Goal: Task Accomplishment & Management: Manage account settings

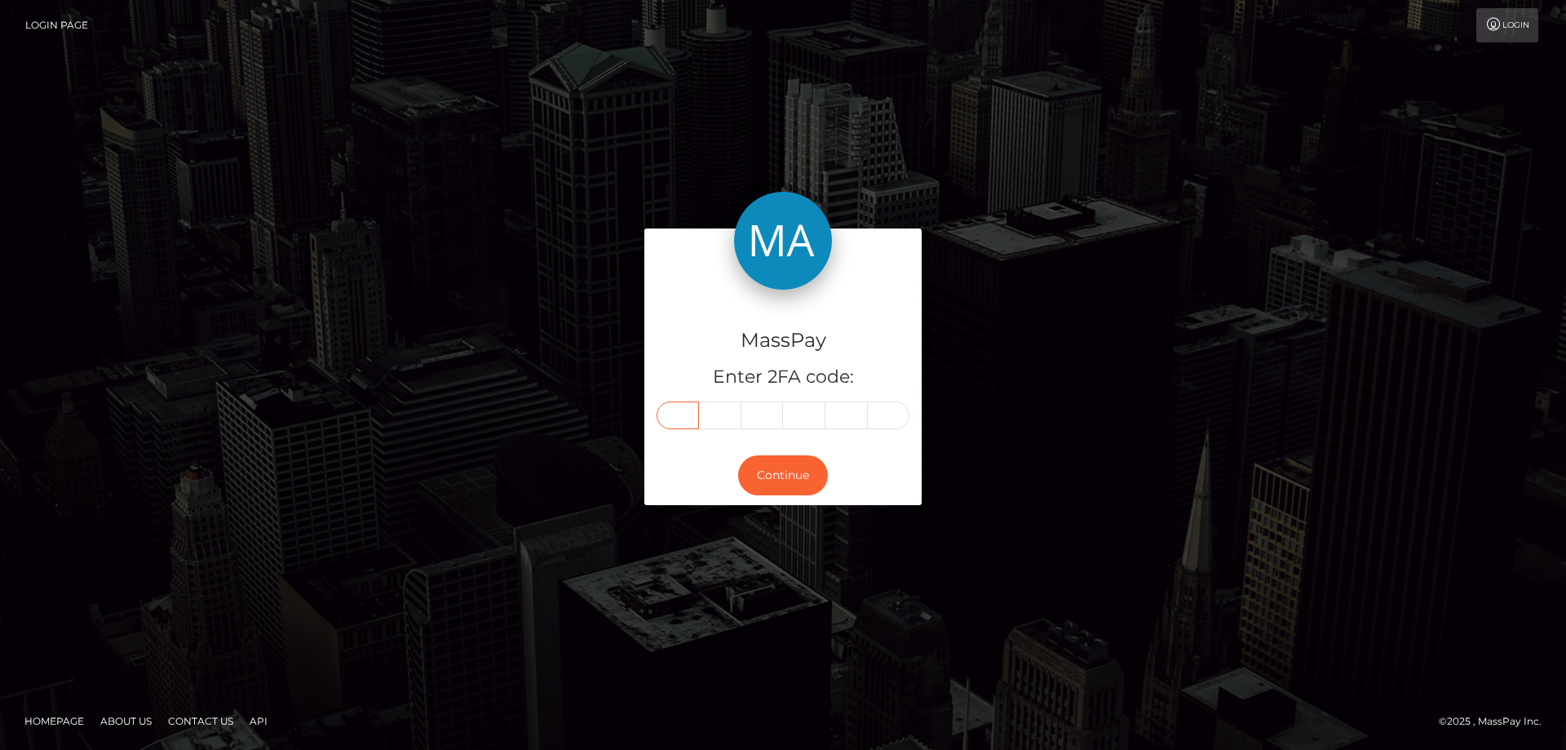
click at [675, 414] on input "text" at bounding box center [678, 415] width 42 height 28
type input "4"
type input "0"
type input "7"
type input "6"
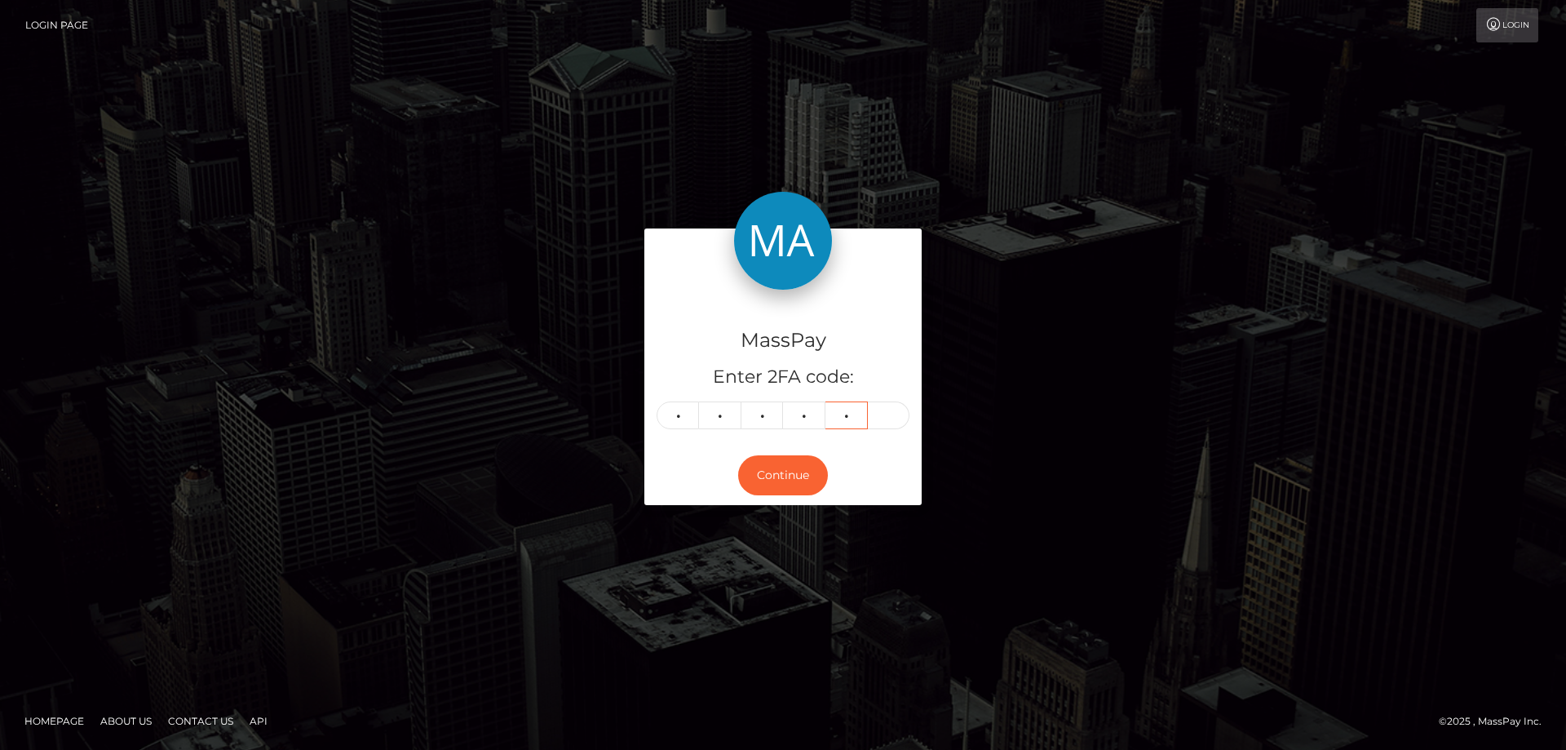
type input "4"
type input "9"
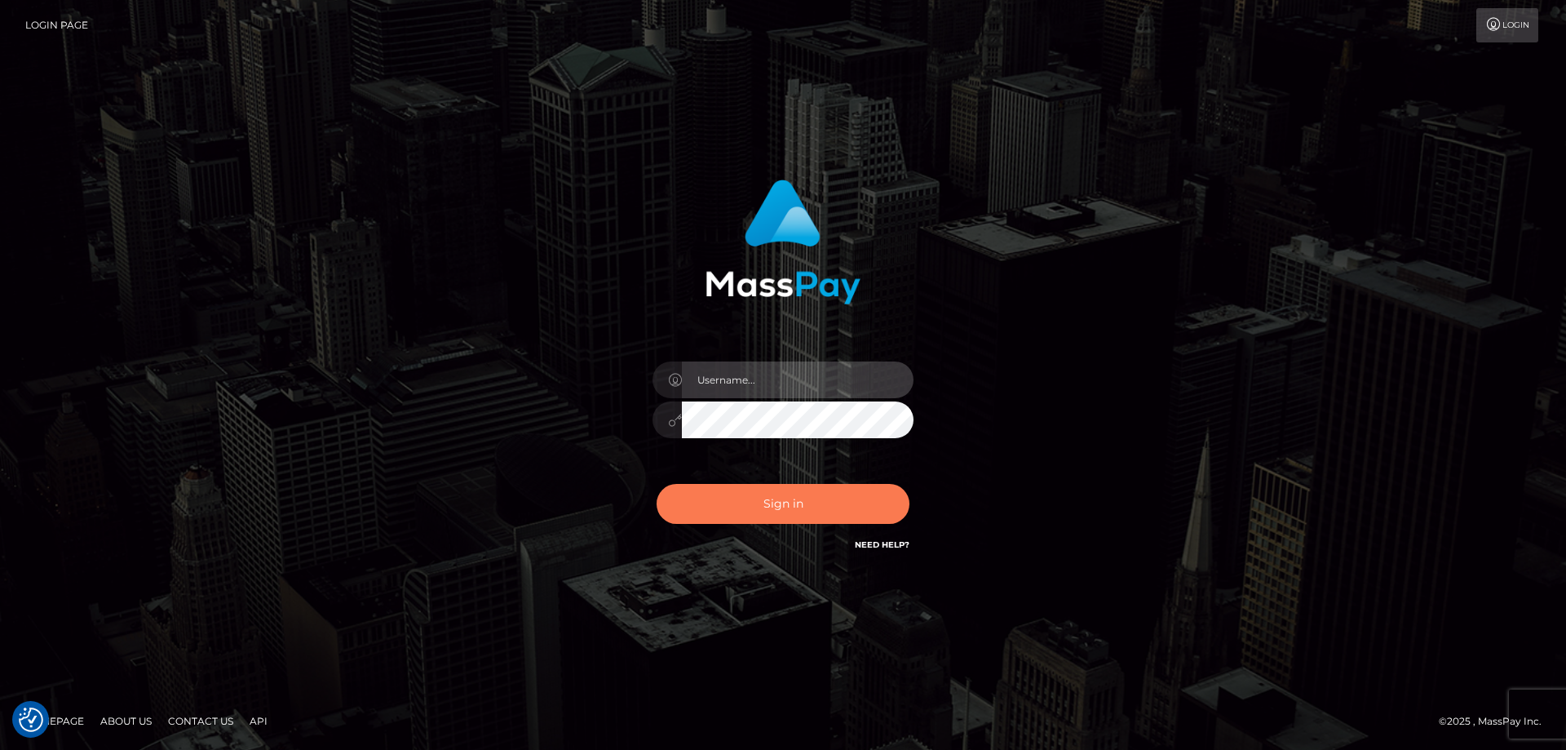
type input "[PERSON_NAME].Cirnat"
click at [812, 504] on div at bounding box center [763, 531] width 334 height 186
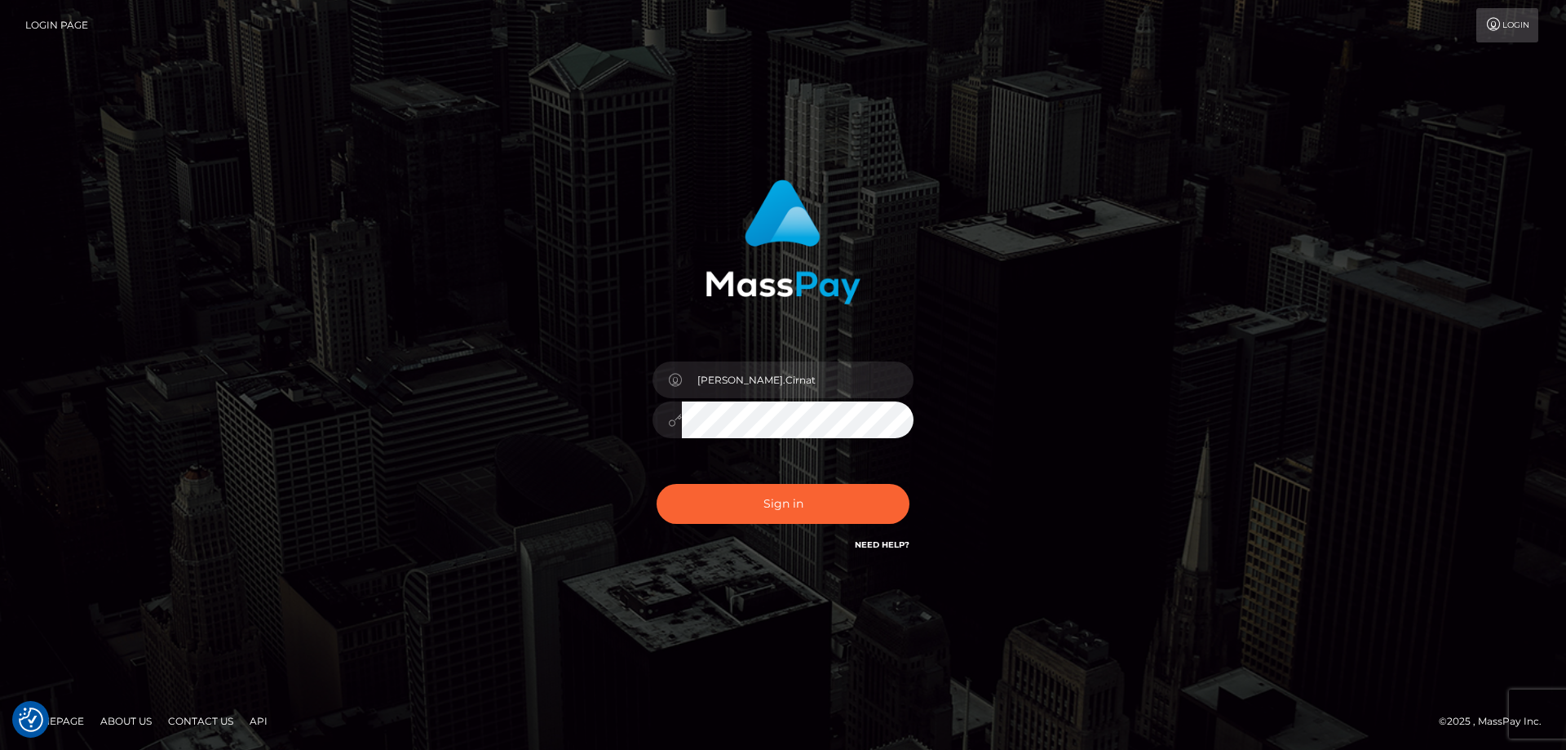
click at [898, 477] on div at bounding box center [763, 531] width 334 height 186
click at [788, 503] on button "Sign in" at bounding box center [783, 504] width 253 height 40
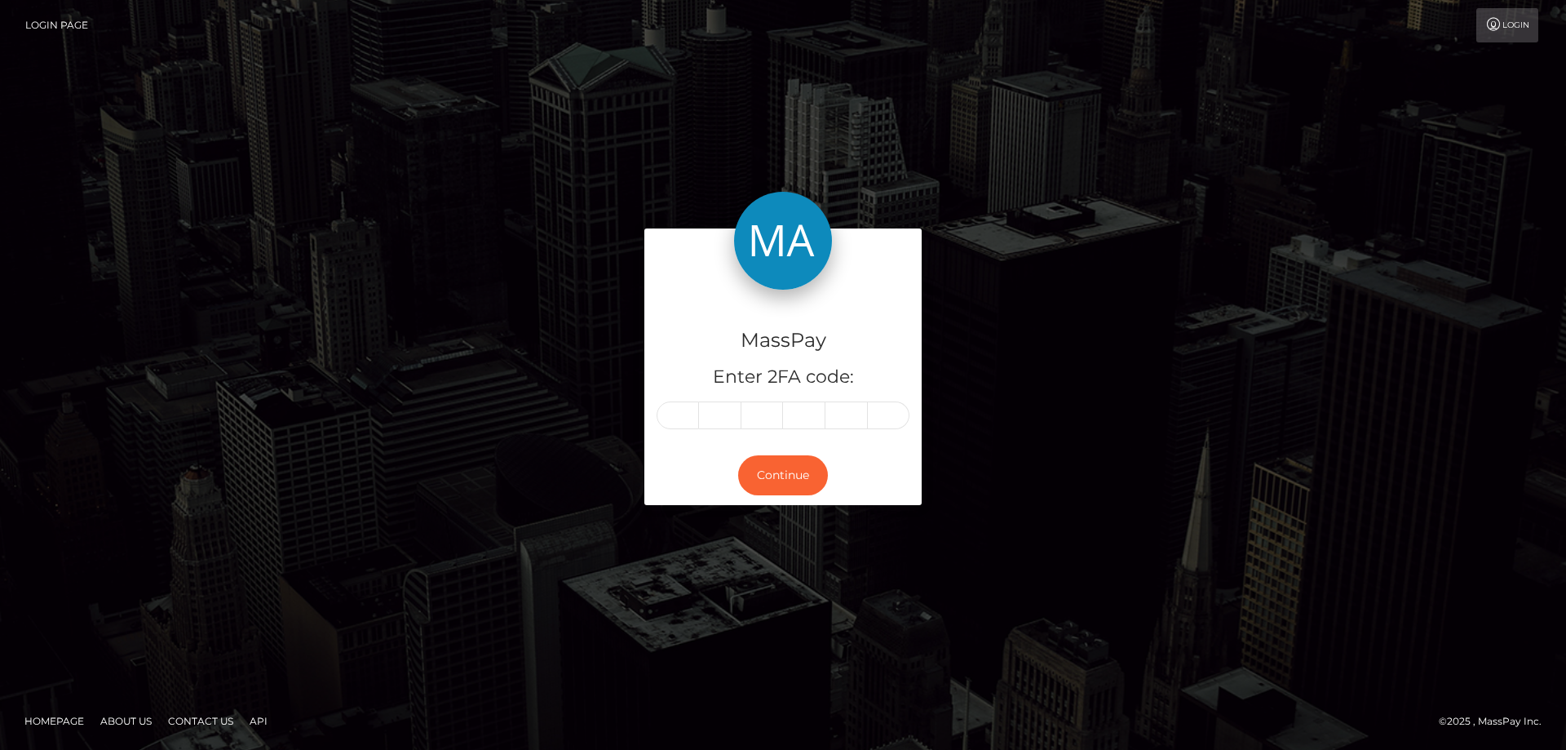
click at [682, 414] on input "text" at bounding box center [678, 415] width 42 height 28
type input "4"
type input "9"
type input "4"
type input "3"
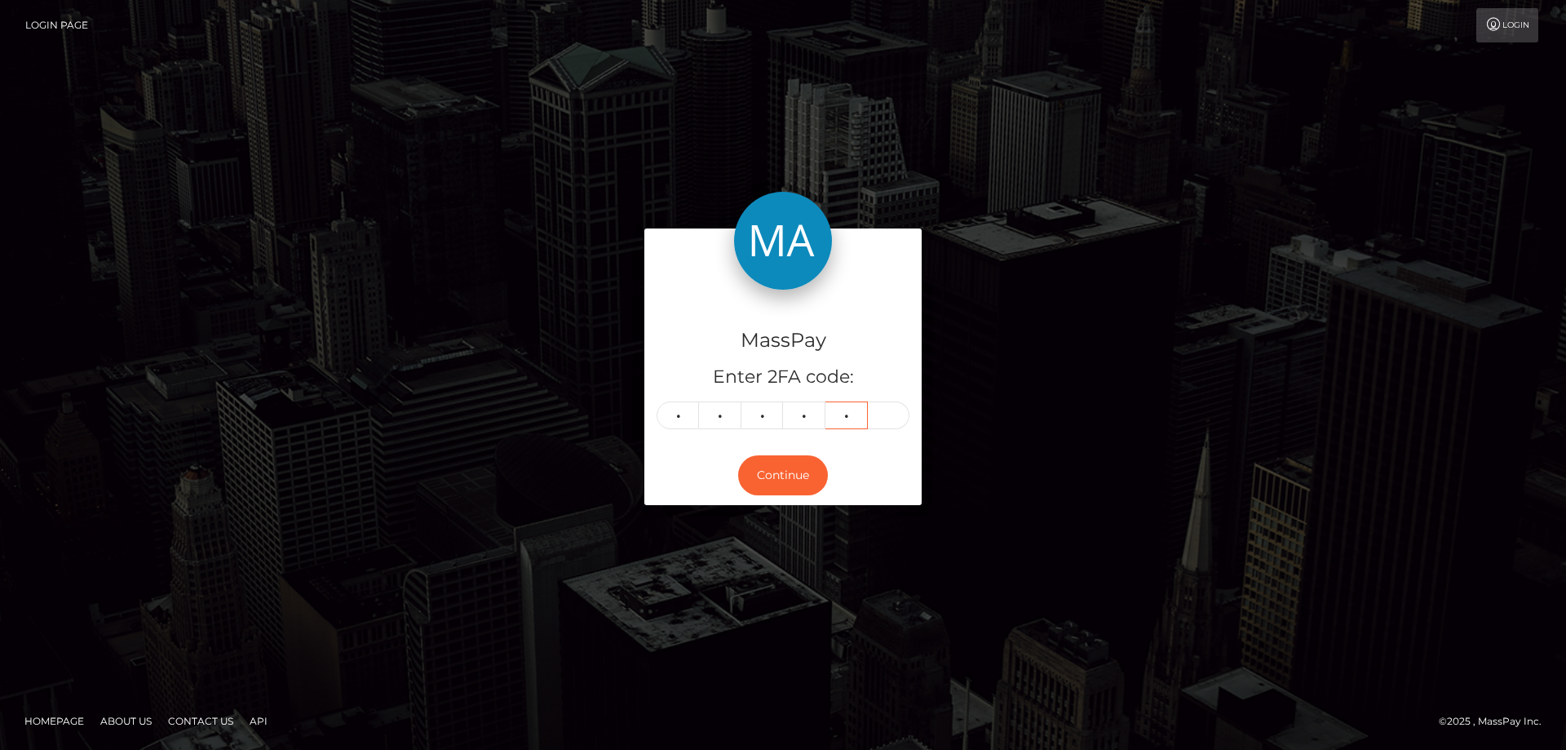
type input "6"
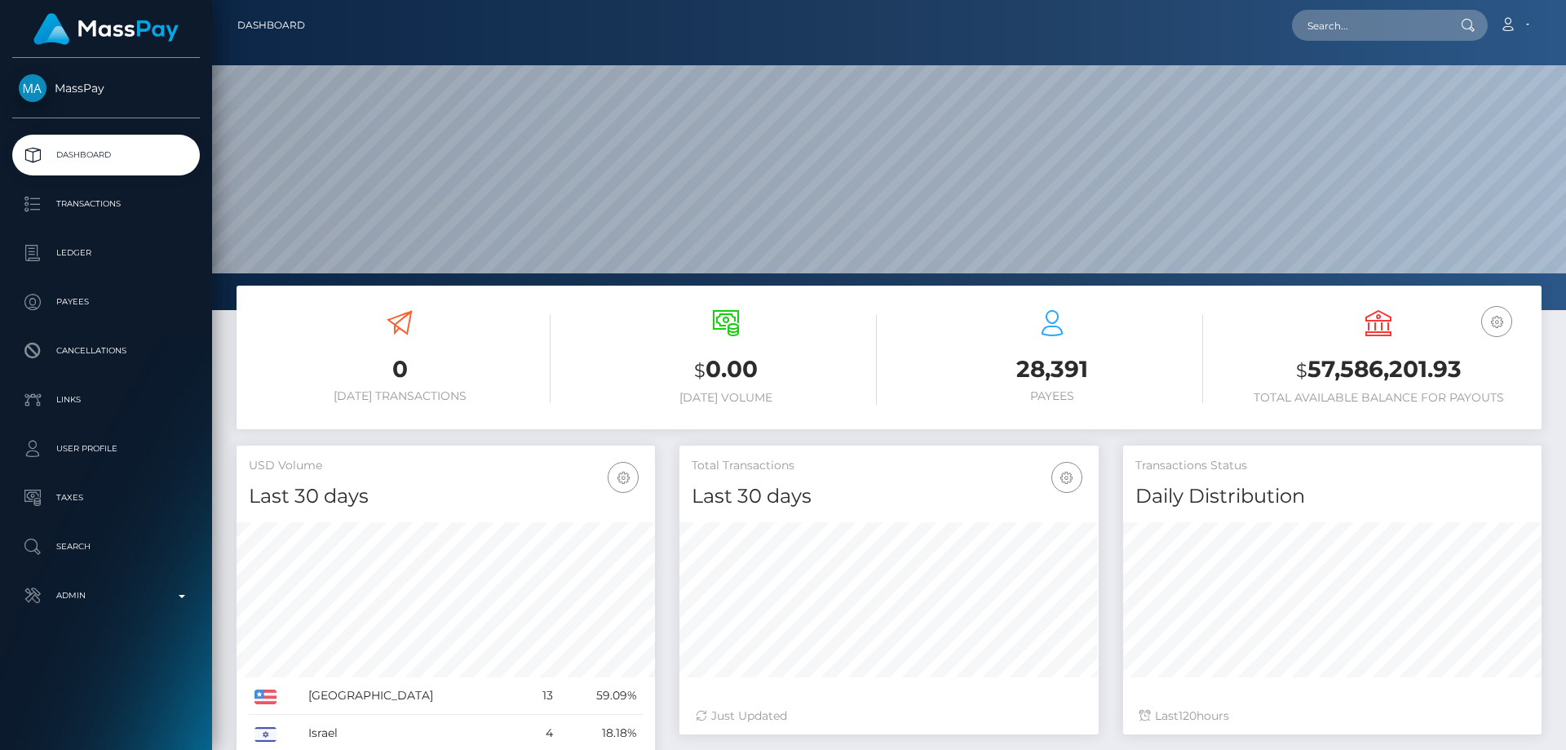
scroll to position [290, 419]
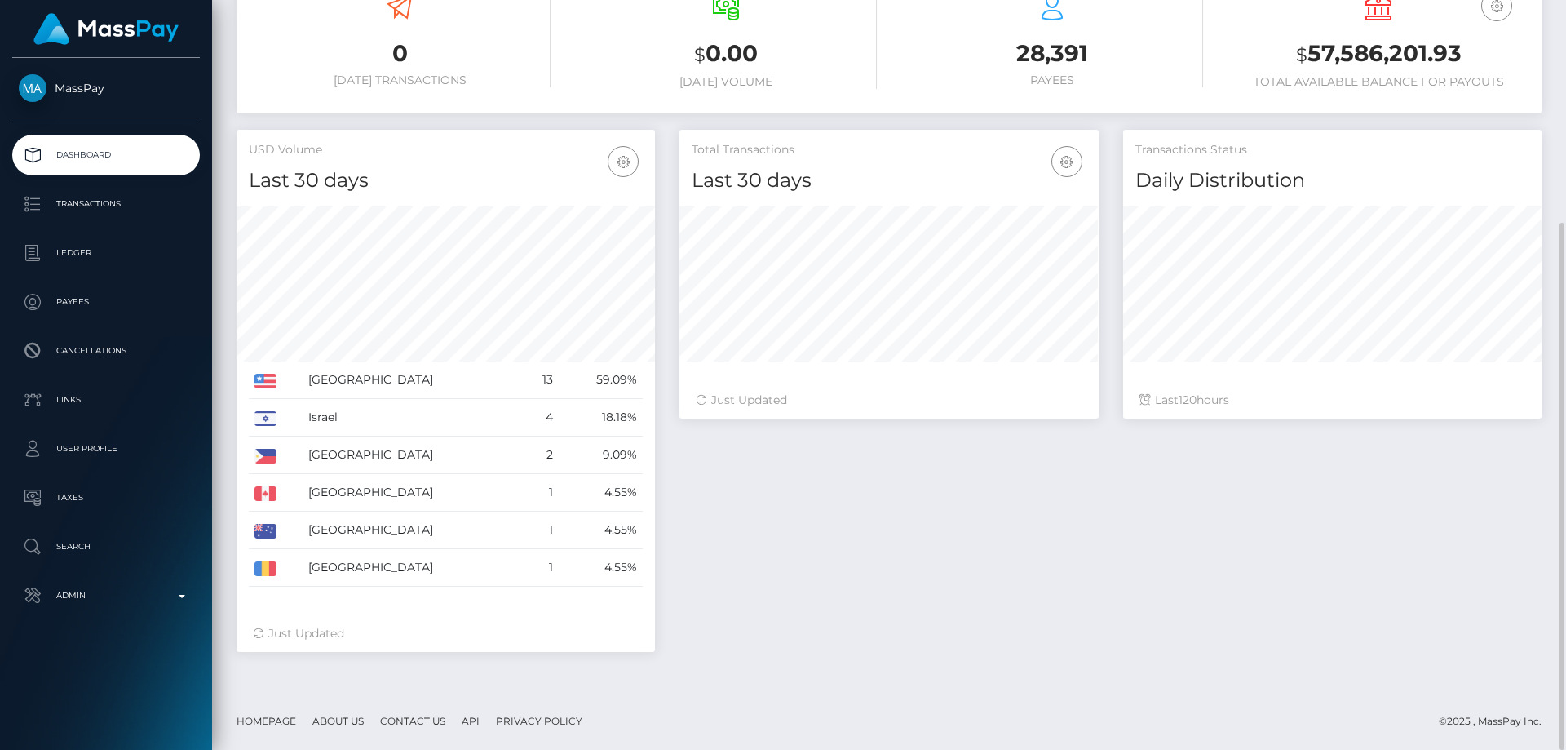
drag, startPoint x: 1127, startPoint y: 610, endPoint x: 1041, endPoint y: 597, distance: 86.6
click at [1127, 610] on div "Total Transactions Last 30 days Last 30 days Last 60 days Last 90 days 120" at bounding box center [1110, 399] width 887 height 538
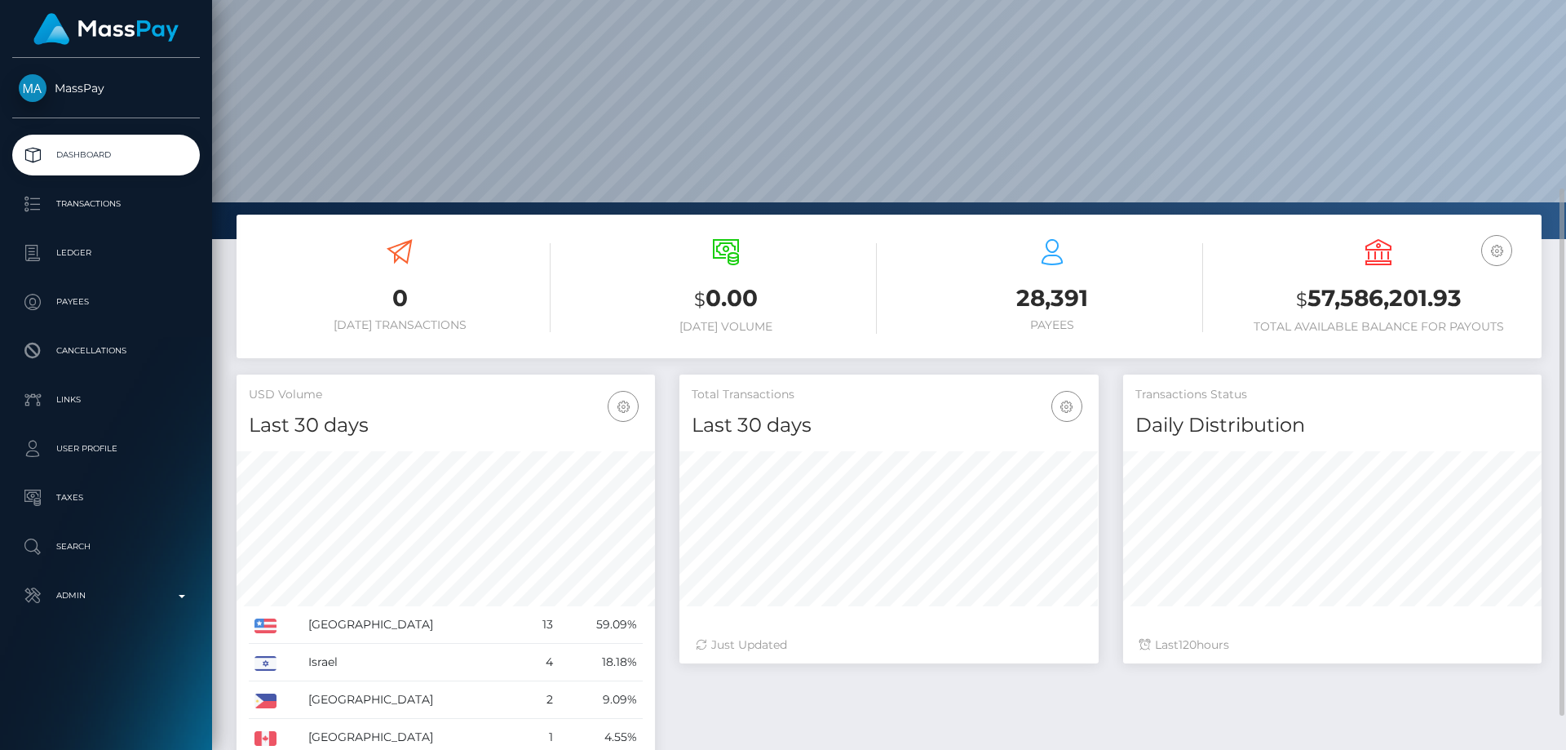
scroll to position [0, 0]
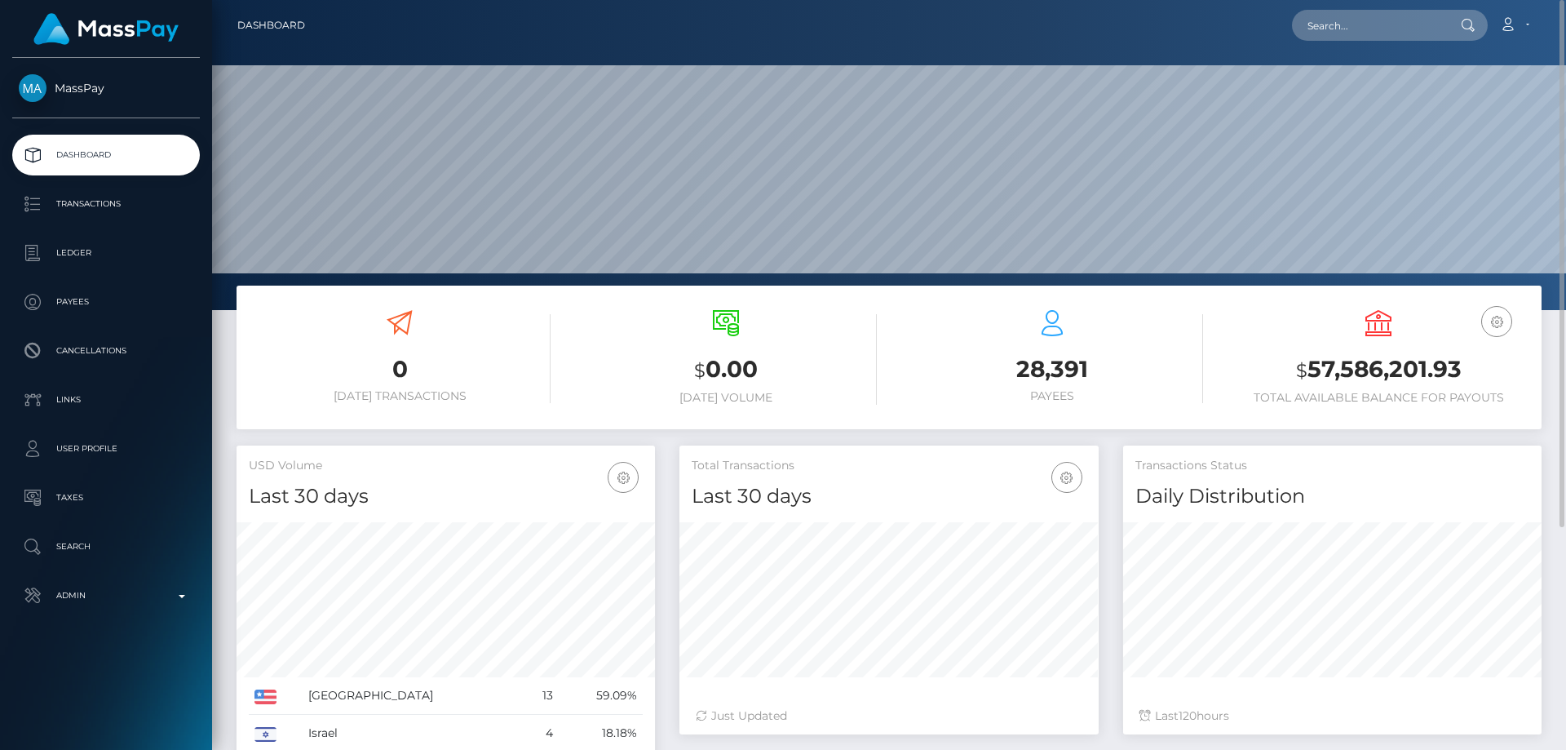
click at [530, 357] on h3 "0" at bounding box center [400, 369] width 302 height 32
paste input "659234860853895168"
type input "659234860853895168"
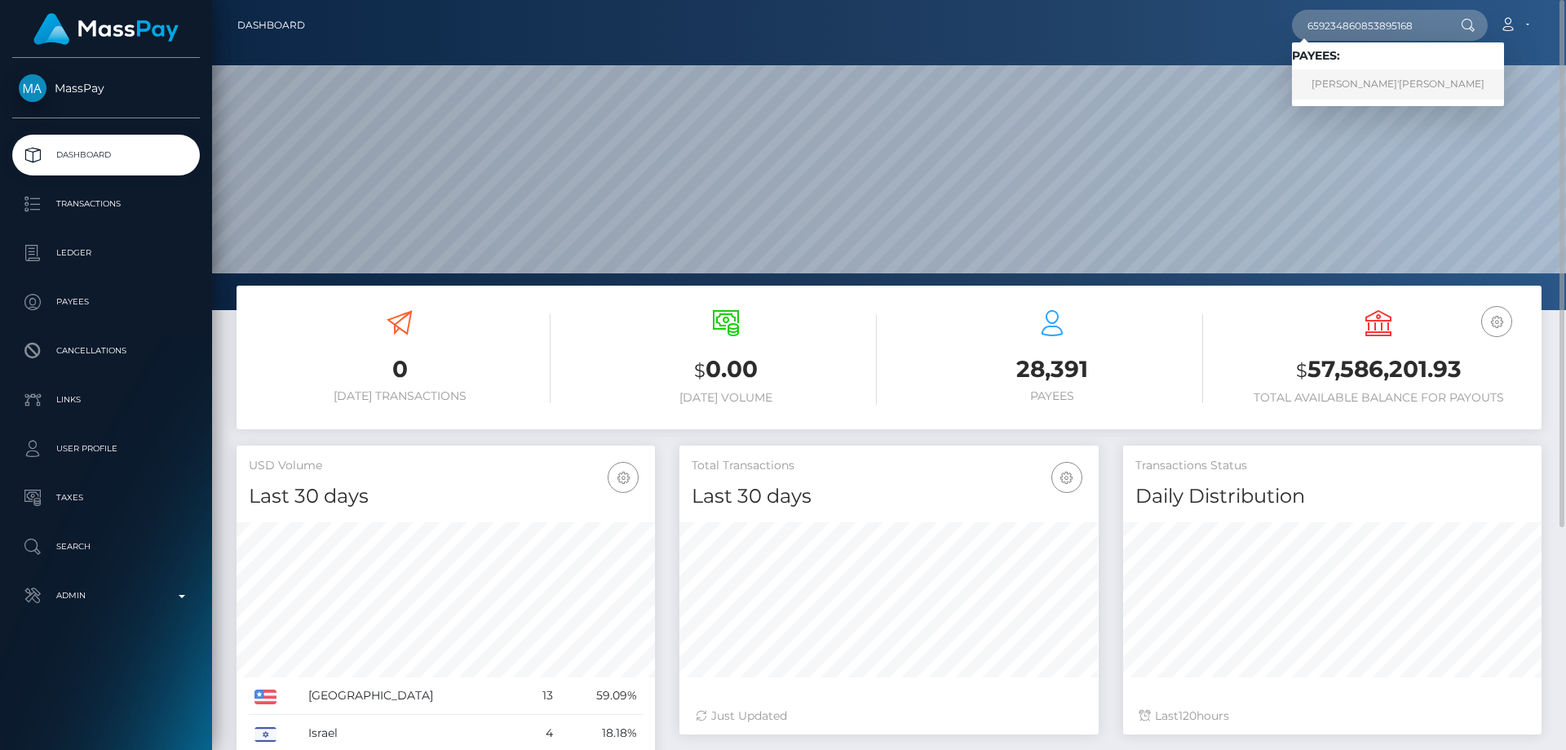
click at [1354, 91] on link "KRISTINA VALER'EVNA PANOVA" at bounding box center [1398, 84] width 212 height 30
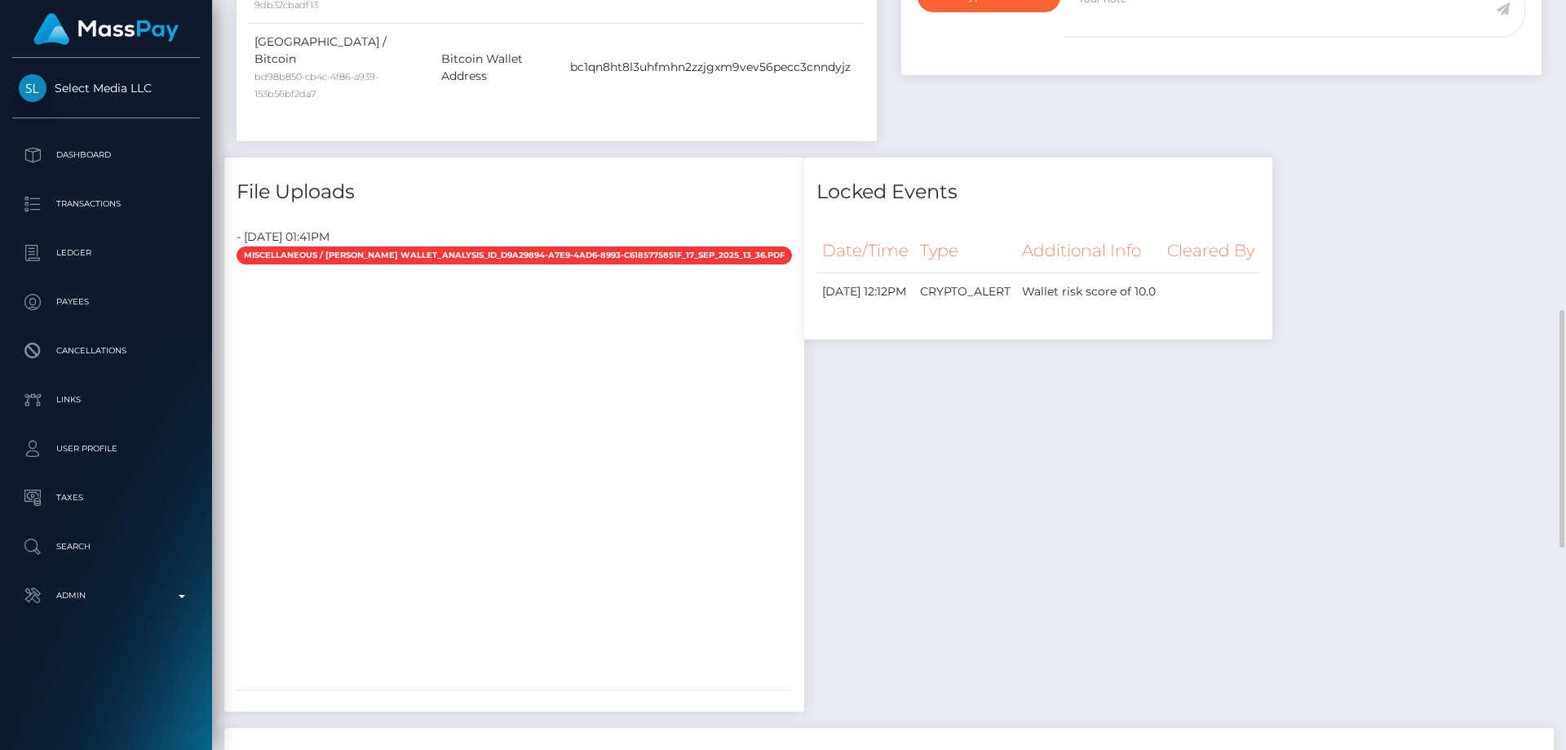
scroll to position [1142, 0]
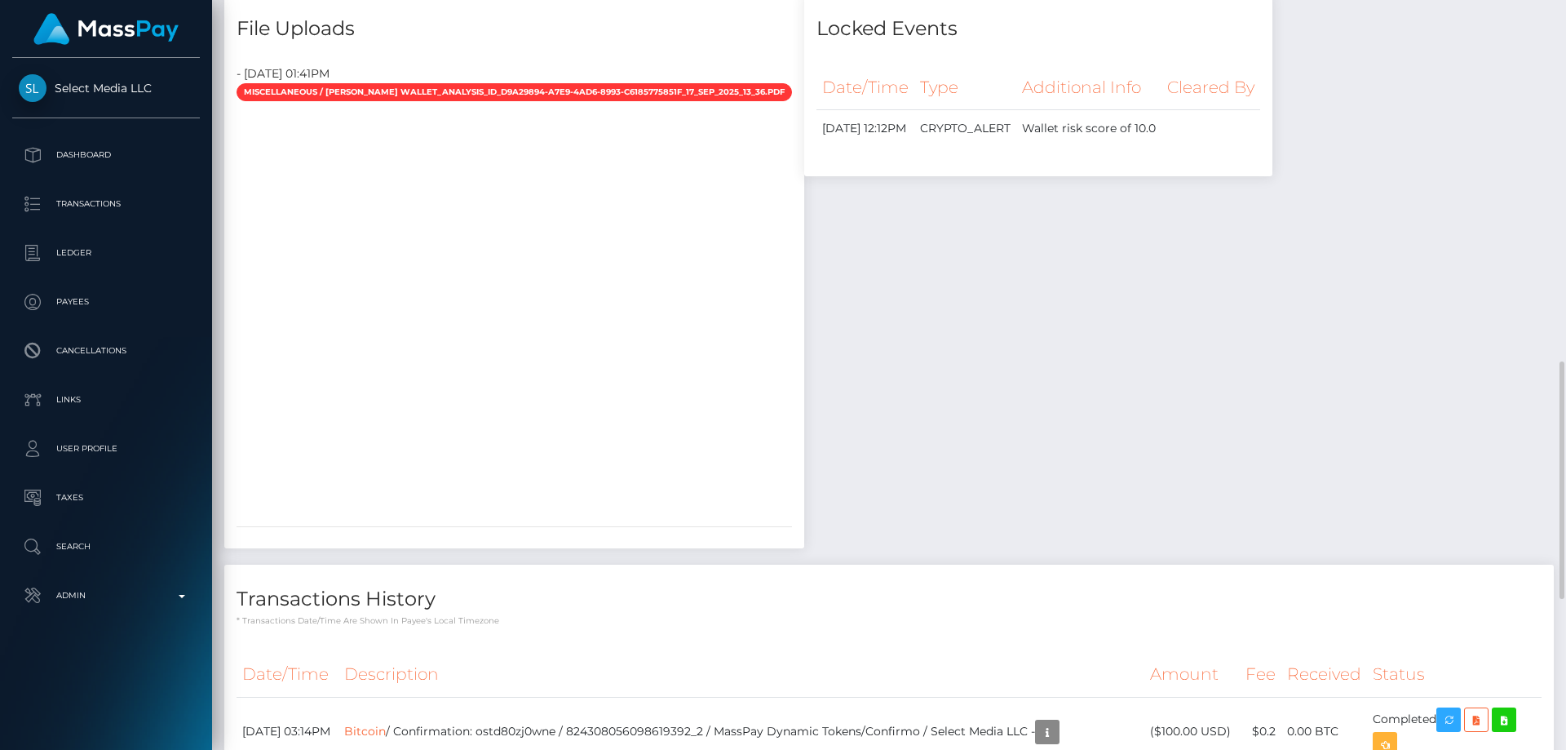
click at [1045, 367] on div "Locked Events Date/Time Type Additional Info Cleared By" at bounding box center [1038, 279] width 493 height 570
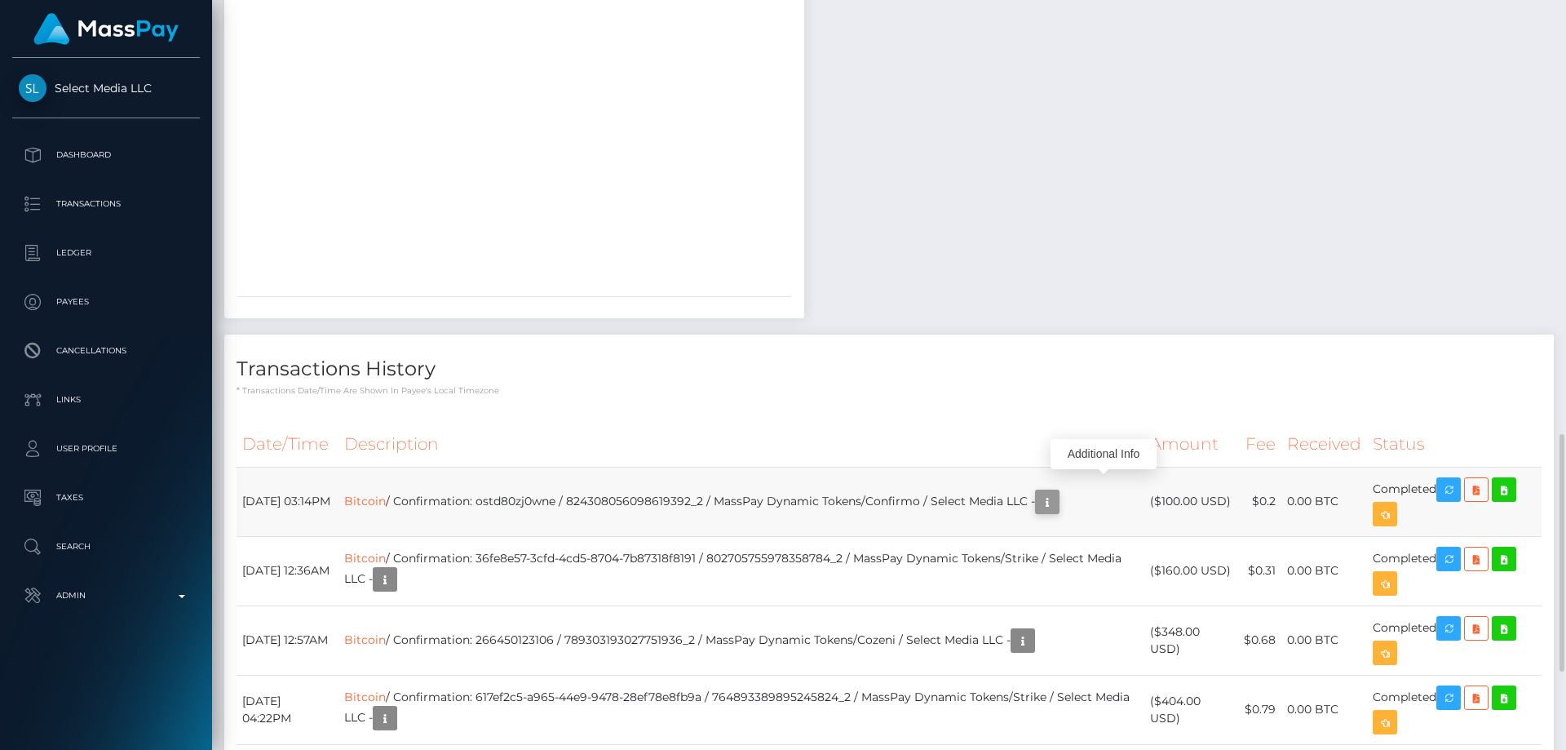
scroll to position [196, 419]
drag, startPoint x: 1233, startPoint y: 486, endPoint x: 1164, endPoint y: 480, distance: 68.8
click at [1164, 480] on td "($100.00 USD)" at bounding box center [1192, 501] width 95 height 69
copy td "$100.00 USD"
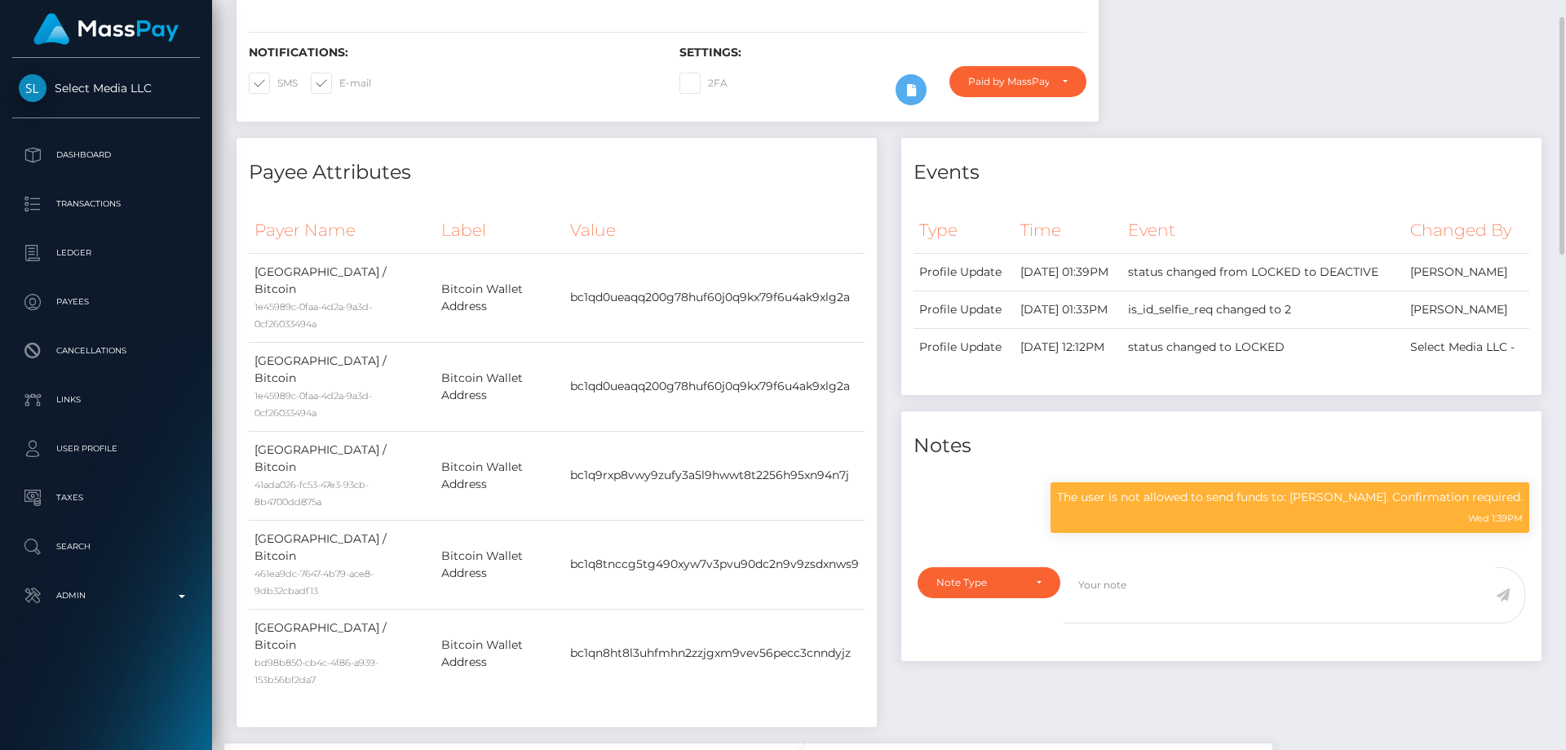
scroll to position [0, 0]
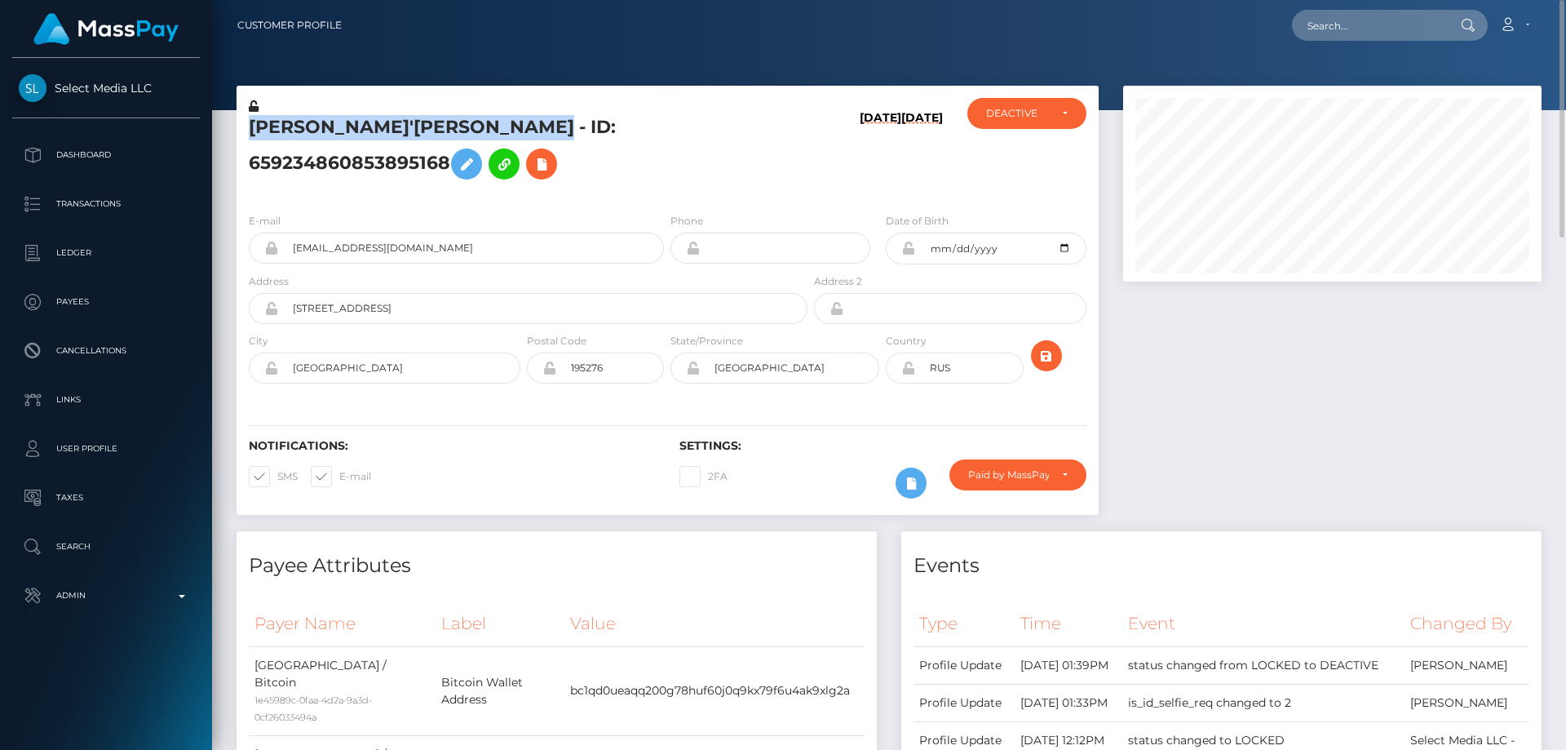
drag, startPoint x: 548, startPoint y: 122, endPoint x: 250, endPoint y: 118, distance: 298.6
click at [250, 118] on h5 "[PERSON_NAME]'[PERSON_NAME] - ID: 659234860853895168" at bounding box center [524, 151] width 550 height 73
copy h5 "KRISTINA VALER'EVNA PANOVA"
drag, startPoint x: 361, startPoint y: 259, endPoint x: 259, endPoint y: 266, distance: 102.2
click at [259, 266] on div "E-mail sighmanager@mail.ru" at bounding box center [452, 242] width 431 height 60
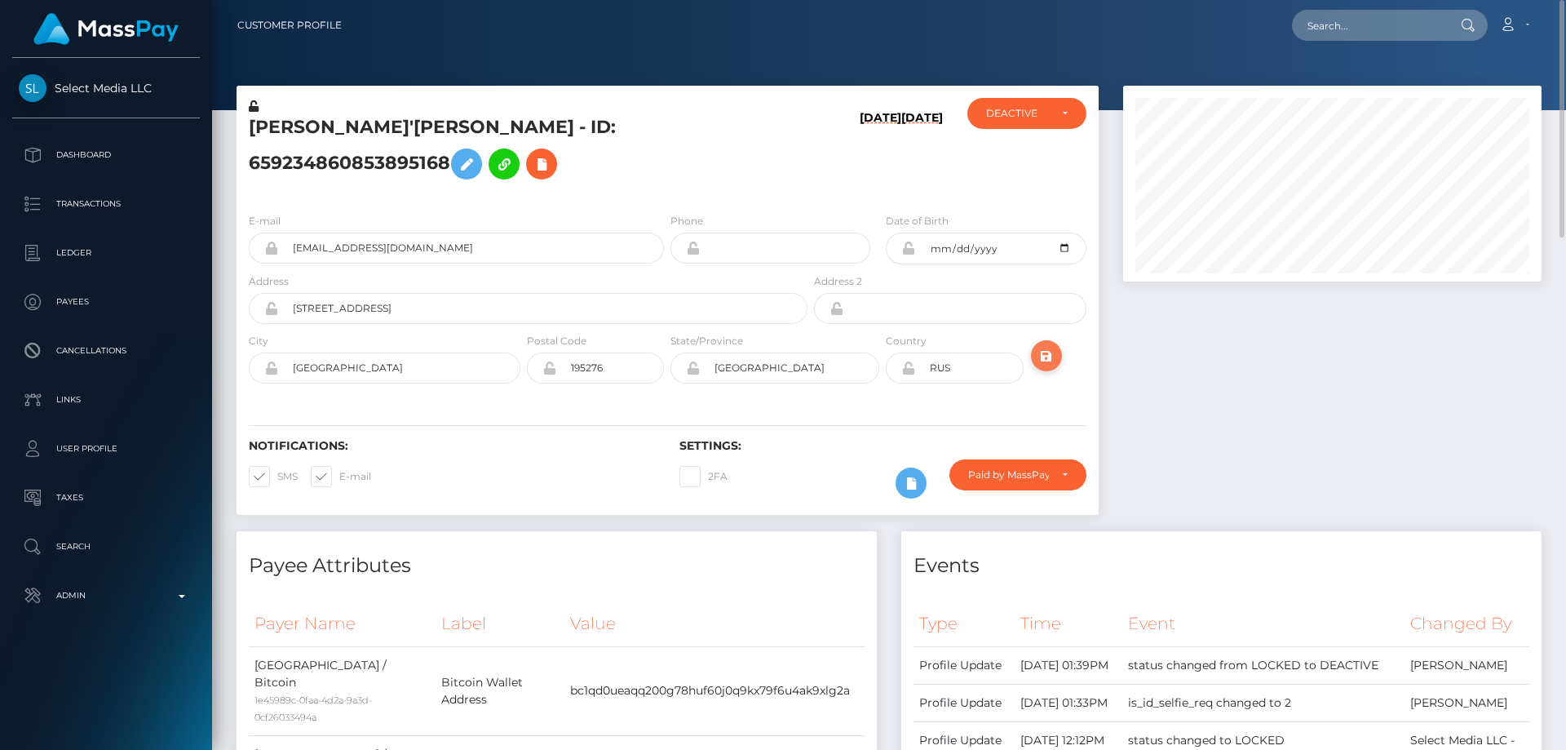
click at [1044, 358] on icon "submit" at bounding box center [1047, 356] width 20 height 20
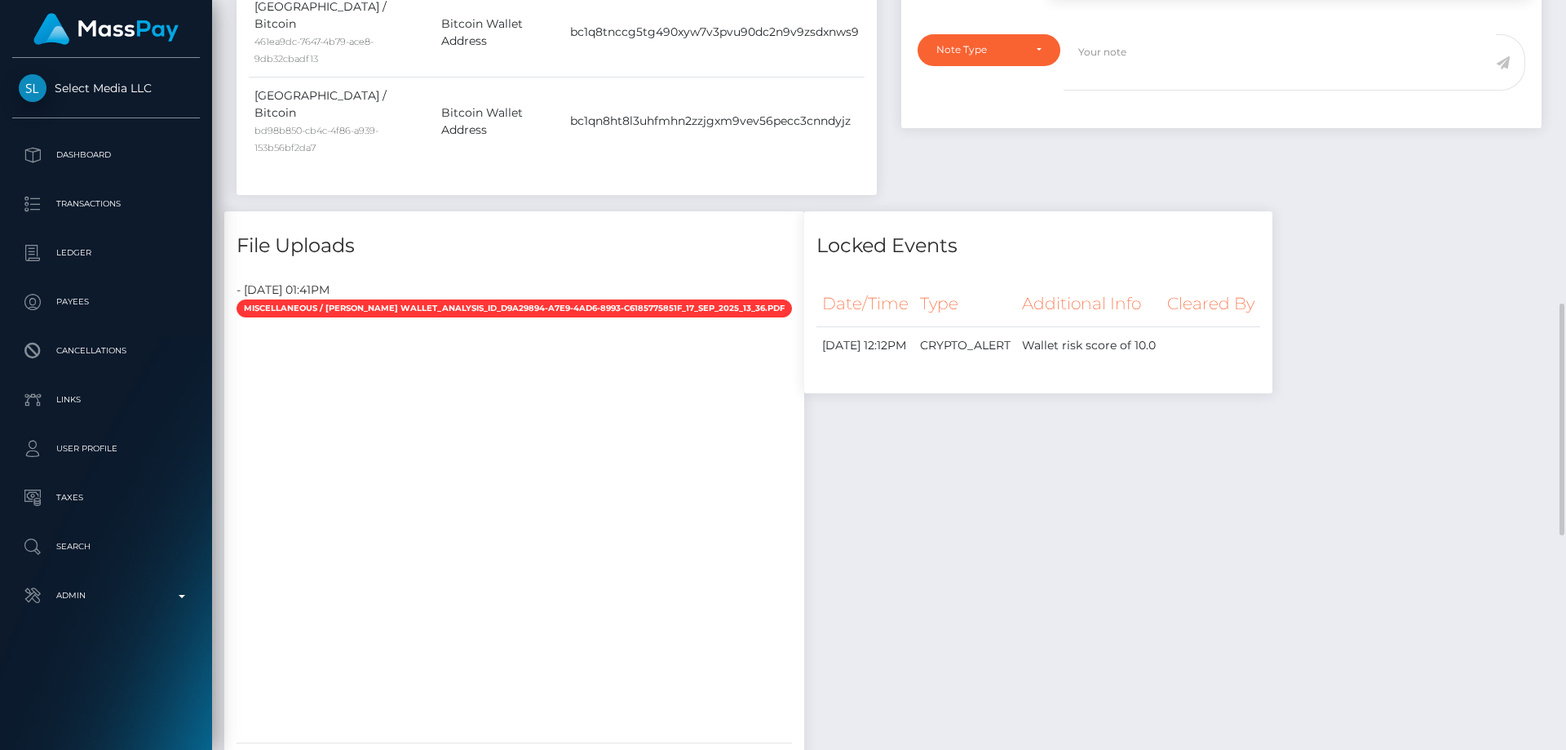
scroll to position [734, 0]
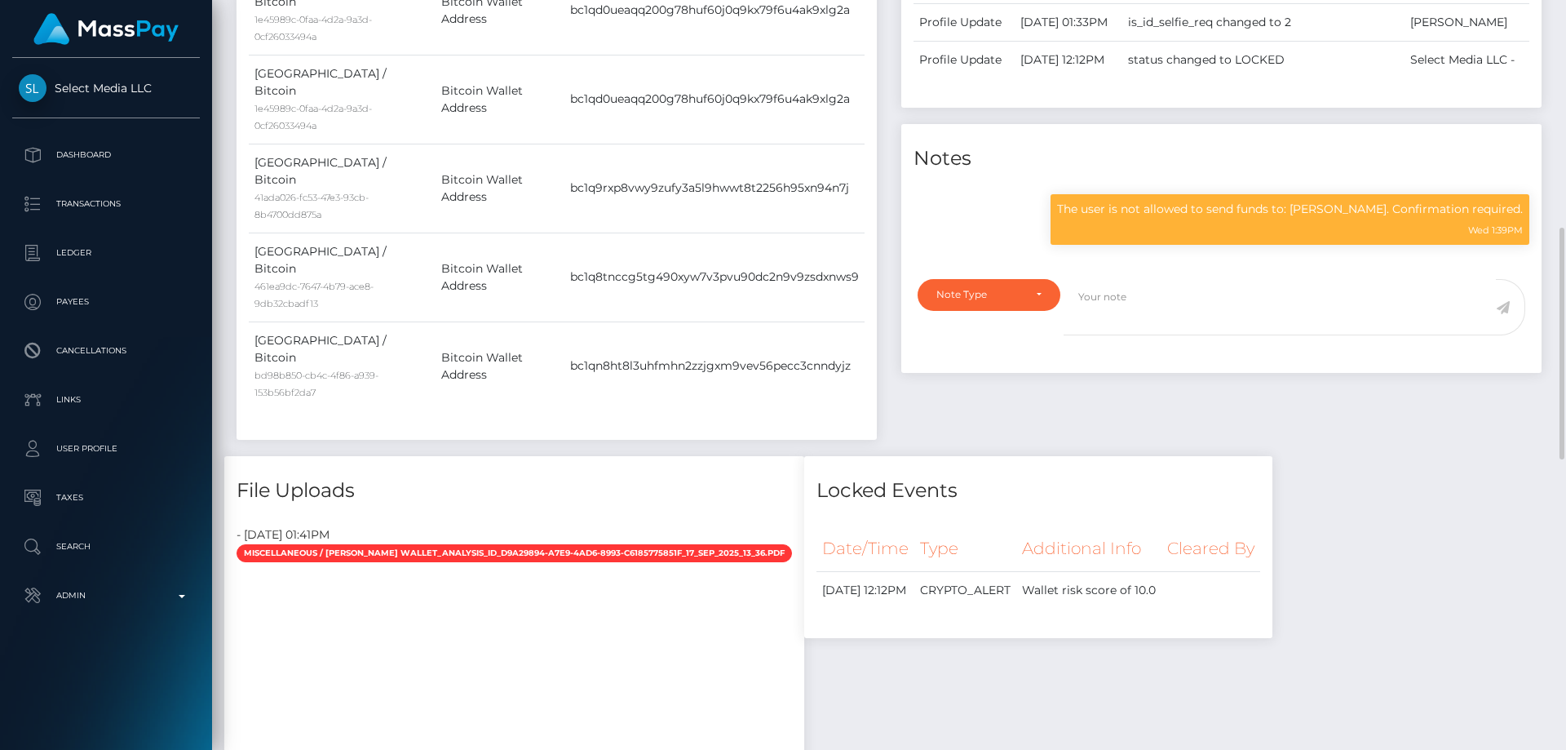
drag, startPoint x: 1094, startPoint y: 669, endPoint x: 953, endPoint y: 460, distance: 252.0
click at [1094, 669] on div "Locked Events Date/Time Type Additional Info Cleared By" at bounding box center [1038, 741] width 493 height 570
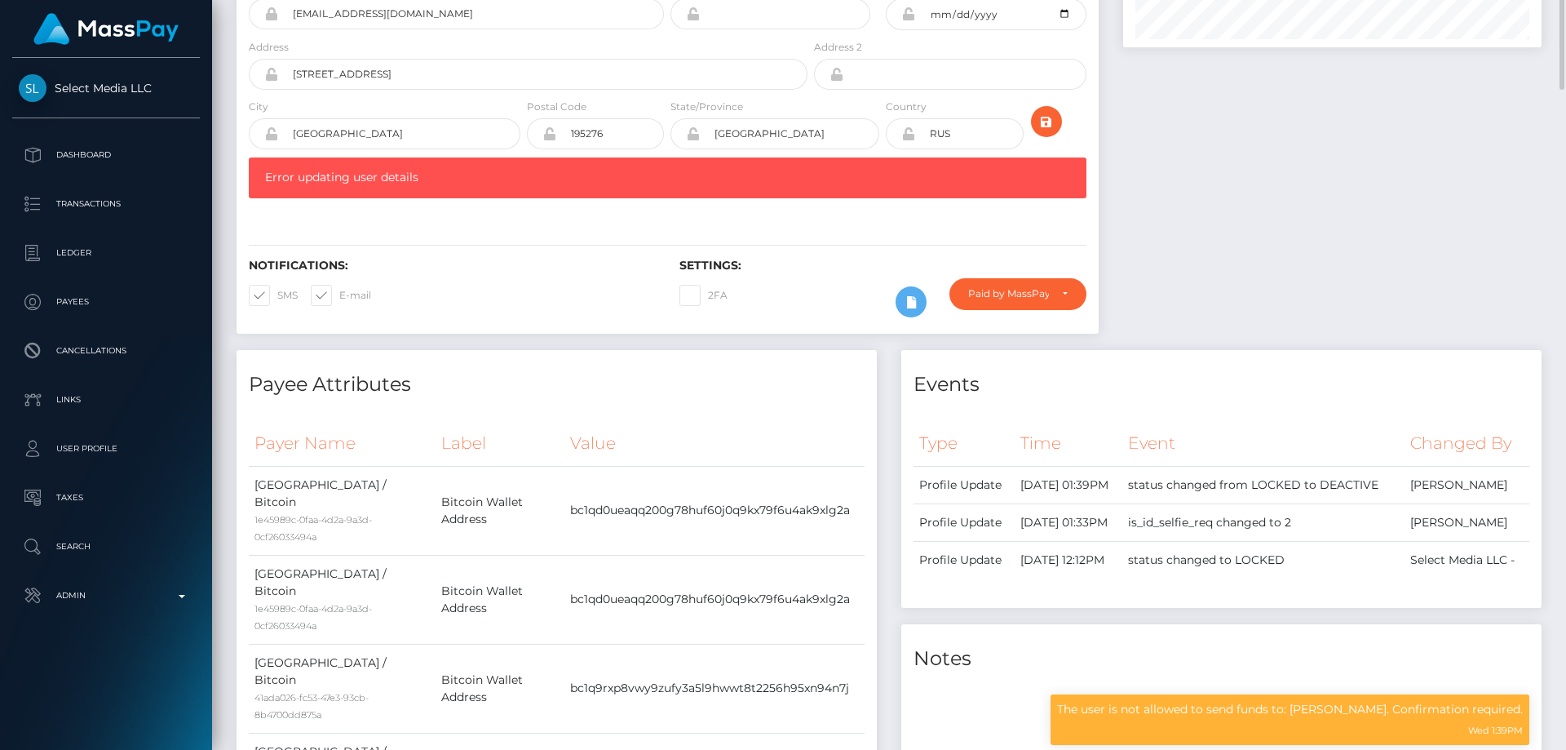
scroll to position [0, 0]
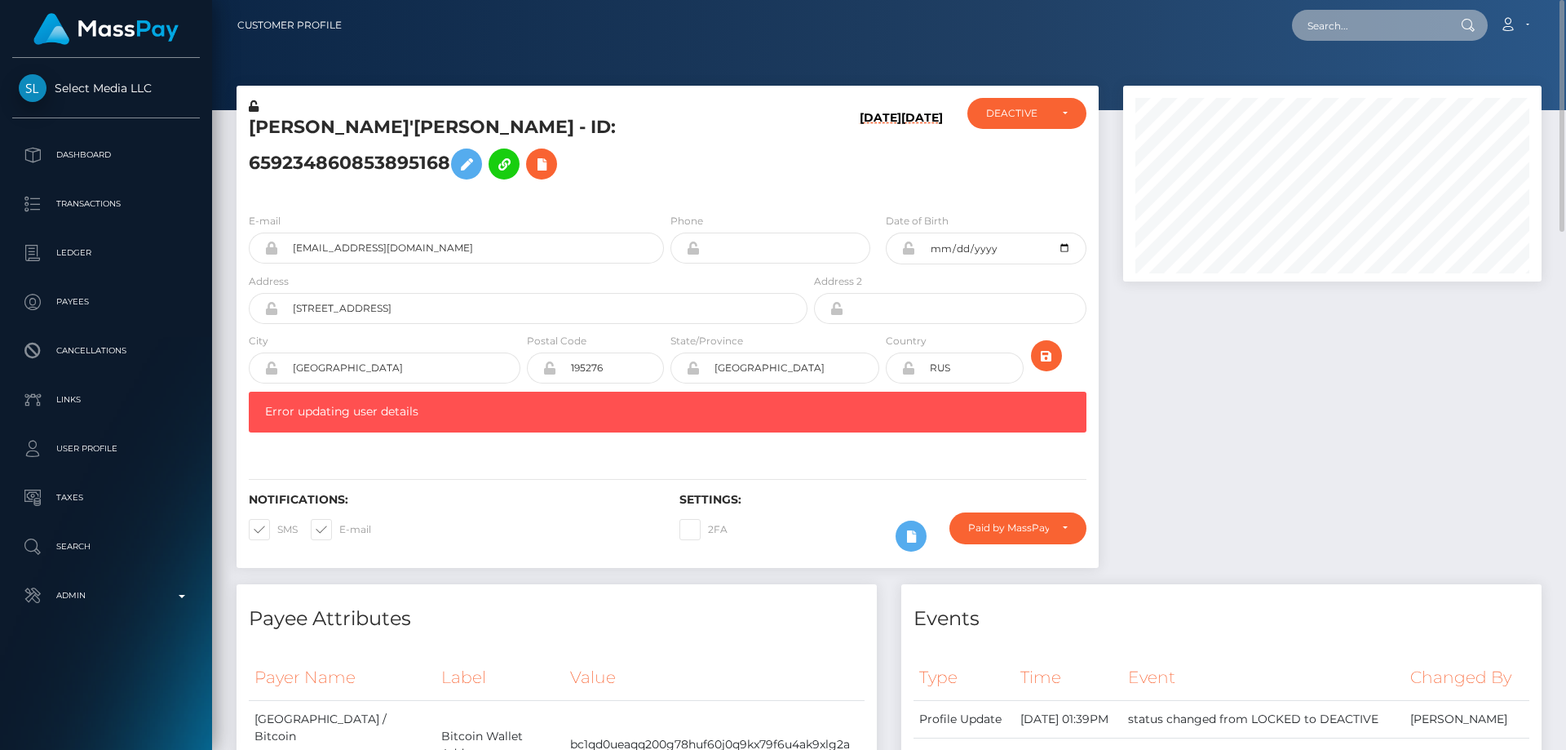
paste input "poact_ioTJuzCWoNsW"
type input "poact_ioTJuzCWoNsW"
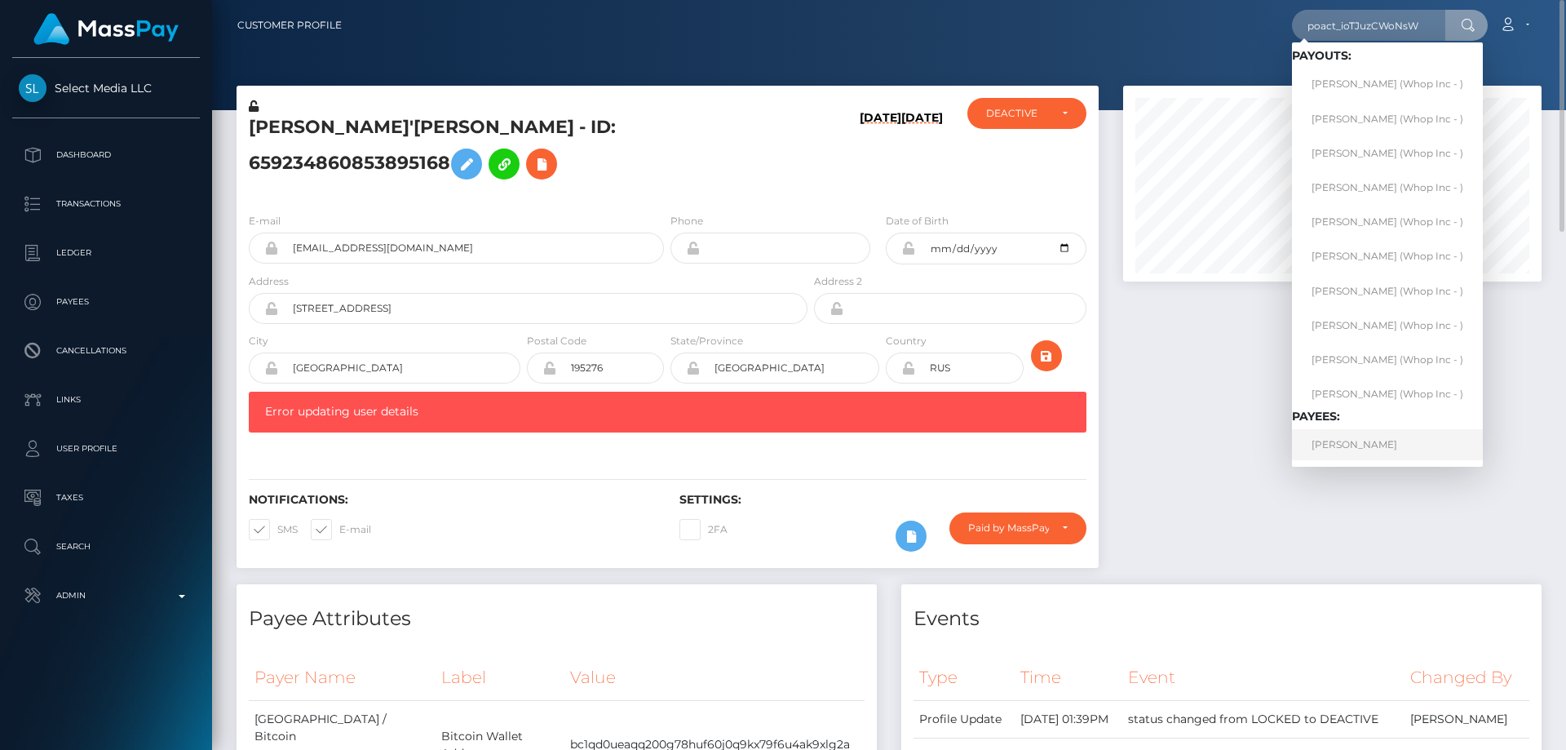
click at [1358, 447] on link "[PERSON_NAME]" at bounding box center [1387, 444] width 191 height 30
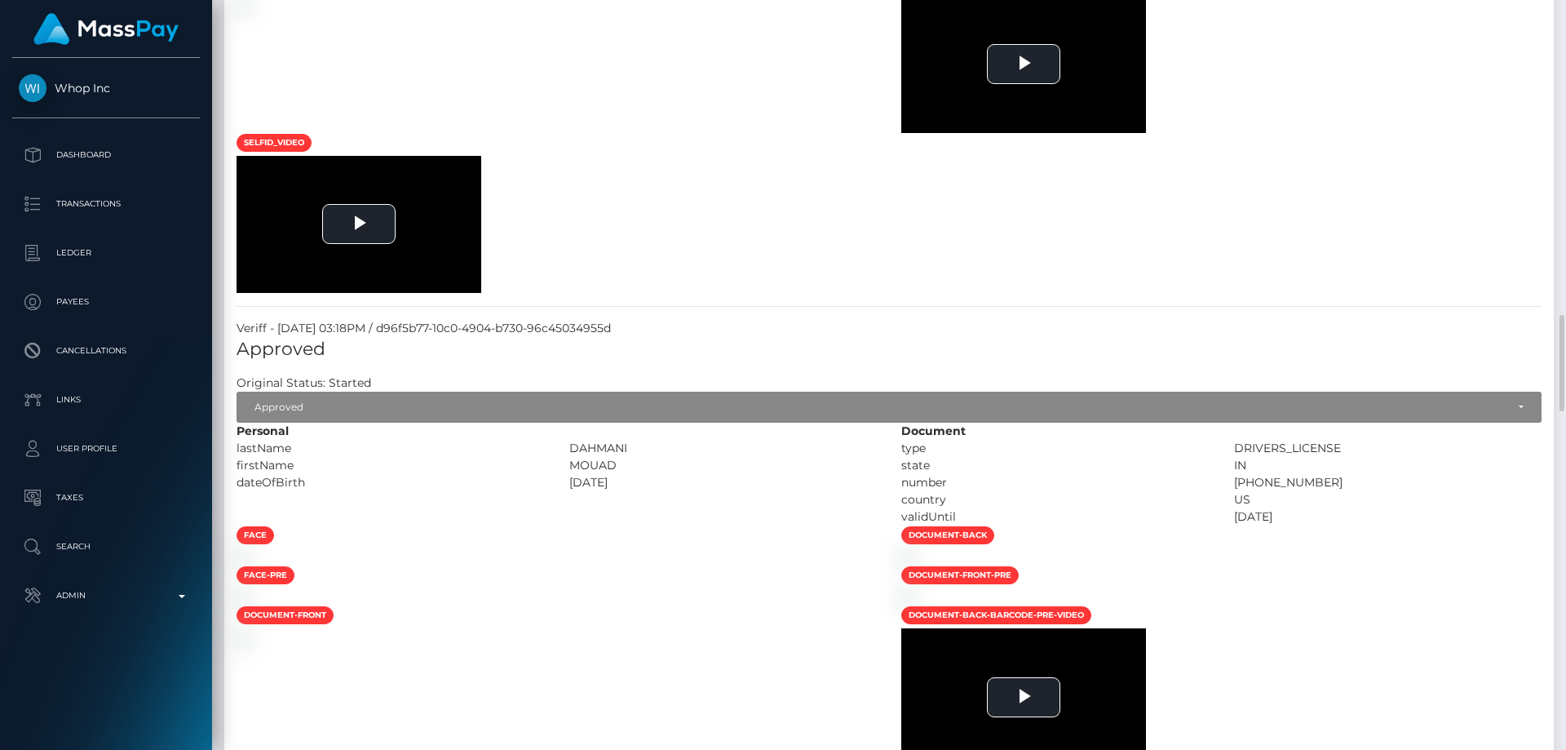
scroll to position [2774, 0]
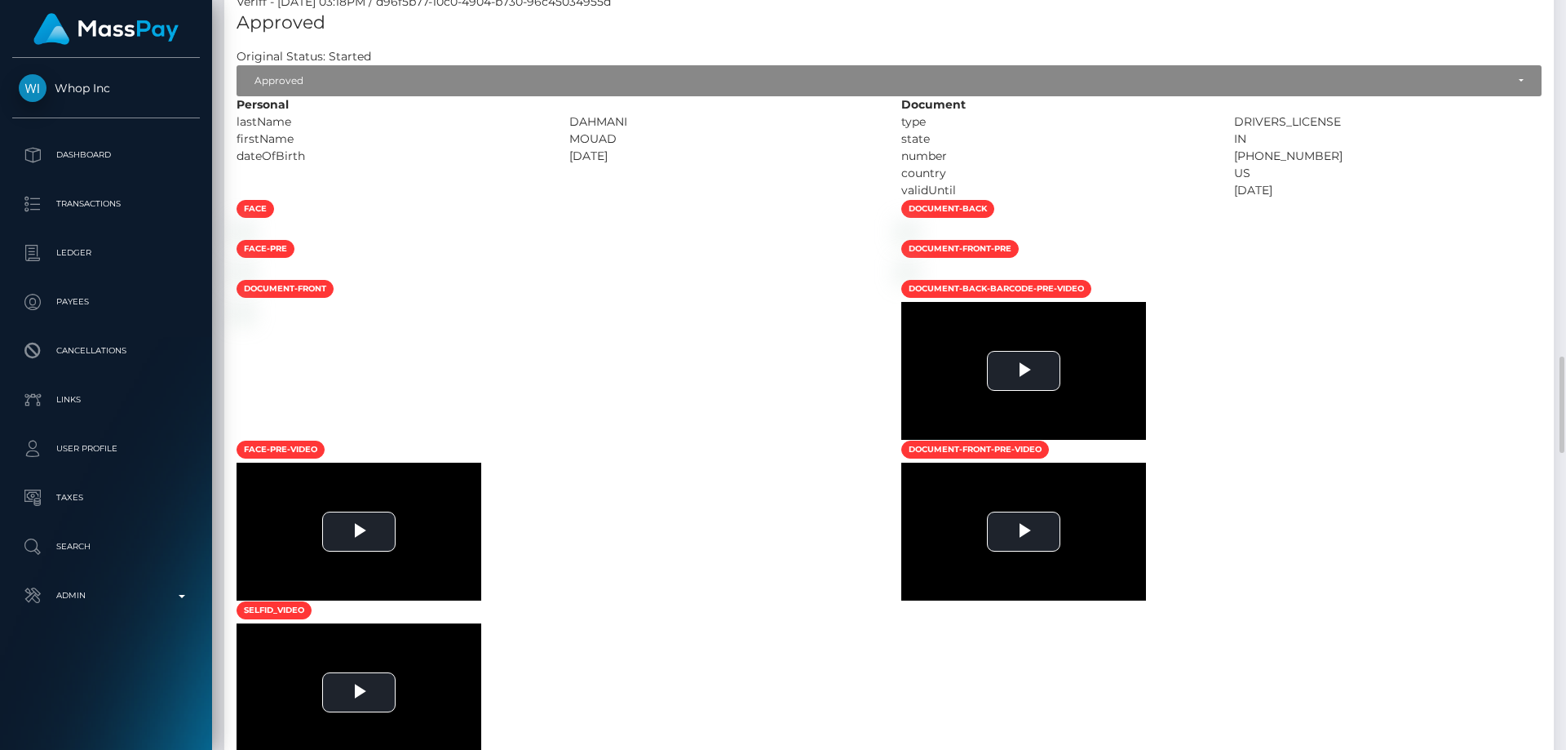
click at [1304, 577] on div "To view this video please enable JavaScript, and consider upgrading to a web br…" at bounding box center [1221, 532] width 665 height 138
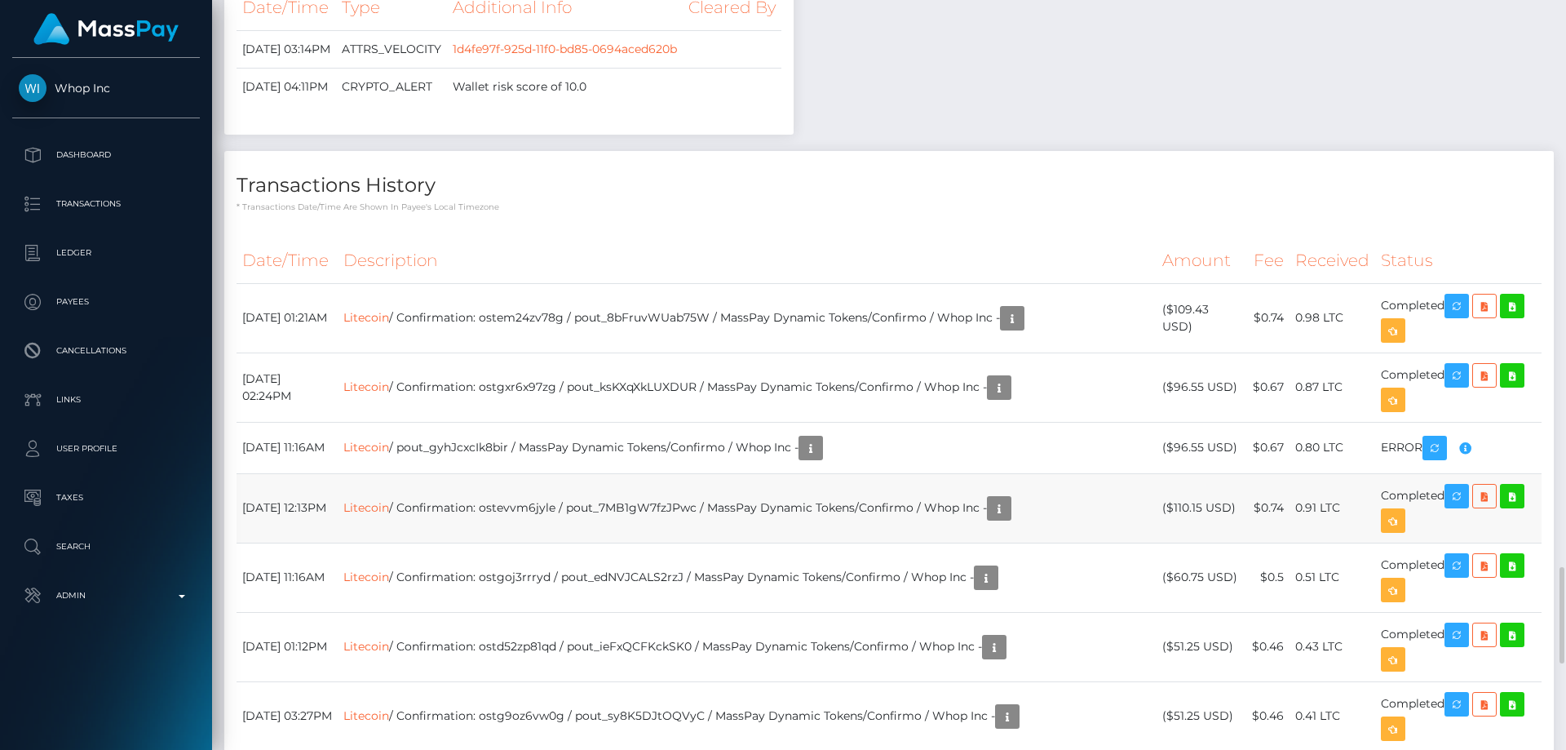
scroll to position [815567, 815344]
drag, startPoint x: 1238, startPoint y: 582, endPoint x: 1175, endPoint y: 581, distance: 62.8
click at [1175, 542] on td "($110.15 USD)" at bounding box center [1202, 507] width 90 height 69
copy td "$110.15 USD"
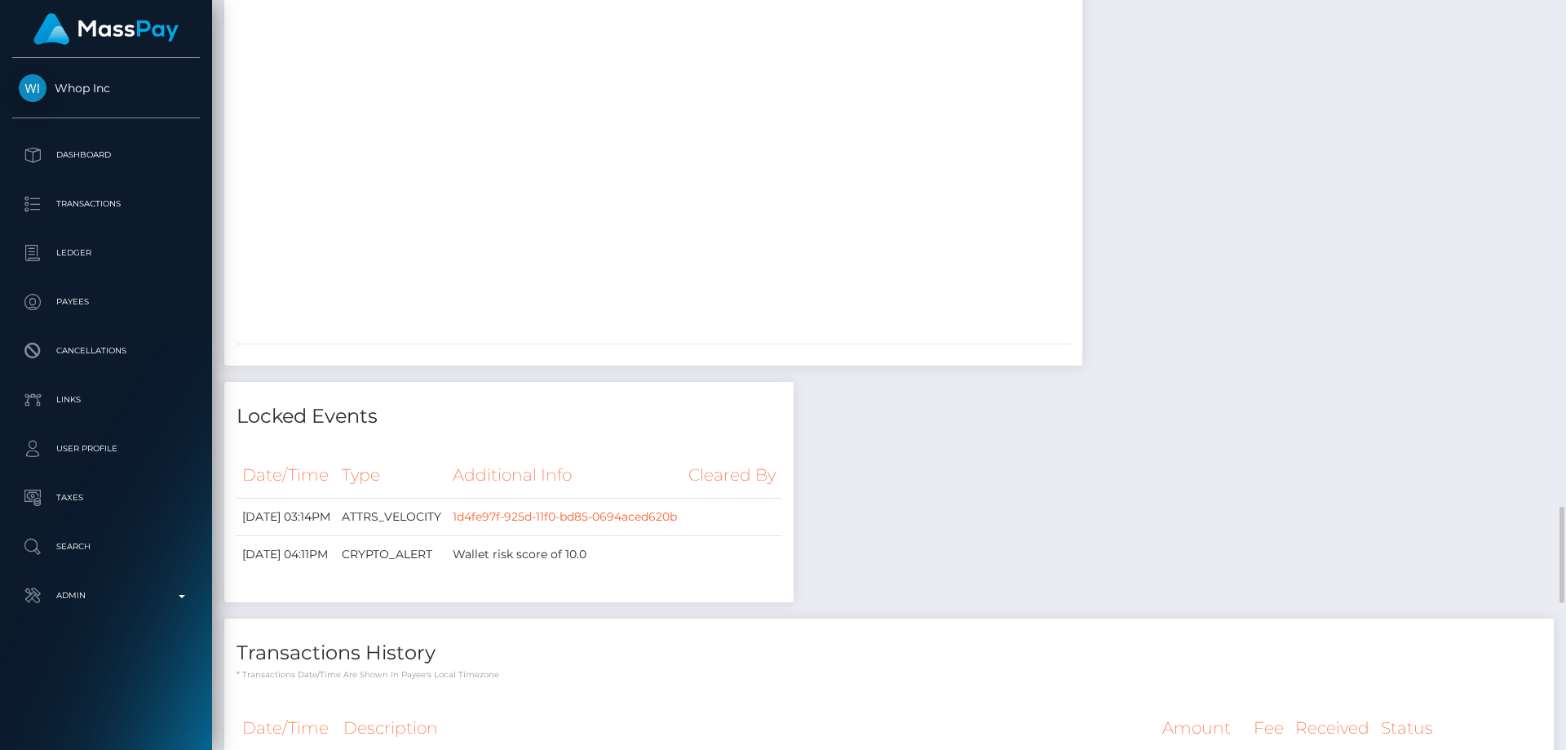
scroll to position [4264, 0]
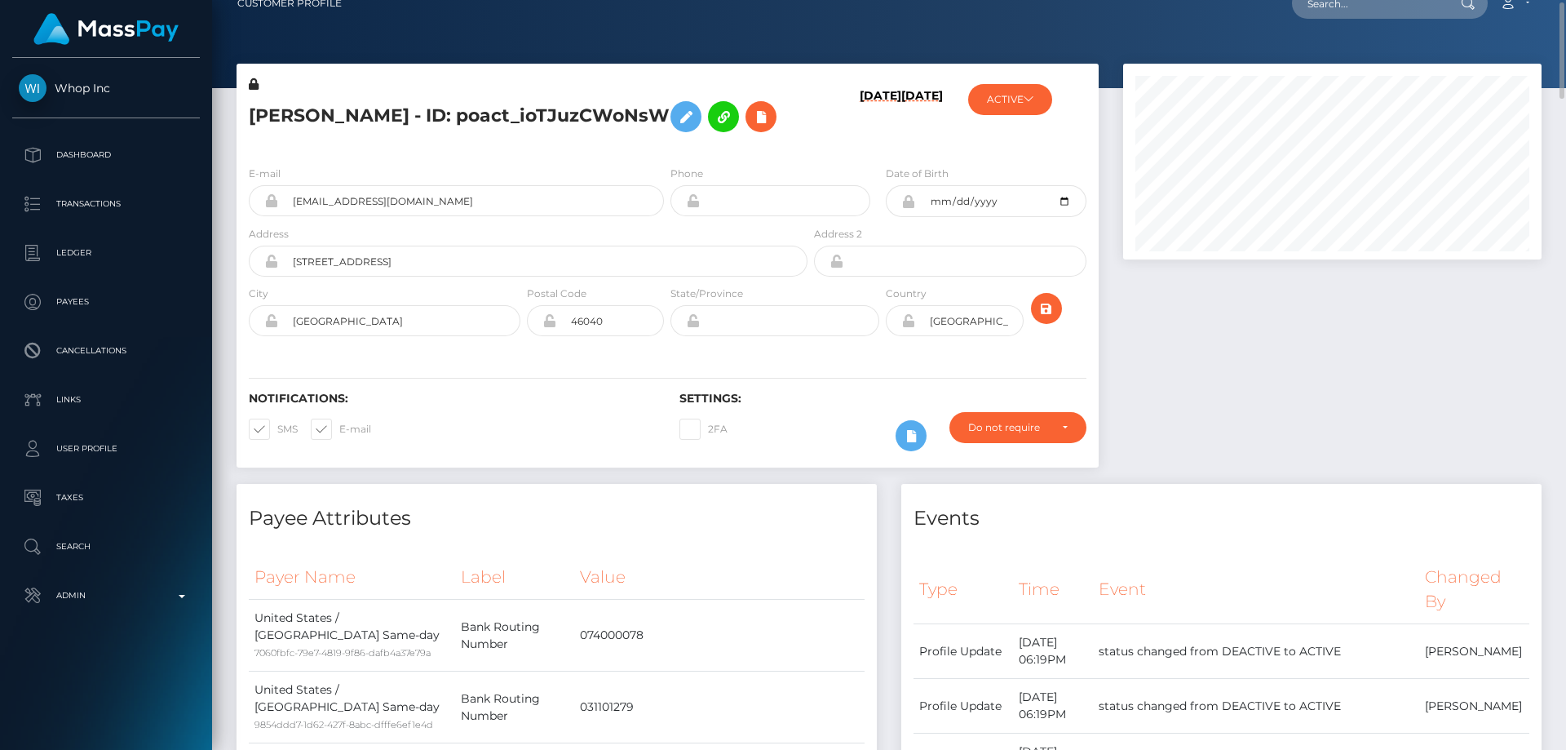
scroll to position [0, 0]
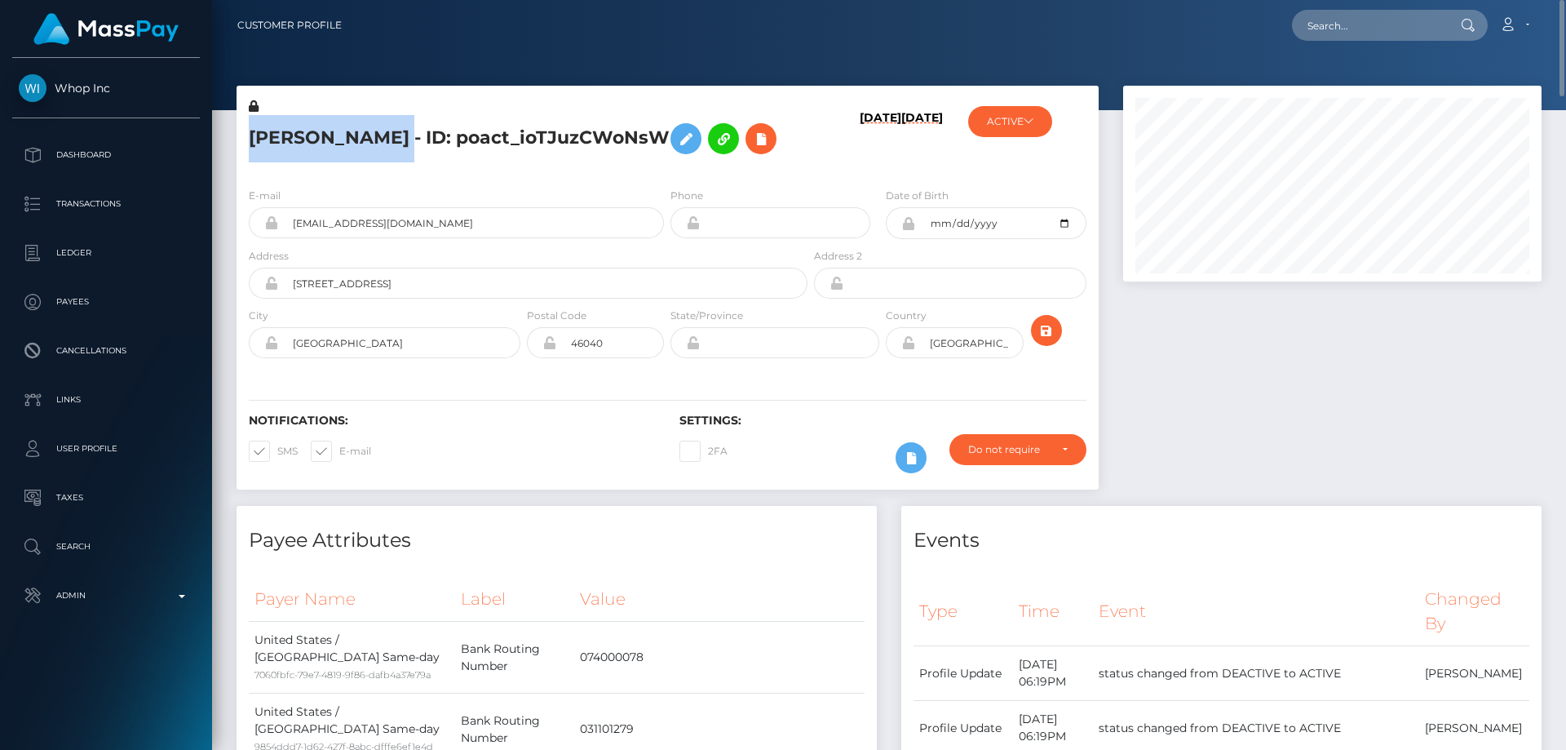
drag, startPoint x: 420, startPoint y: 138, endPoint x: 240, endPoint y: 131, distance: 180.4
click at [240, 131] on div "MOUAD DAHMANI - ID: poact_ioTJuzCWoNsW" at bounding box center [524, 136] width 574 height 77
copy h5 "MOUAD DAHMANI"
drag, startPoint x: 432, startPoint y: 228, endPoint x: 276, endPoint y: 224, distance: 156.7
click at [276, 224] on div "bro.how.to.cook@gmail.com" at bounding box center [456, 222] width 415 height 31
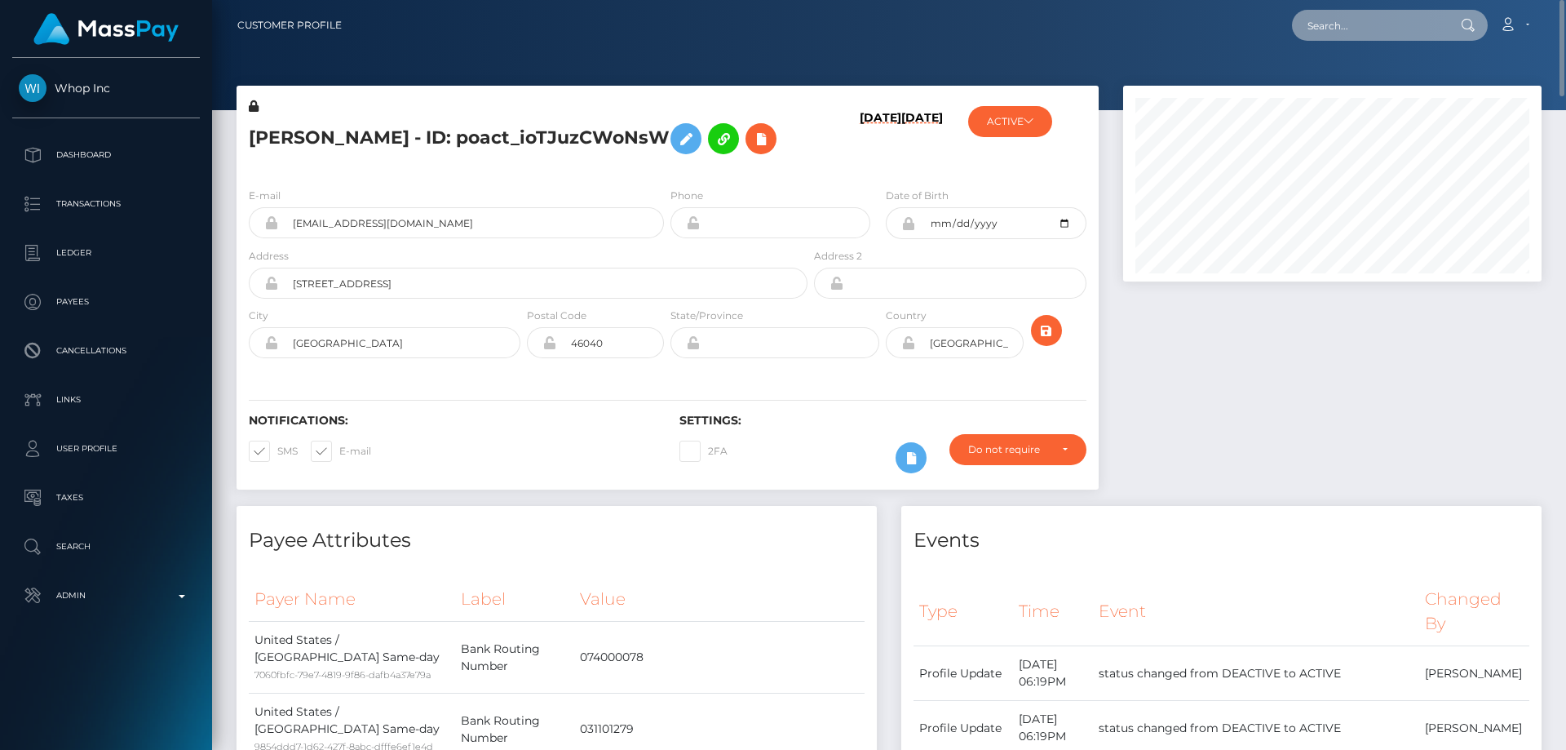
paste input "poact_IJF3hickIbuA"
type input "poact_IJF3hickIbuA"
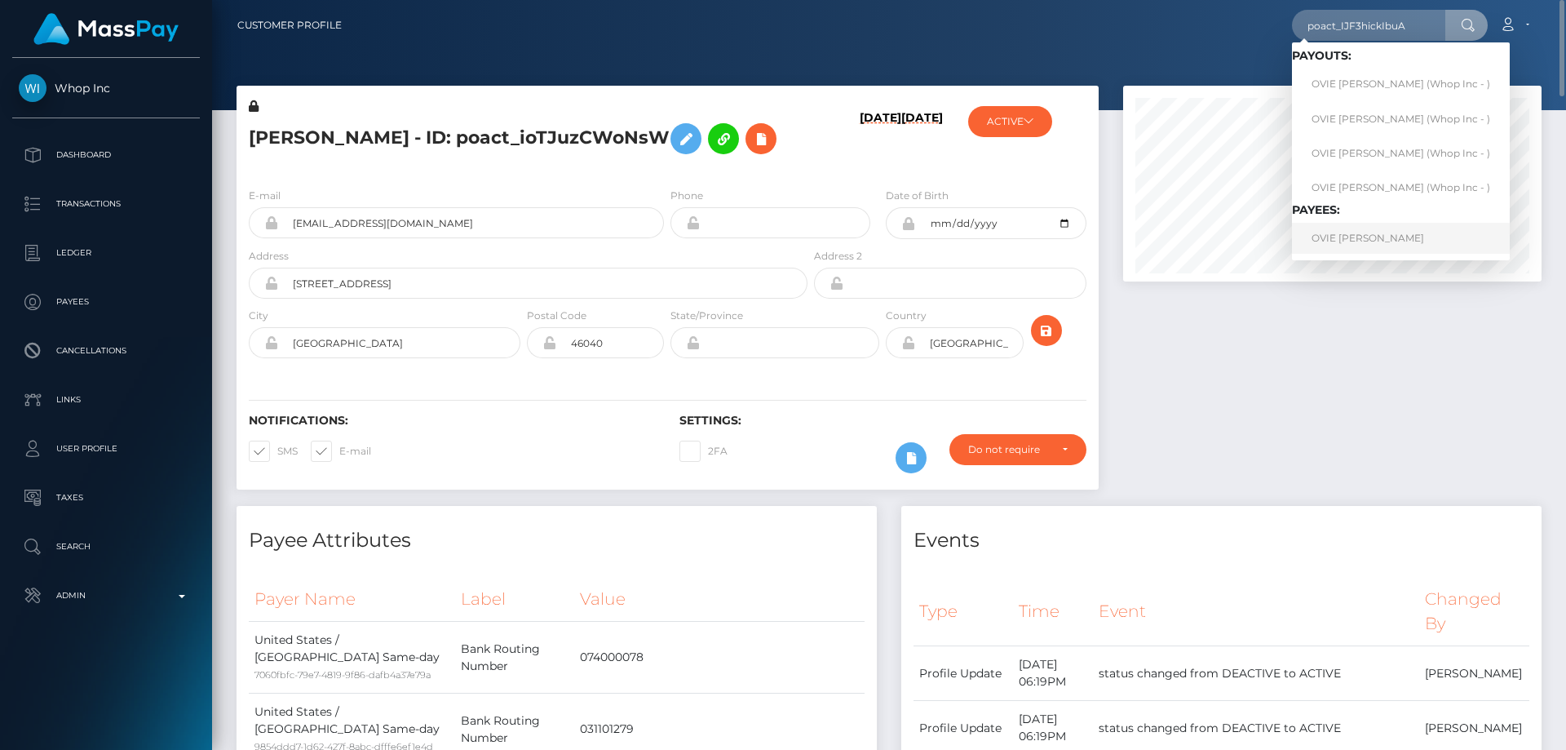
click at [1360, 239] on link "OVIE EHIJIE AJUEYITSI" at bounding box center [1401, 238] width 218 height 30
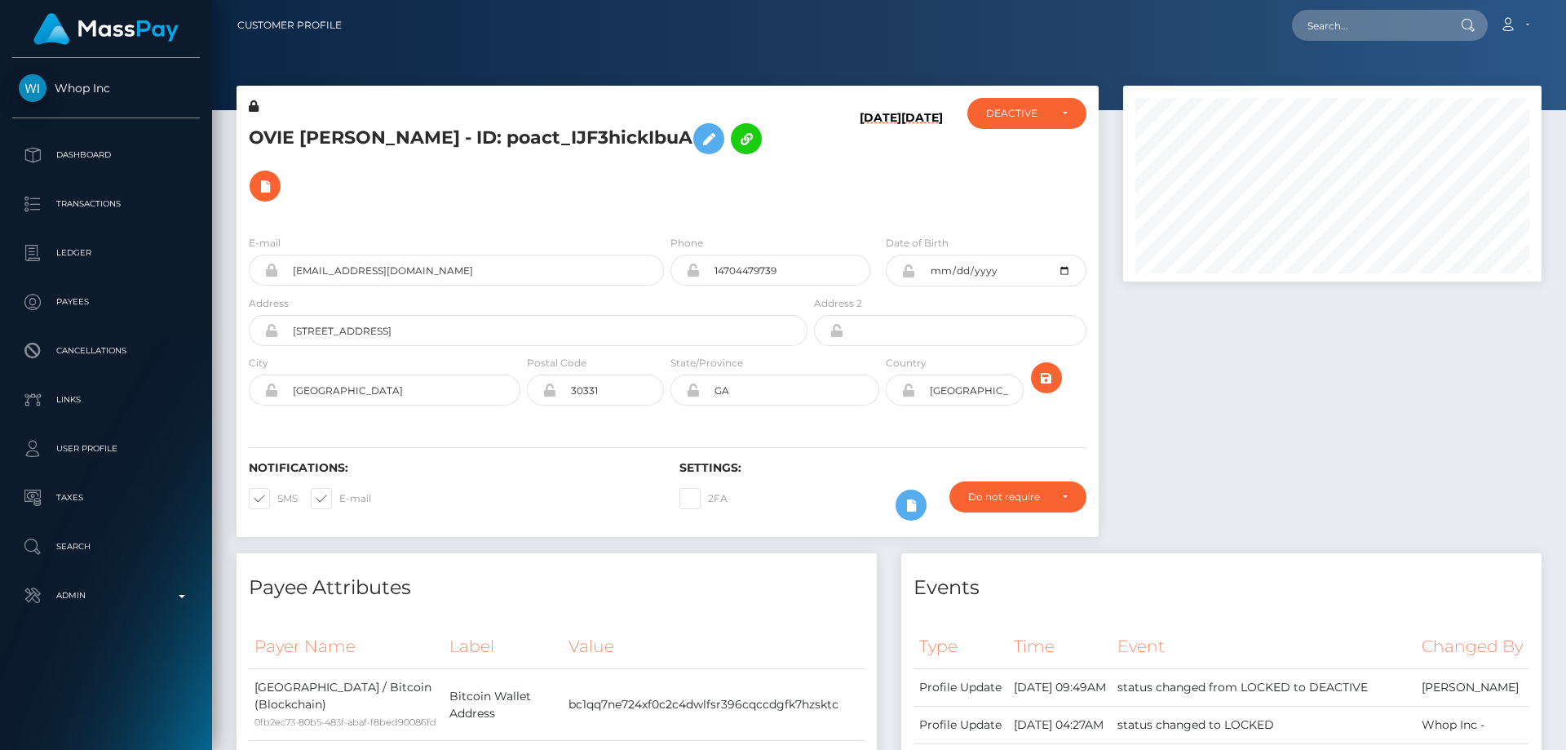
scroll to position [196, 419]
click at [573, 175] on h5 "OVIE [PERSON_NAME] - ID: poact_IJF3hickIbuA" at bounding box center [524, 162] width 550 height 95
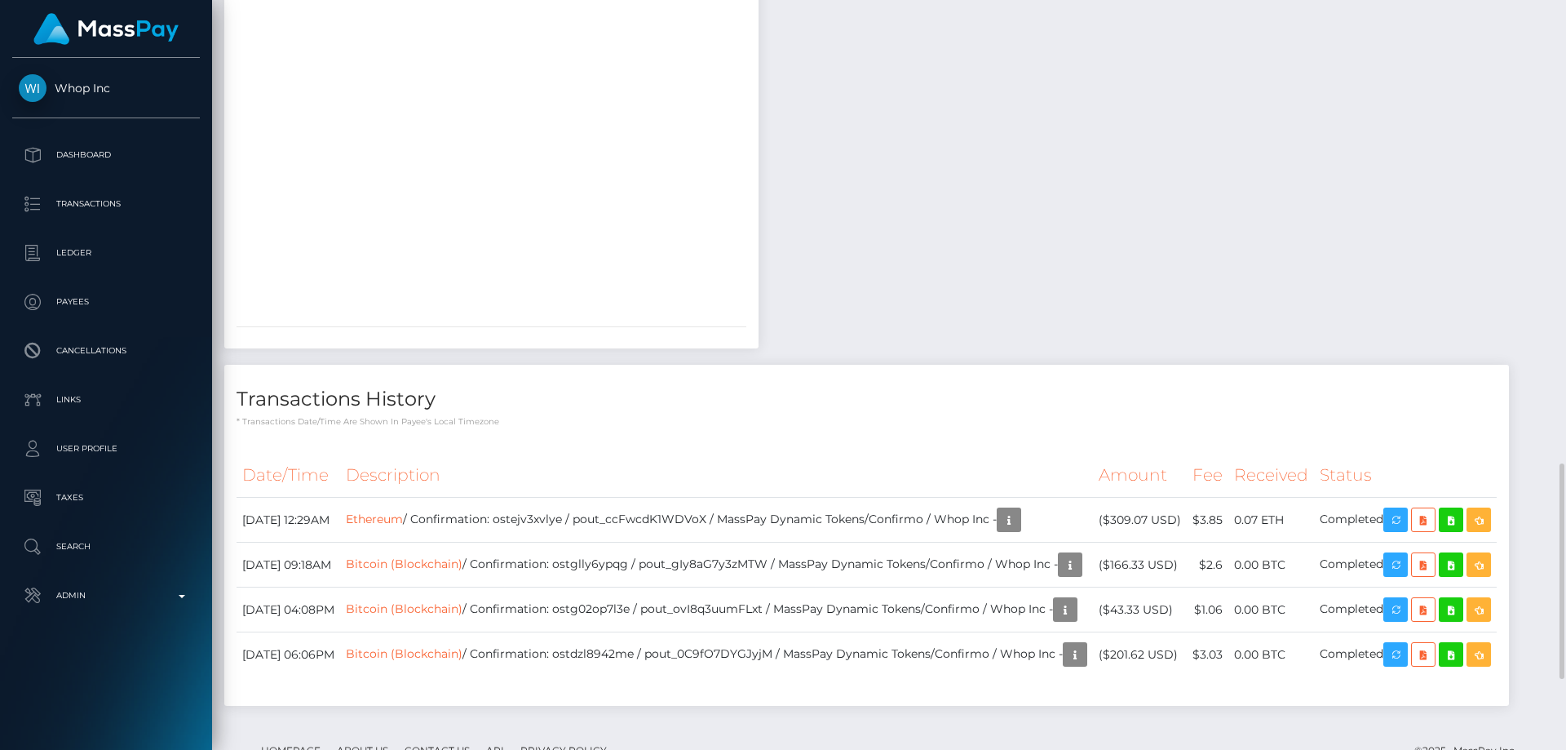
scroll to position [1772, 0]
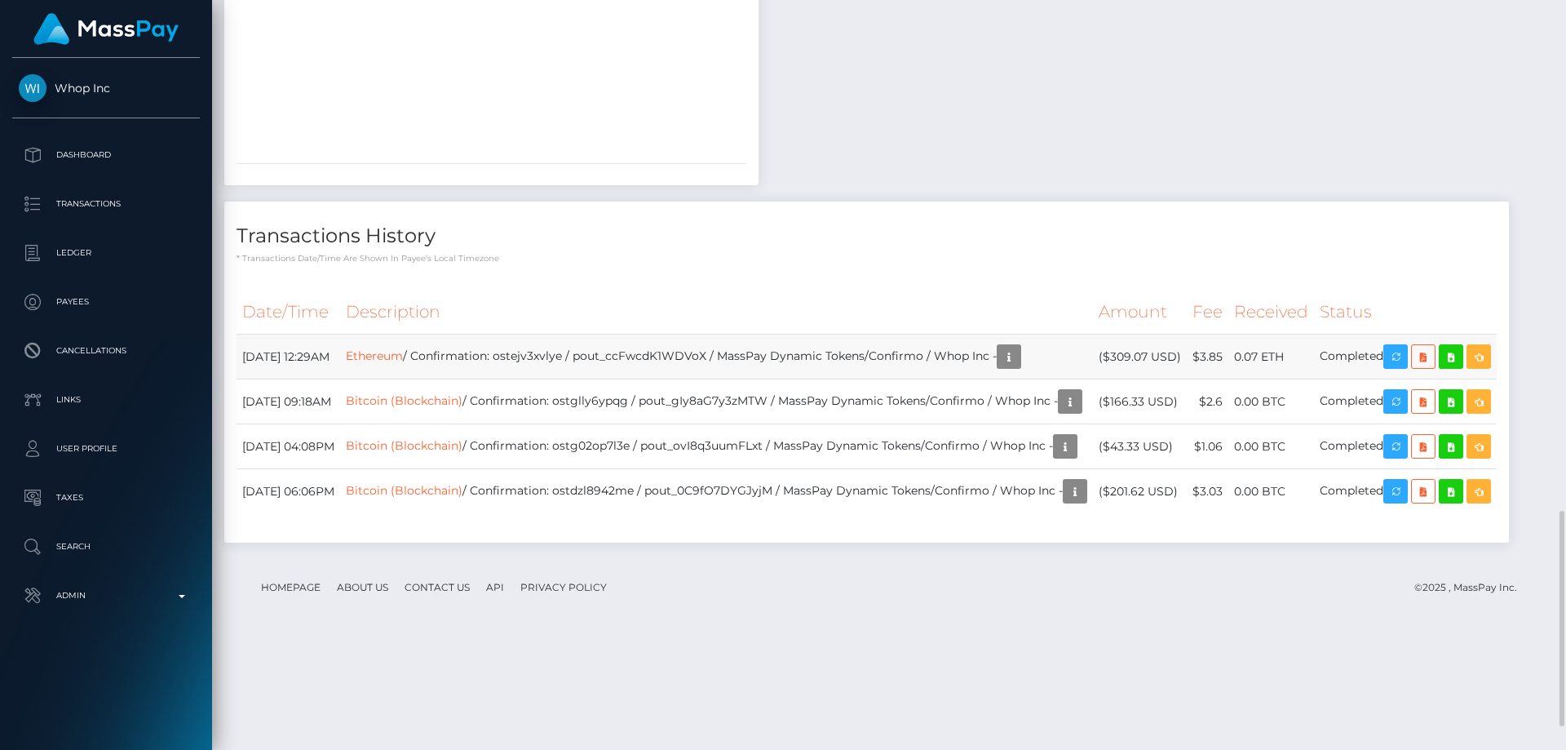
drag, startPoint x: 1170, startPoint y: 476, endPoint x: 1153, endPoint y: 458, distance: 24.8
click at [1153, 379] on td "($309.07 USD)" at bounding box center [1140, 356] width 94 height 45
copy td "$309.07 USD"
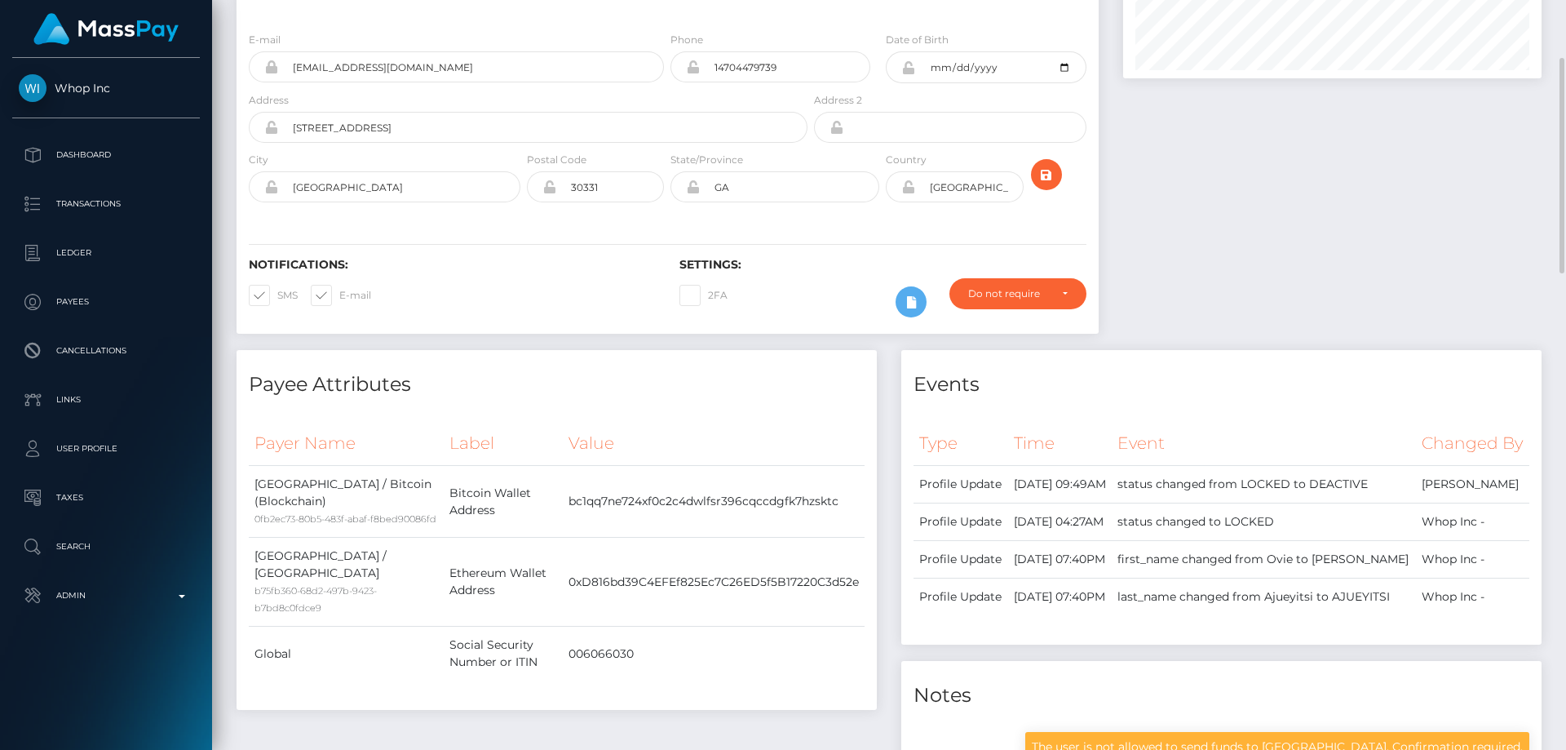
scroll to position [0, 0]
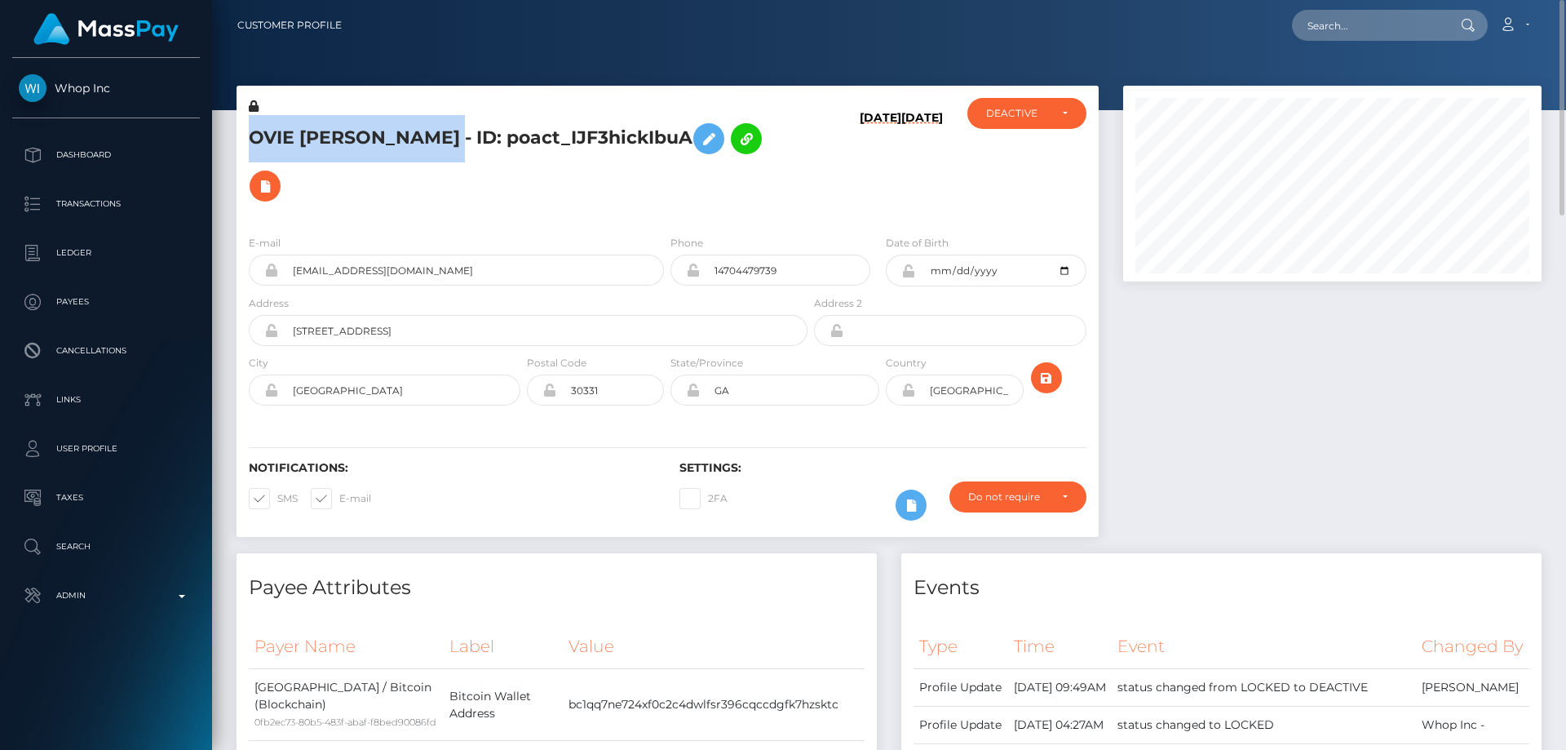
drag, startPoint x: 460, startPoint y: 130, endPoint x: 252, endPoint y: 136, distance: 208.1
click at [246, 135] on div "OVIE EHIJIE AJUEYITSI - ID: poact_IJF3hickIbuA" at bounding box center [524, 160] width 574 height 124
copy h5 "OVIE [PERSON_NAME]"
drag, startPoint x: 494, startPoint y: 276, endPoint x: 290, endPoint y: 282, distance: 204.0
click at [290, 282] on input "thebiggreendelivers+whop@gmail.com" at bounding box center [471, 270] width 386 height 31
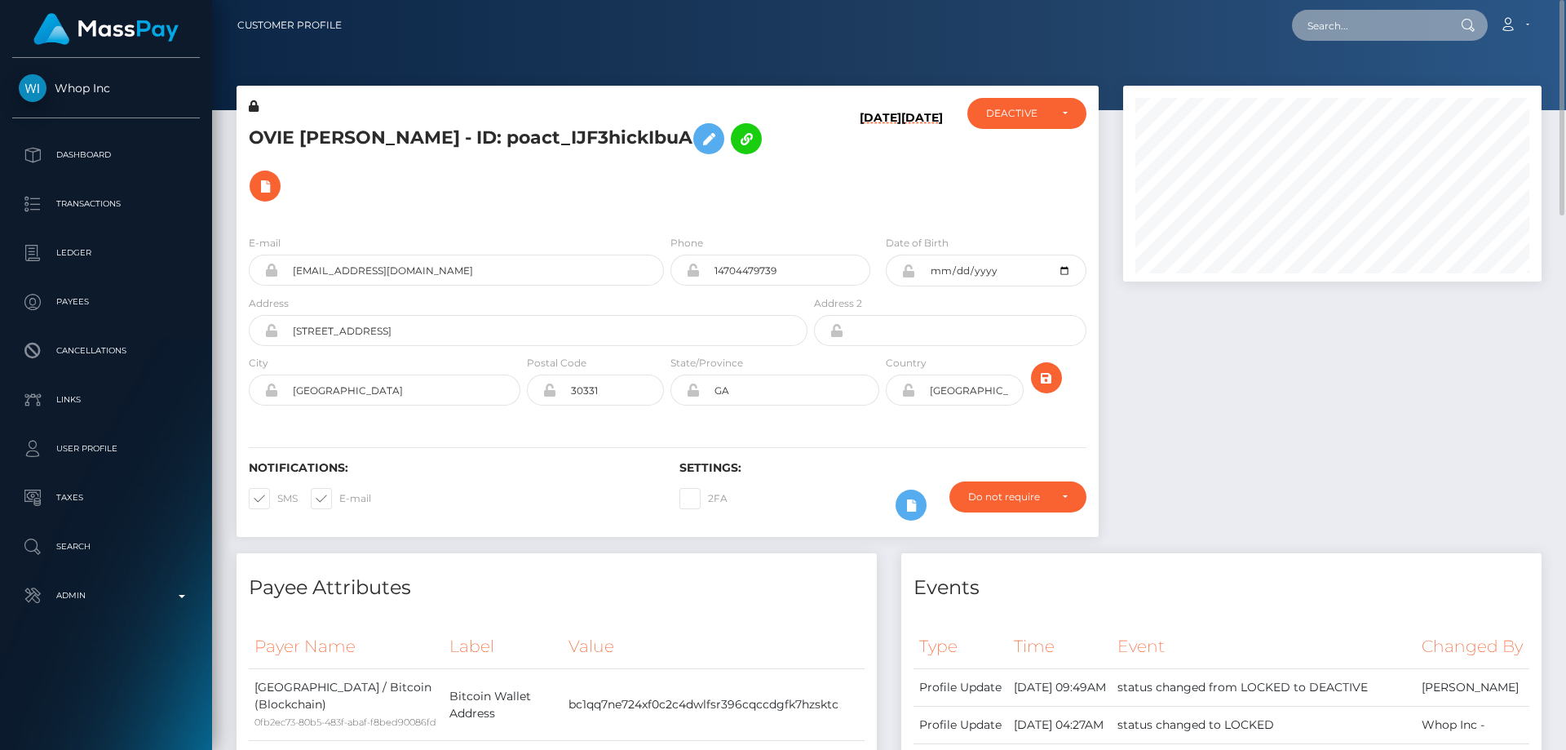
paste input "814919943010148352"
type input "814919943010148352"
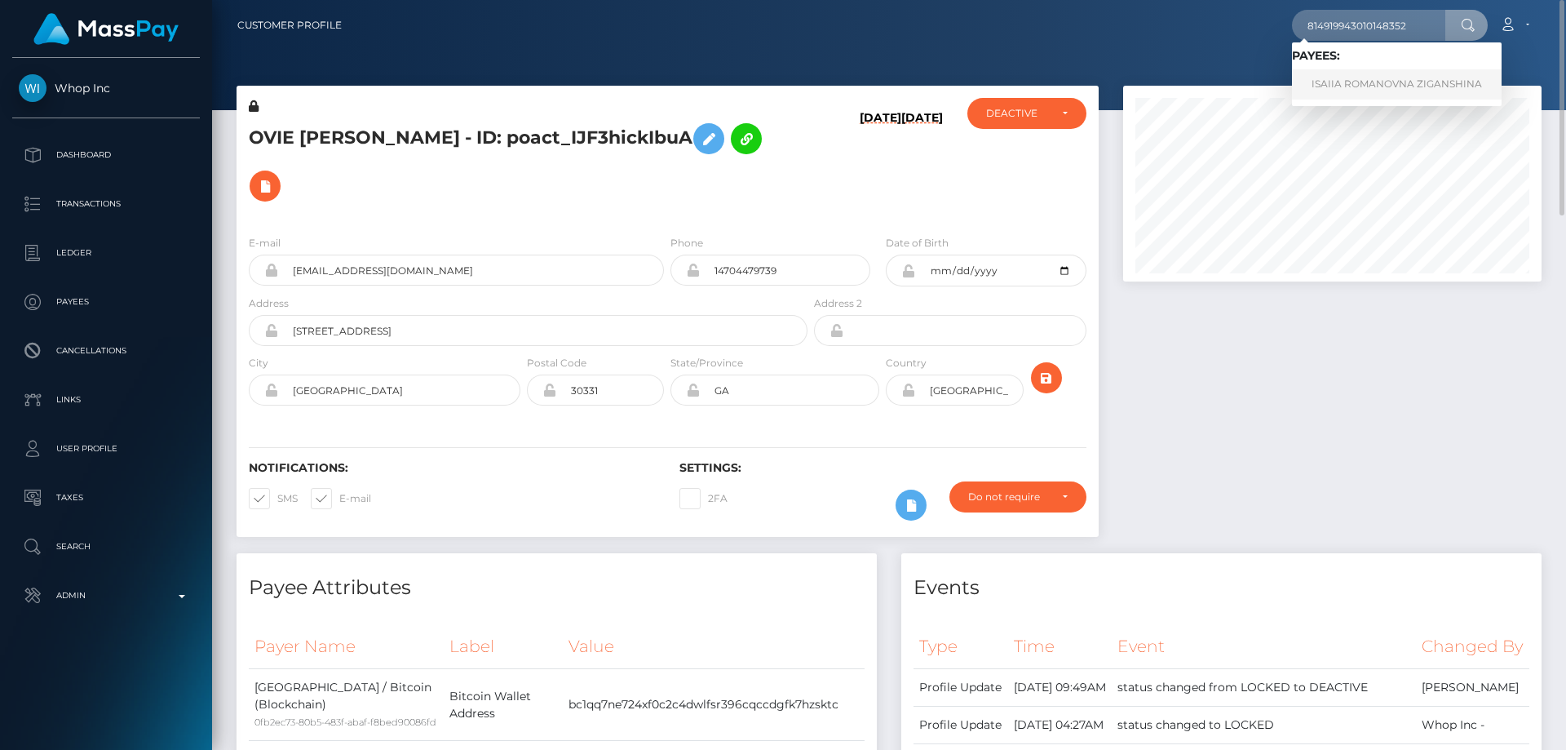
click at [1381, 77] on link "ISAIIA ROMANOVNA ZIGANSHINA" at bounding box center [1397, 84] width 210 height 30
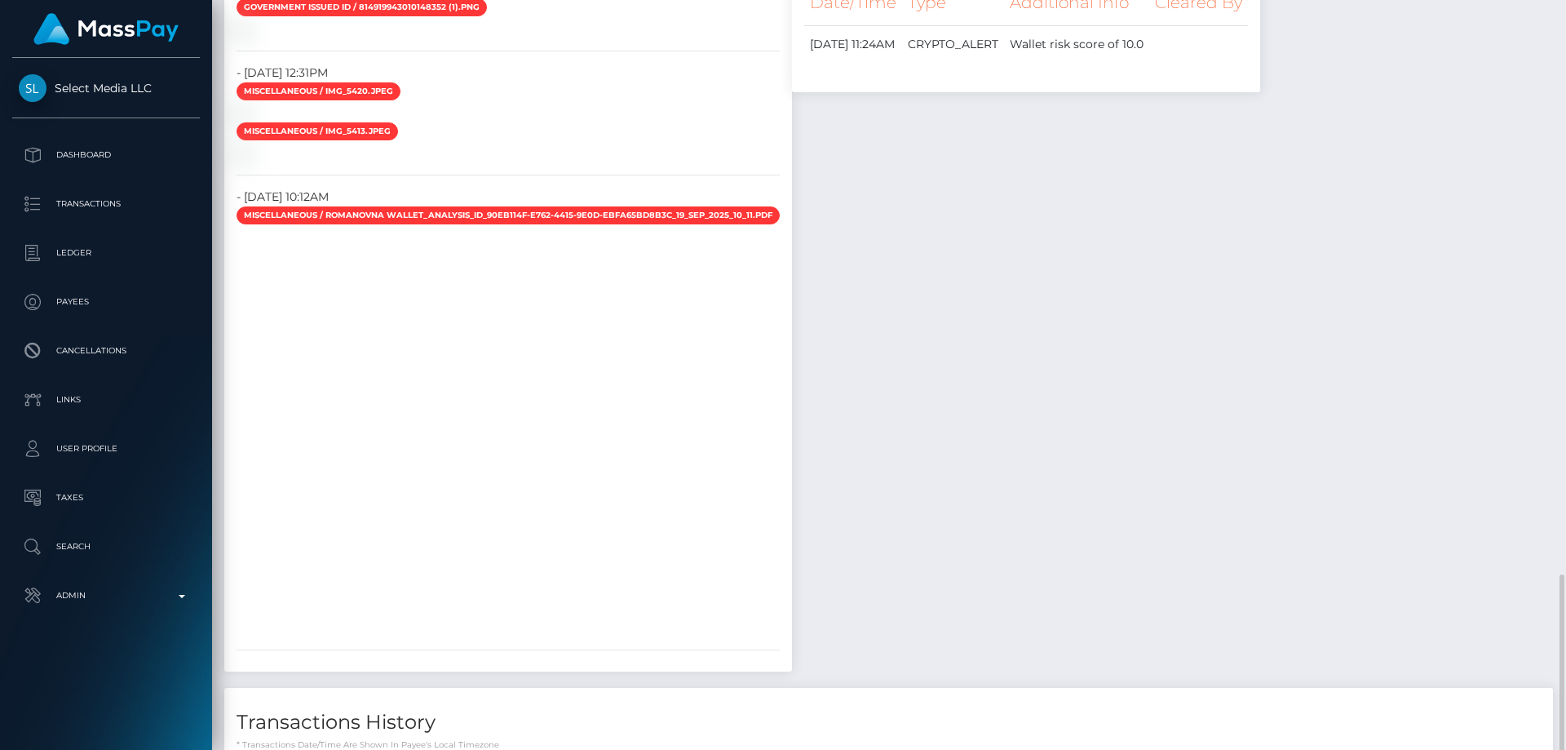
scroll to position [2146, 0]
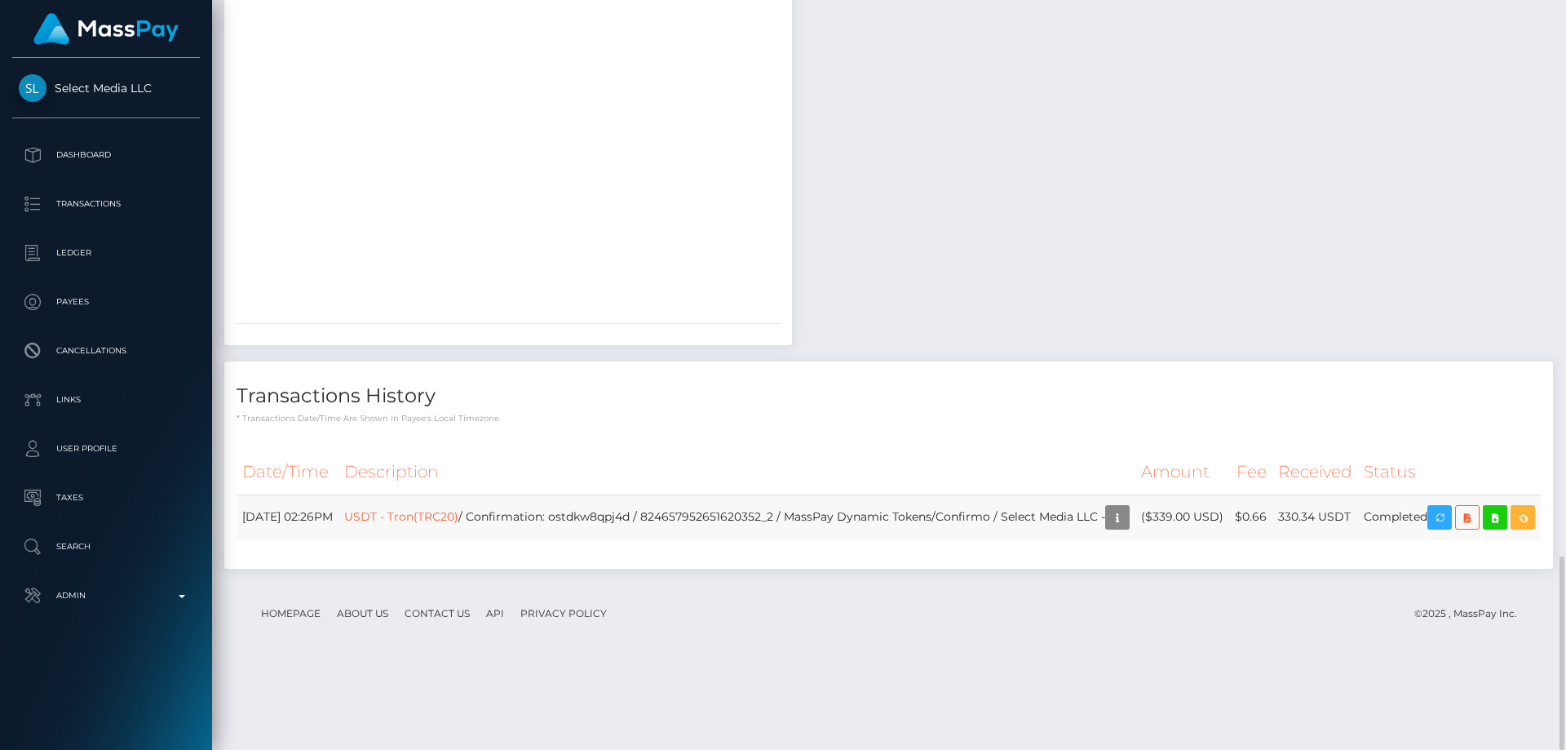
drag, startPoint x: 1179, startPoint y: 601, endPoint x: 1158, endPoint y: 579, distance: 30.6
click at [1158, 539] on td "($339.00 USD)" at bounding box center [1183, 516] width 94 height 45
copy td "$339.00 USD"
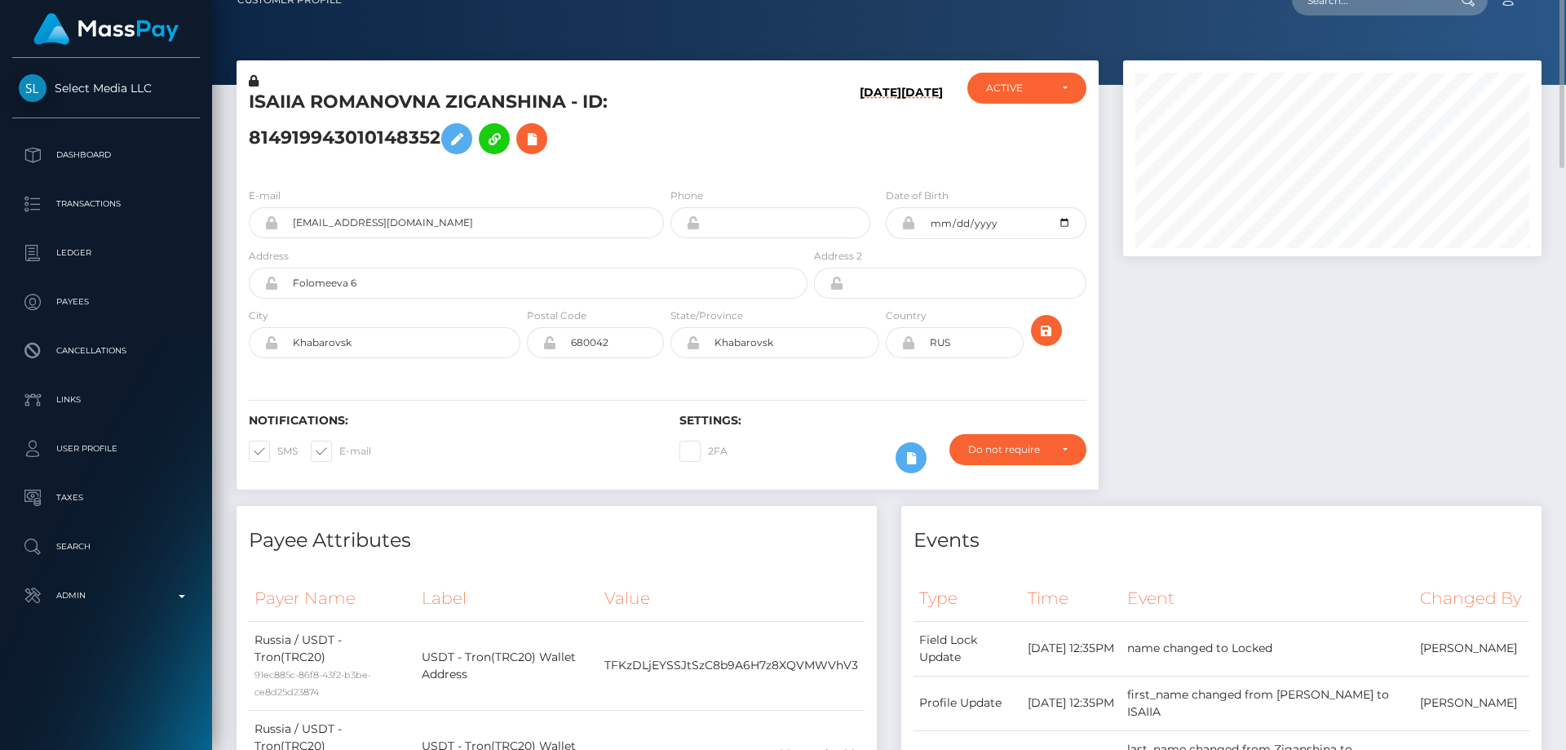
scroll to position [0, 0]
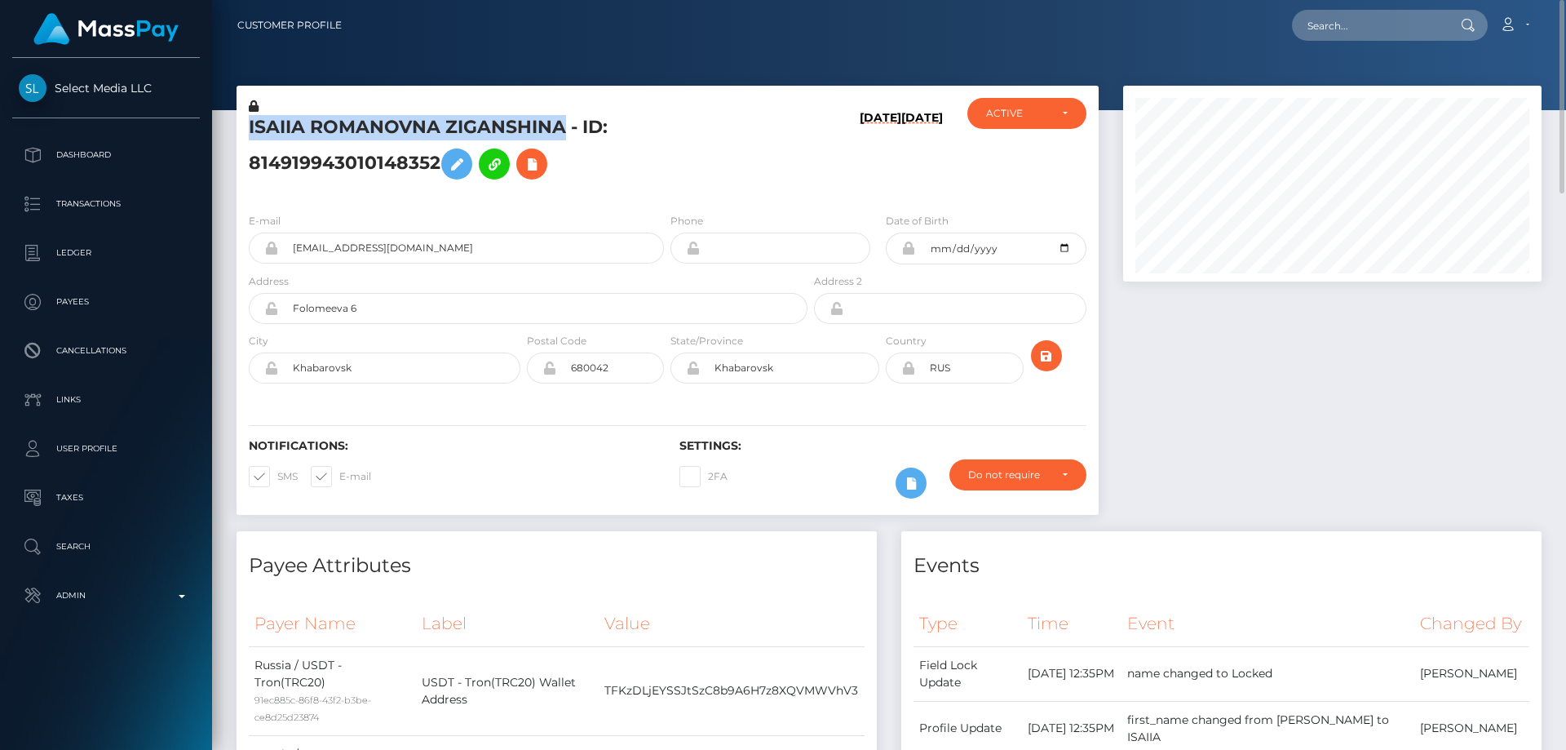
drag, startPoint x: 564, startPoint y: 130, endPoint x: 264, endPoint y: 110, distance: 300.0
click at [264, 110] on div "ISAIIA ROMANOVNA ZIGANSHINA - ID: 814919943010148352" at bounding box center [524, 149] width 574 height 102
copy div "ISAIIA ROMANOVNA ZIGANSHINA"
click at [351, 209] on div "E-mail isafansl1@gmail.com Phone Date of Birth" at bounding box center [668, 300] width 862 height 200
drag, startPoint x: 560, startPoint y: 130, endPoint x: 247, endPoint y: 130, distance: 313.3
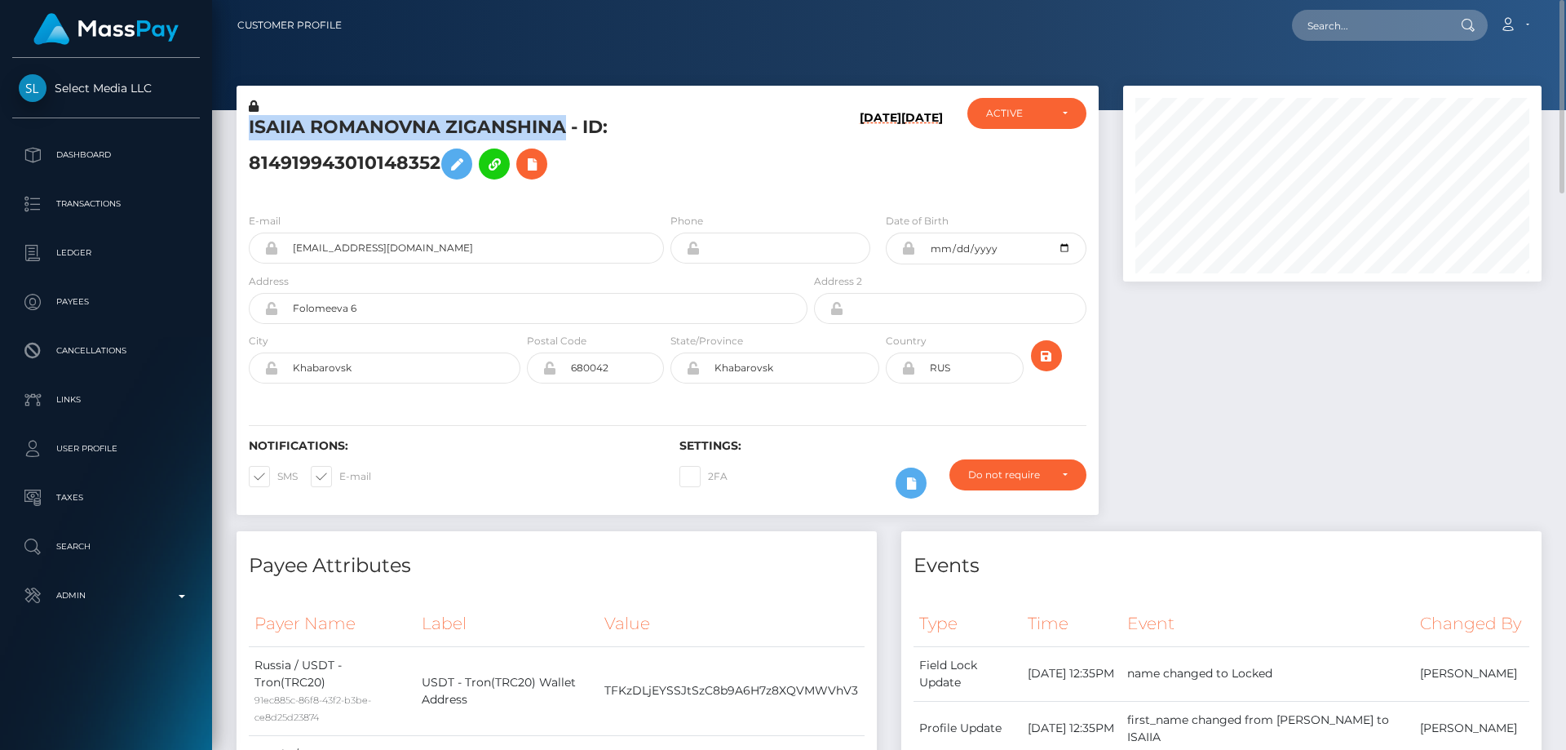
click at [247, 130] on div "ISAIIA ROMANOVNA ZIGANSHINA - ID: 814919943010148352" at bounding box center [524, 149] width 574 height 102
copy h5 "ISAIIA ROMANOVNA ZIGANSHINA"
drag, startPoint x: 329, startPoint y: 242, endPoint x: 289, endPoint y: 241, distance: 40.0
click at [289, 241] on input "isafansl1@gmail.com" at bounding box center [471, 247] width 386 height 31
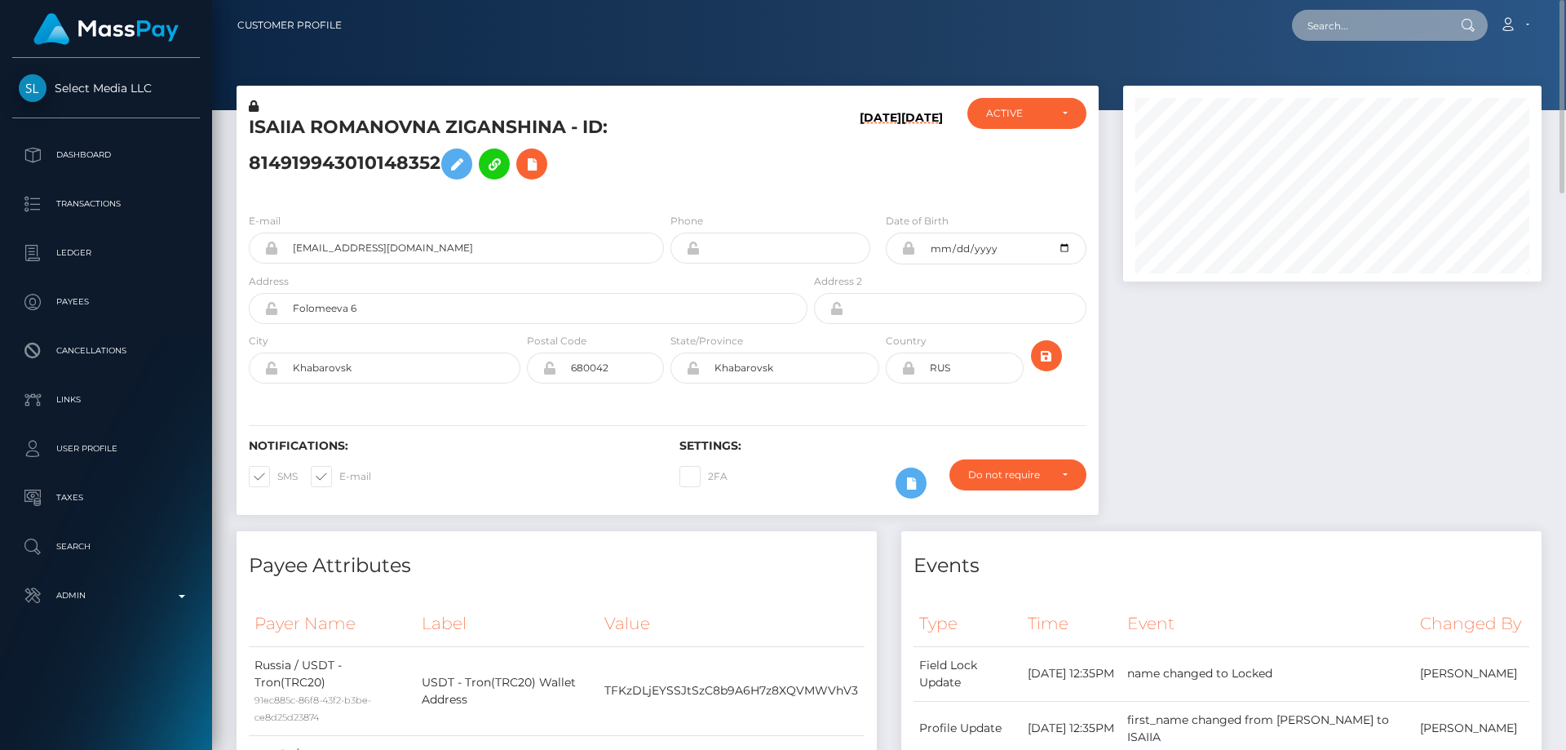
paste input "552546105993211904"
type input "552546105993211904"
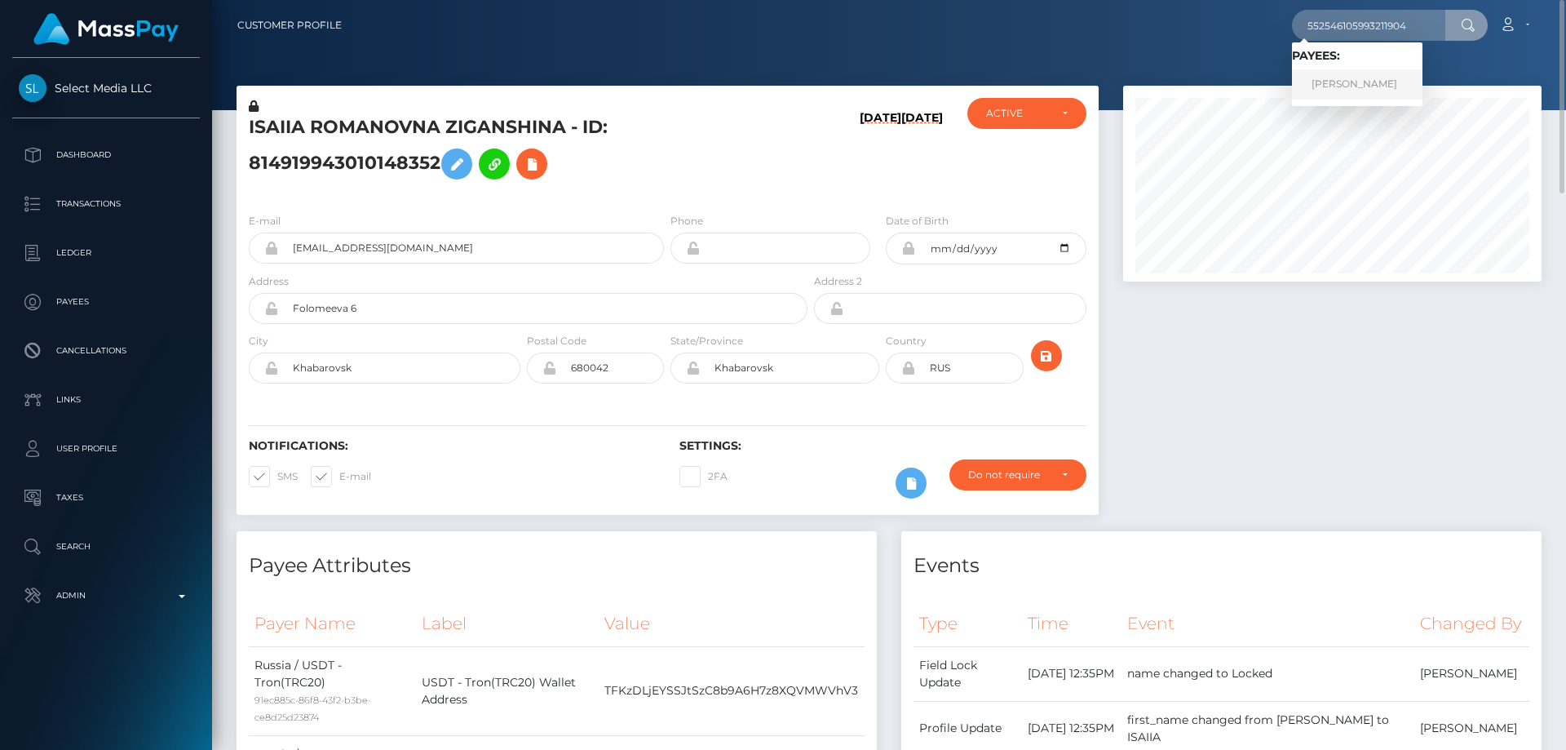
click at [1341, 82] on link "Olga Grinkova" at bounding box center [1357, 84] width 131 height 30
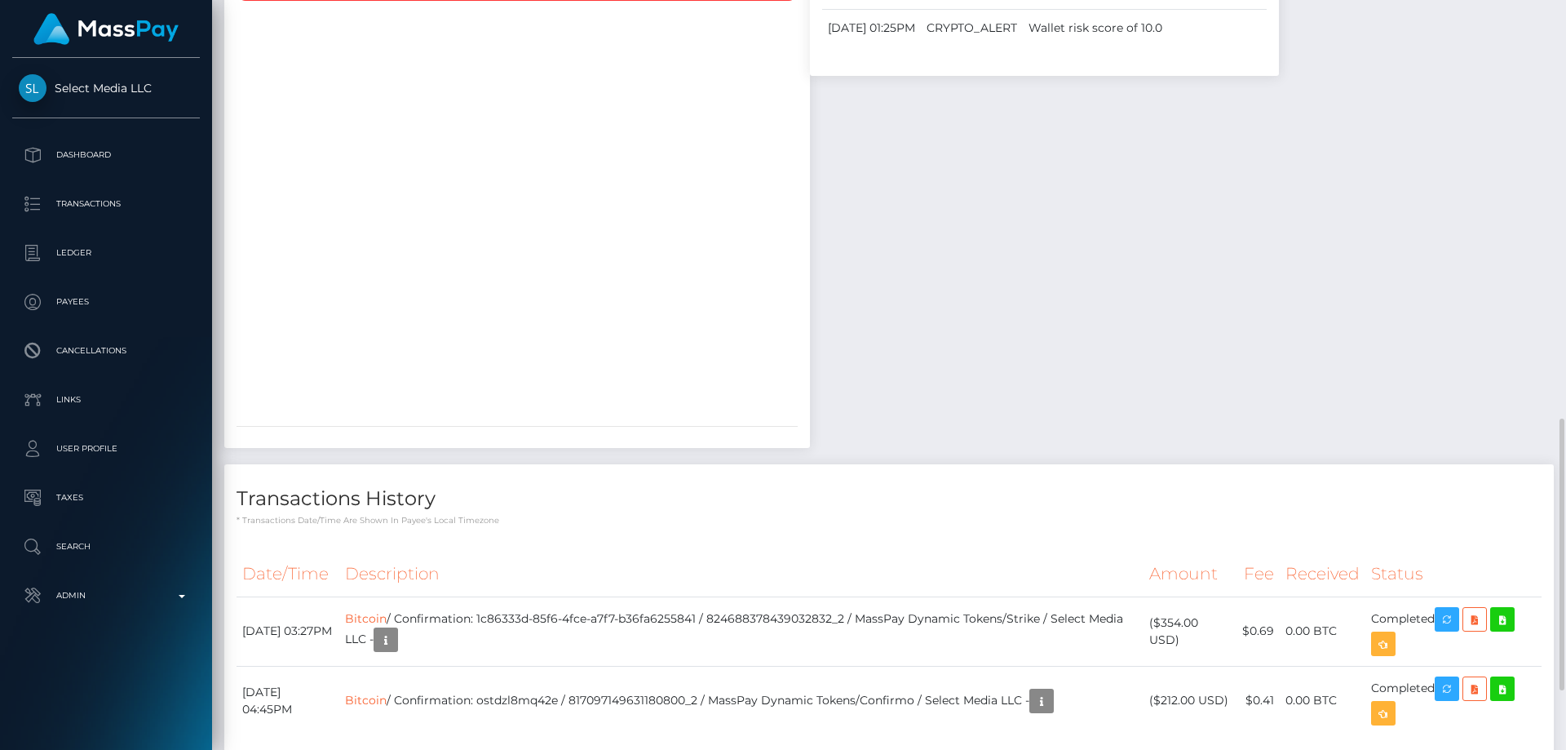
scroll to position [1314, 0]
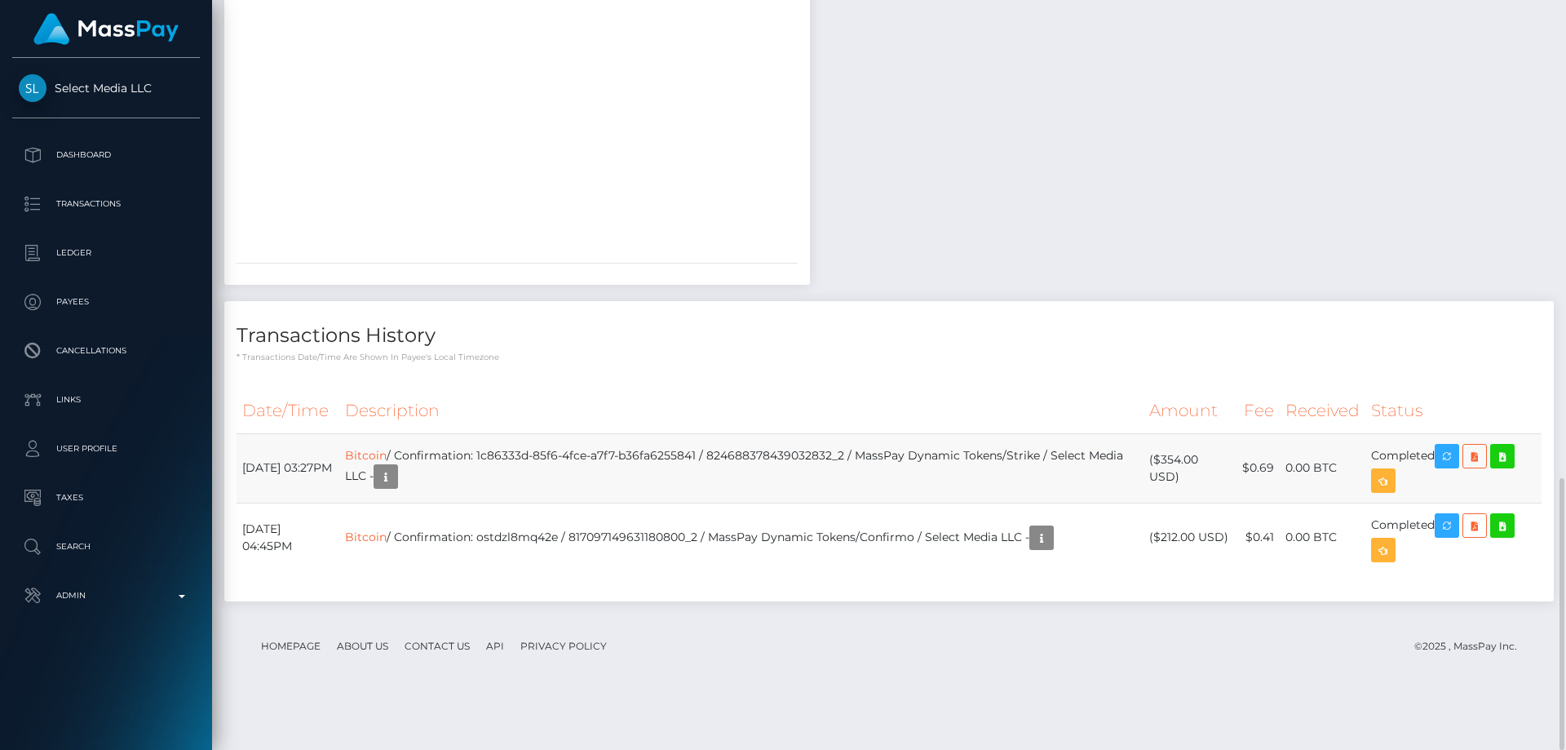
drag, startPoint x: 1181, startPoint y: 526, endPoint x: 1164, endPoint y: 511, distance: 23.1
click at [1164, 503] on td "($354.00 USD)" at bounding box center [1190, 467] width 93 height 69
copy td "$354.00 USD"
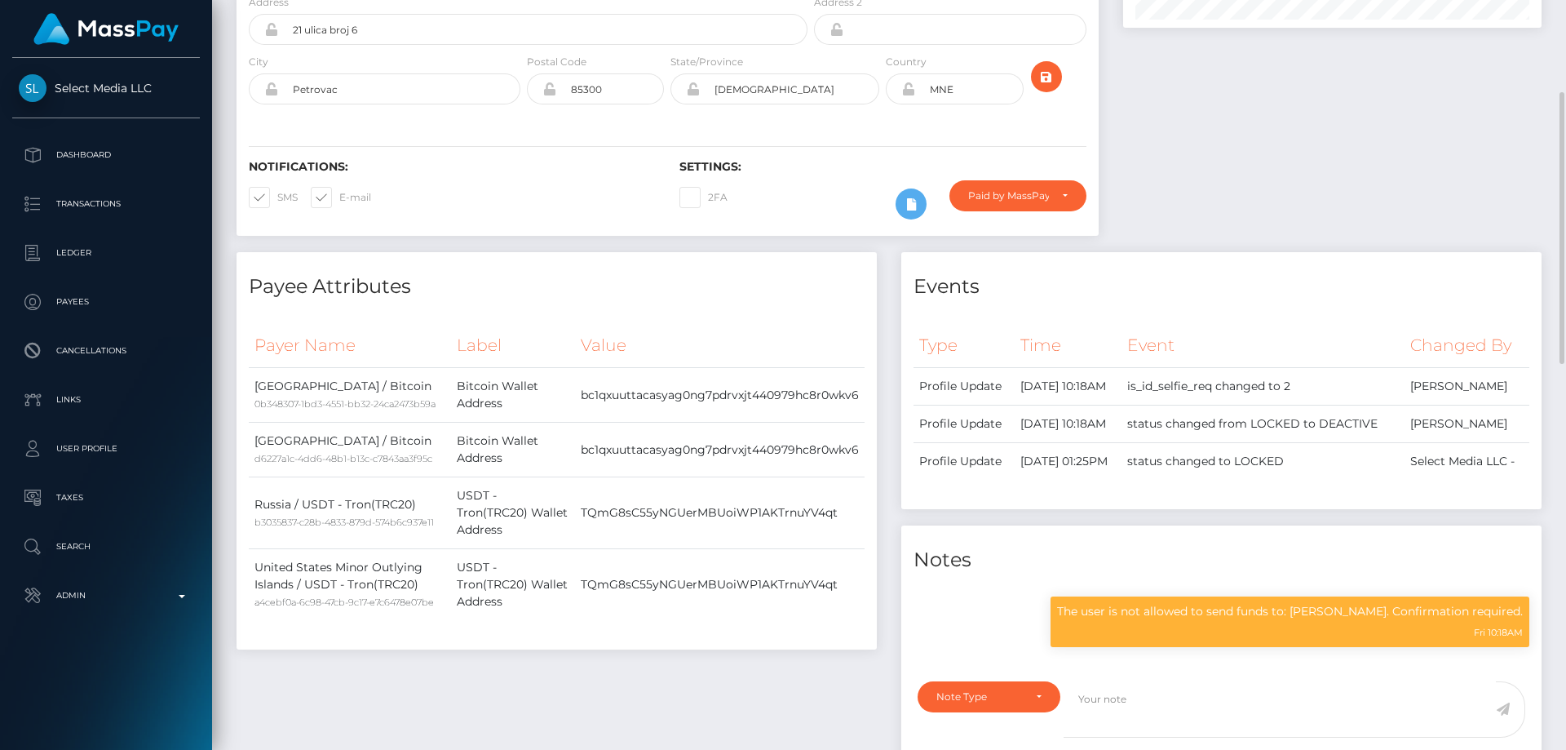
scroll to position [0, 0]
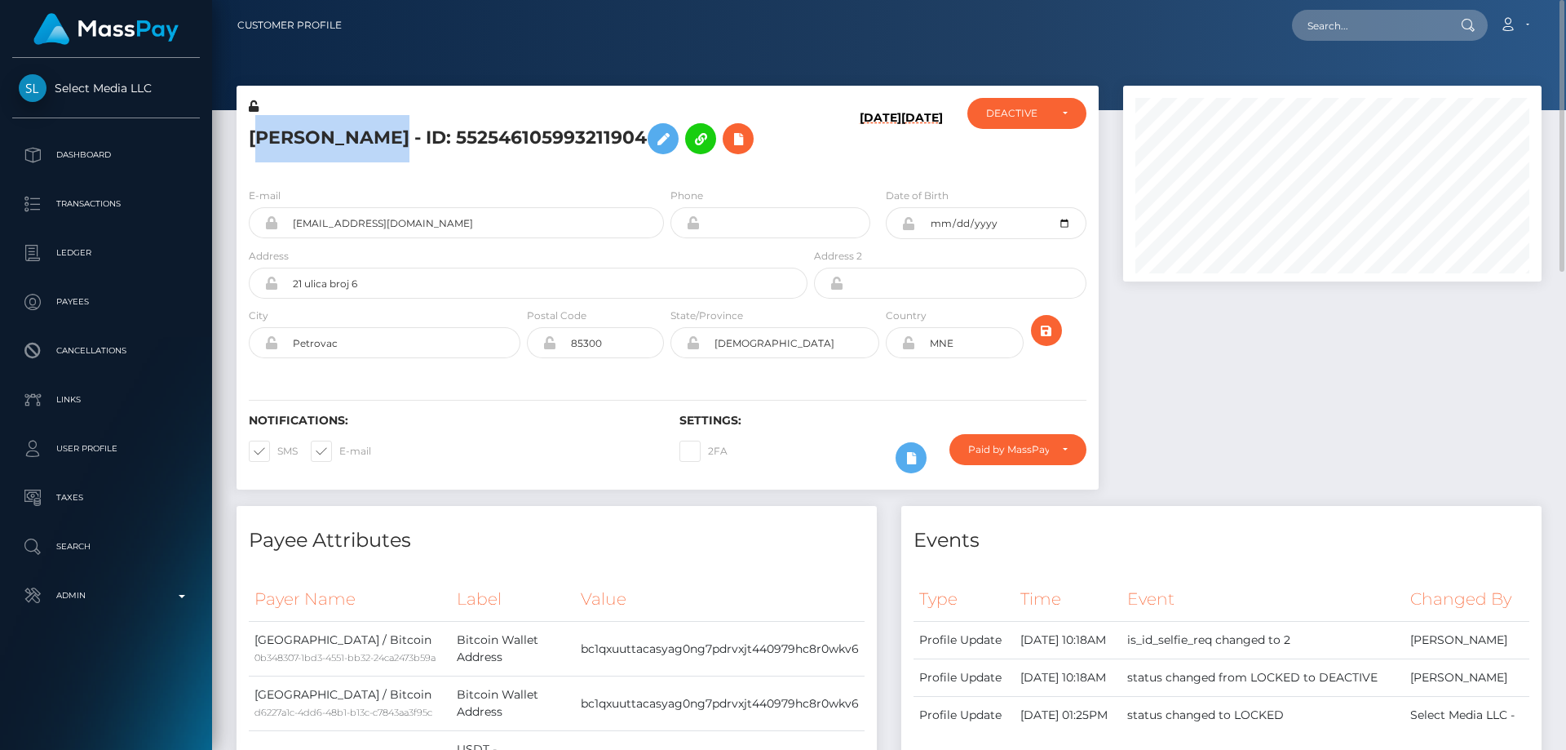
drag, startPoint x: 375, startPoint y: 135, endPoint x: 328, endPoint y: 129, distance: 47.8
click at [259, 134] on h5 "Olga Grinkova - ID: 552546105993211904" at bounding box center [524, 138] width 550 height 47
drag, startPoint x: 383, startPoint y: 139, endPoint x: 241, endPoint y: 144, distance: 141.2
click at [241, 144] on div "Olga Grinkova - ID: 552546105993211904" at bounding box center [524, 136] width 574 height 77
copy h5 "Olga Grinkova"
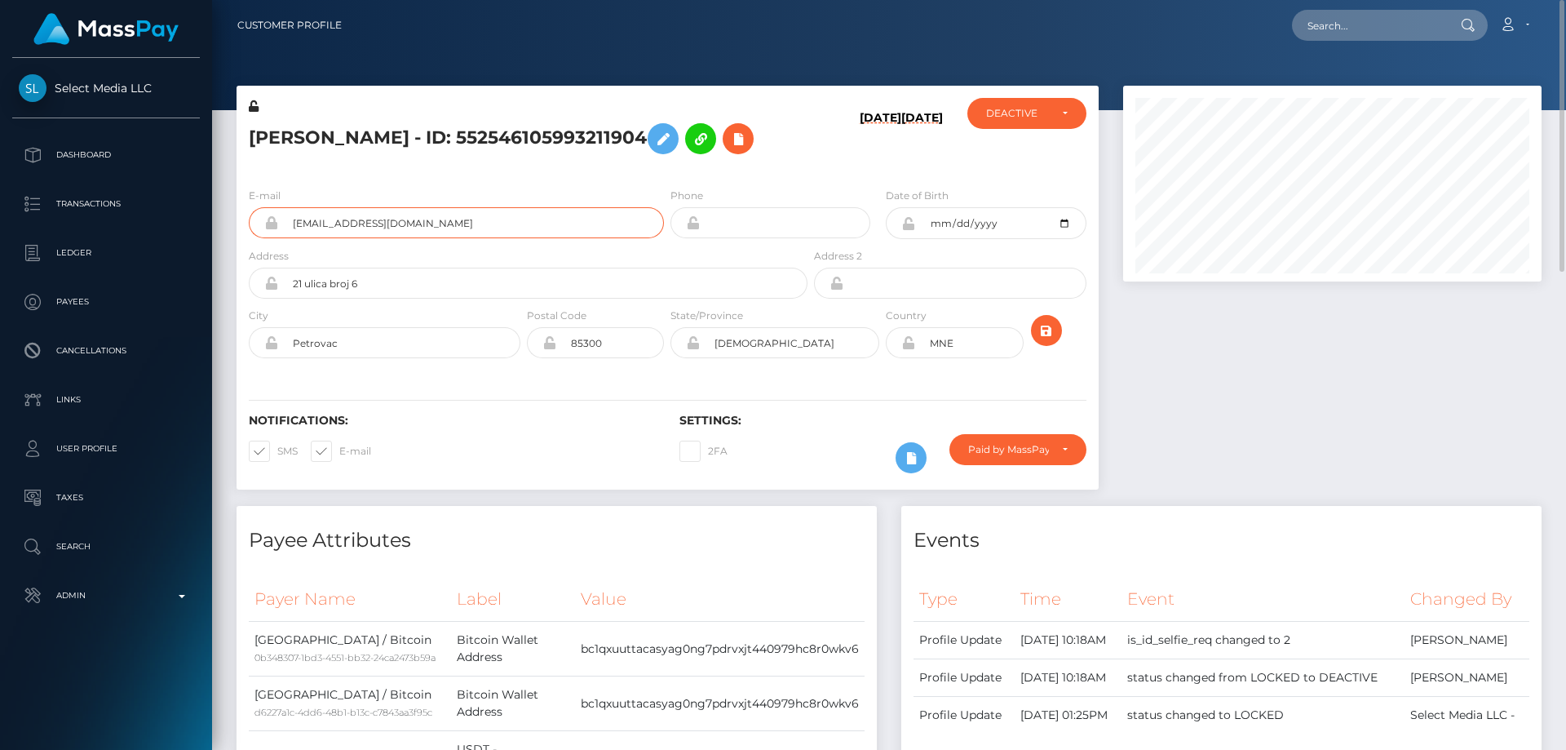
drag, startPoint x: 423, startPoint y: 219, endPoint x: 287, endPoint y: 220, distance: 135.4
click at [287, 220] on input "olgagrinkova@gmail.com" at bounding box center [471, 222] width 386 height 31
click at [893, 352] on div "MNE" at bounding box center [954, 342] width 137 height 31
paste input "poact_NutRzAzlMBA7"
type input "poact_NutRzAzlMBA7"
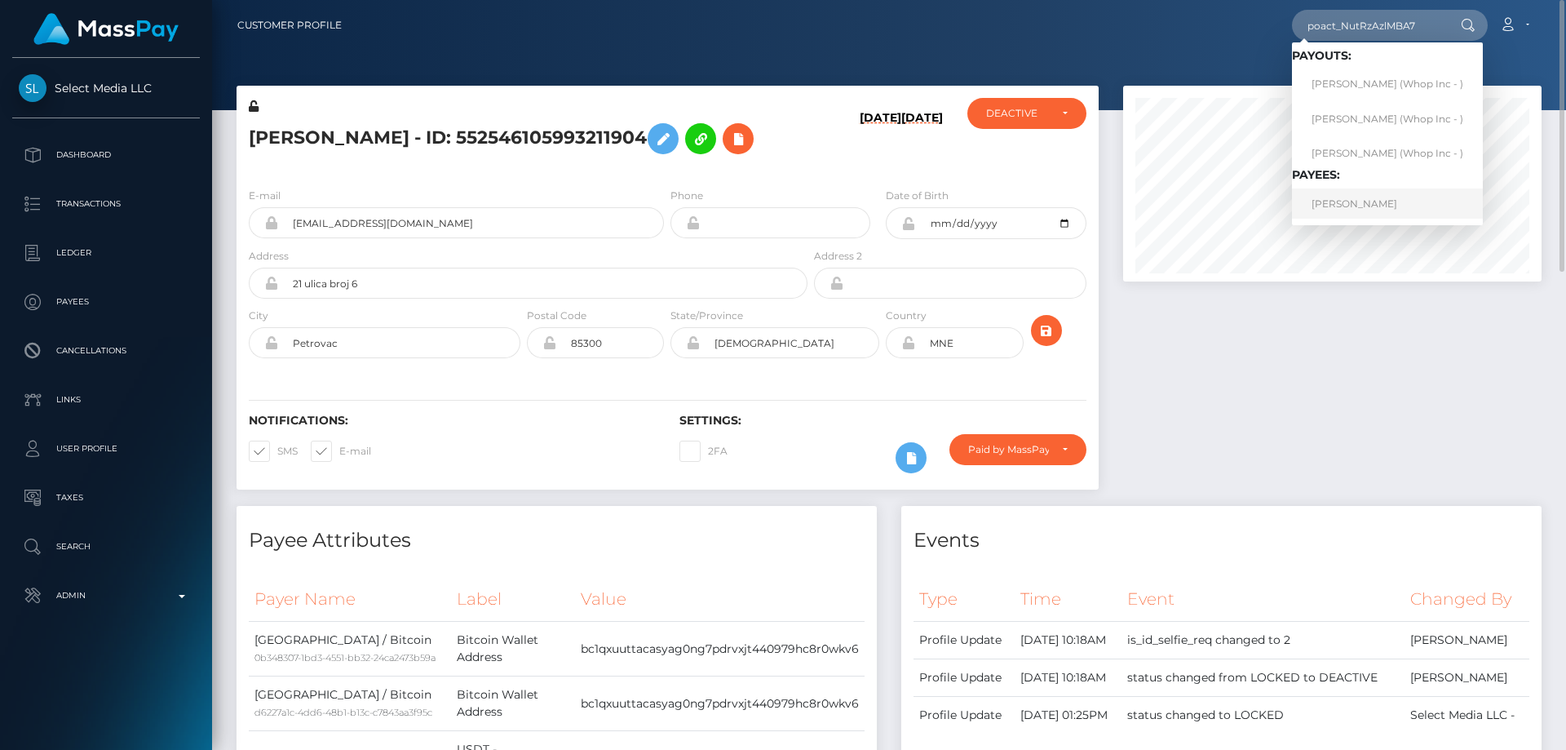
click at [1328, 201] on link "Gerti Veliaj" at bounding box center [1387, 203] width 191 height 30
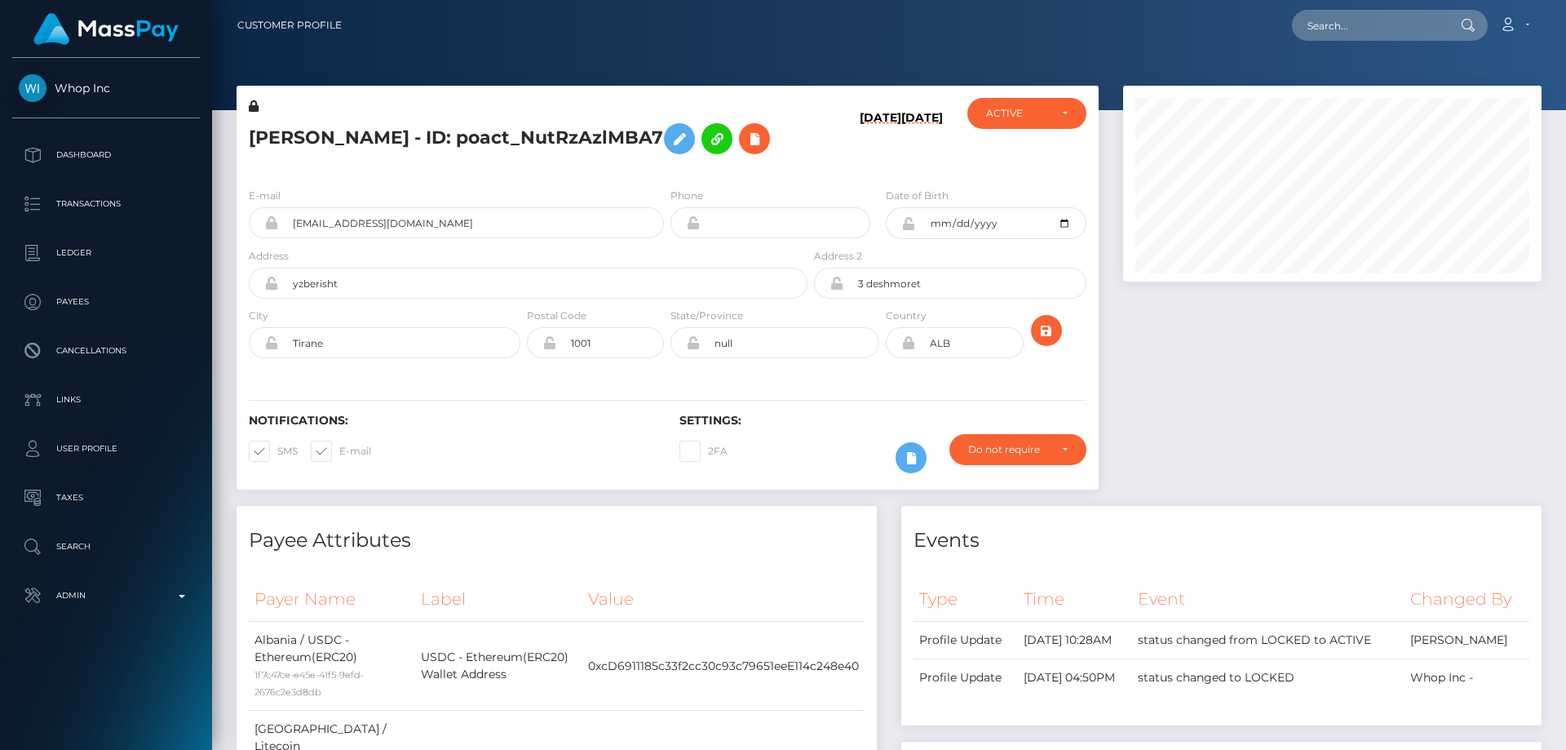
scroll to position [196, 419]
click at [1291, 395] on div at bounding box center [1332, 296] width 443 height 420
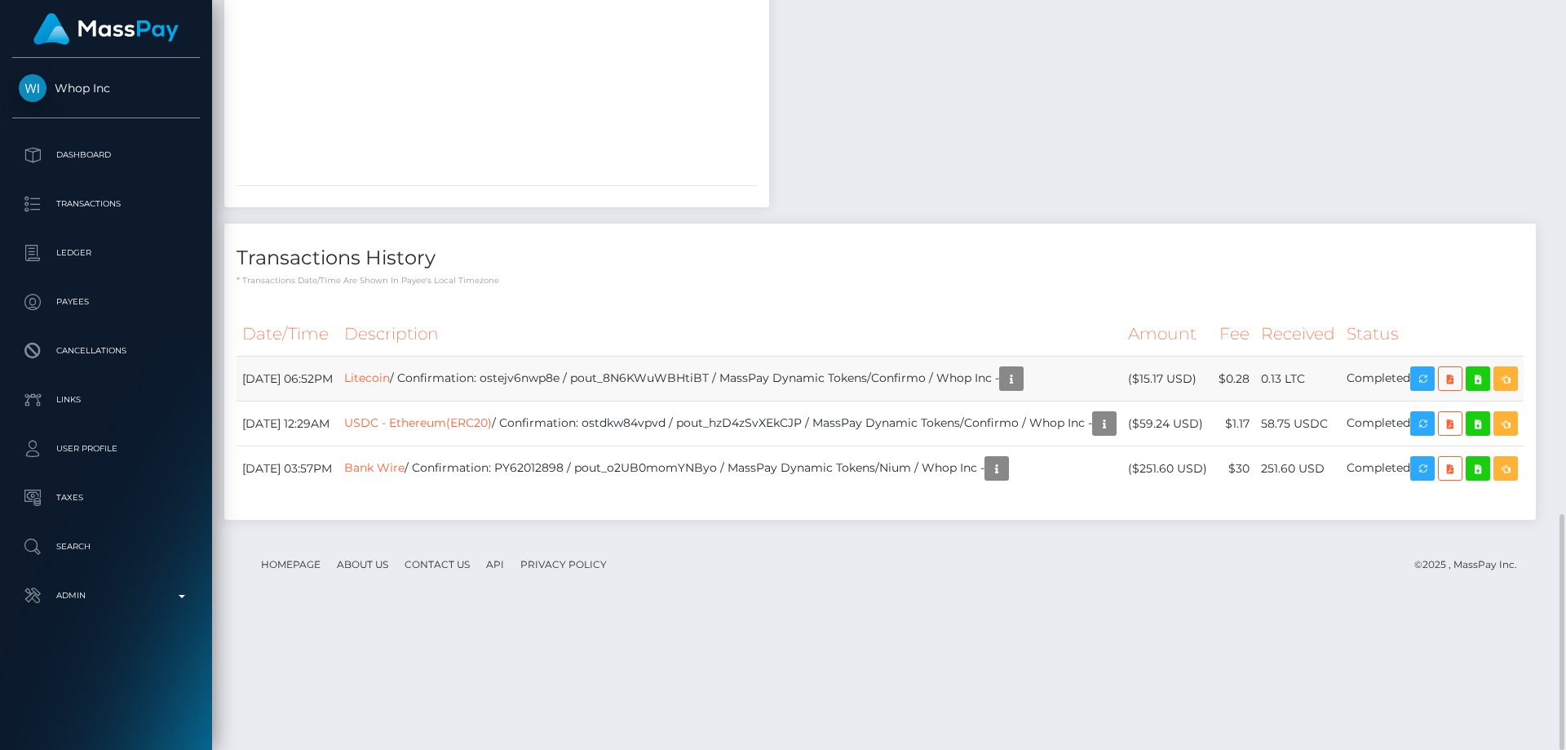
drag, startPoint x: 1215, startPoint y: 447, endPoint x: 1159, endPoint y: 449, distance: 56.3
click at [1159, 401] on td "($15.17 USD)" at bounding box center [1167, 378] width 91 height 45
copy td "$15.17 USD"
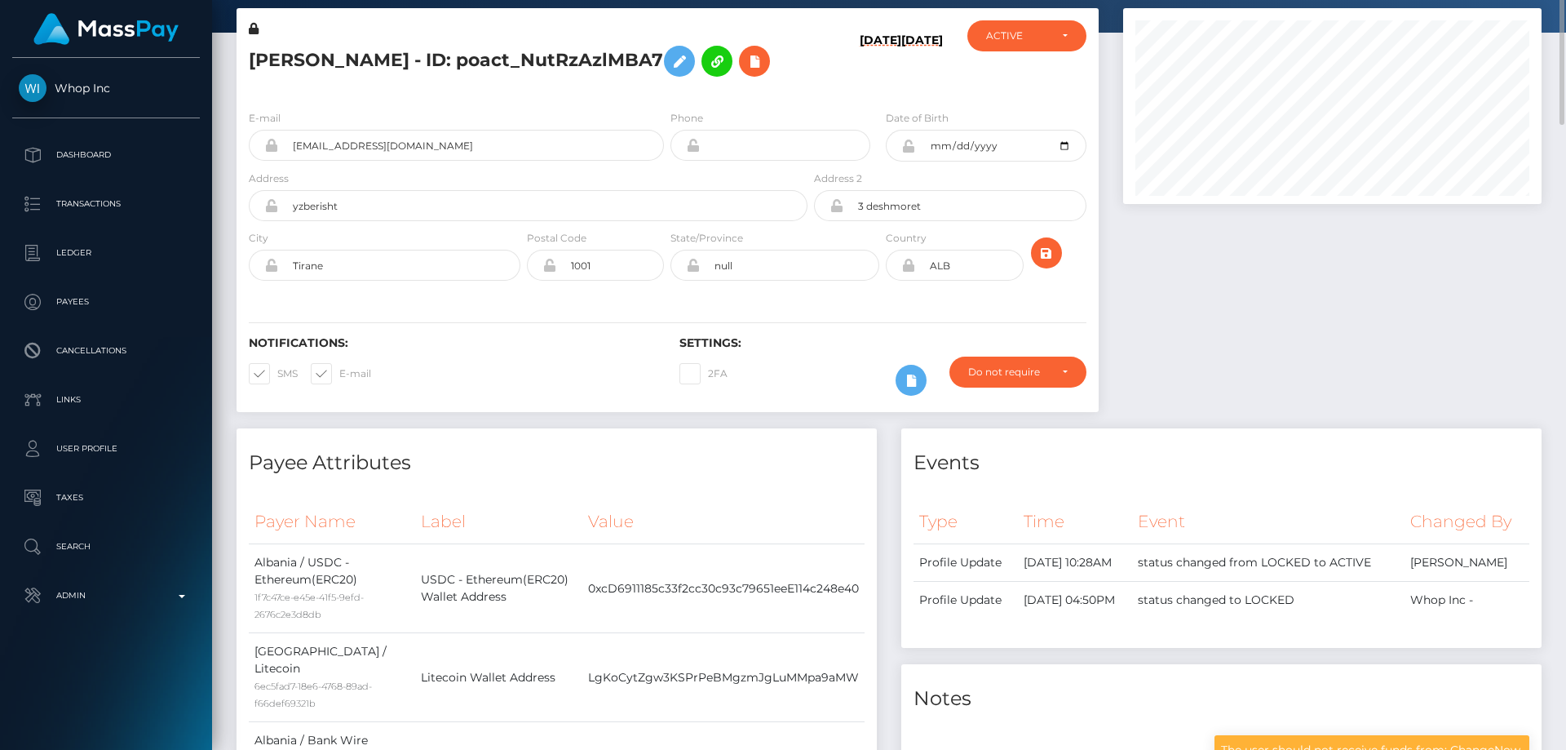
scroll to position [0, 0]
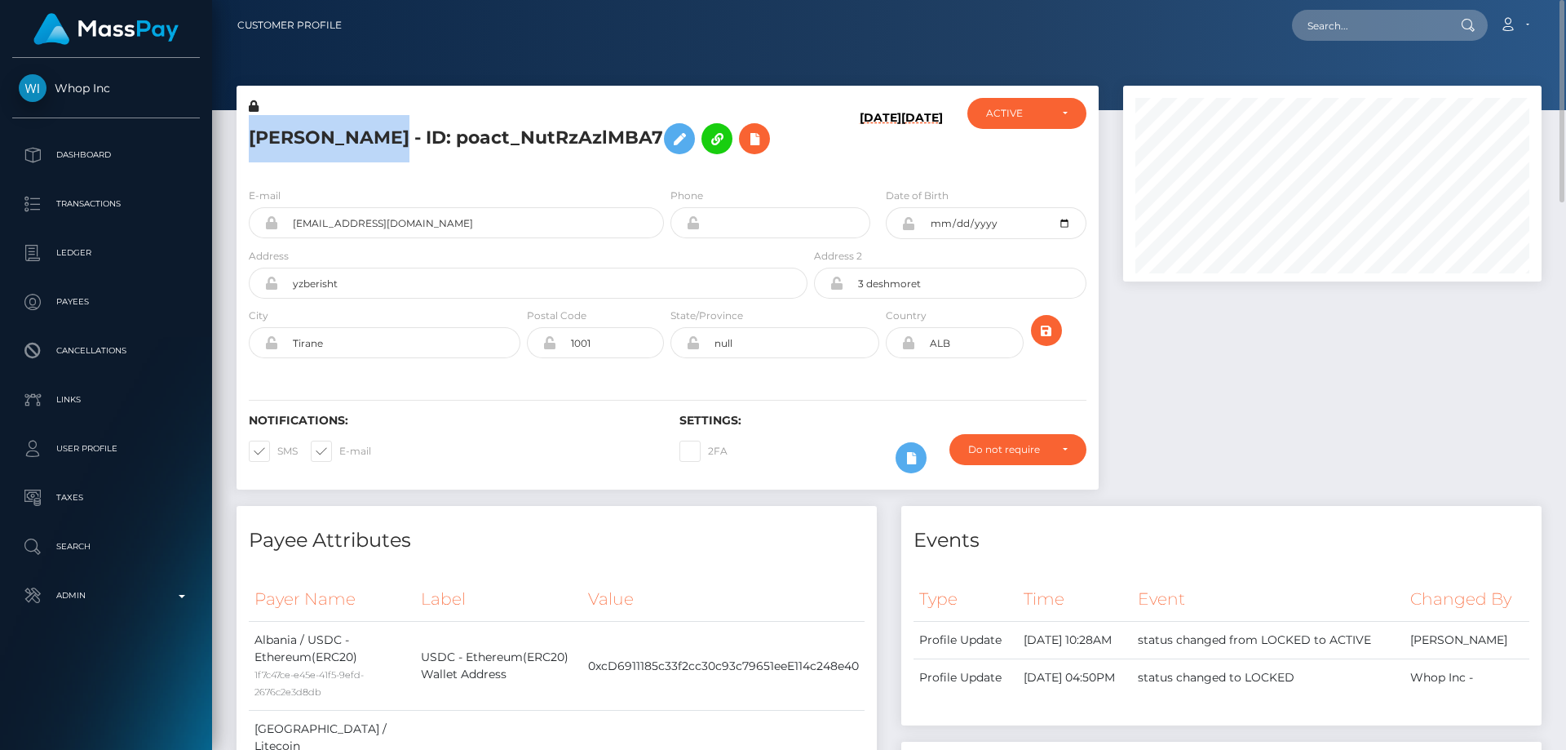
drag, startPoint x: 353, startPoint y: 135, endPoint x: 251, endPoint y: 134, distance: 102.0
click at [251, 134] on h5 "[PERSON_NAME] - ID: poact_NutRzAzlMBA7" at bounding box center [524, 138] width 550 height 47
copy h5 "[PERSON_NAME]"
drag, startPoint x: 356, startPoint y: 224, endPoint x: 284, endPoint y: 221, distance: 71.9
click at [284, 221] on input "[EMAIL_ADDRESS][DOMAIN_NAME]" at bounding box center [471, 222] width 386 height 31
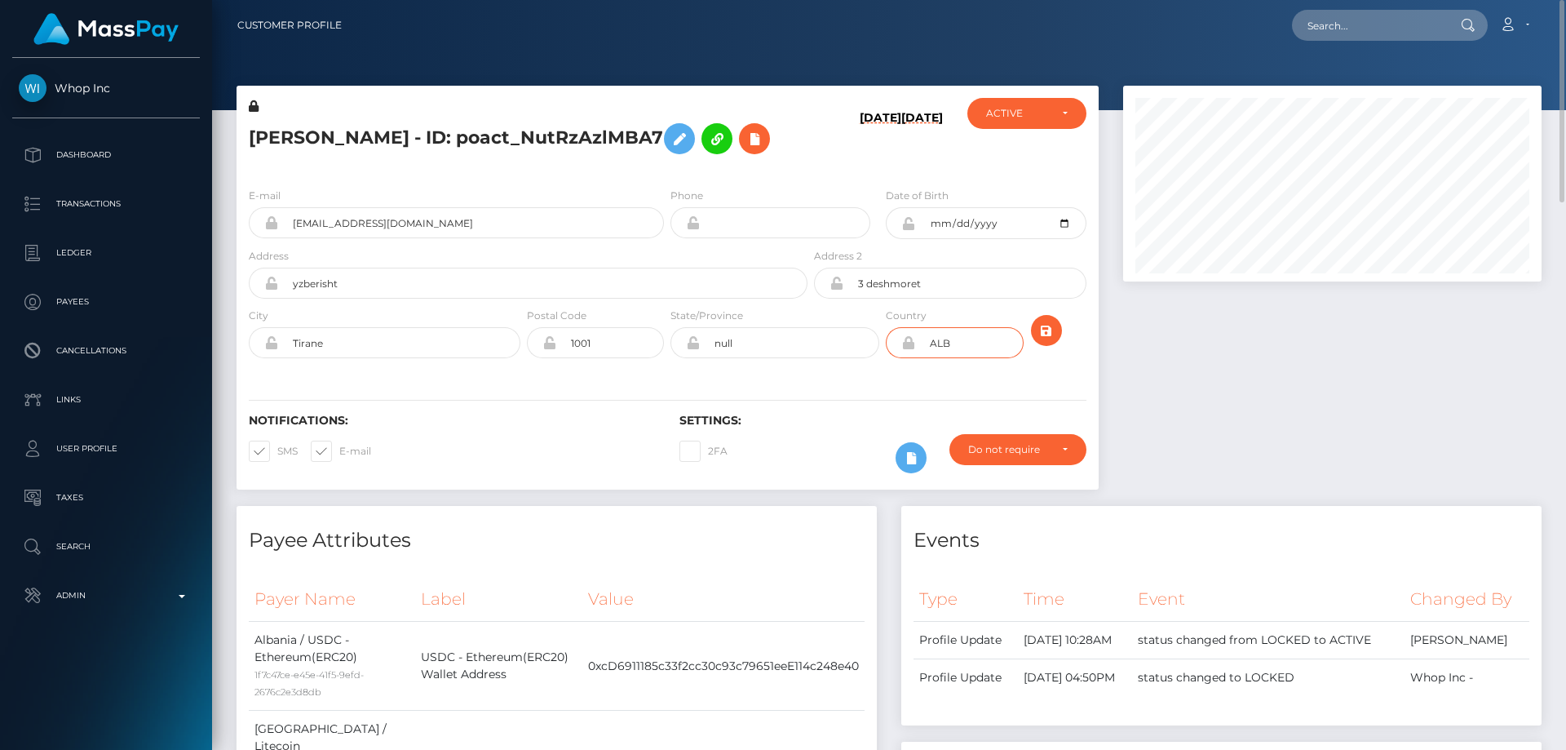
drag, startPoint x: 980, startPoint y: 340, endPoint x: 923, endPoint y: 345, distance: 57.3
click at [923, 345] on input "ALB" at bounding box center [969, 342] width 108 height 31
paste input "poact_sEeZawYT7qB8"
type input "poact_sEeZawYT7qB8"
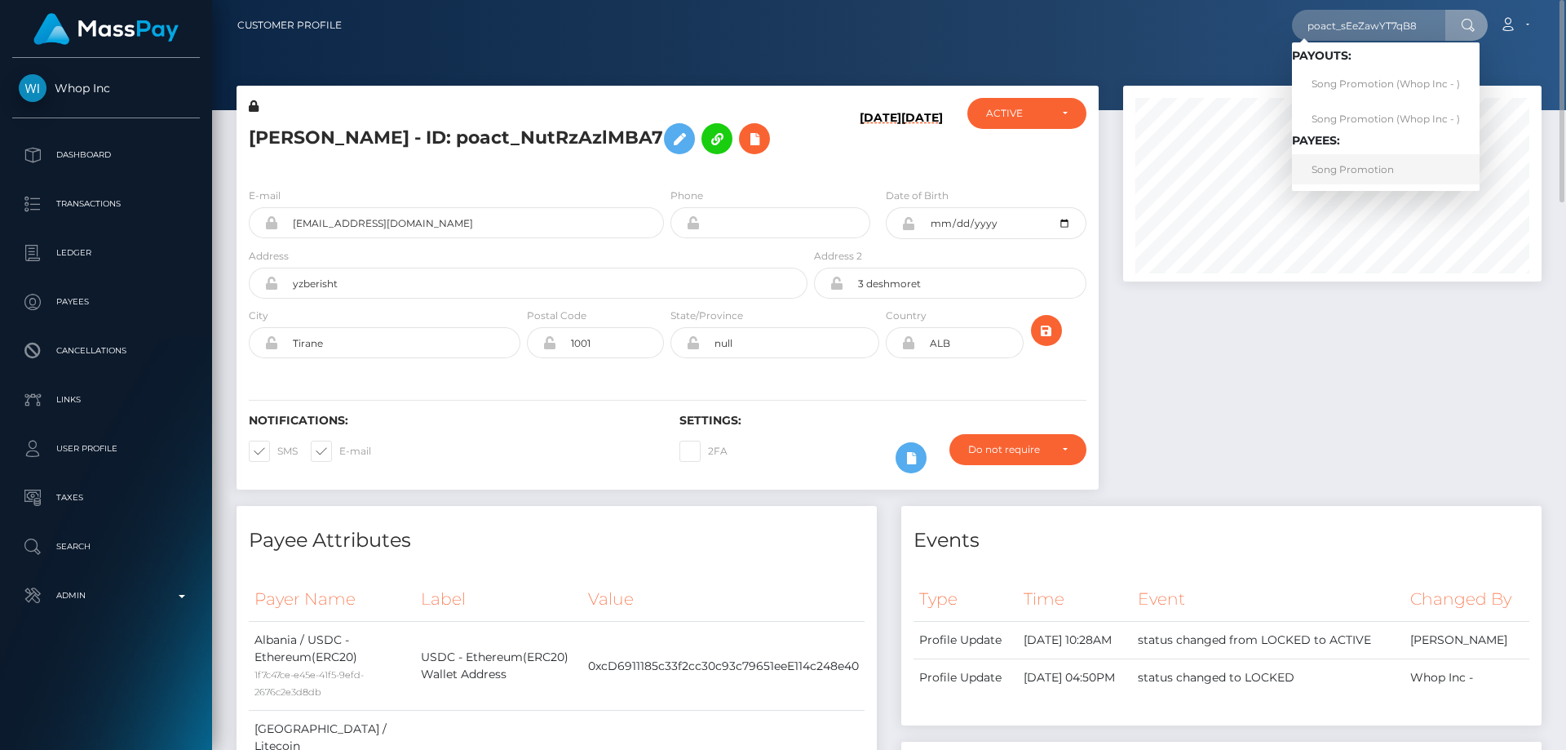
click at [1331, 168] on link "Song Promotion" at bounding box center [1386, 169] width 188 height 30
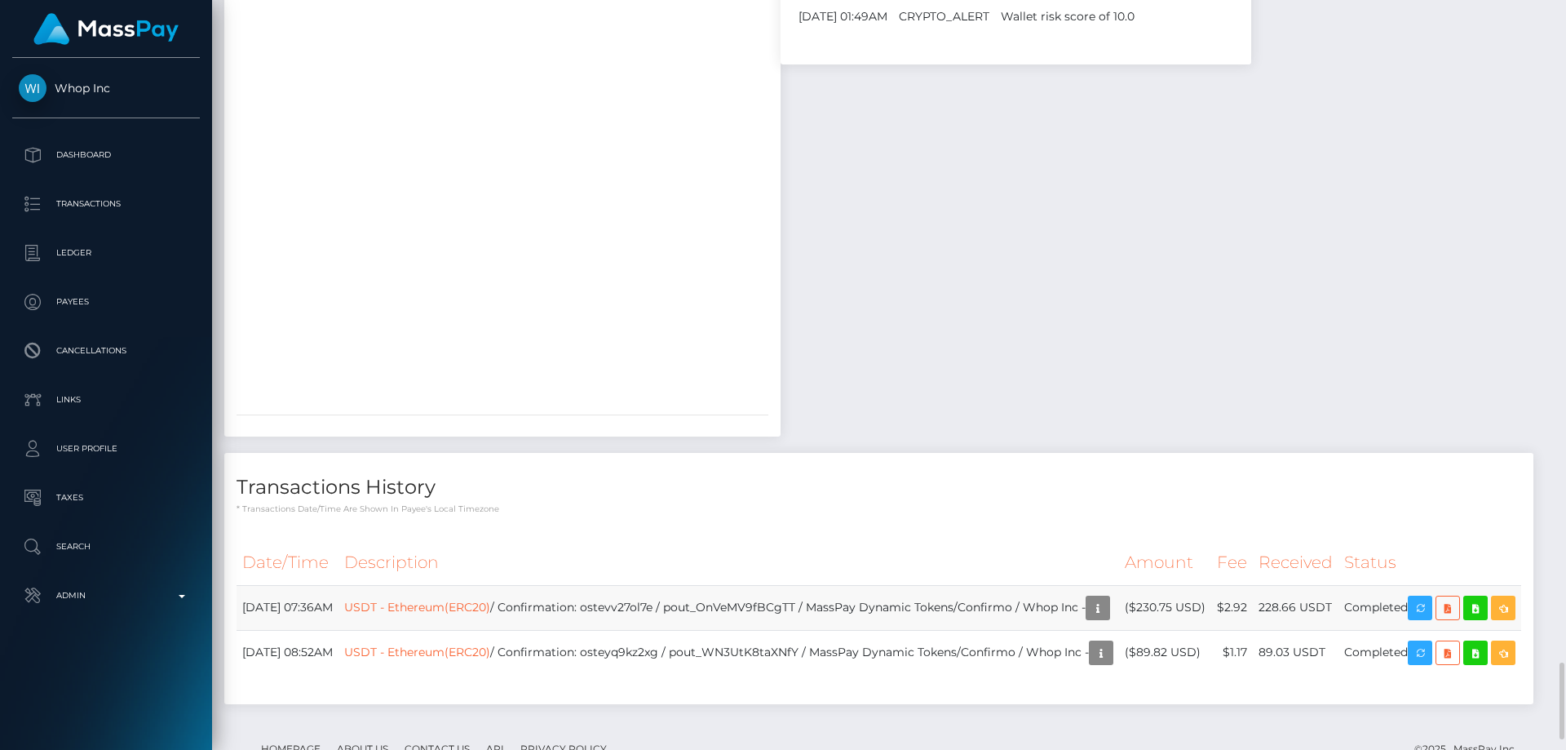
scroll to position [6545, 0]
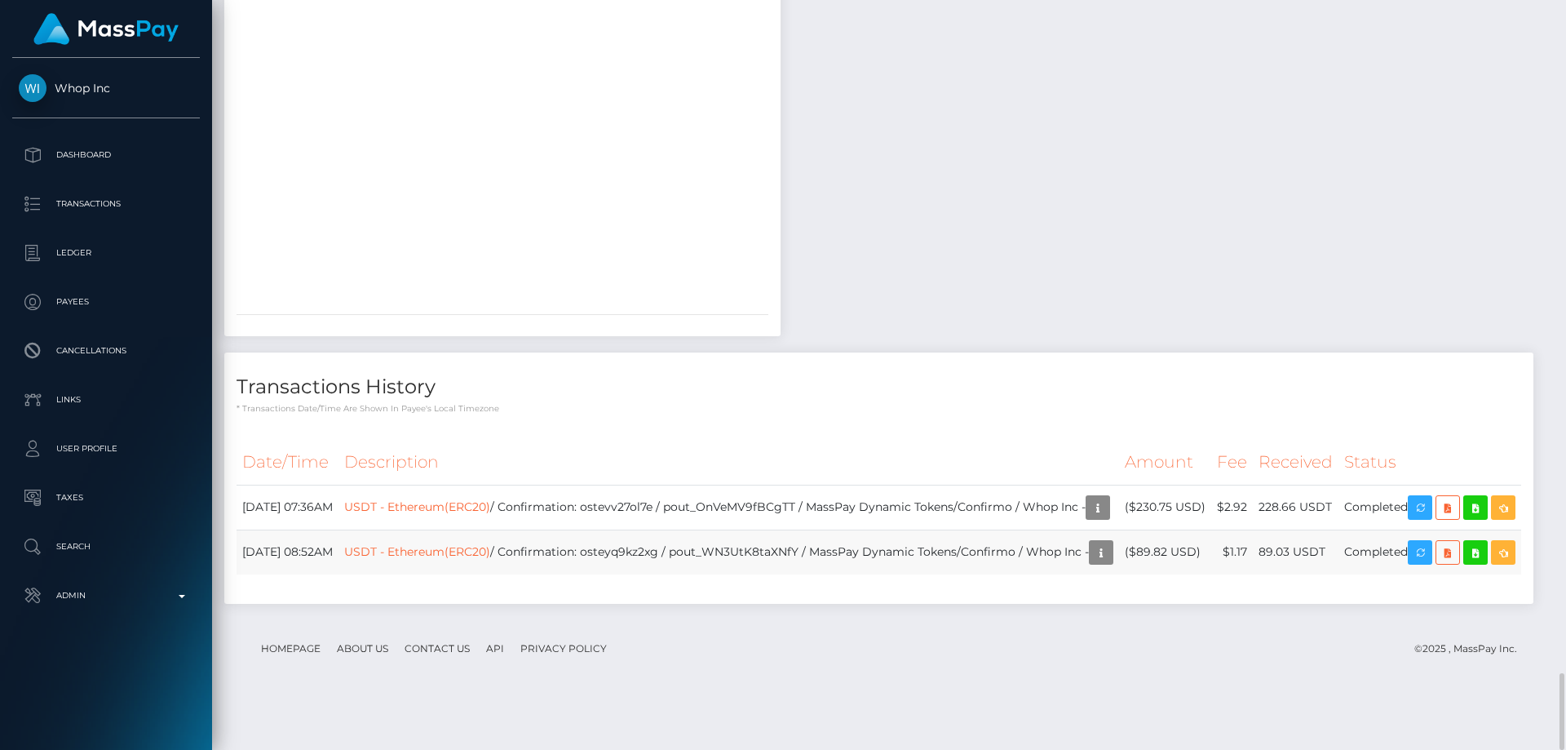
drag, startPoint x: 1224, startPoint y: 587, endPoint x: 1156, endPoint y: 591, distance: 68.6
click at [1156, 574] on td "($89.82 USD)" at bounding box center [1165, 551] width 92 height 45
copy td "$89.82 USD"
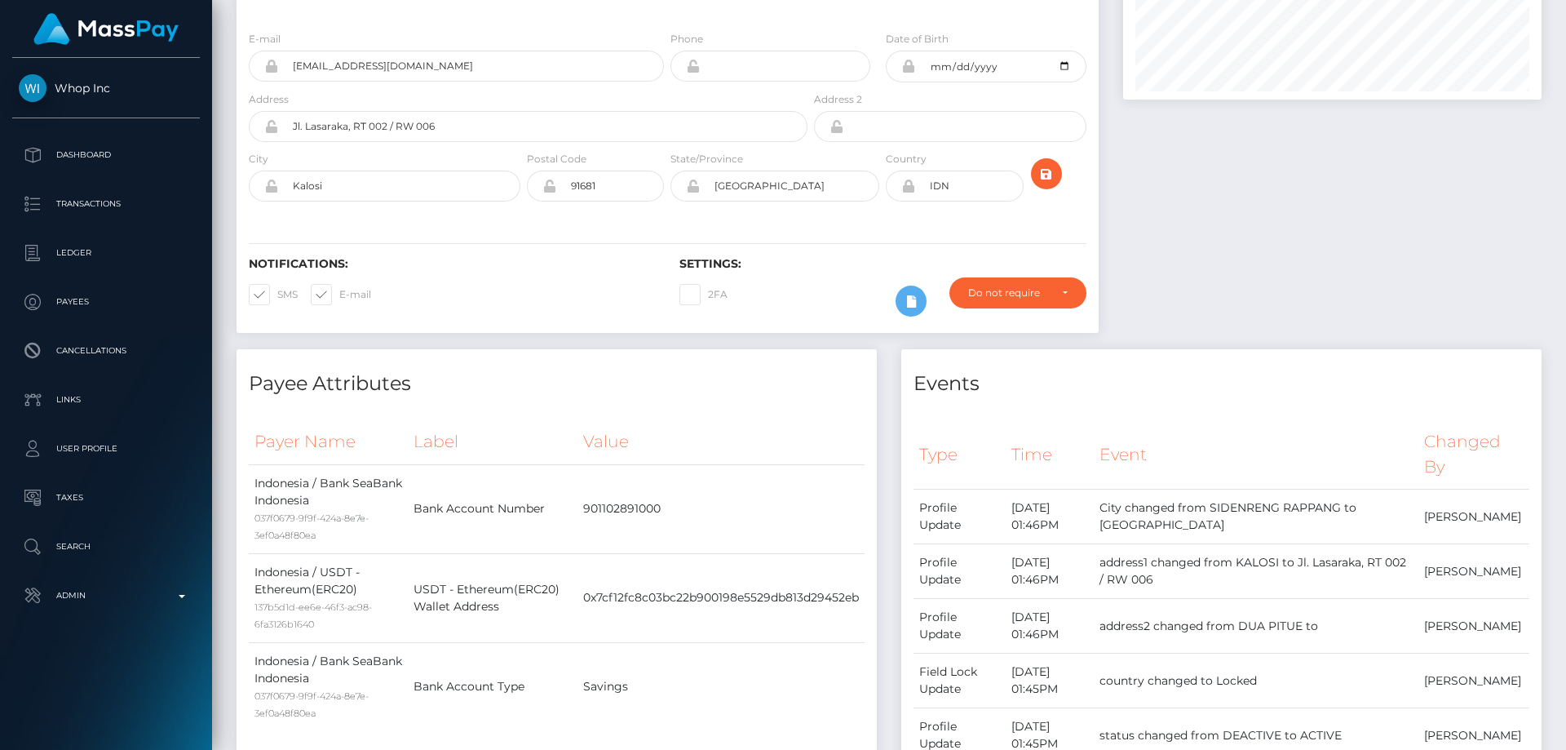
scroll to position [0, 0]
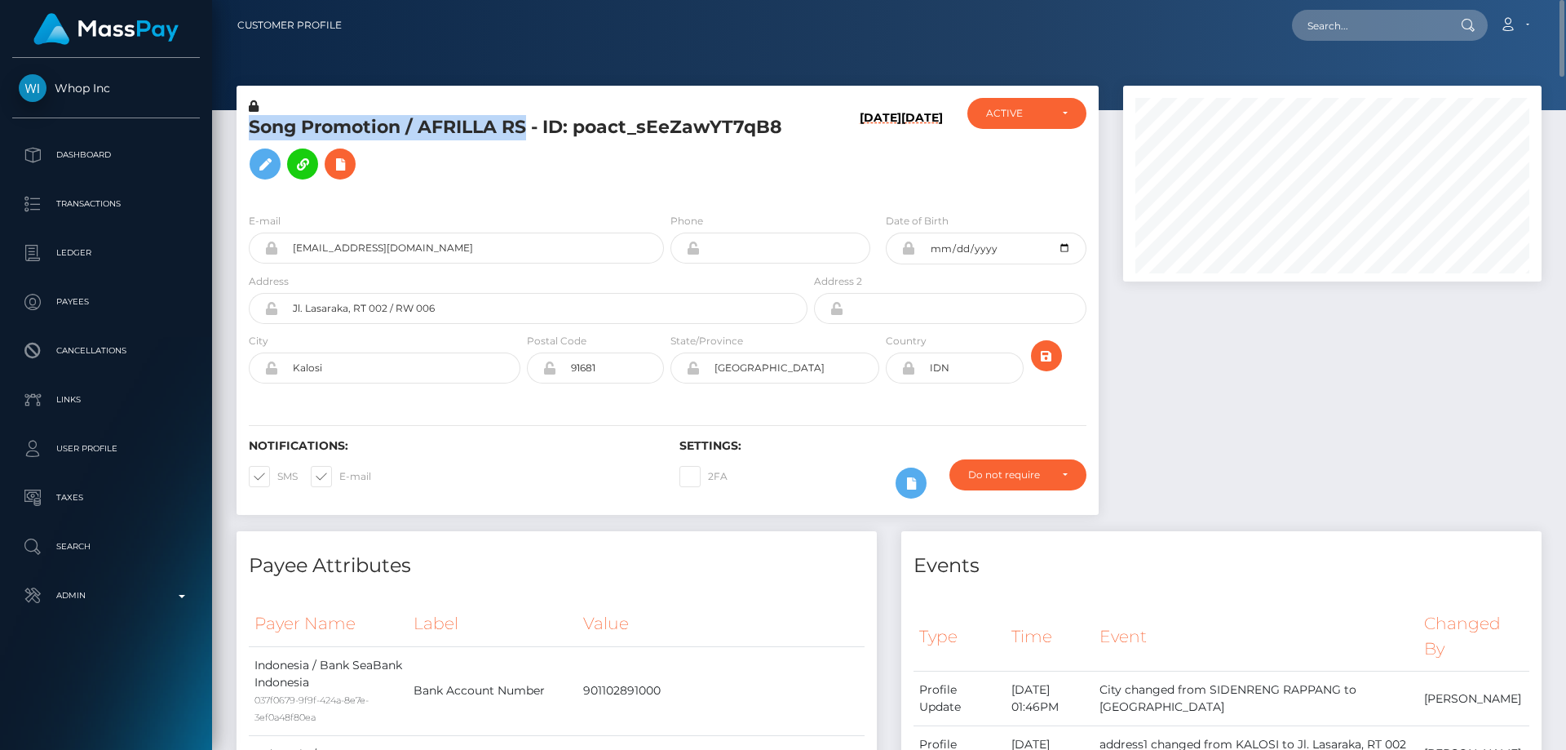
drag, startPoint x: 529, startPoint y: 126, endPoint x: 248, endPoint y: 130, distance: 280.6
click at [248, 130] on div "Song Promotion / AFRILLA RS - ID: poact_sEeZawYT7qB8" at bounding box center [524, 149] width 574 height 102
copy h5 "Song Promotion / AFRILLA RS"
drag, startPoint x: 409, startPoint y: 248, endPoint x: 268, endPoint y: 244, distance: 141.2
click at [268, 244] on div "[EMAIL_ADDRESS][DOMAIN_NAME]" at bounding box center [456, 247] width 415 height 31
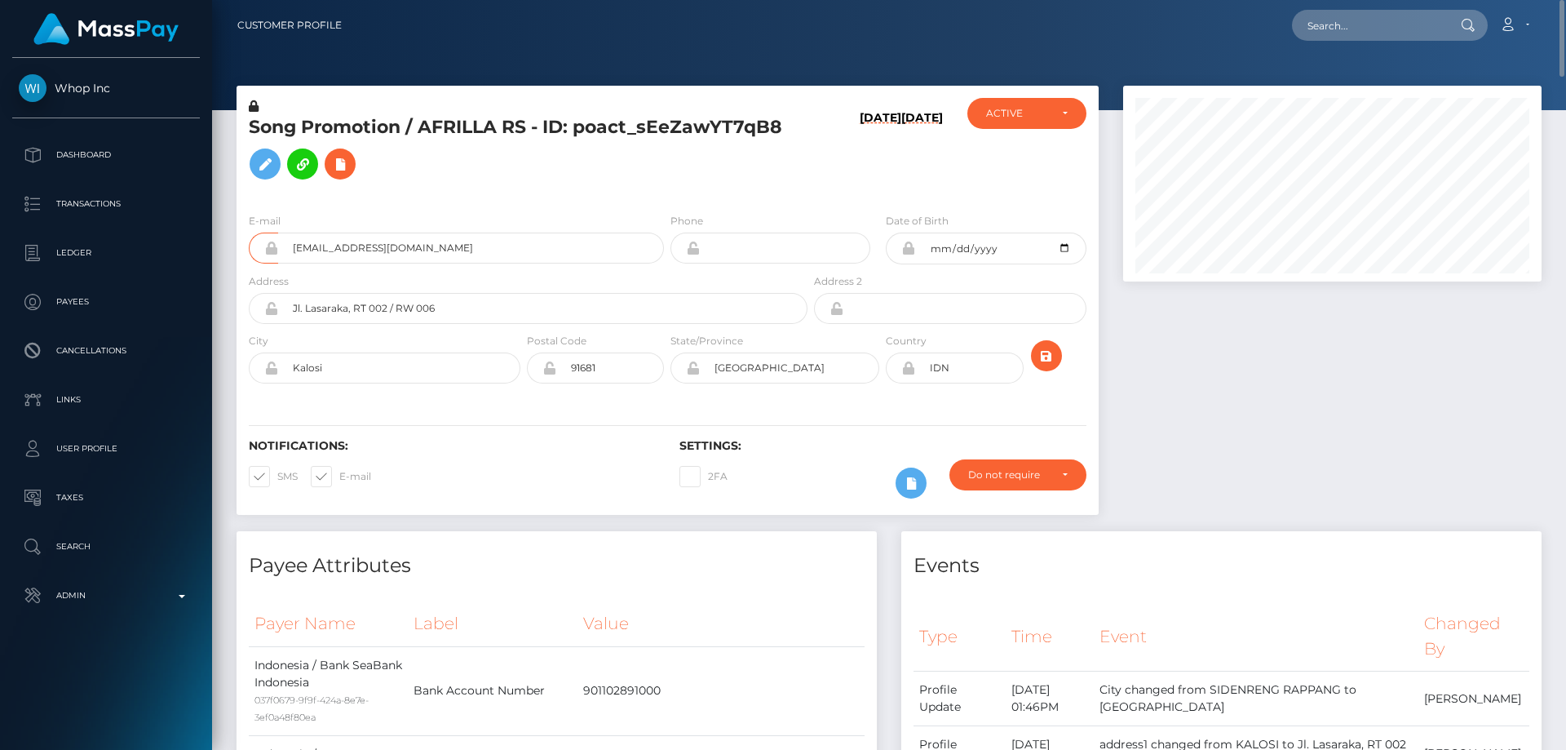
drag, startPoint x: 327, startPoint y: 253, endPoint x: 392, endPoint y: 225, distance: 70.9
click at [391, 226] on div "E-mail [EMAIL_ADDRESS][DOMAIN_NAME]" at bounding box center [456, 237] width 415 height 51
drag, startPoint x: 419, startPoint y: 252, endPoint x: 289, endPoint y: 246, distance: 130.7
click at [289, 246] on input "keluntung19@gmail.com" at bounding box center [471, 247] width 386 height 31
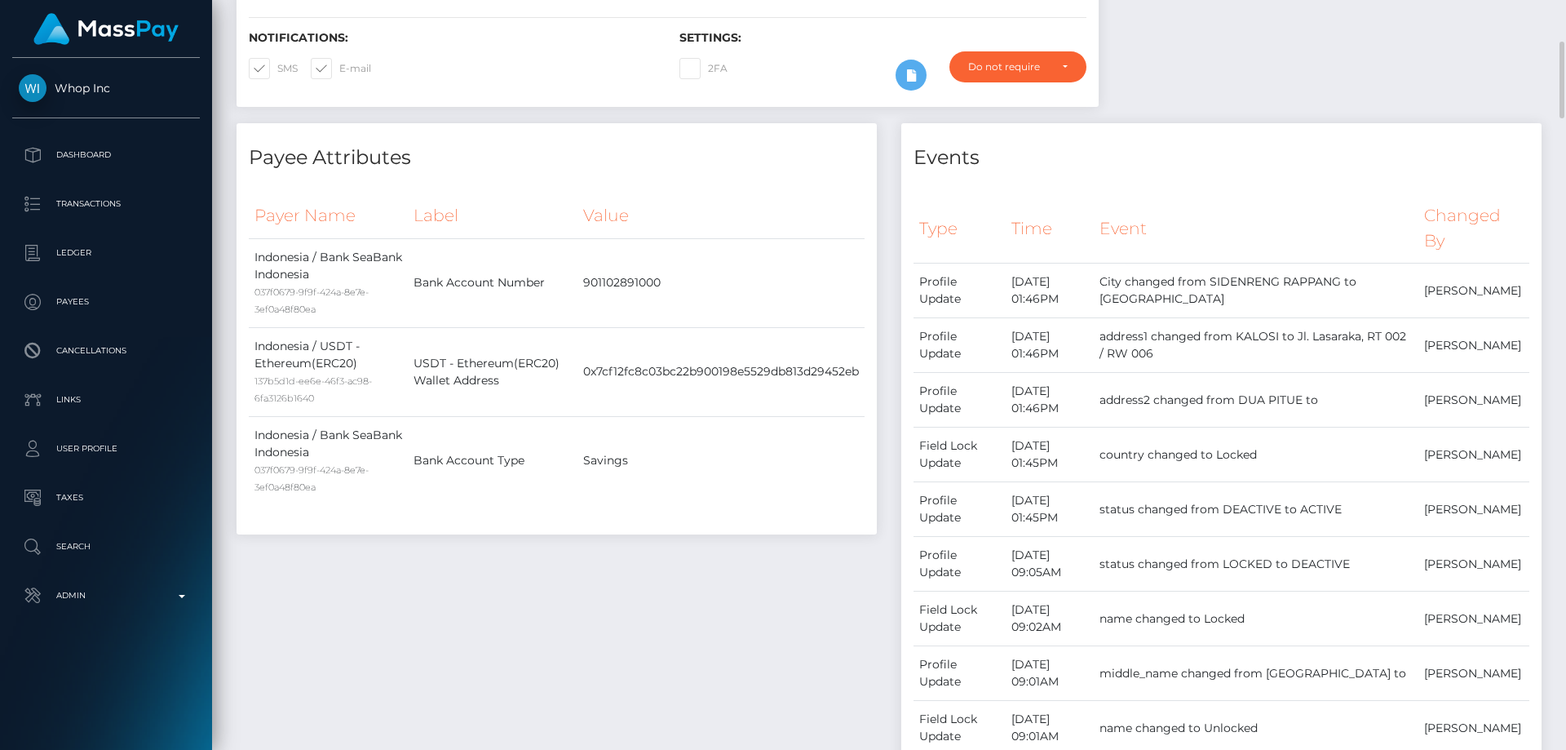
scroll to position [82, 0]
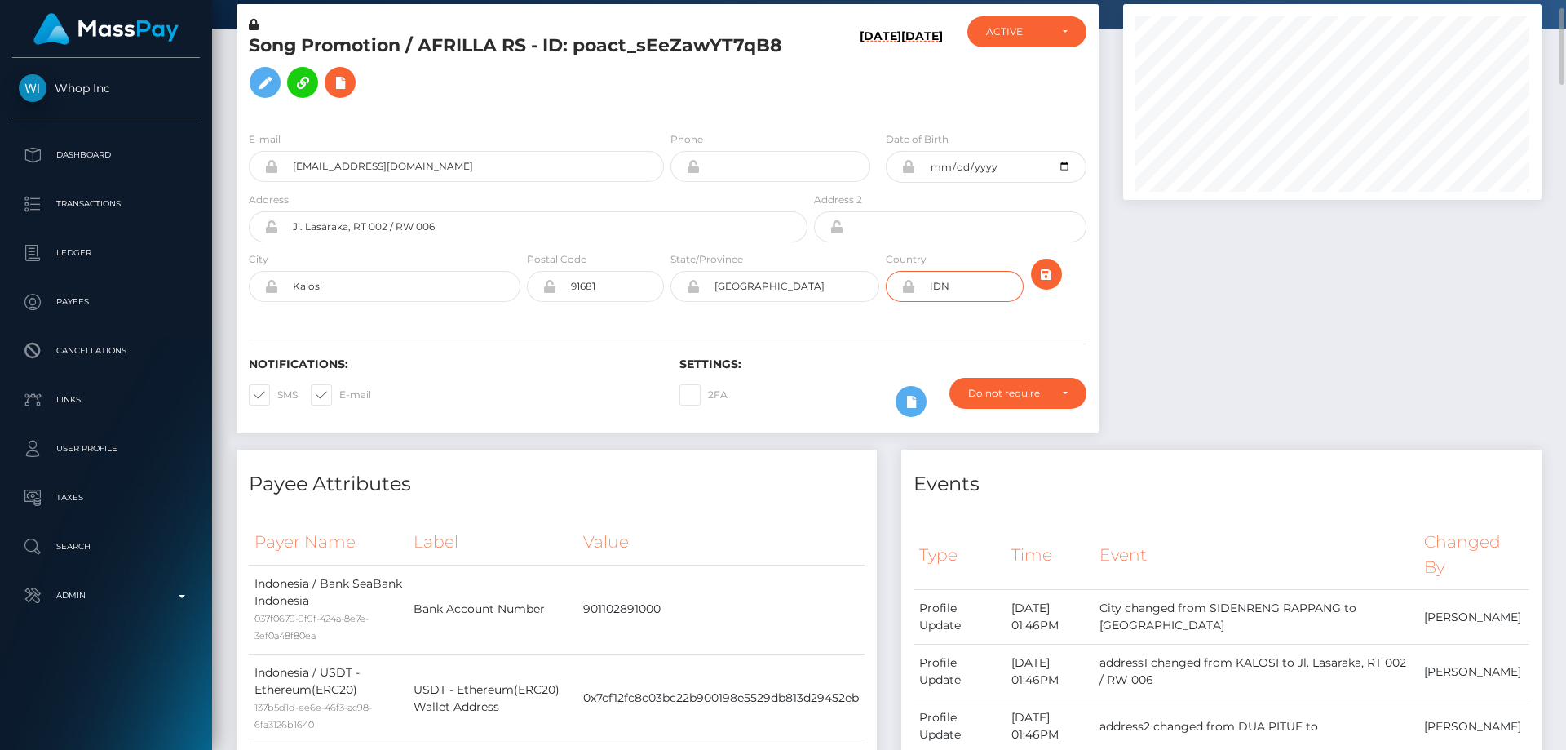
drag, startPoint x: 957, startPoint y: 290, endPoint x: 924, endPoint y: 286, distance: 32.9
click at [924, 286] on input "IDN" at bounding box center [969, 286] width 108 height 31
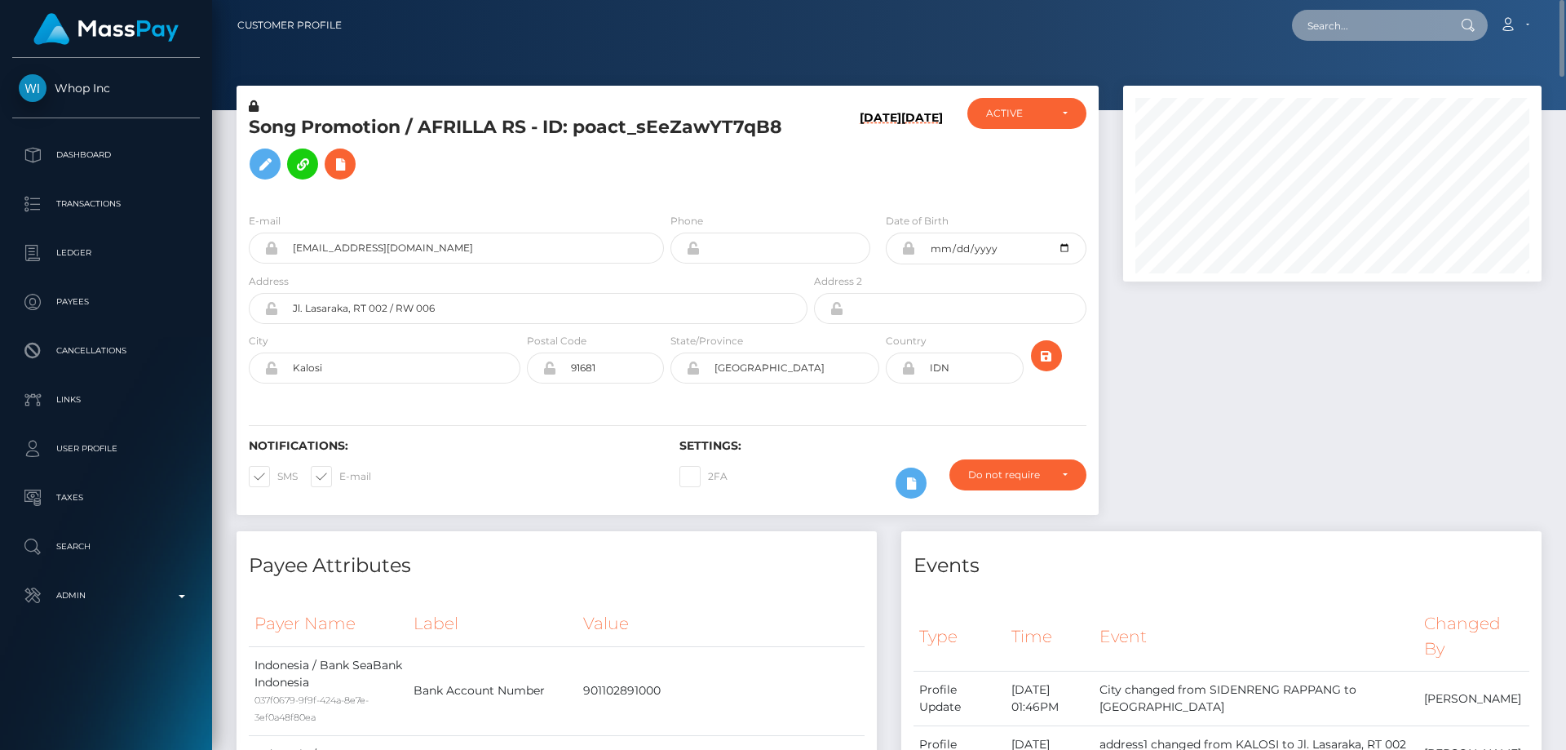
paste input "693774571194556416"
type input "693774571194556416"
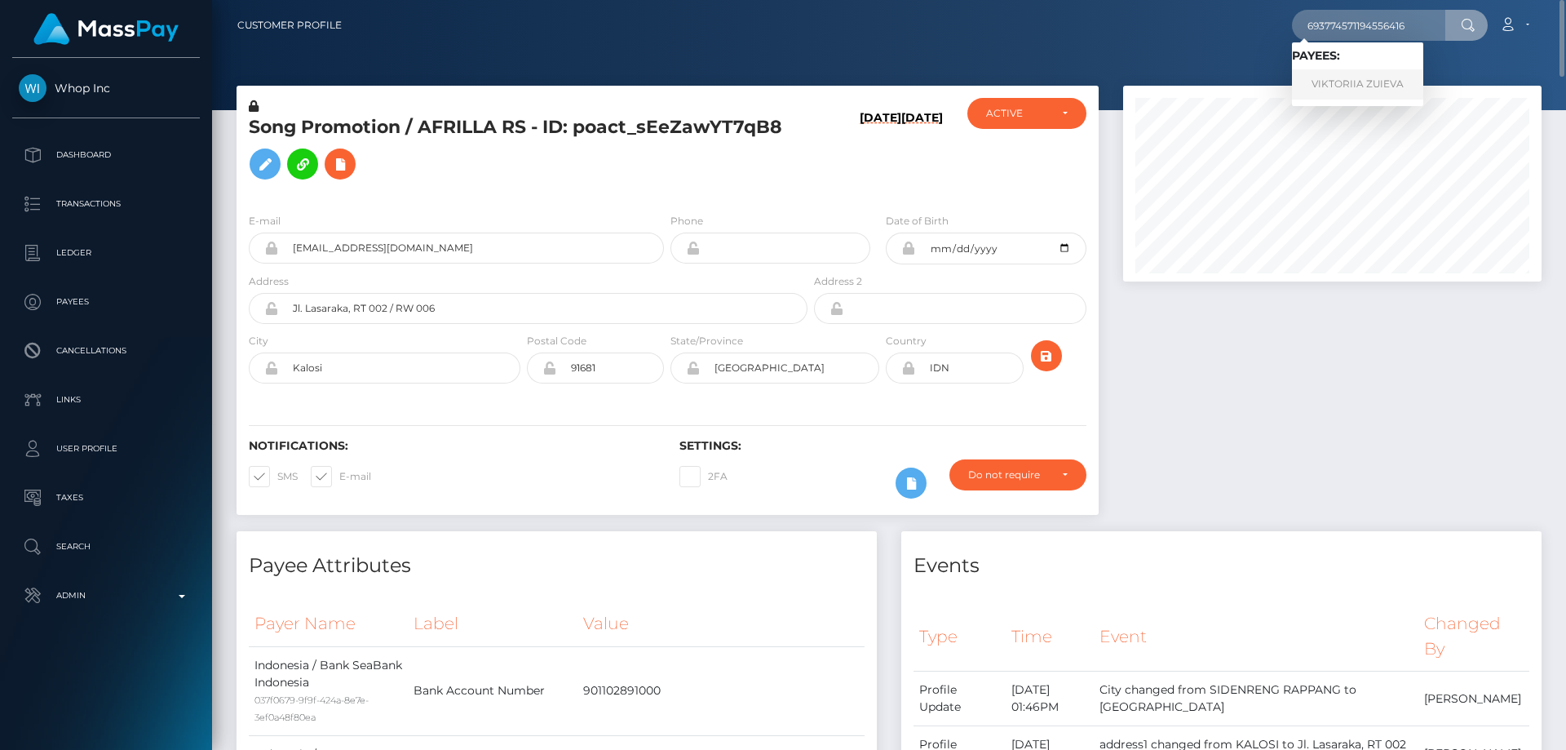
click at [1370, 83] on link "VIKTORIIA ZUIEVA" at bounding box center [1357, 84] width 131 height 30
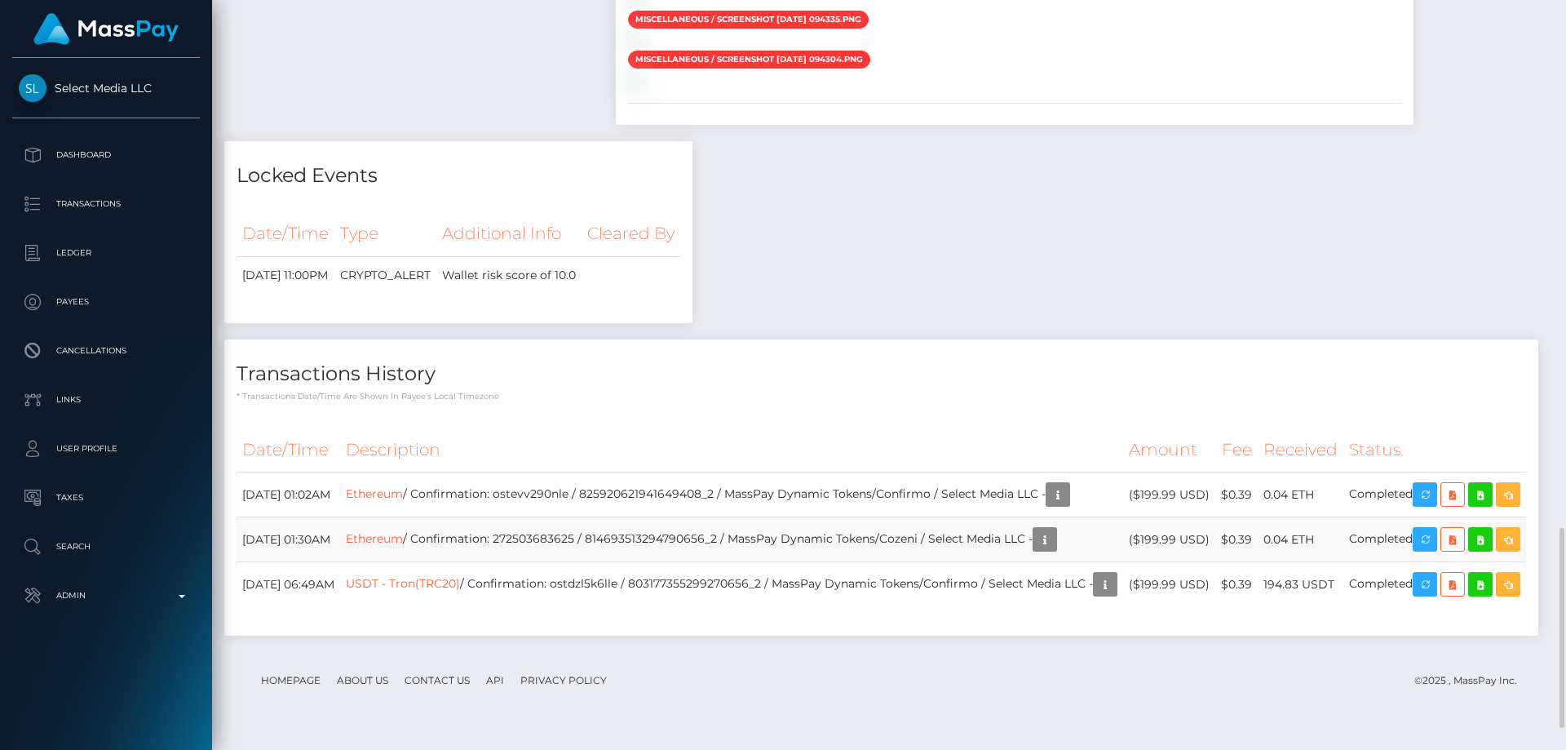
scroll to position [196, 419]
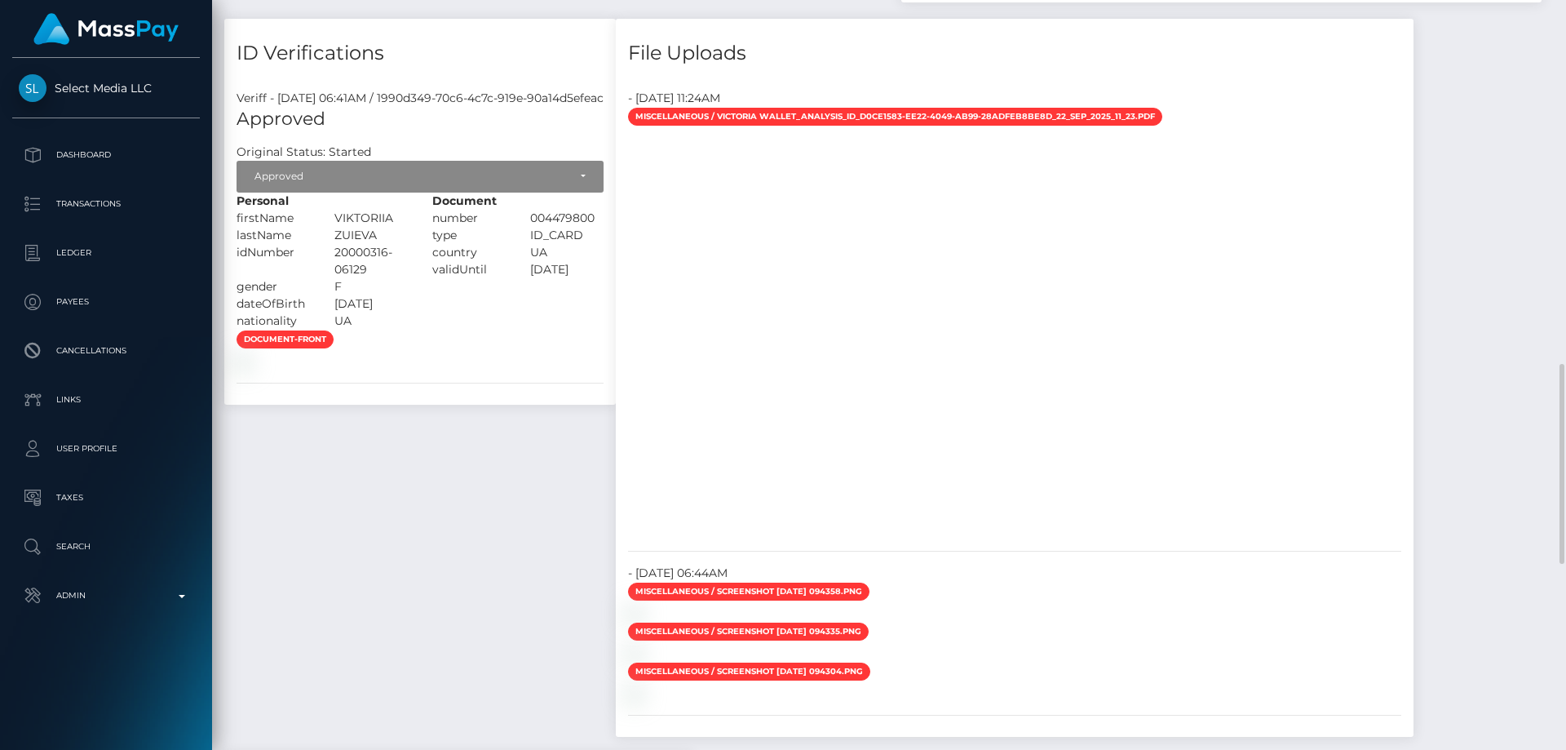
drag, startPoint x: 1177, startPoint y: 542, endPoint x: 1168, endPoint y: 538, distance: 10.2
click at [1168, 538] on div "Payee Attributes Payer Name Label Value [GEOGRAPHIC_DATA] / Ethereum 392aafc0-1…" at bounding box center [889, 203] width 1330 height 2121
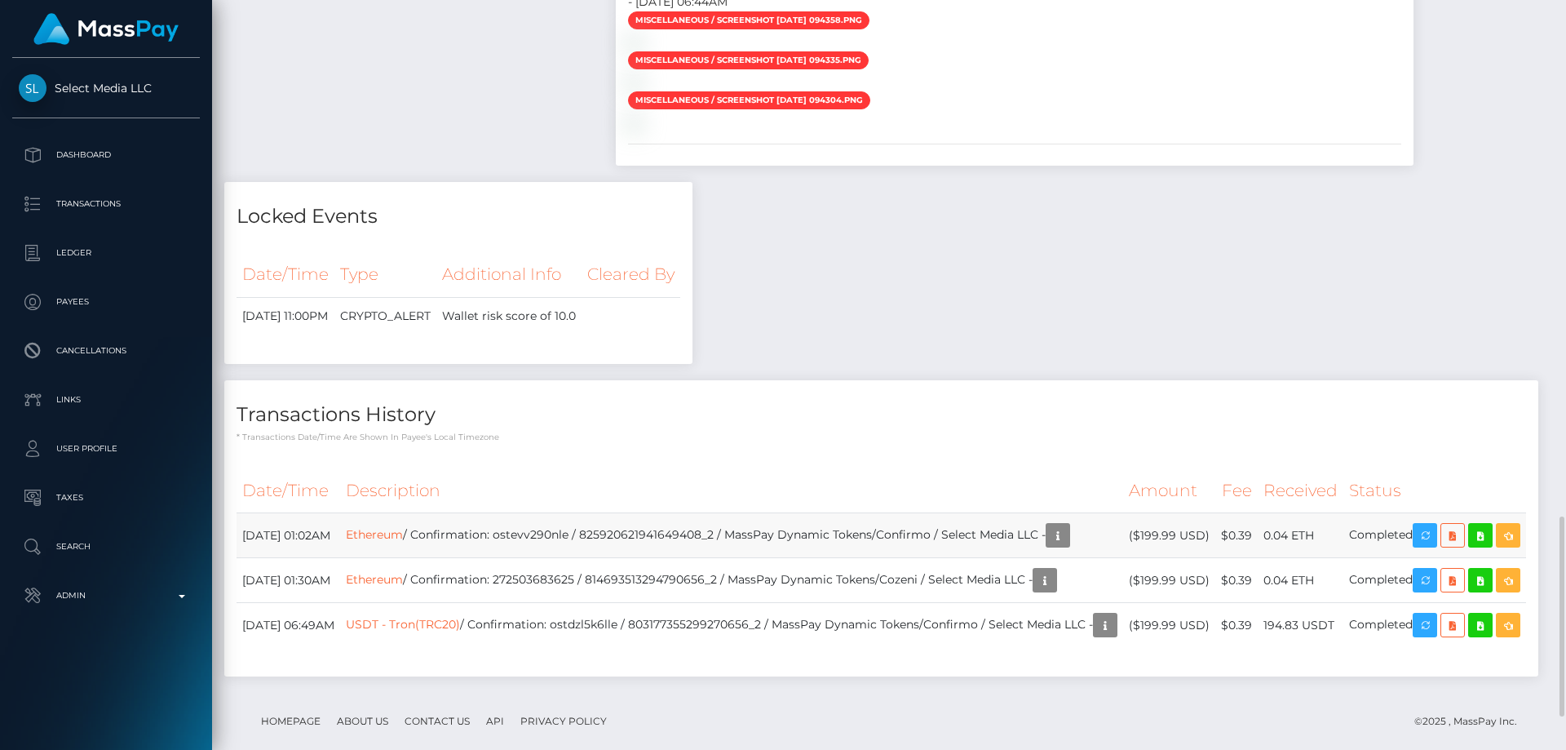
drag, startPoint x: 1177, startPoint y: 578, endPoint x: 1160, endPoint y: 568, distance: 19.7
click at [1160, 558] on td "($199.99 USD)" at bounding box center [1169, 535] width 92 height 45
copy td "$199.99 USD)"
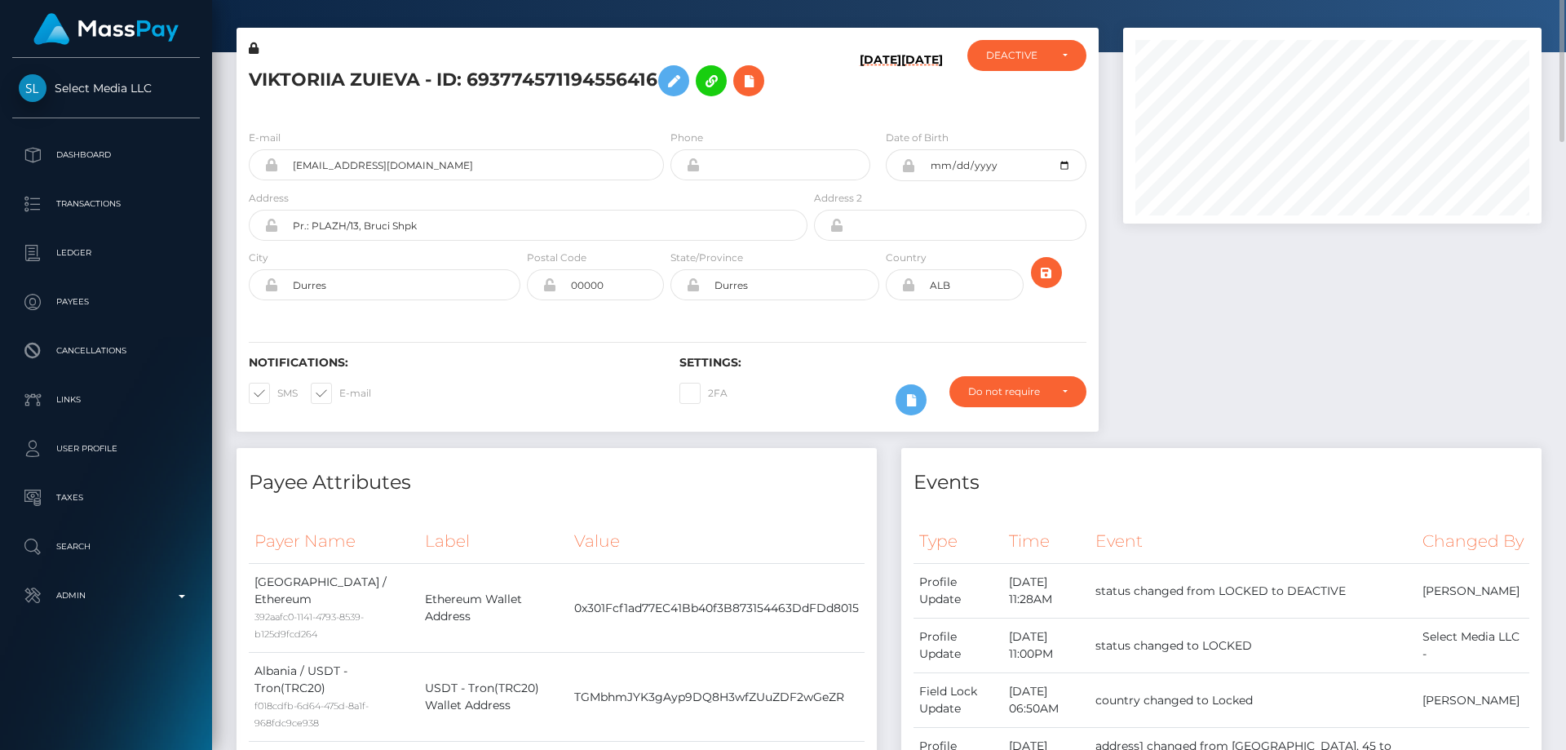
scroll to position [0, 0]
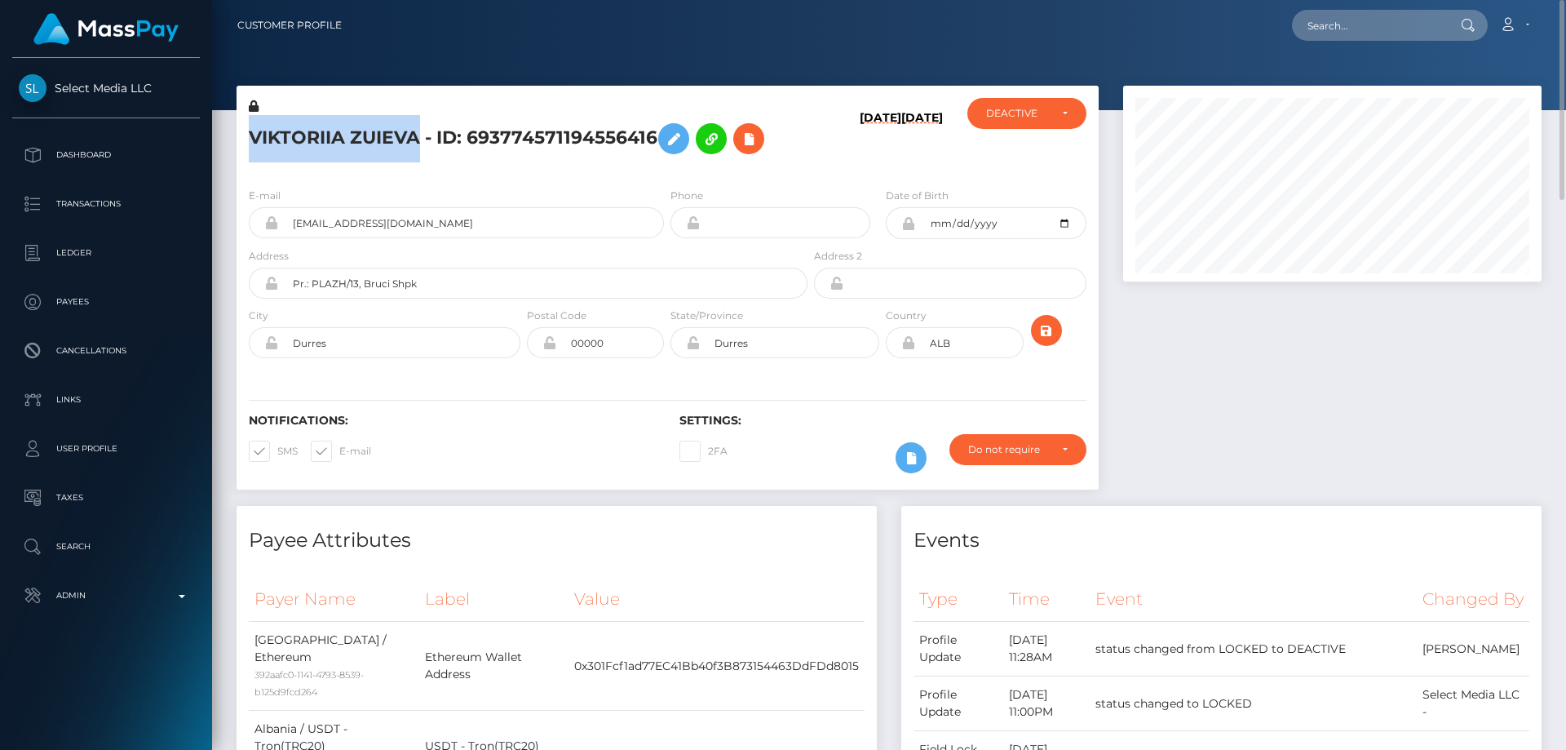
drag, startPoint x: 373, startPoint y: 141, endPoint x: 248, endPoint y: 126, distance: 125.7
click at [248, 126] on div "VIKTORIIA ZUIEVA - ID: 693774571194556416" at bounding box center [524, 136] width 574 height 77
copy h5 "VIKTORIIA ZUIEVA"
drag, startPoint x: 442, startPoint y: 215, endPoint x: 291, endPoint y: 223, distance: 151.1
click at [291, 223] on input "[EMAIL_ADDRESS][DOMAIN_NAME]" at bounding box center [471, 222] width 386 height 31
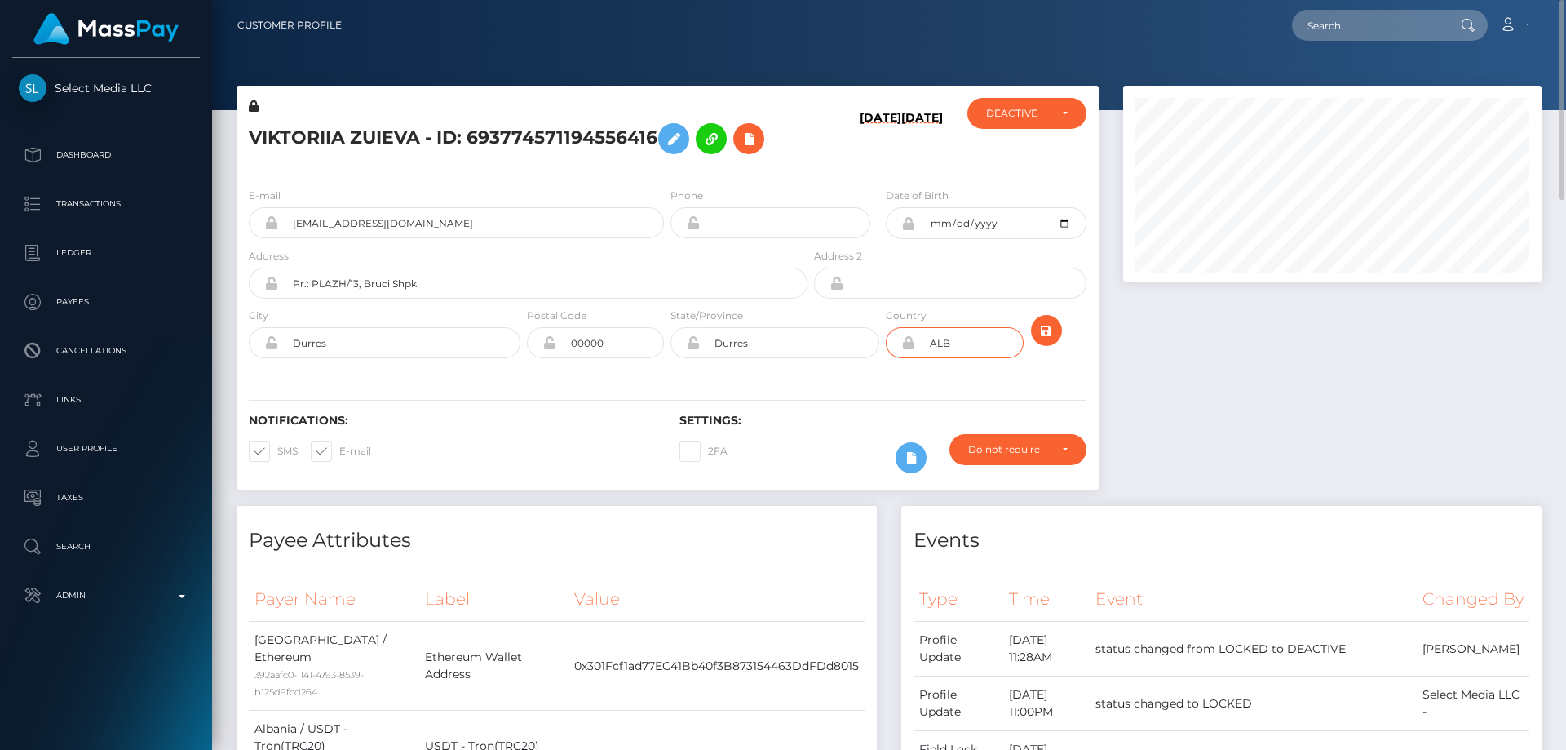
drag, startPoint x: 987, startPoint y: 334, endPoint x: 933, endPoint y: 341, distance: 54.2
click at [933, 341] on input "ALB" at bounding box center [969, 342] width 108 height 31
click at [1343, 484] on div at bounding box center [1332, 296] width 443 height 420
paste input "poact_pRsg0GKCsLFQ"
type input "poact_pRsg0GKCsLFQ"
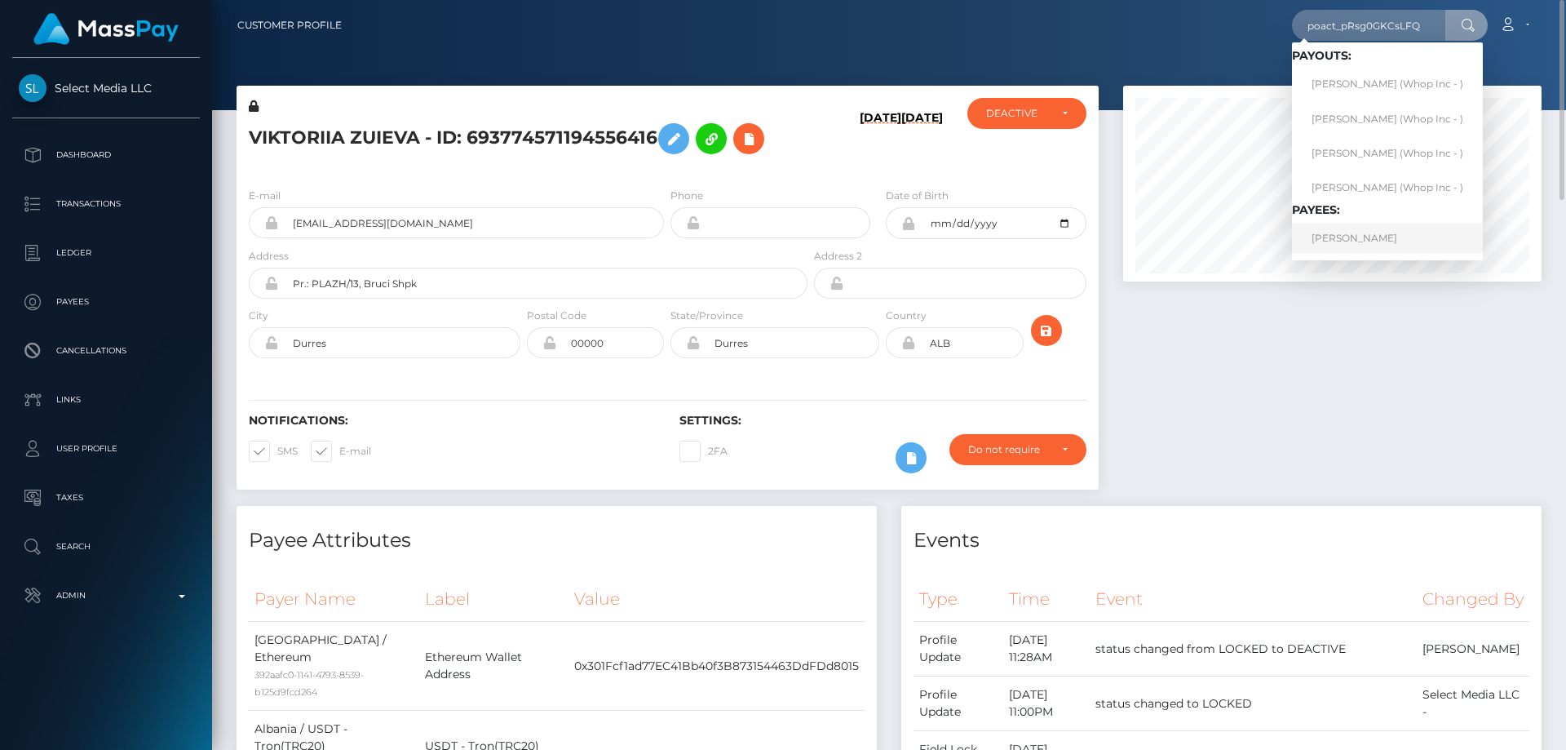
click at [1351, 242] on link "[PERSON_NAME]" at bounding box center [1387, 238] width 191 height 30
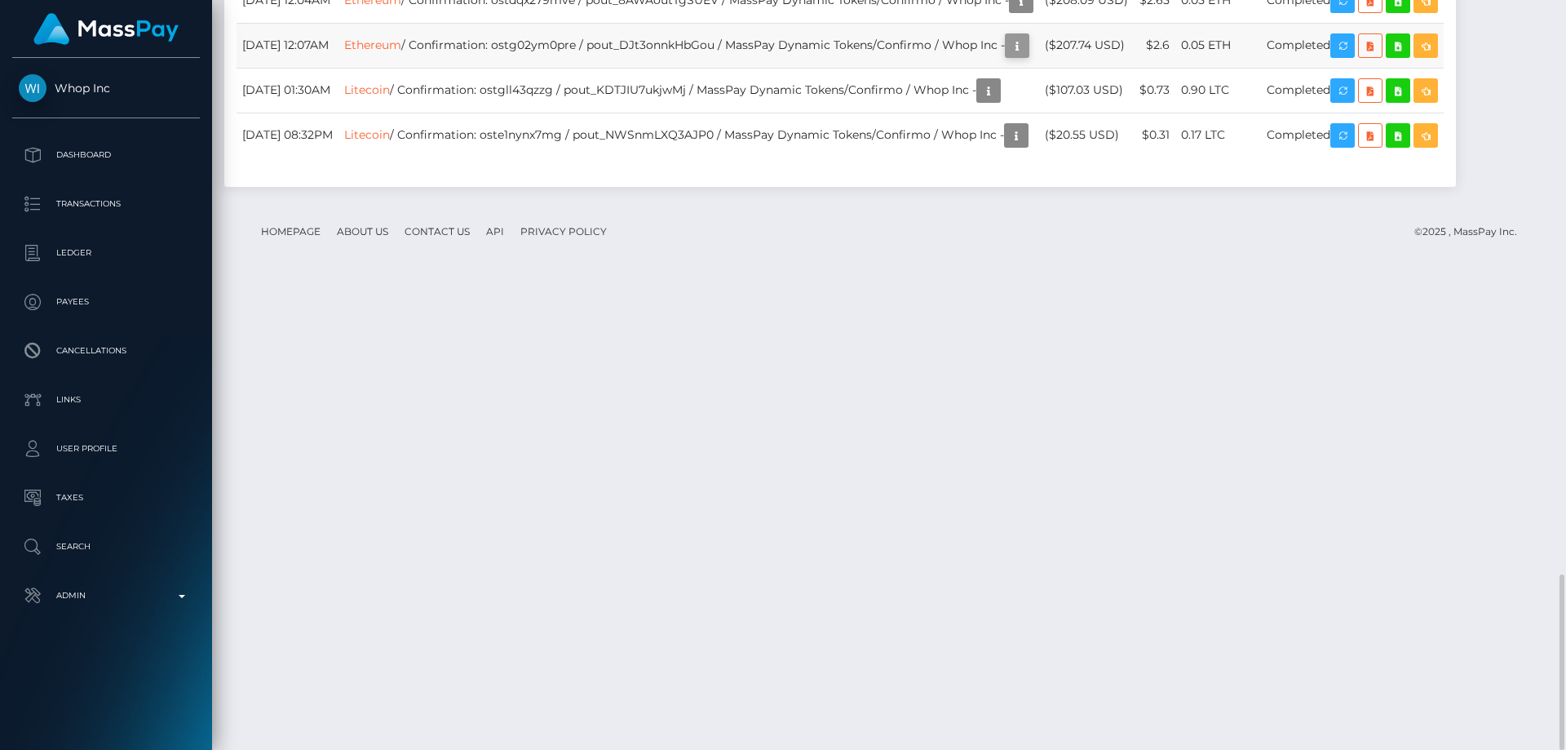
scroll to position [196, 419]
drag, startPoint x: 1195, startPoint y: 513, endPoint x: 1125, endPoint y: 511, distance: 70.2
click at [1125, 68] on td "($207.74 USD)" at bounding box center [1086, 45] width 95 height 45
copy td "$207.74 USD"
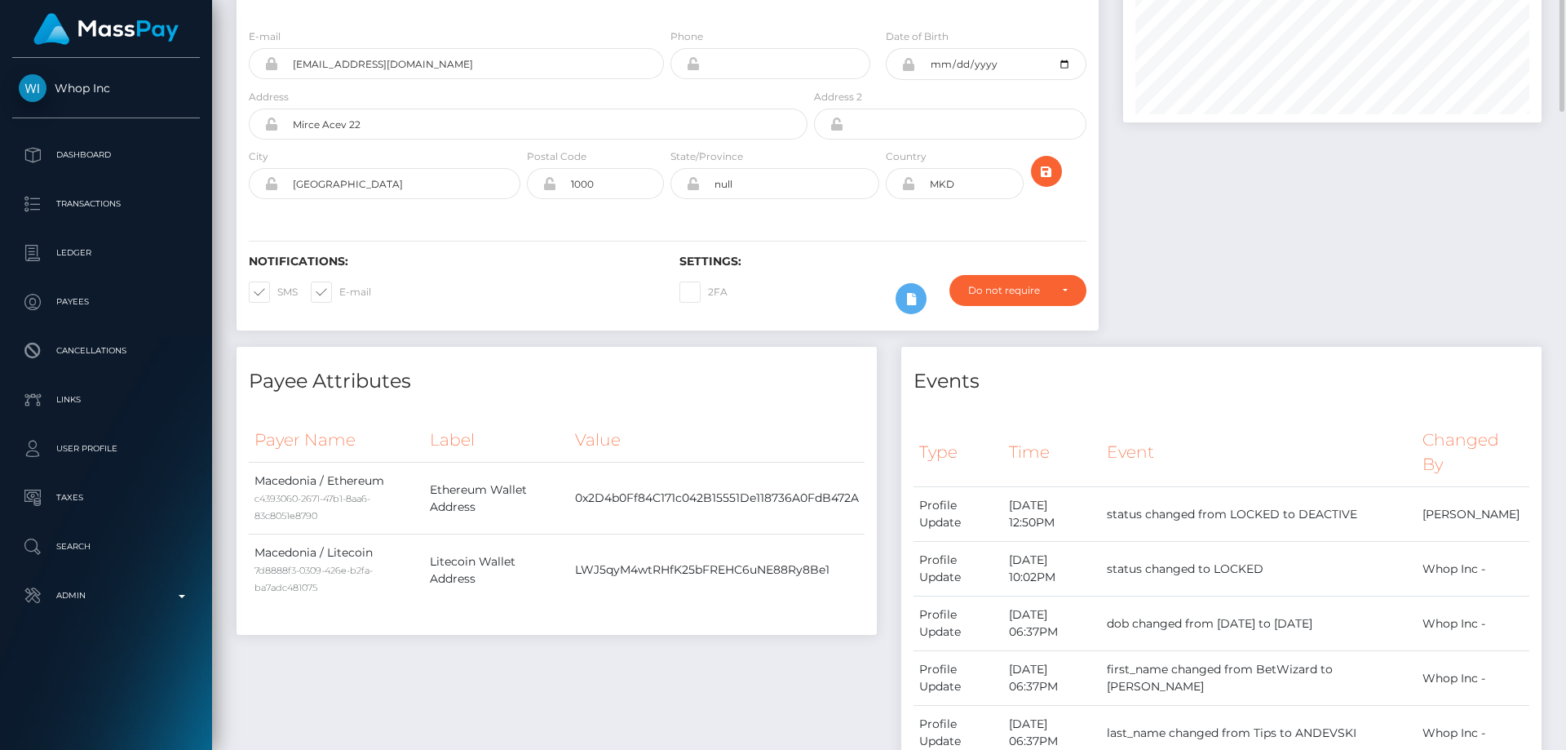
scroll to position [0, 0]
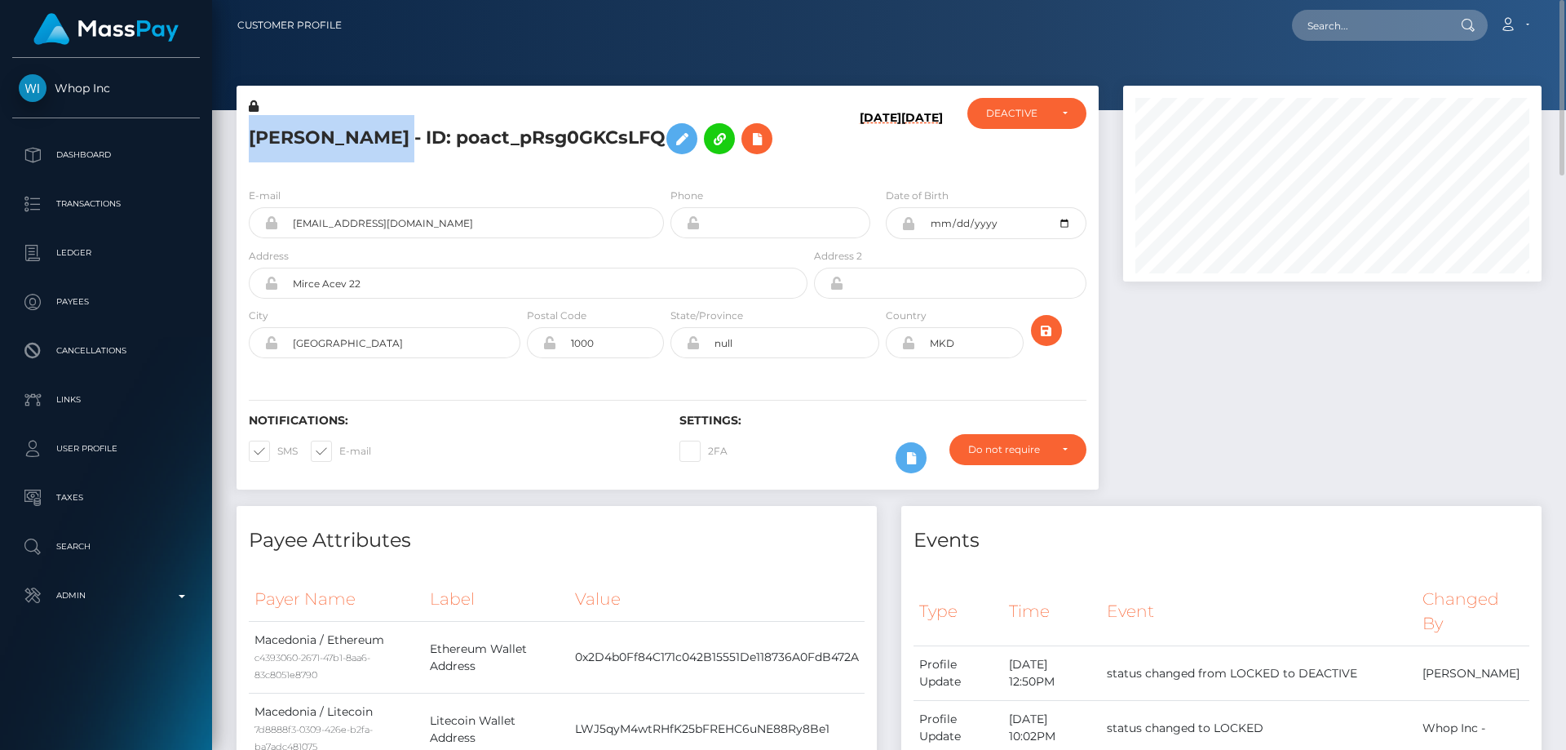
drag, startPoint x: 487, startPoint y: 135, endPoint x: 250, endPoint y: 144, distance: 237.6
click at [250, 144] on h5 "[PERSON_NAME] - ID: poact_pRsg0GKCsLFQ" at bounding box center [524, 138] width 550 height 47
copy h5 "[PERSON_NAME]"
drag, startPoint x: 407, startPoint y: 277, endPoint x: 281, endPoint y: 272, distance: 126.5
click at [281, 238] on input "[EMAIL_ADDRESS][DOMAIN_NAME]" at bounding box center [471, 222] width 386 height 31
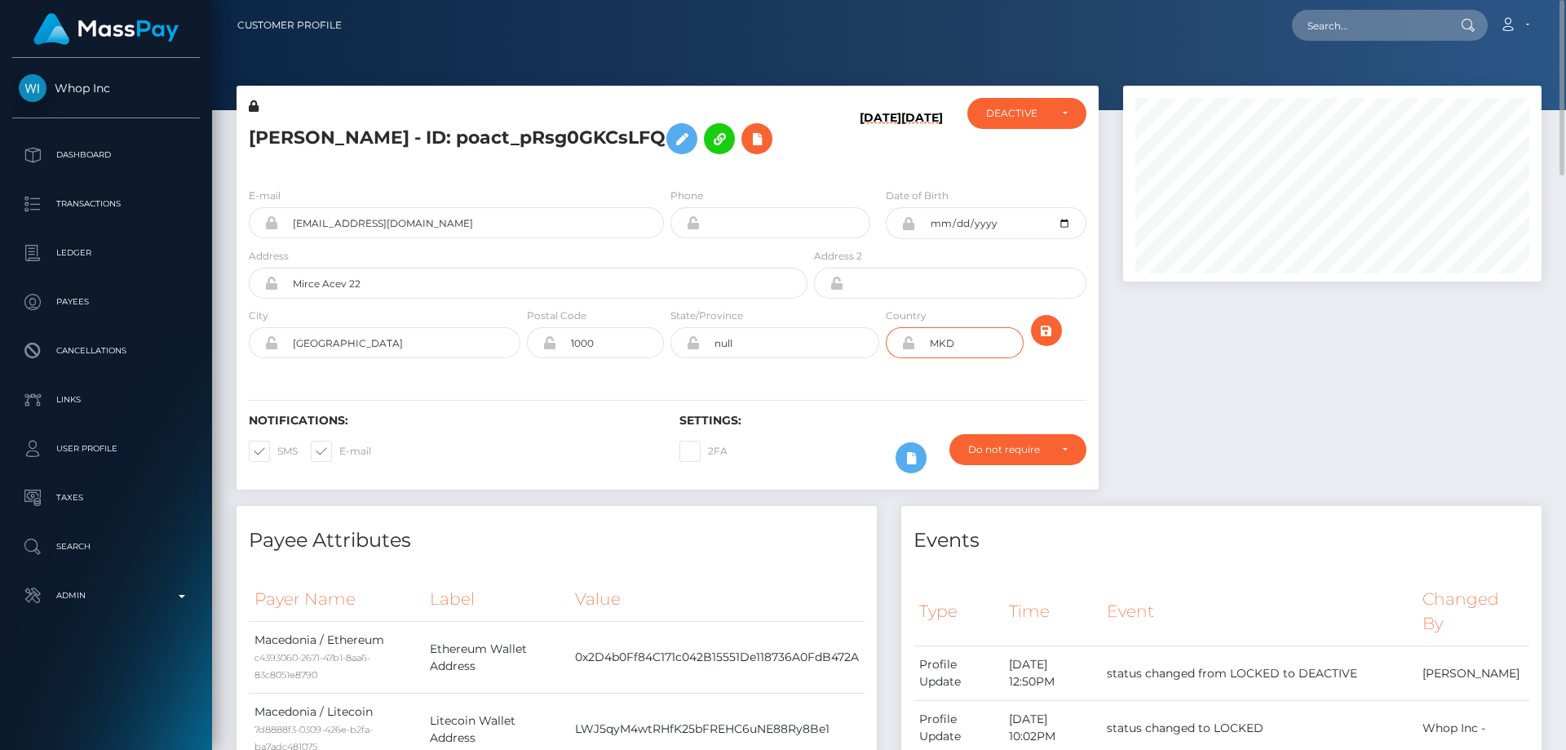
drag, startPoint x: 963, startPoint y: 393, endPoint x: 925, endPoint y: 394, distance: 37.5
click at [925, 358] on input "MKD" at bounding box center [969, 342] width 108 height 31
click at [559, 237] on div "E-mail [EMAIL_ADDRESS][DOMAIN_NAME]" at bounding box center [456, 212] width 415 height 51
click at [477, 162] on h5 "[PERSON_NAME] - ID: poact_pRsg0GKCsLFQ" at bounding box center [524, 138] width 550 height 47
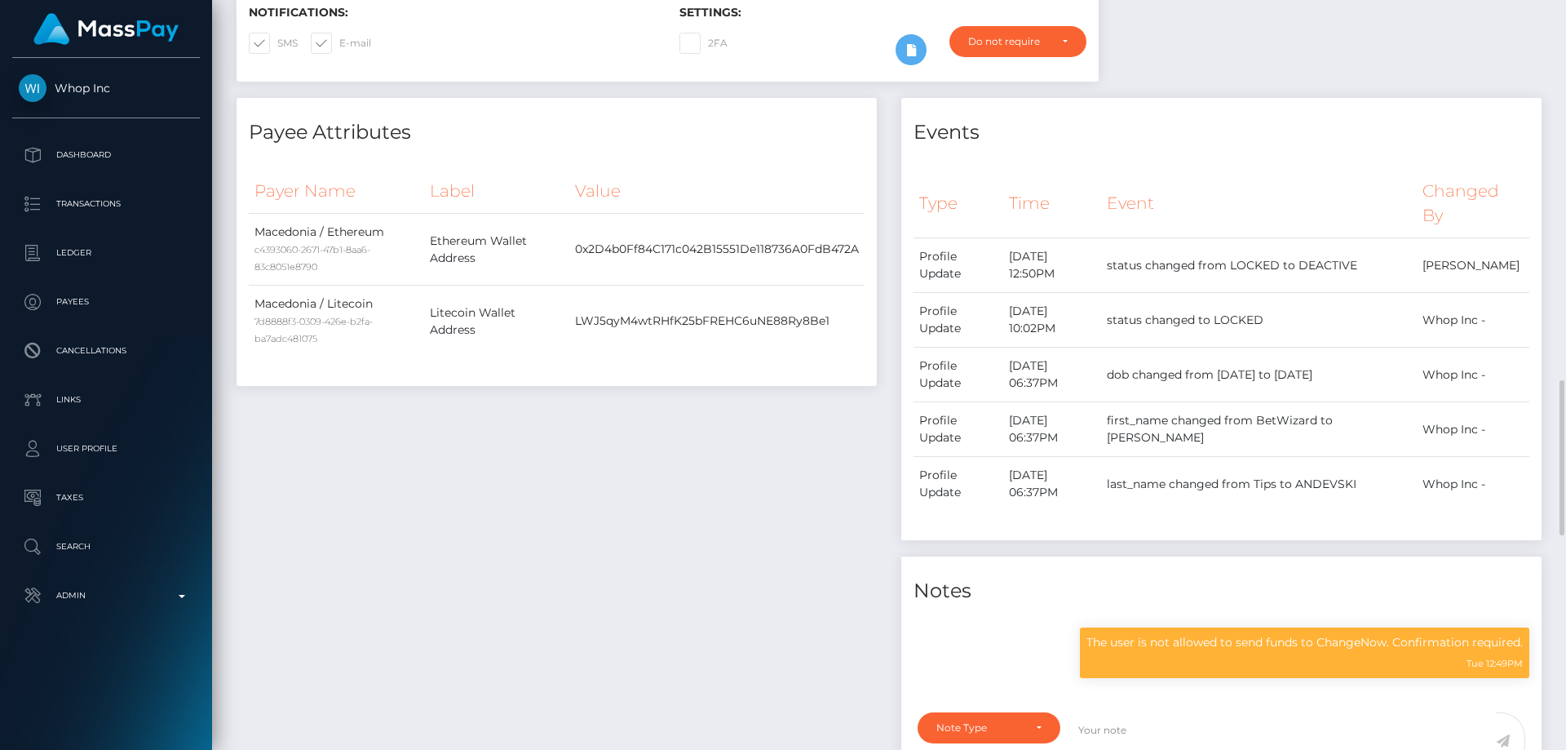
scroll to position [734, 0]
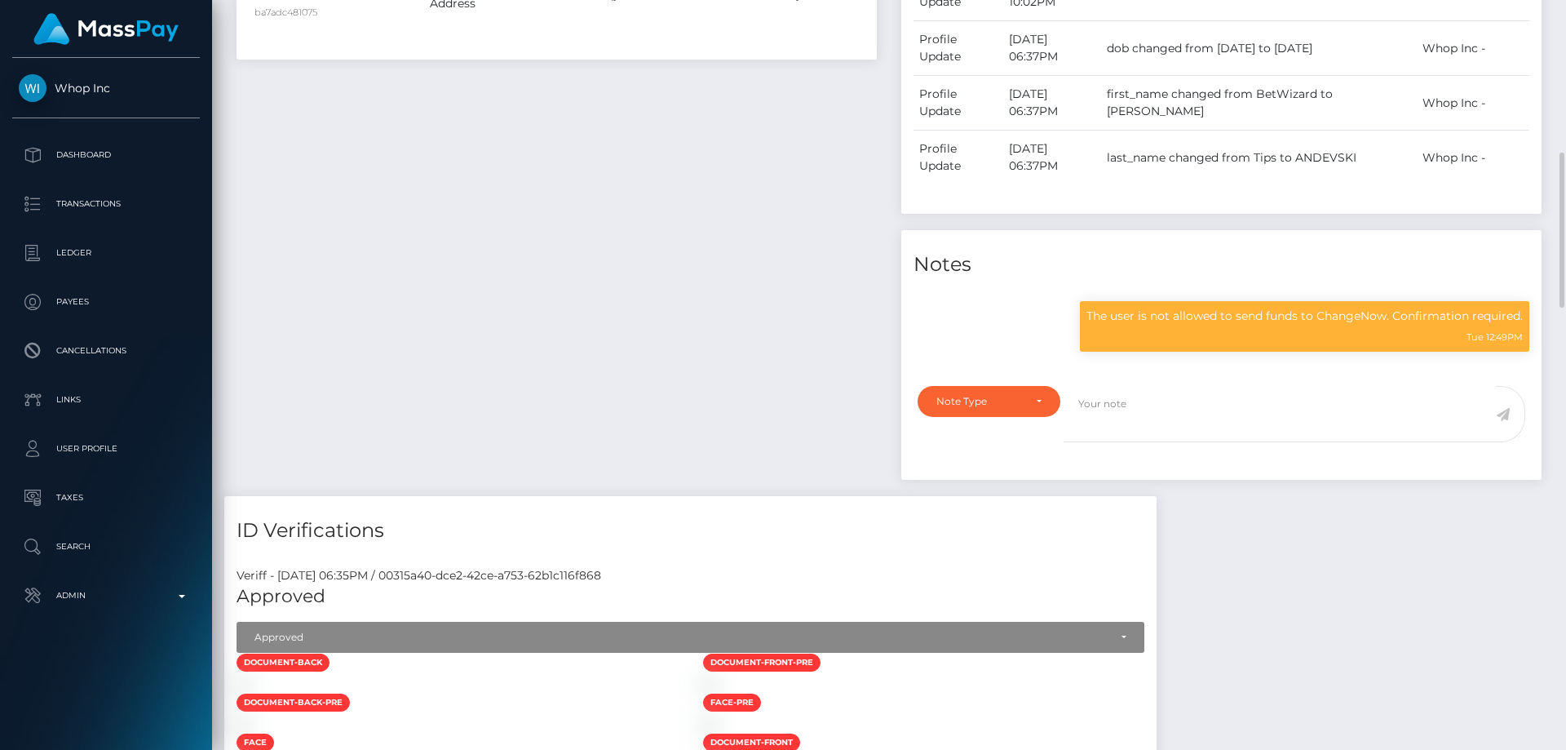
click at [409, 326] on div "Payee Attributes Payer Name Label Value [GEOGRAPHIC_DATA] / Ethereum c4393060-2…" at bounding box center [556, 134] width 665 height 724
click at [114, 593] on p "Admin" at bounding box center [106, 595] width 175 height 24
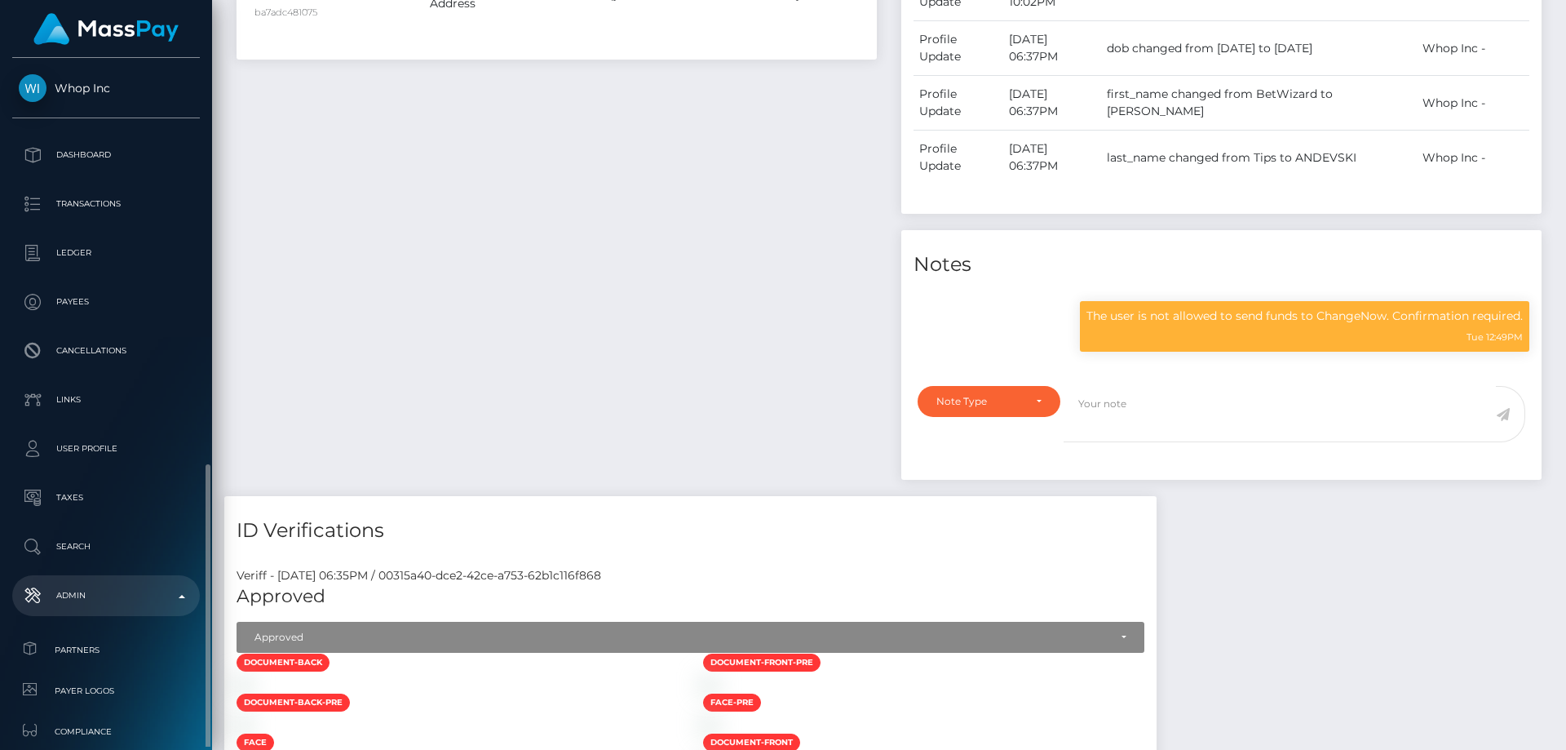
scroll to position [326, 0]
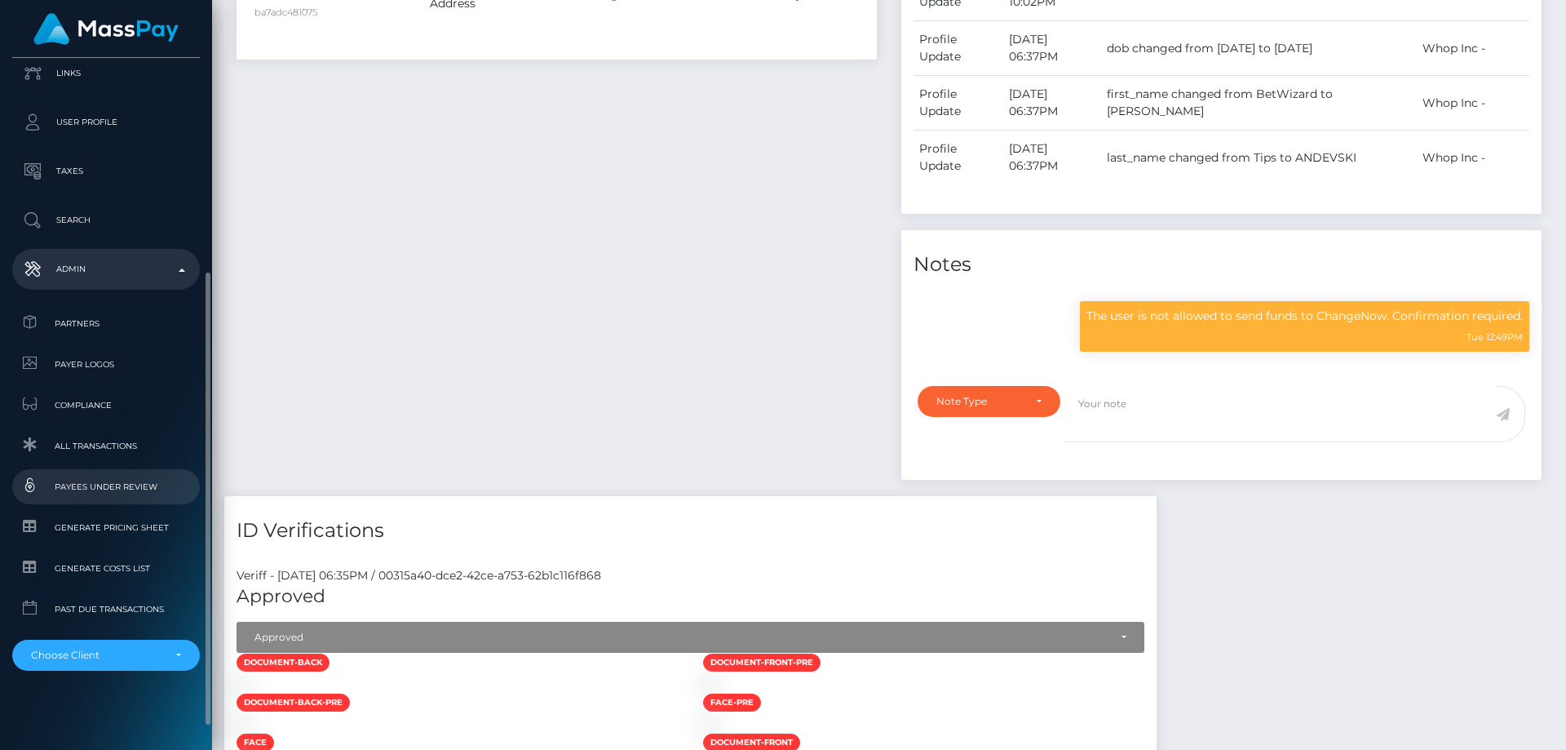
click at [128, 489] on span "Payees under Review" at bounding box center [106, 486] width 175 height 19
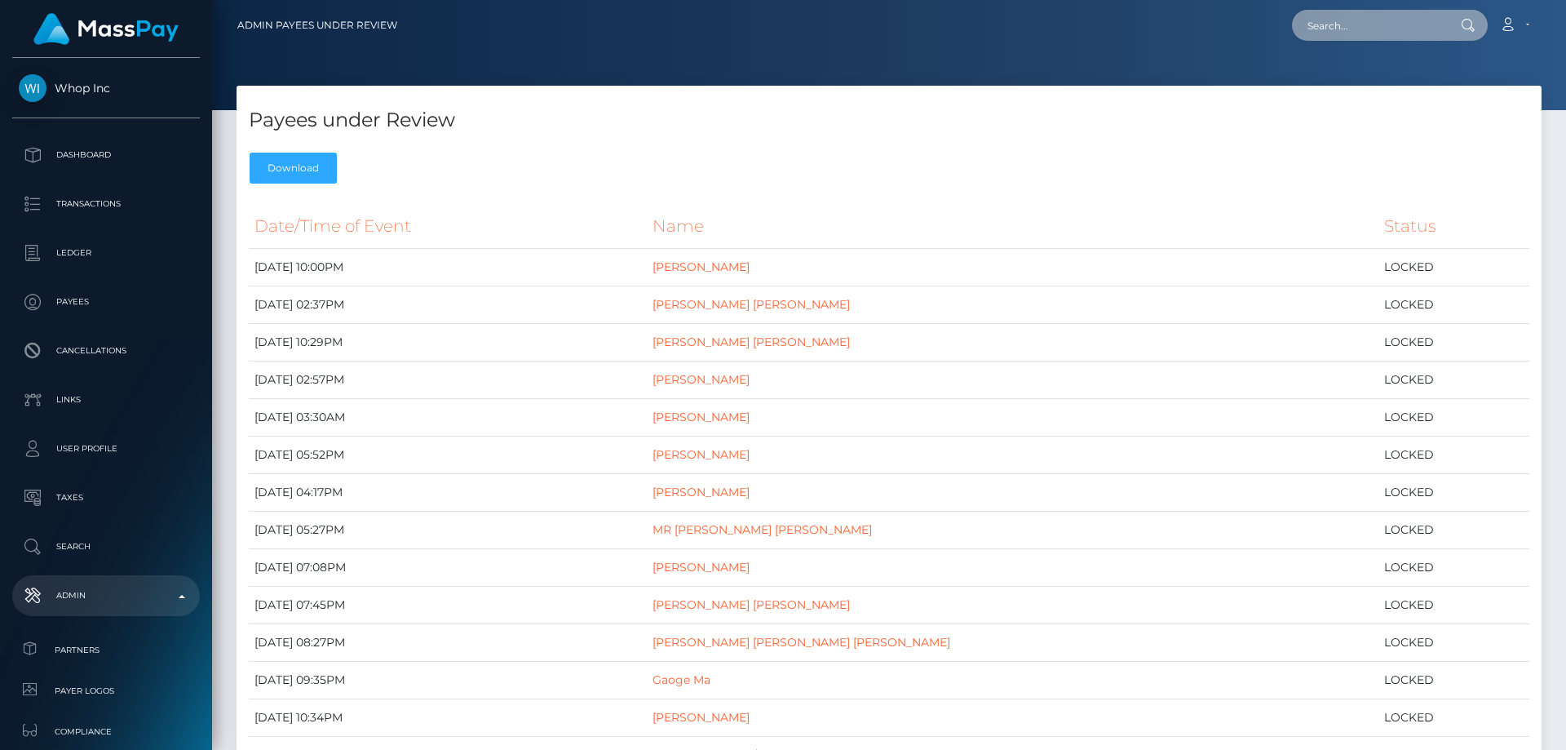
paste input "92bba022-9903-11f0-bd85-0694aced620b"
type input "92bba022-9903-11f0-bd85-0694aced620b"
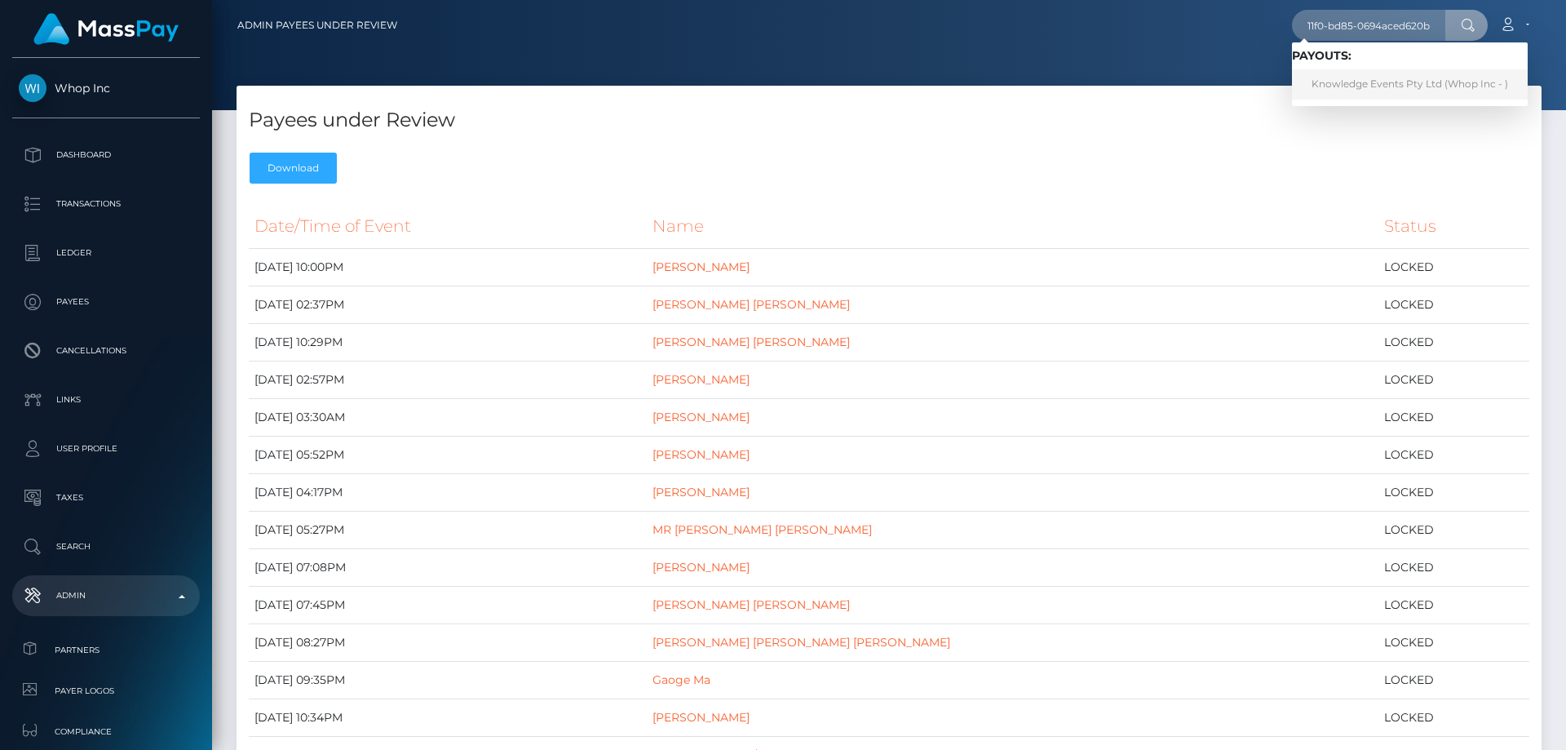
click at [1406, 74] on link "Knowledge Events Pty Ltd (Whop Inc - )" at bounding box center [1410, 84] width 236 height 30
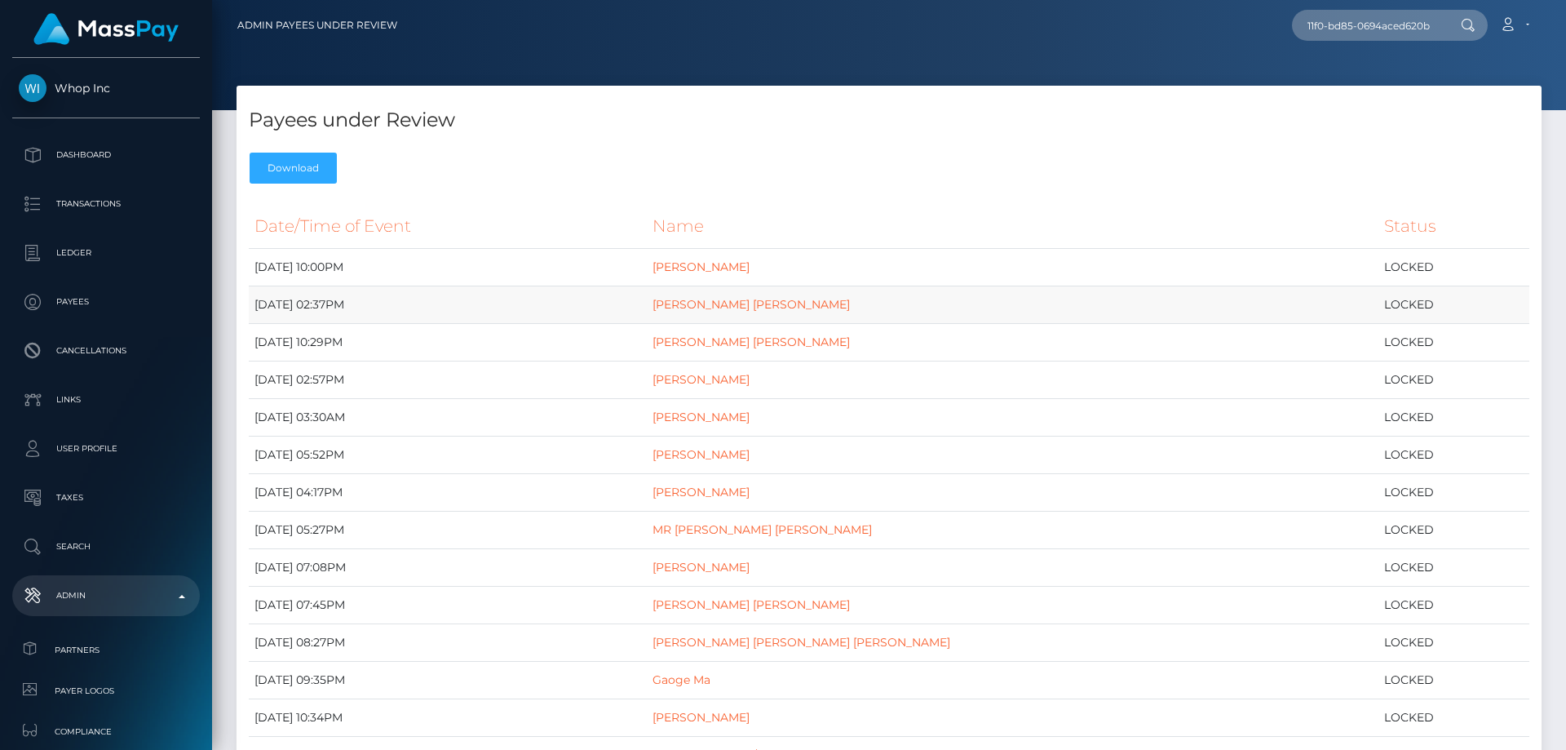
scroll to position [0, 0]
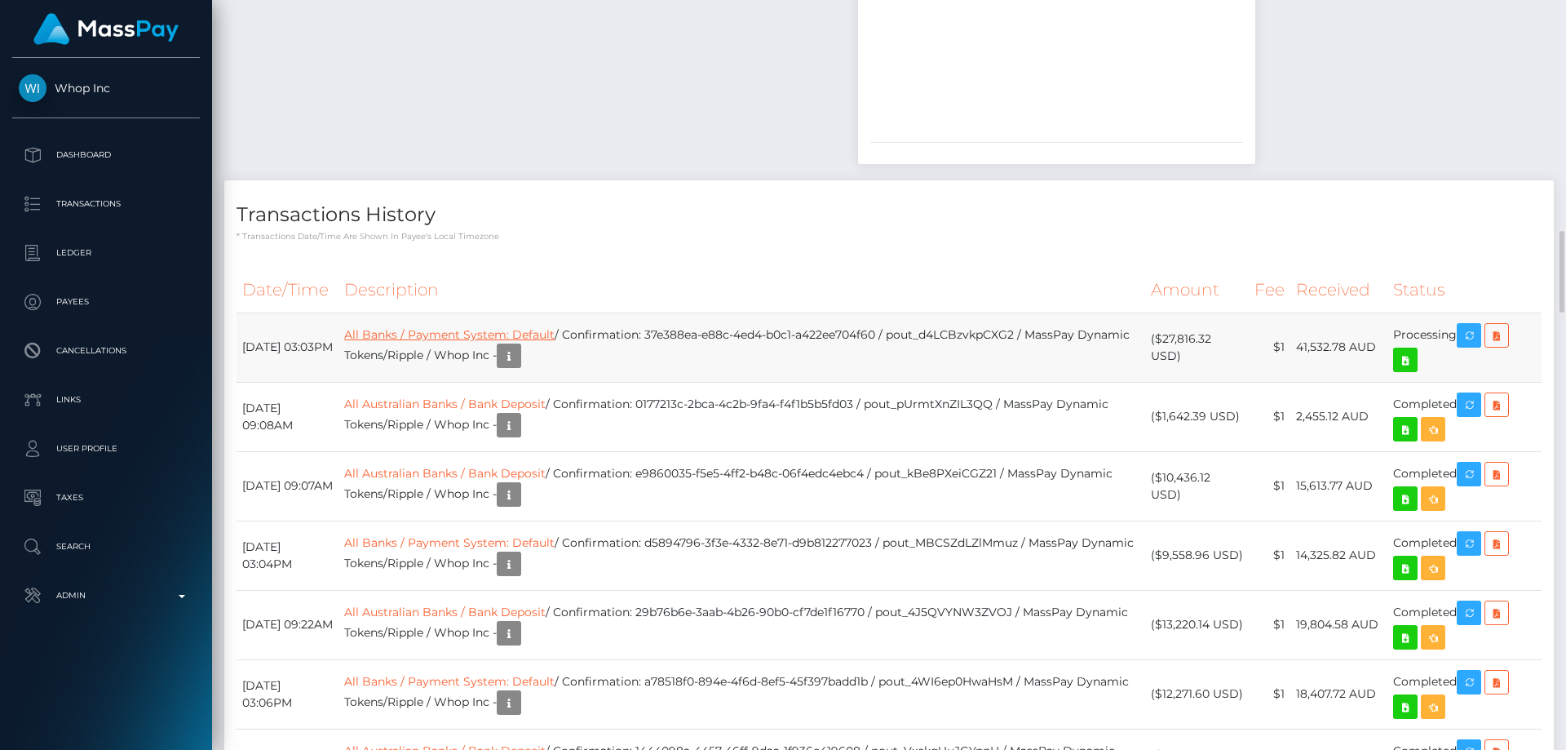
scroll to position [196, 419]
click at [548, 333] on link "All Banks / Payment System: Default" at bounding box center [449, 334] width 210 height 15
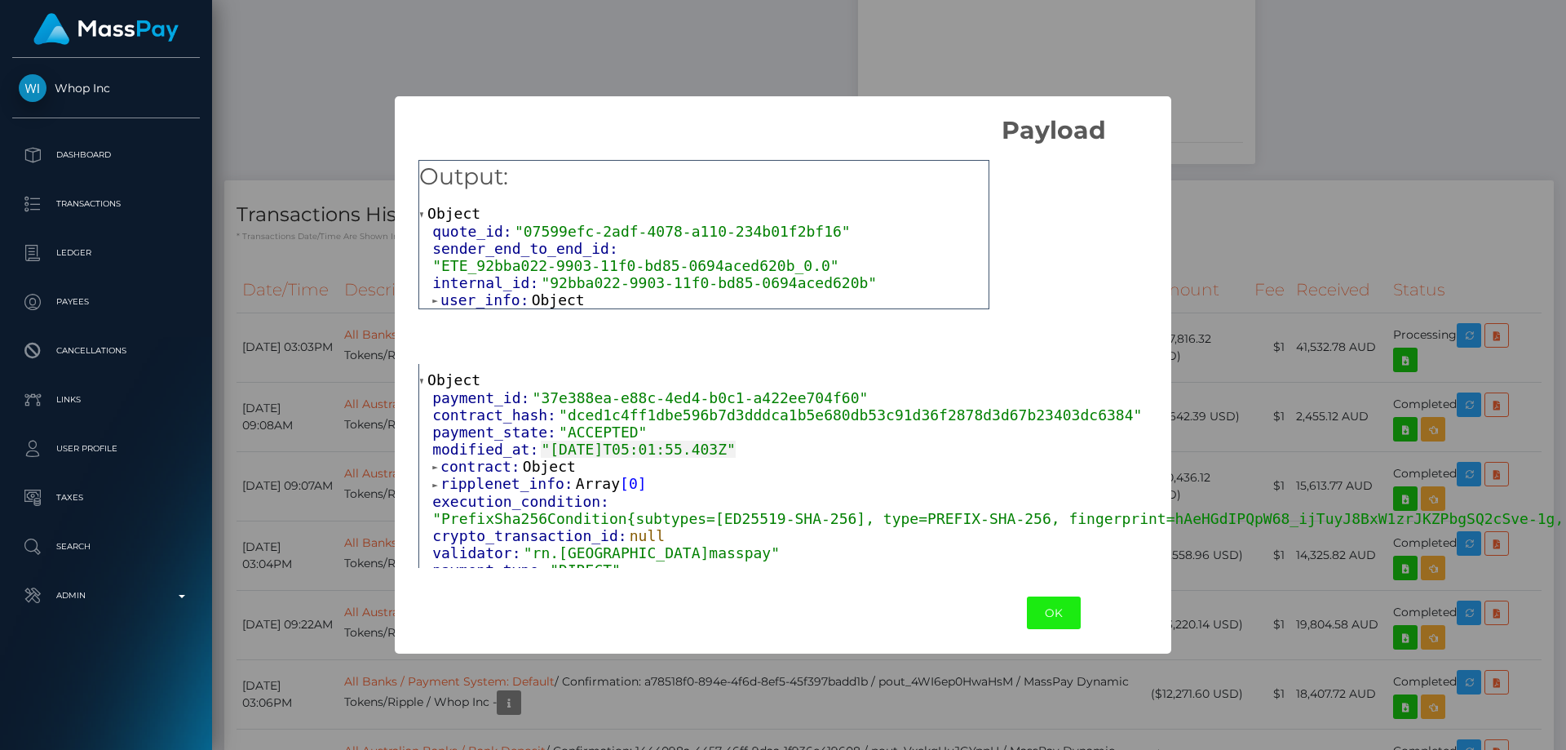
scroll to position [0, 0]
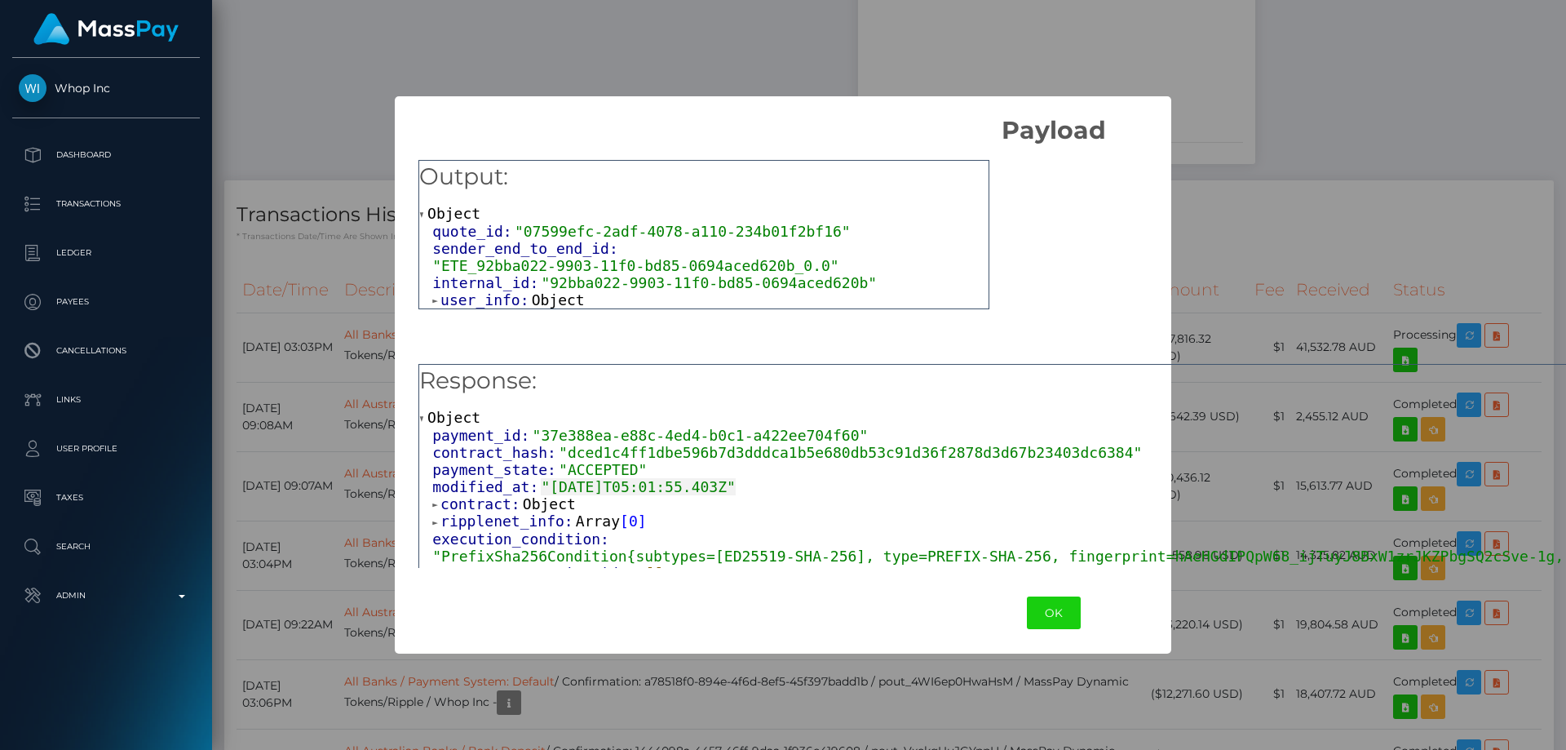
click at [1334, 196] on div "Output: Object quote_id: "07599efc-2adf-4078-a110-234b01f2bf16" sender_end_to_e…" at bounding box center [1053, 358] width 1317 height 427
click at [1374, 254] on div "Output: Object quote_id: "07599efc-2adf-4078-a110-234b01f2bf16" sender_end_to_e…" at bounding box center [1053, 358] width 1317 height 427
click at [1027, 618] on button "OK" at bounding box center [1054, 612] width 54 height 33
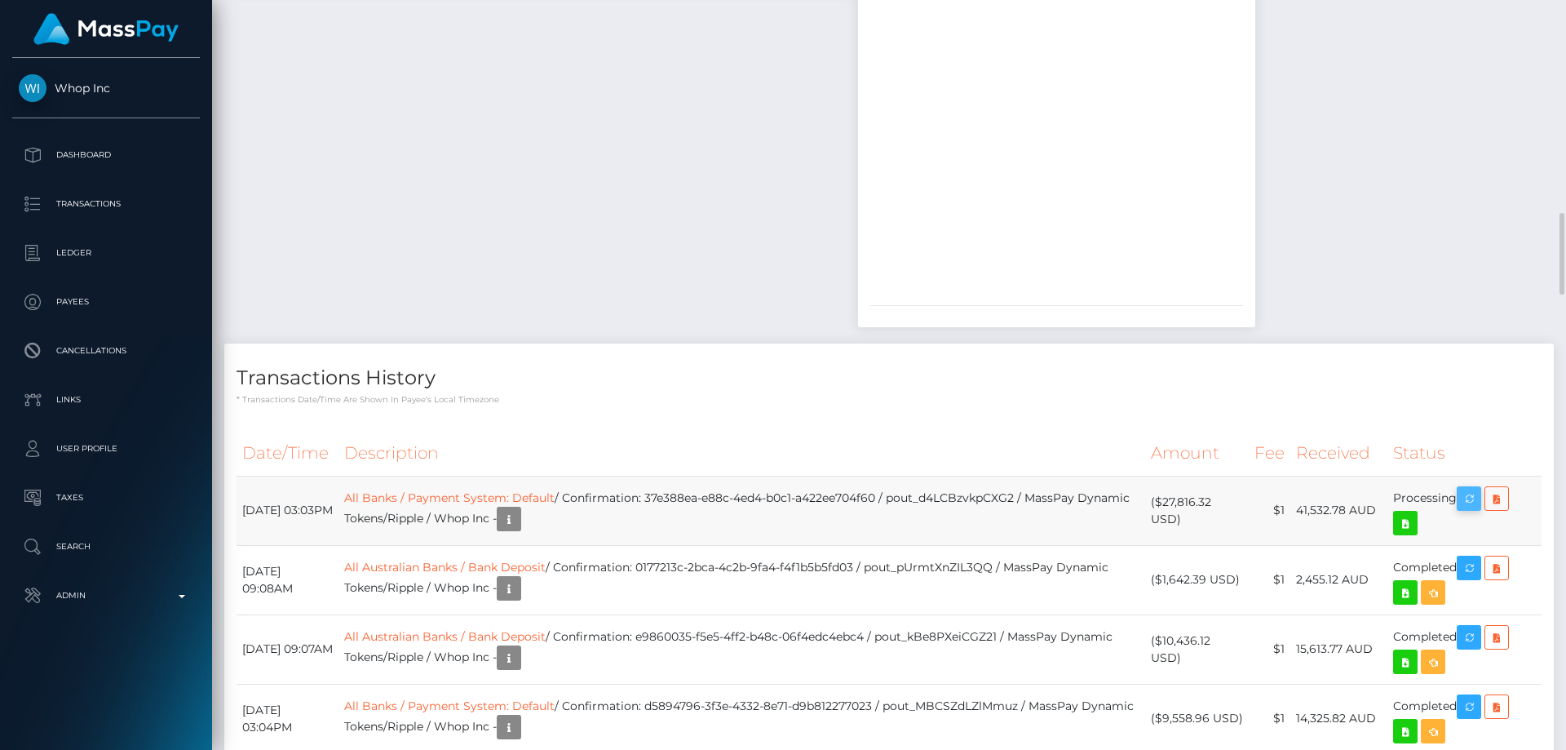
scroll to position [196, 419]
click at [1498, 500] on icon at bounding box center [1497, 499] width 20 height 20
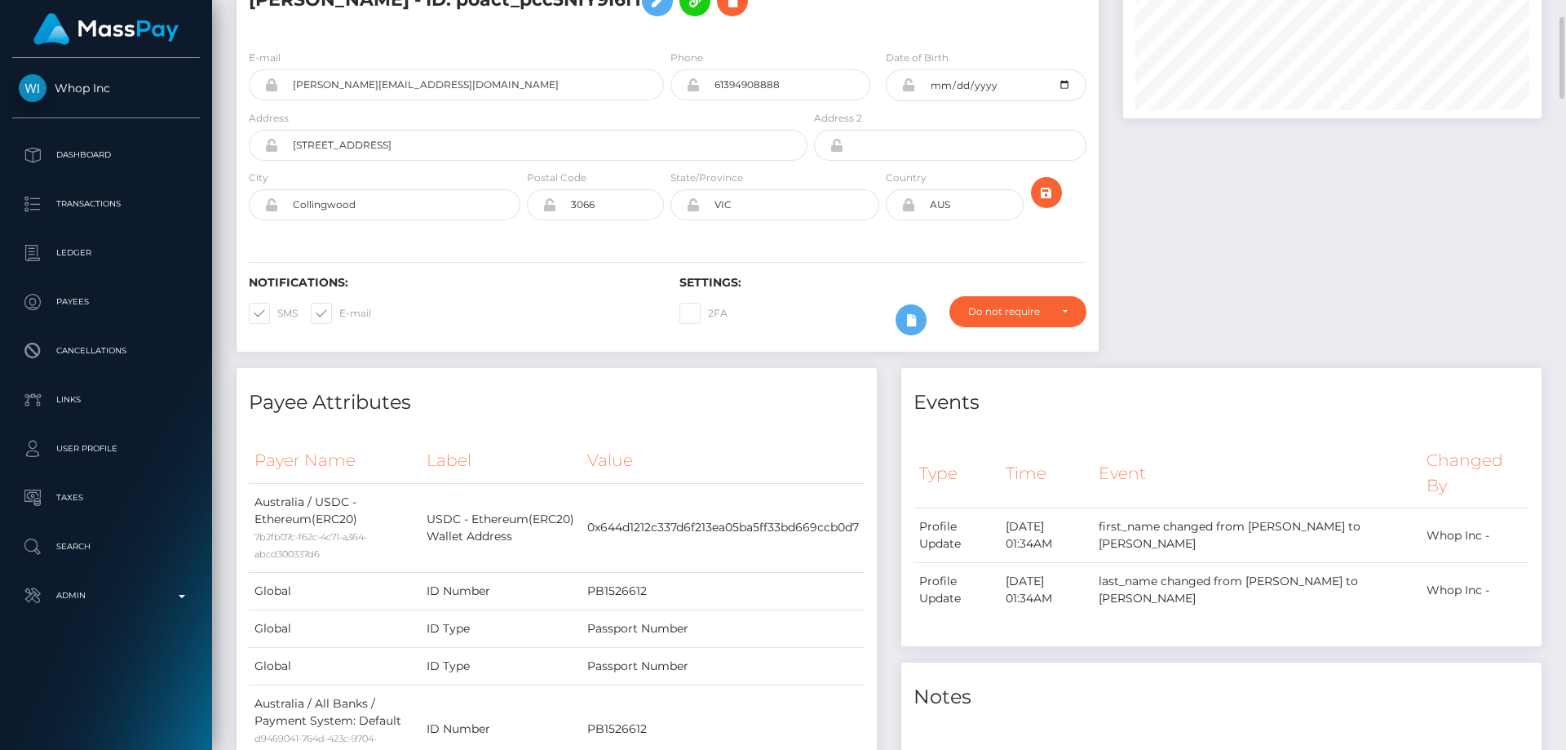
scroll to position [0, 0]
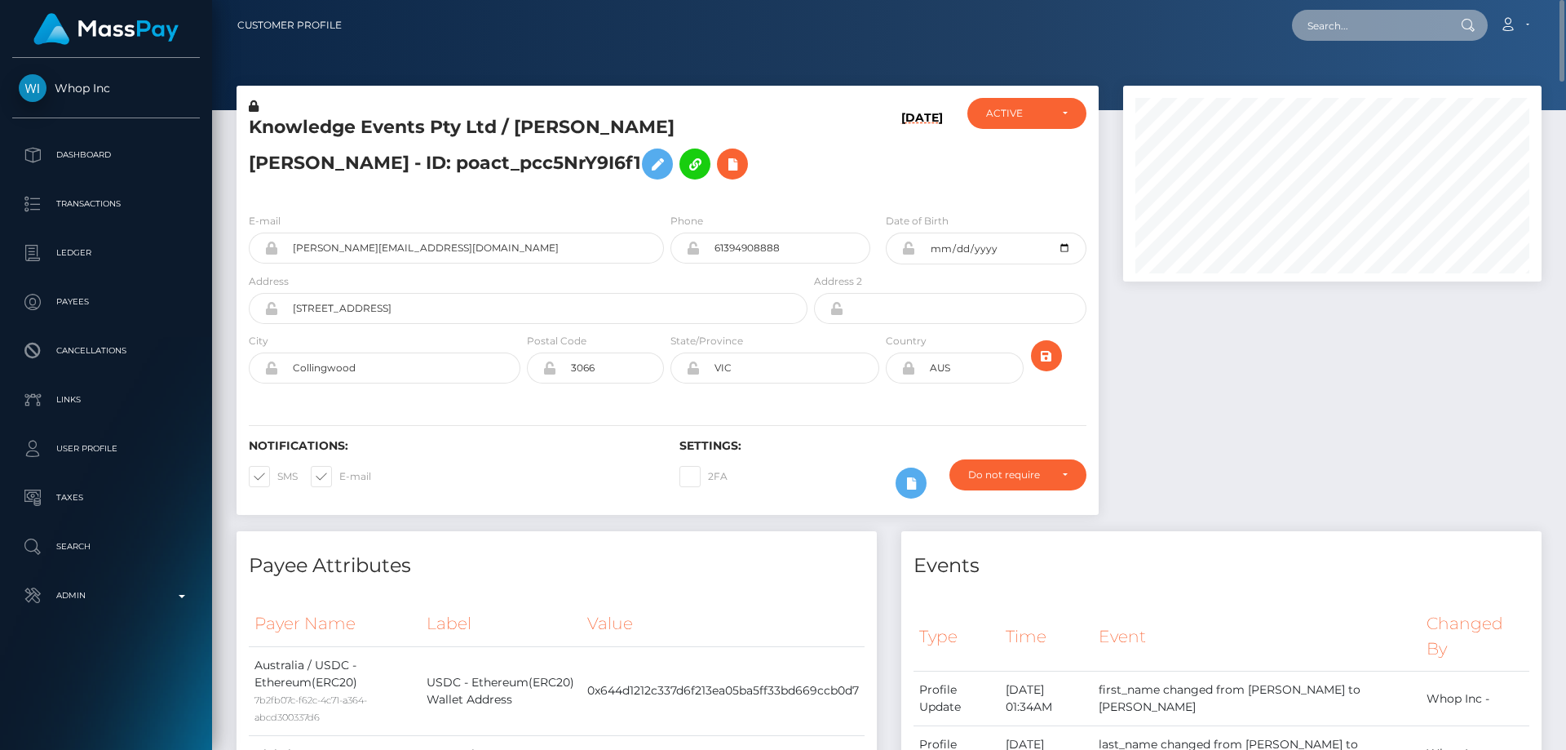
paste input "92bba022-9903-11f0-bd85-0694aced620b"
type input "92bba022-9903-11f0-bd85-0694aced620b"
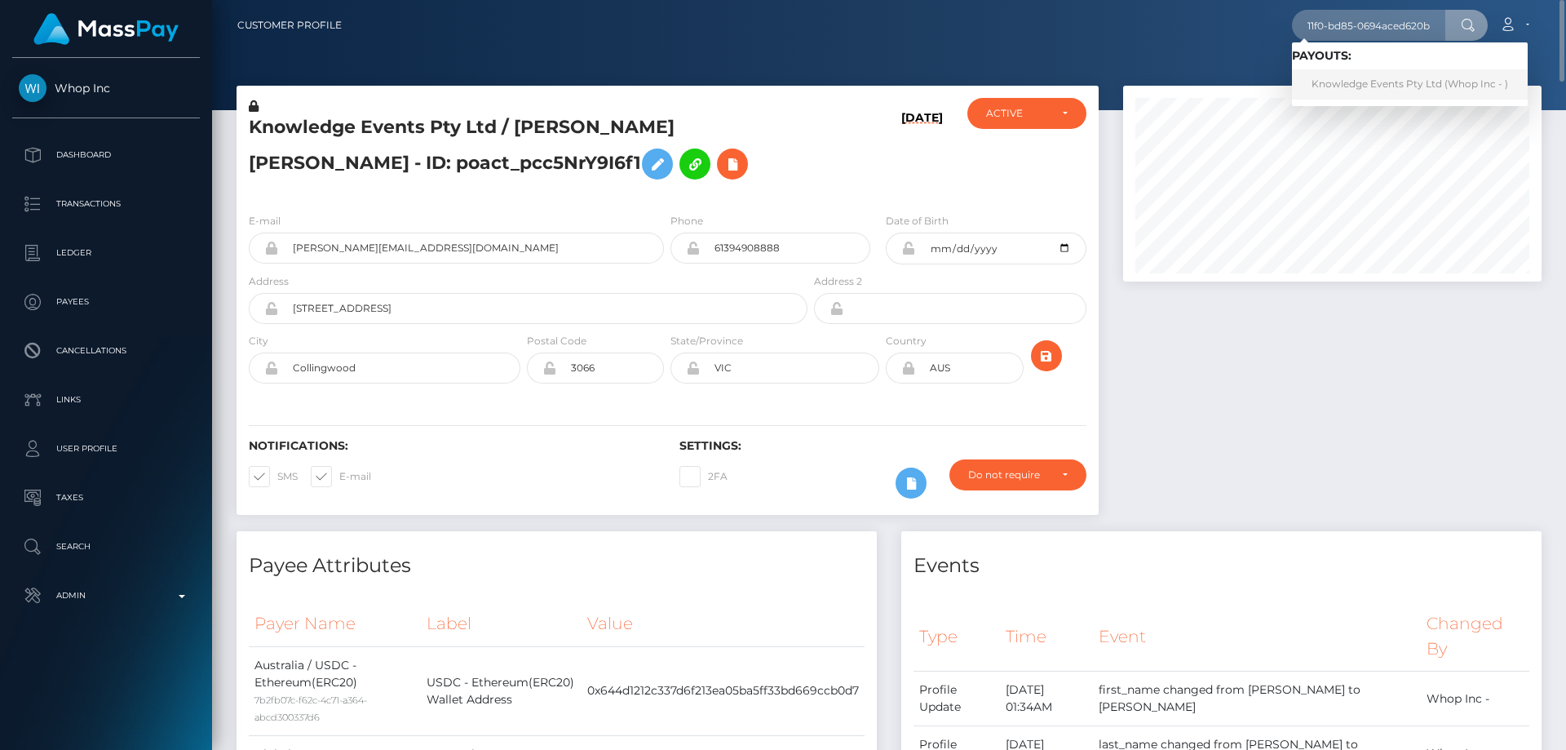
click at [1354, 82] on link "Knowledge Events Pty Ltd (Whop Inc - )" at bounding box center [1410, 84] width 236 height 30
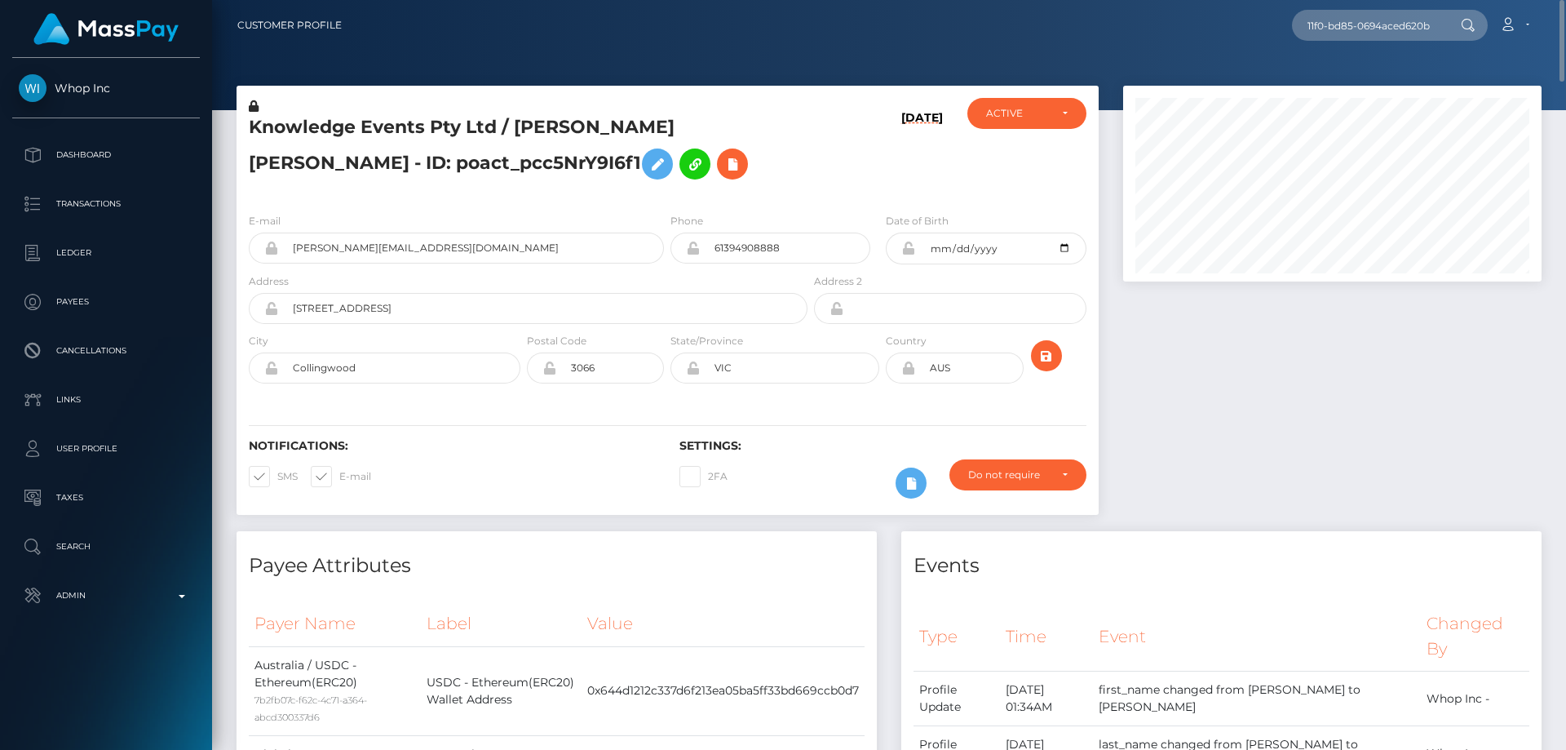
scroll to position [0, 0]
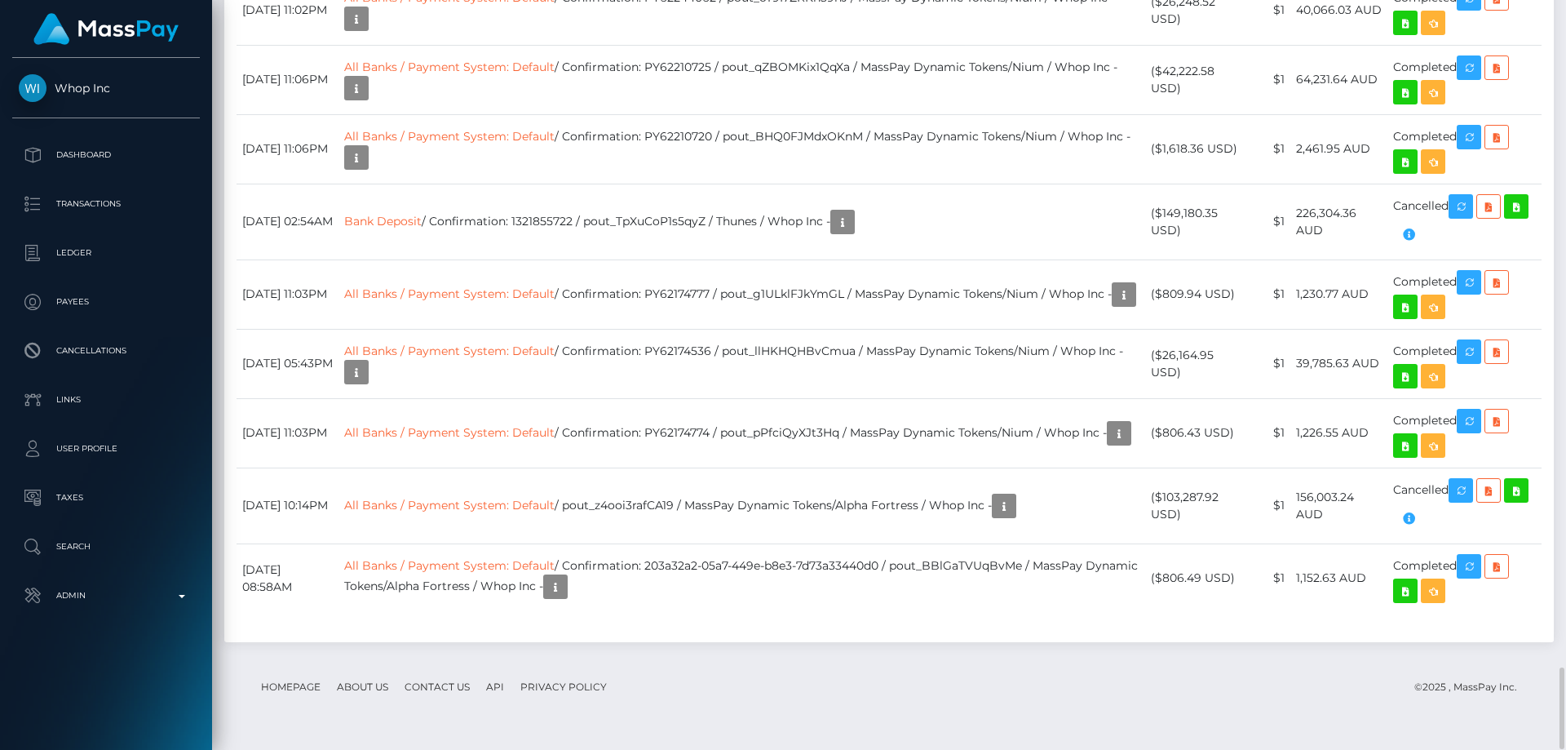
scroll to position [6122, 0]
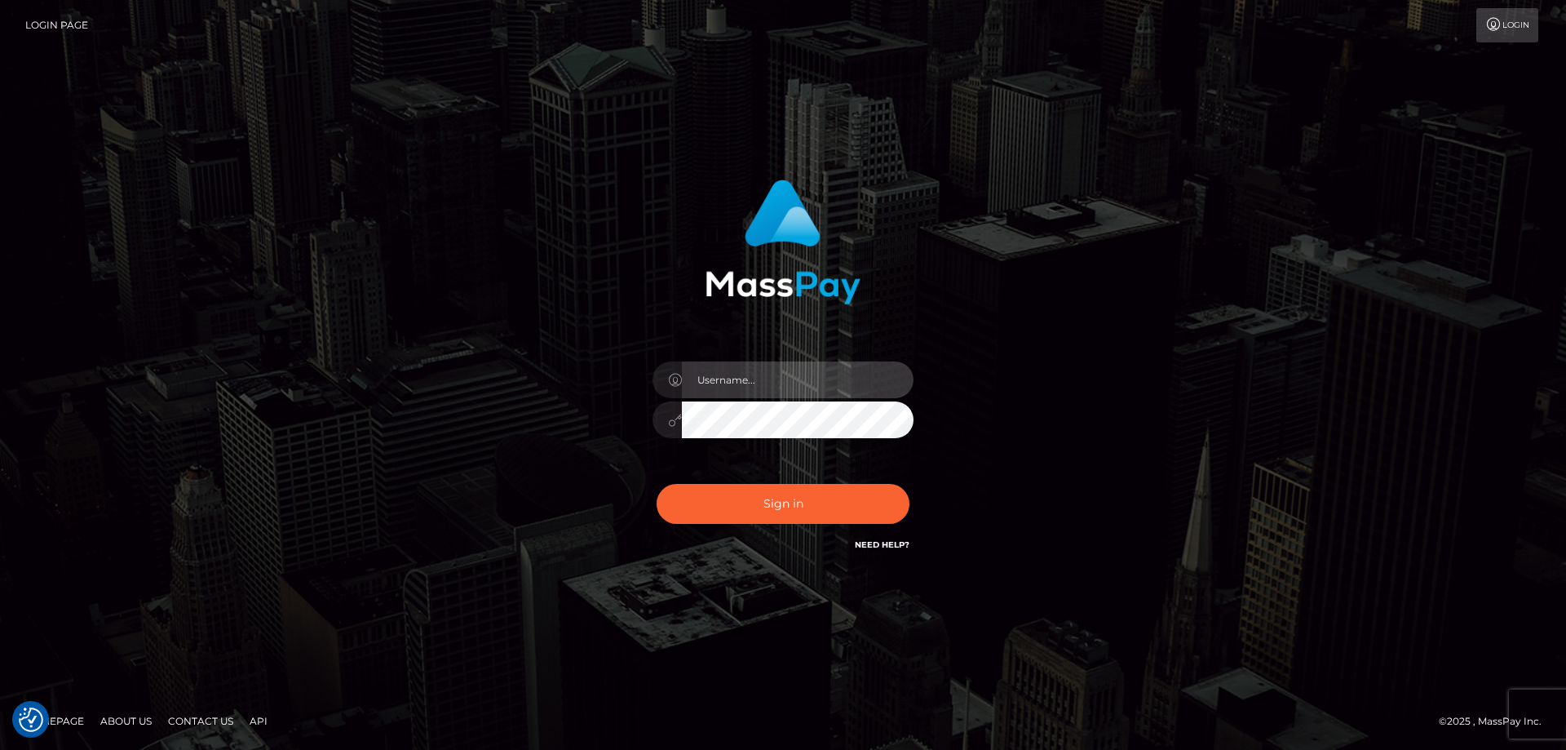
type input "[PERSON_NAME].Cirnat"
click at [910, 479] on div at bounding box center [763, 531] width 334 height 186
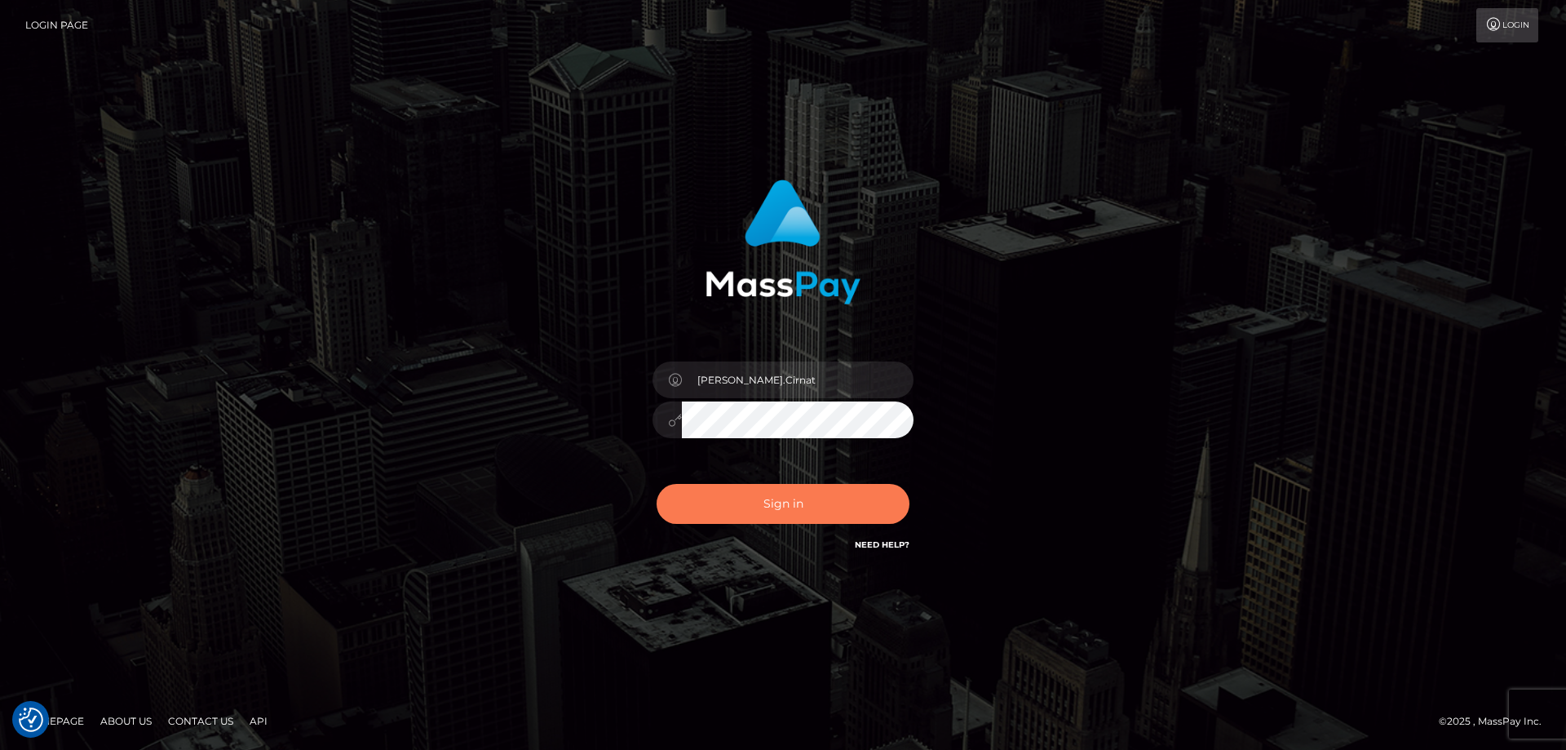
click at [808, 510] on button "Sign in" at bounding box center [783, 504] width 253 height 40
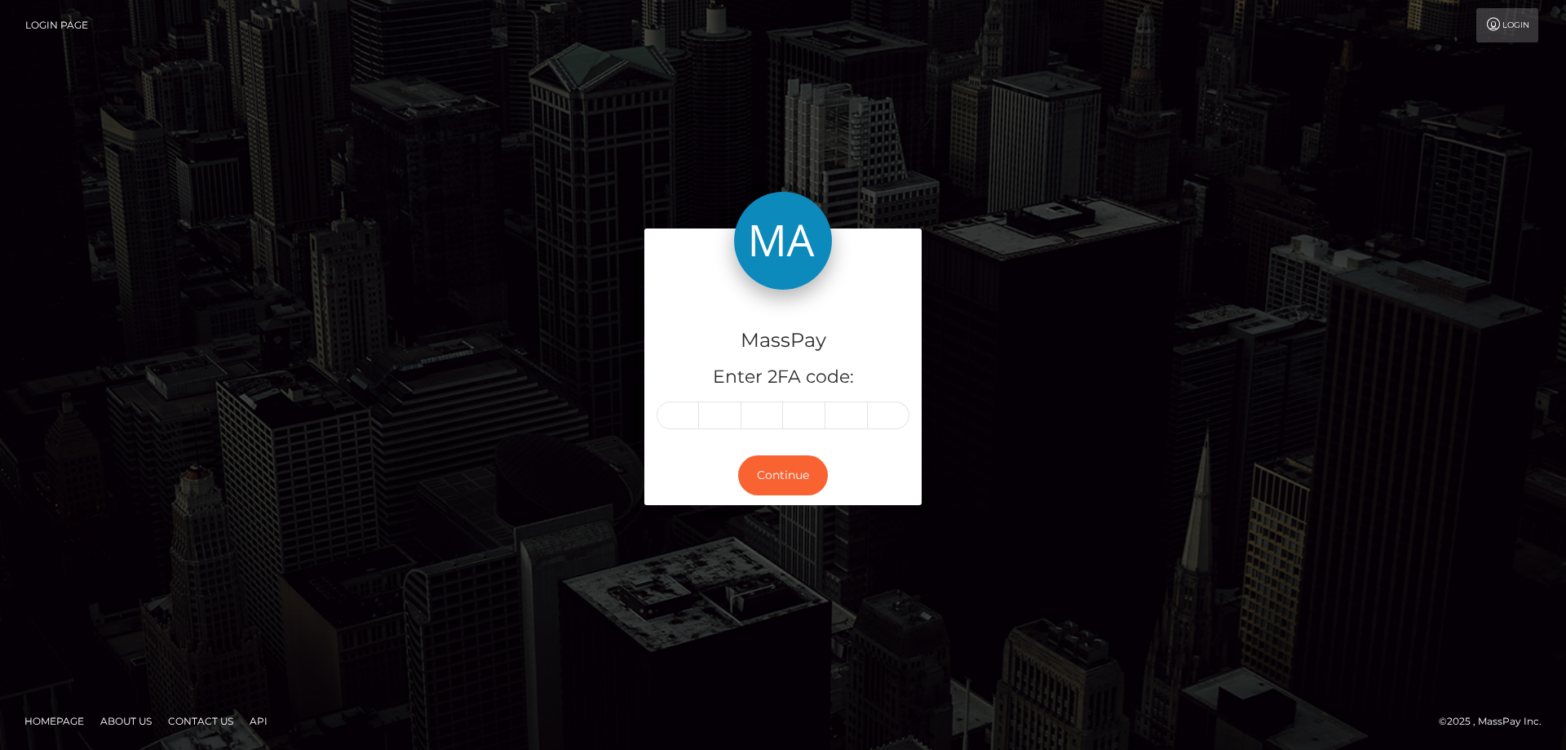
drag, startPoint x: 668, startPoint y: 414, endPoint x: 901, endPoint y: 419, distance: 233.4
click at [671, 411] on input "text" at bounding box center [678, 415] width 42 height 28
type input "3"
type input "6"
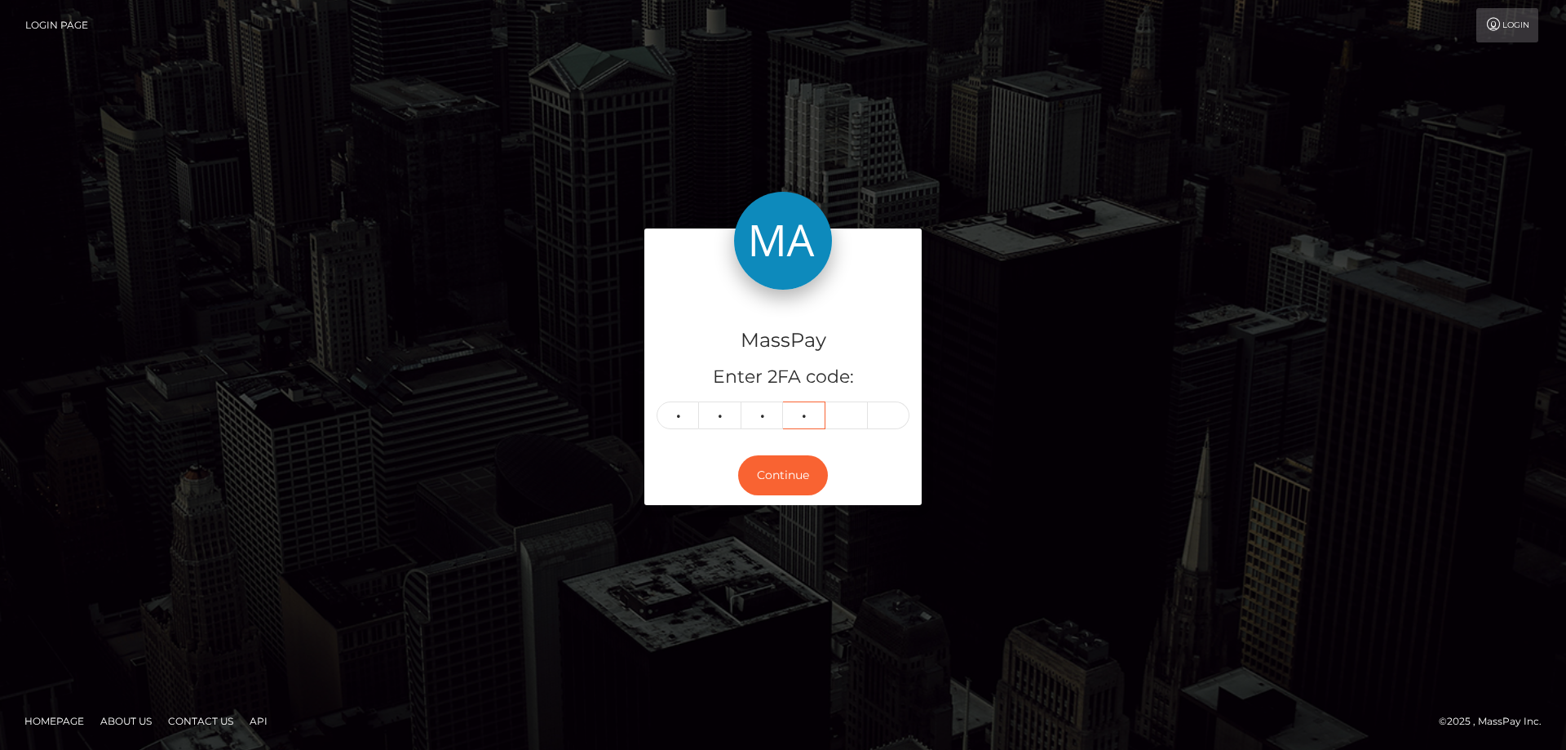
type input "3"
type input "9"
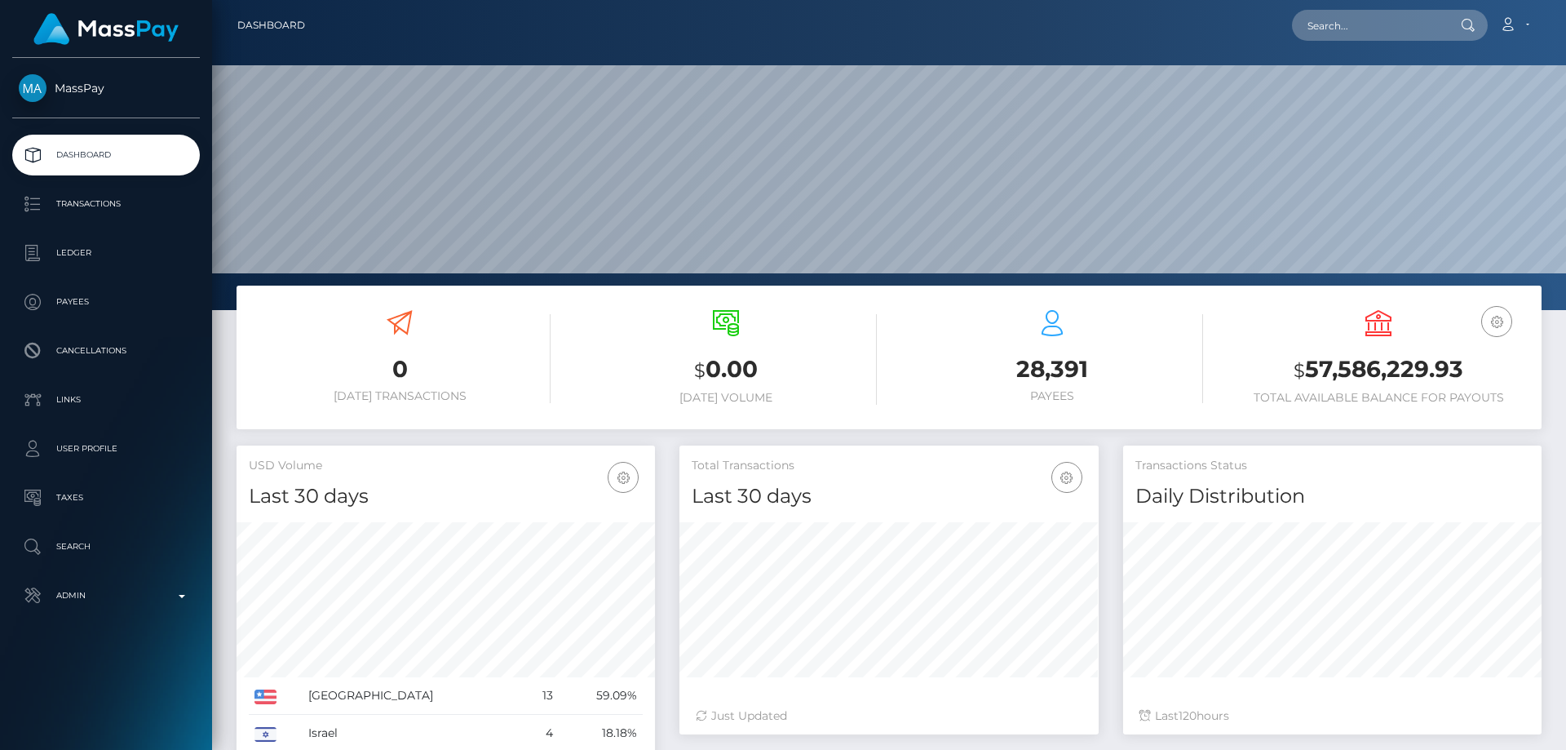
scroll to position [290, 419]
click at [123, 590] on p "Admin" at bounding box center [106, 595] width 175 height 24
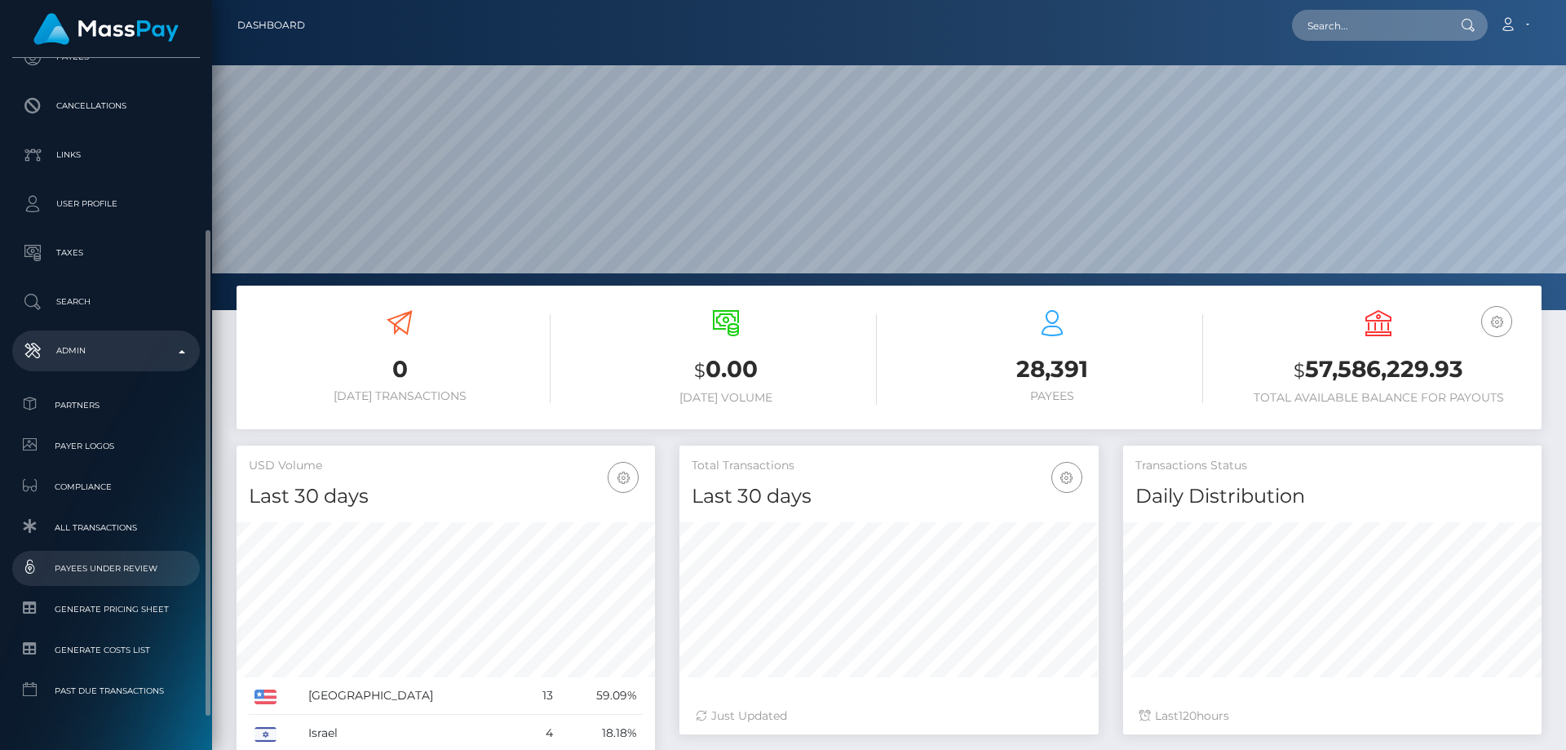
click at [139, 574] on span "Payees under Review" at bounding box center [106, 568] width 175 height 19
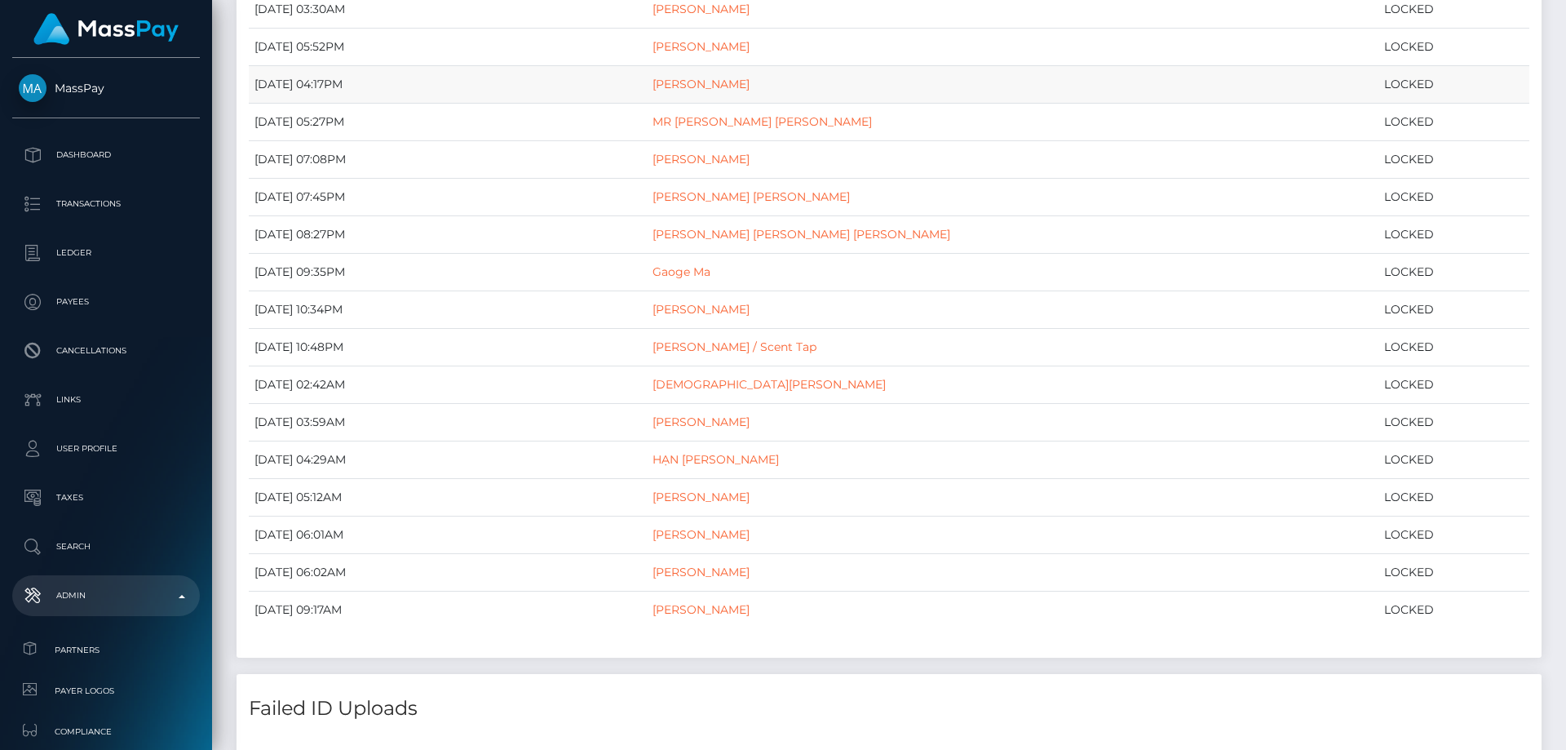
scroll to position [326, 0]
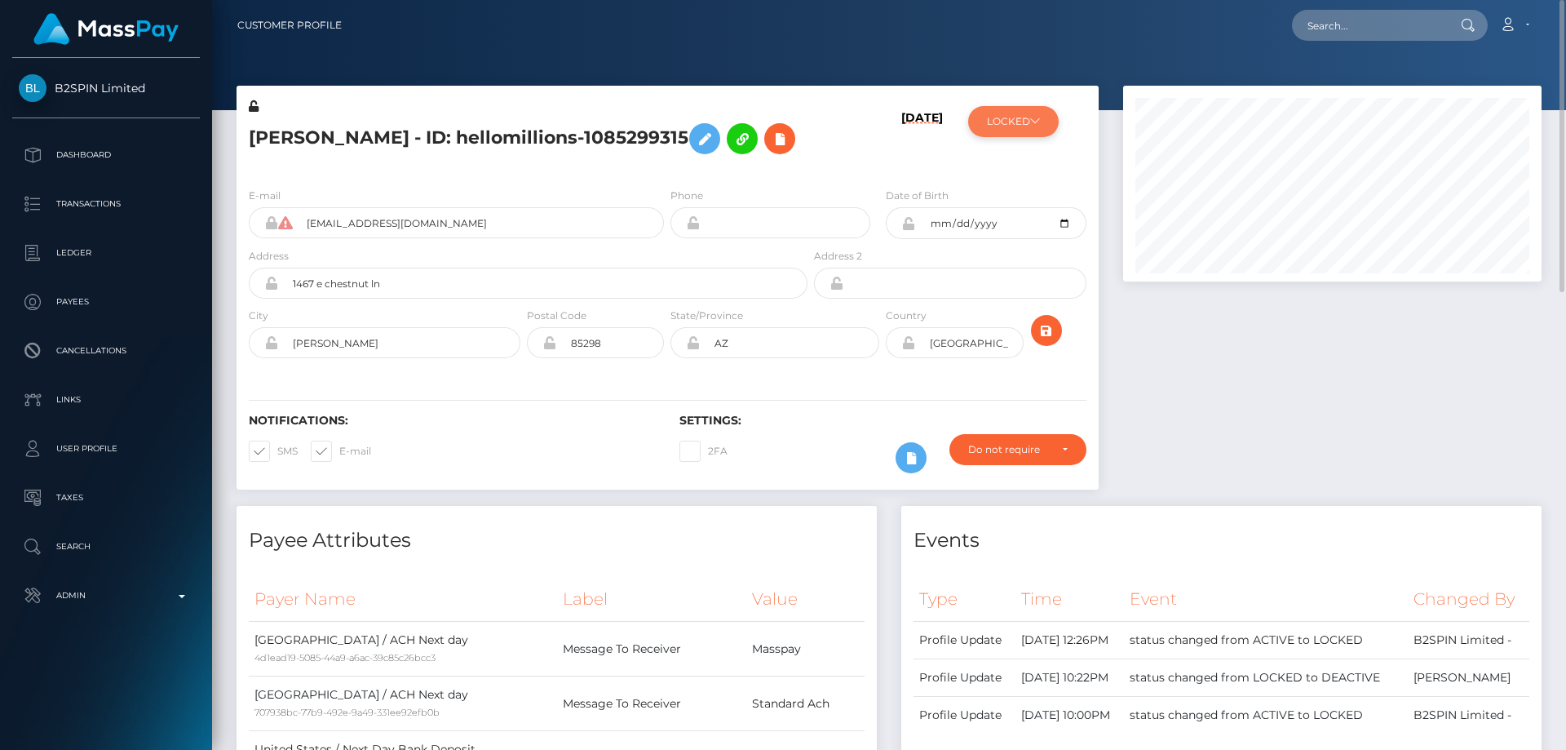
click at [999, 121] on button "LOCKED" at bounding box center [1013, 121] width 91 height 31
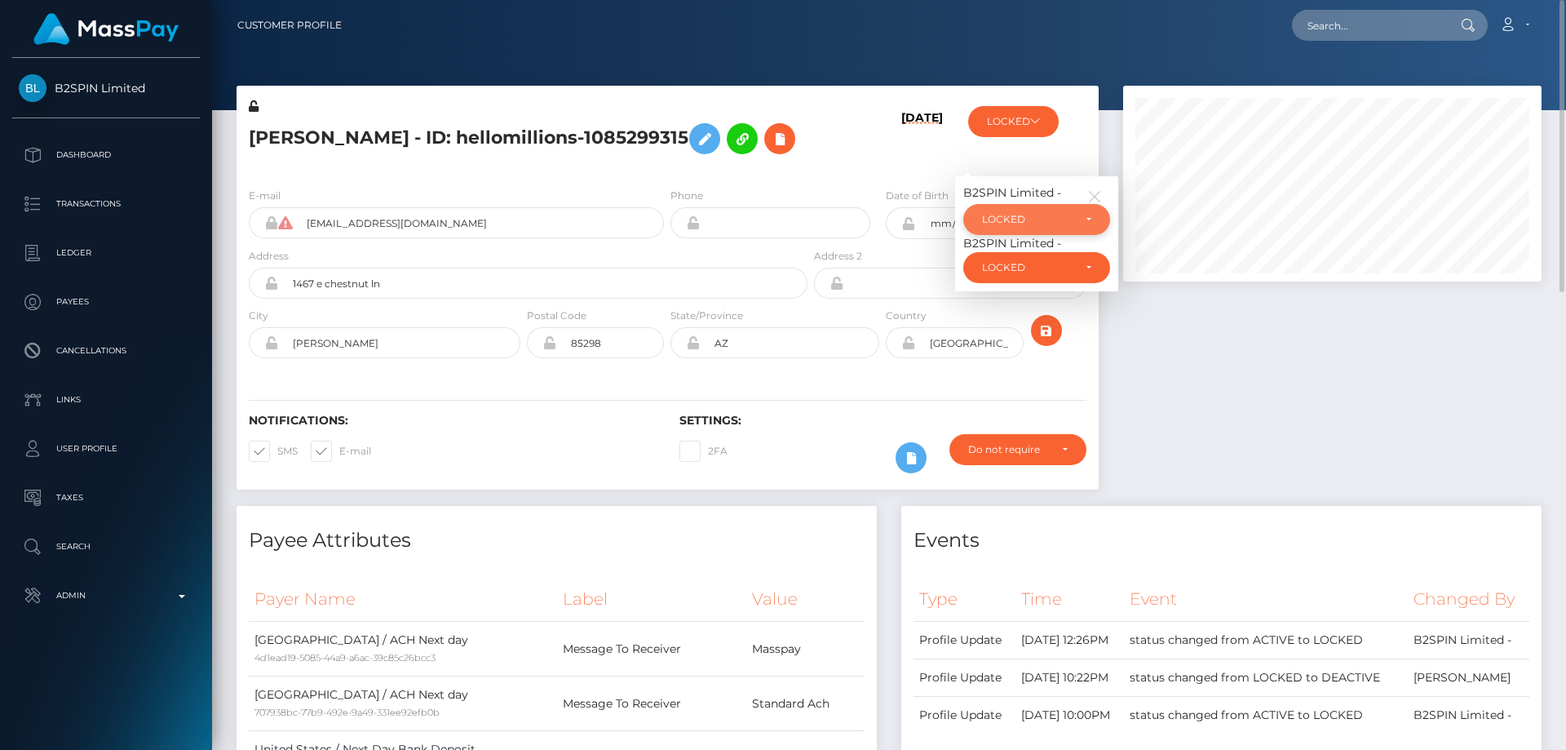
click at [1021, 222] on div "LOCKED" at bounding box center [1027, 219] width 91 height 13
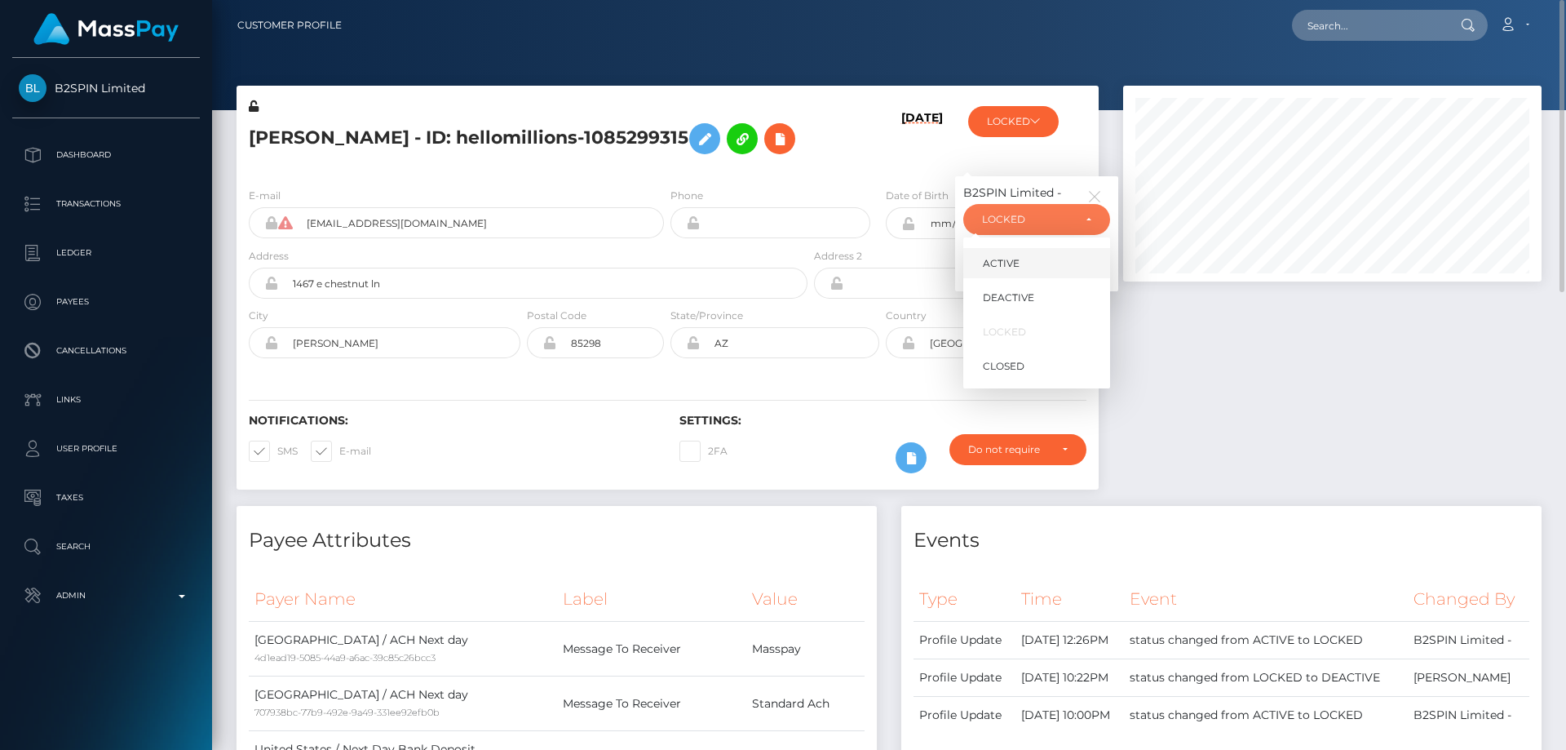
click at [1009, 263] on span "ACTIVE" at bounding box center [1001, 263] width 37 height 15
select select "ACTIVE"
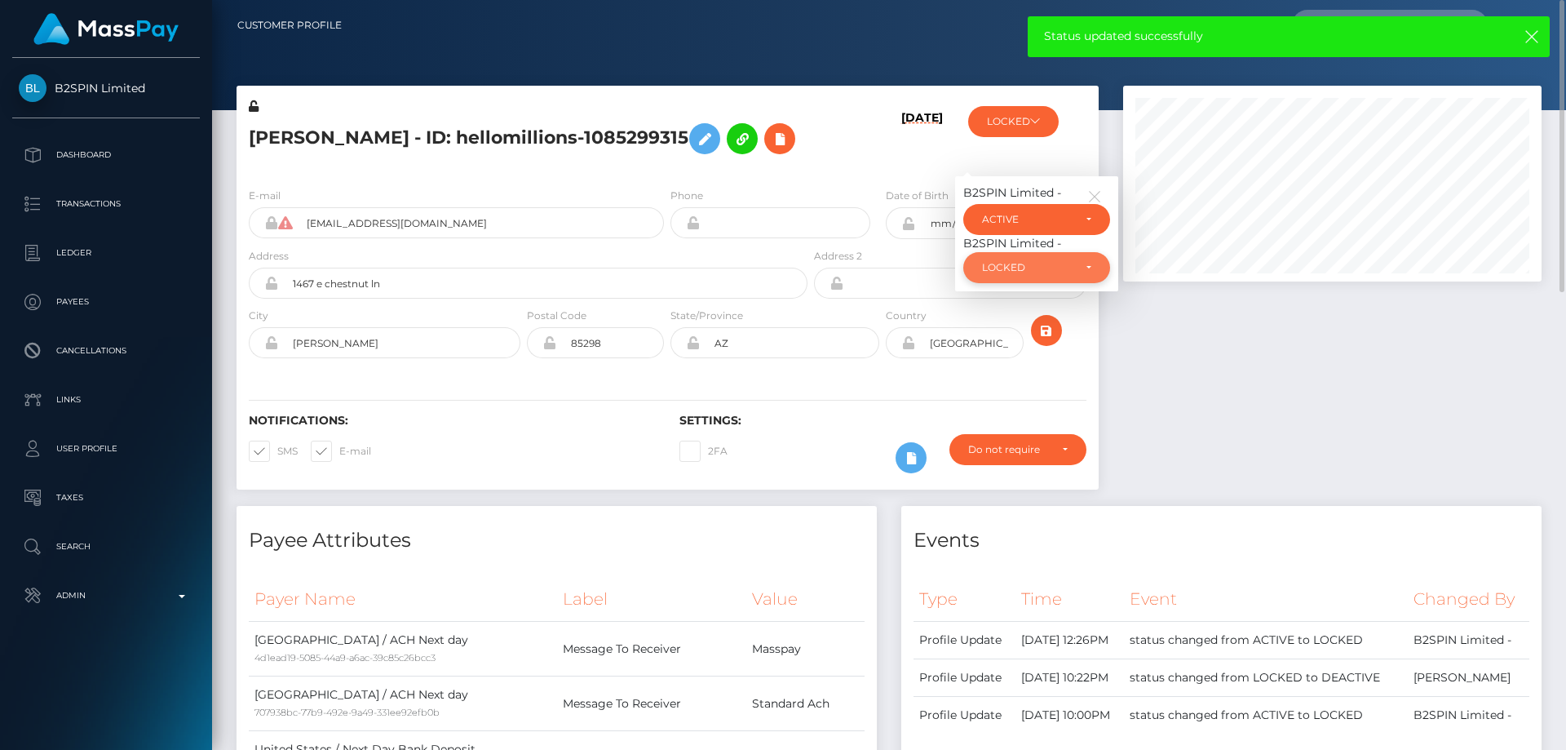
click at [1043, 278] on div "LOCKED" at bounding box center [1036, 267] width 147 height 31
click at [1030, 312] on link "ACTIVE" at bounding box center [1036, 311] width 147 height 30
select select "ACTIVE"
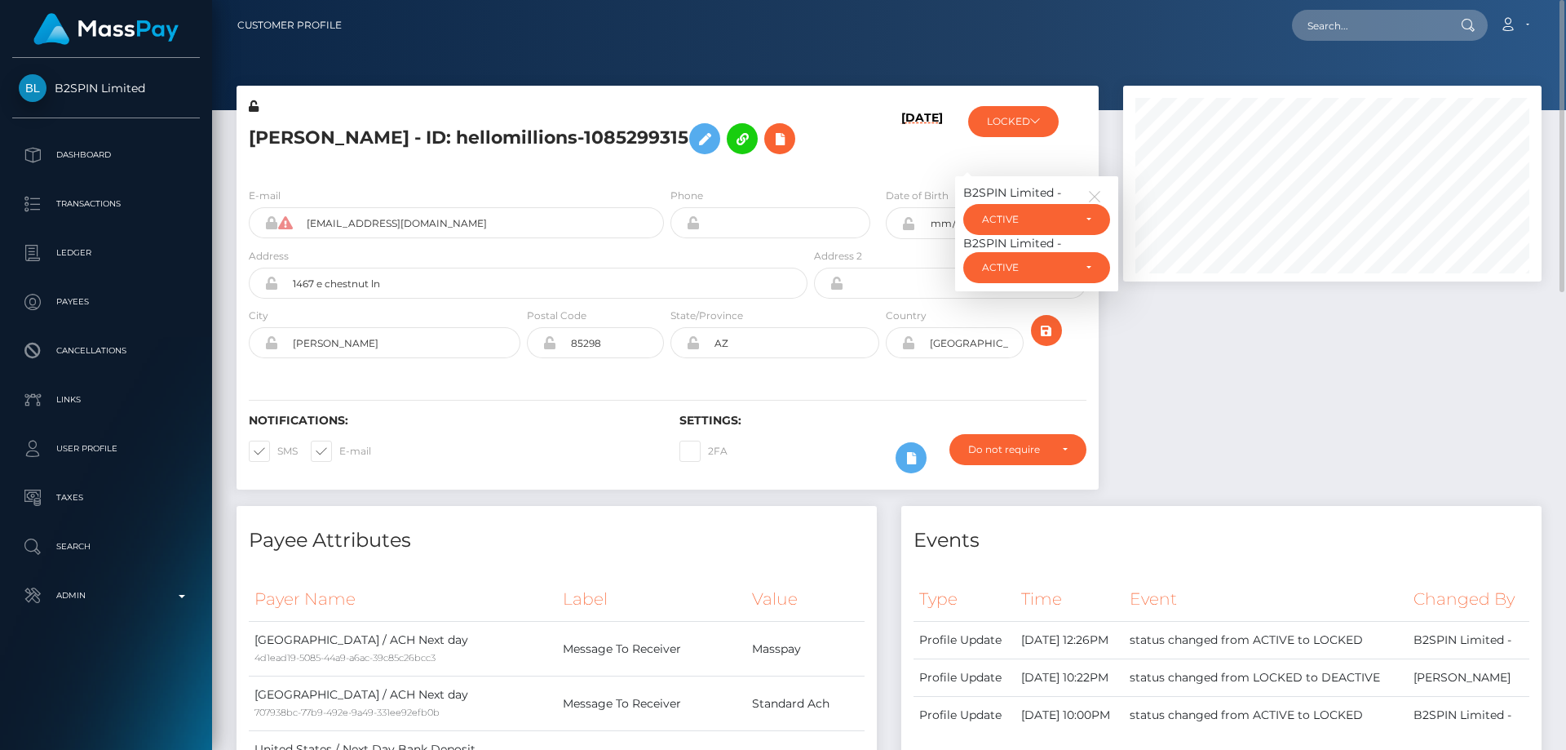
drag, startPoint x: 1399, startPoint y: 361, endPoint x: 1285, endPoint y: 378, distance: 115.4
click at [1399, 362] on div at bounding box center [1332, 296] width 443 height 420
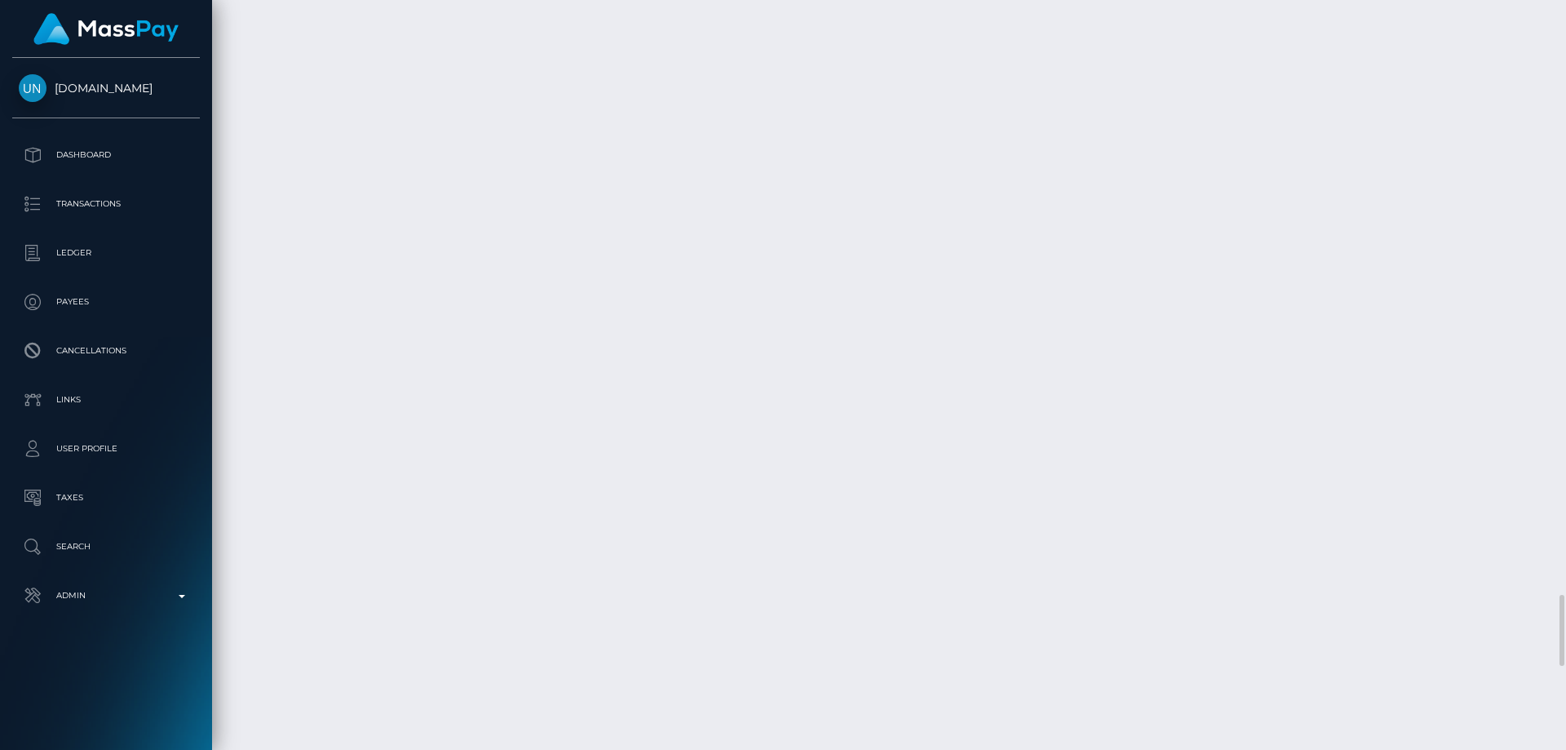
scroll to position [6608, 0]
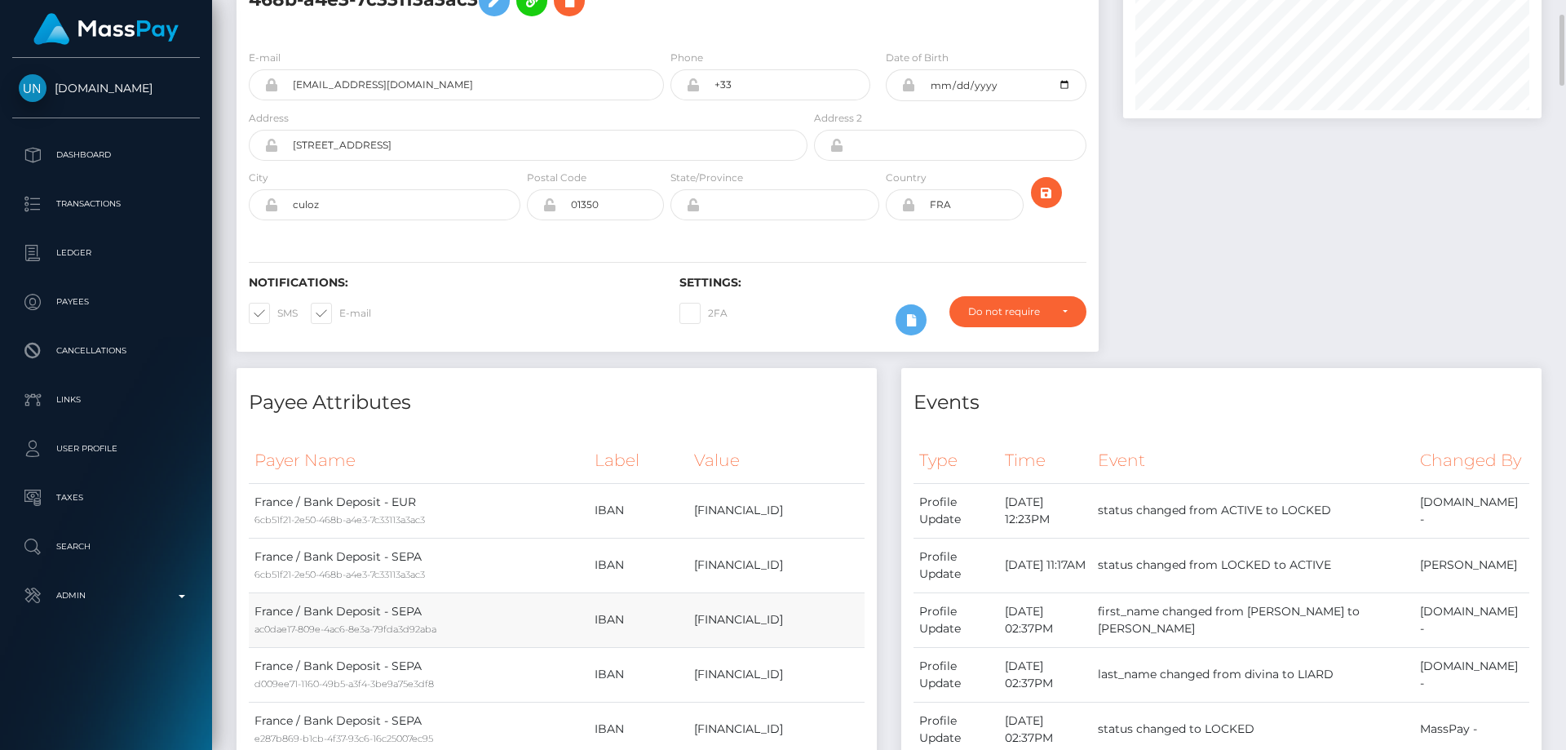
scroll to position [0, 0]
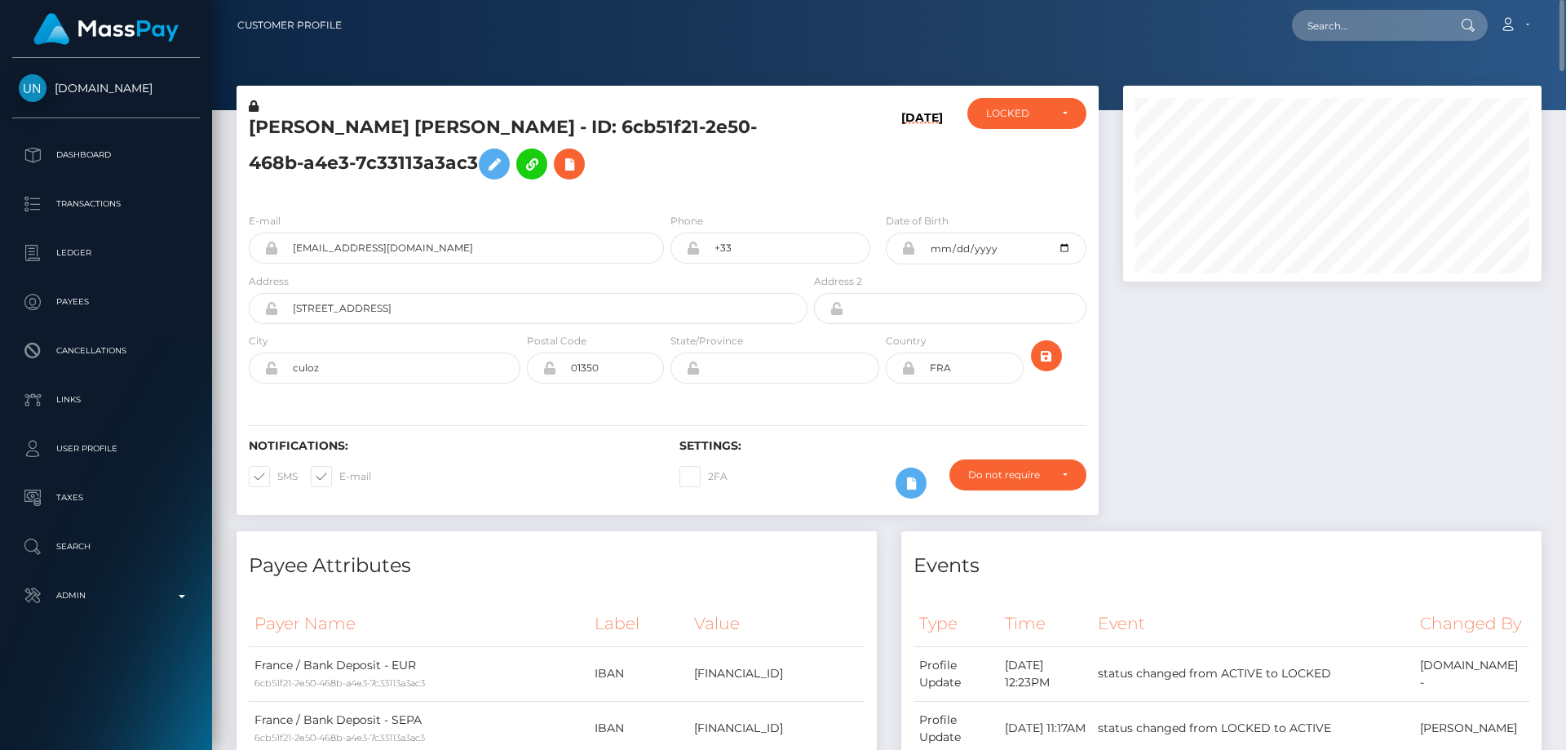
click at [1263, 429] on div at bounding box center [1332, 308] width 443 height 445
drag, startPoint x: 426, startPoint y: 243, endPoint x: 233, endPoint y: 258, distance: 193.1
click at [224, 259] on div "[PERSON_NAME] [PERSON_NAME] - ID: 6cb51f21-2e50-468b-a4e3-7c33113a3ac3 [DATE] A…" at bounding box center [667, 308] width 887 height 445
paste input "[EMAIL_ADDRESS][DOMAIN_NAME]"
type input "[EMAIL_ADDRESS][DOMAIN_NAME]"
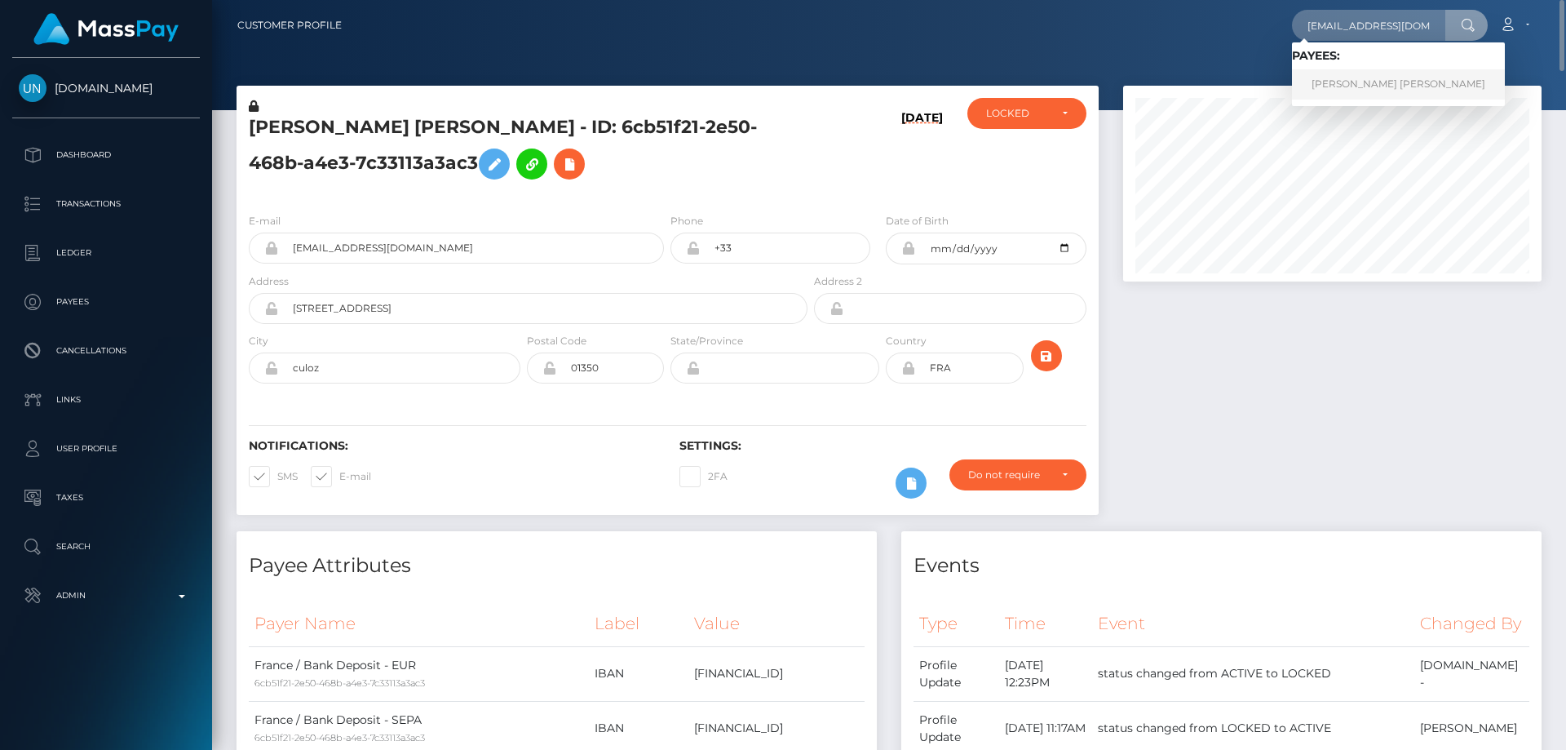
click at [1351, 84] on link "LESLIE SAMANTHA LELOU MARIE LIARD" at bounding box center [1398, 84] width 213 height 30
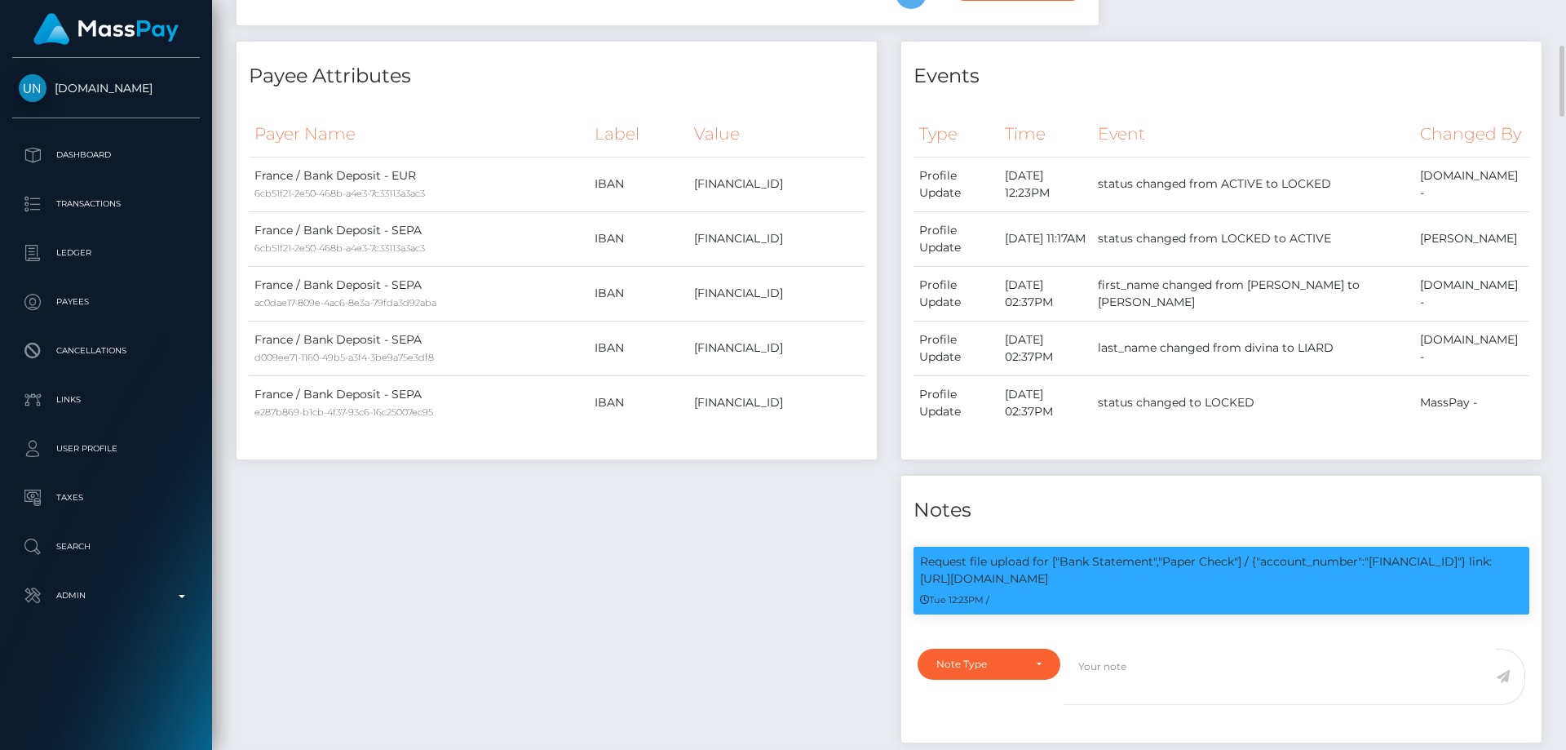
scroll to position [196, 419]
click at [1099, 587] on p "Request file upload for ["Bank Statement","Paper Check"] / {"account_number":"[…" at bounding box center [1221, 570] width 603 height 34
copy p "[FINANCIAL_ID]"
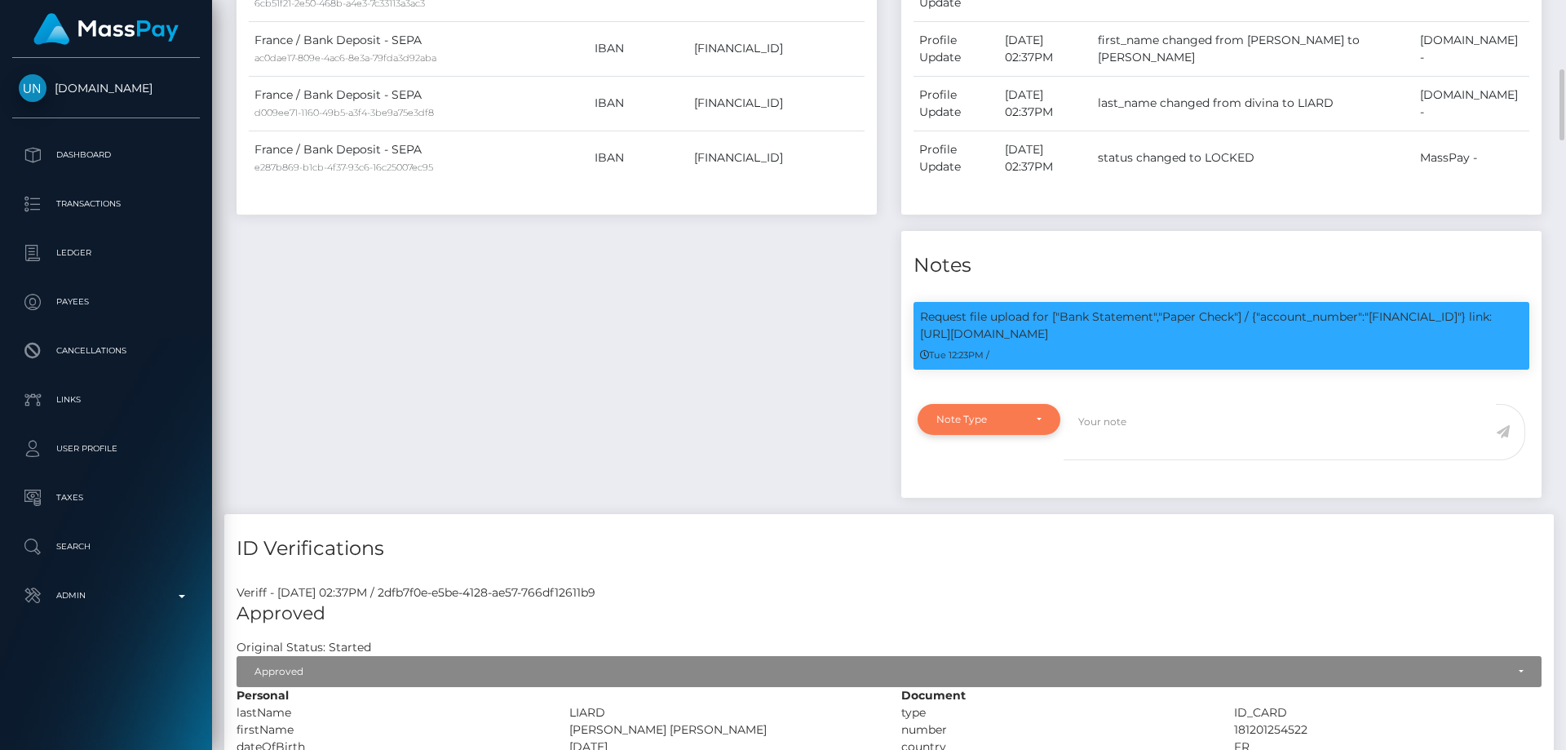
click at [1010, 426] on div "Note Type" at bounding box center [979, 419] width 86 height 13
click at [996, 512] on link "Compliance" at bounding box center [989, 497] width 143 height 30
select select "COMPLIANCE"
click at [1131, 460] on textarea at bounding box center [1280, 432] width 432 height 56
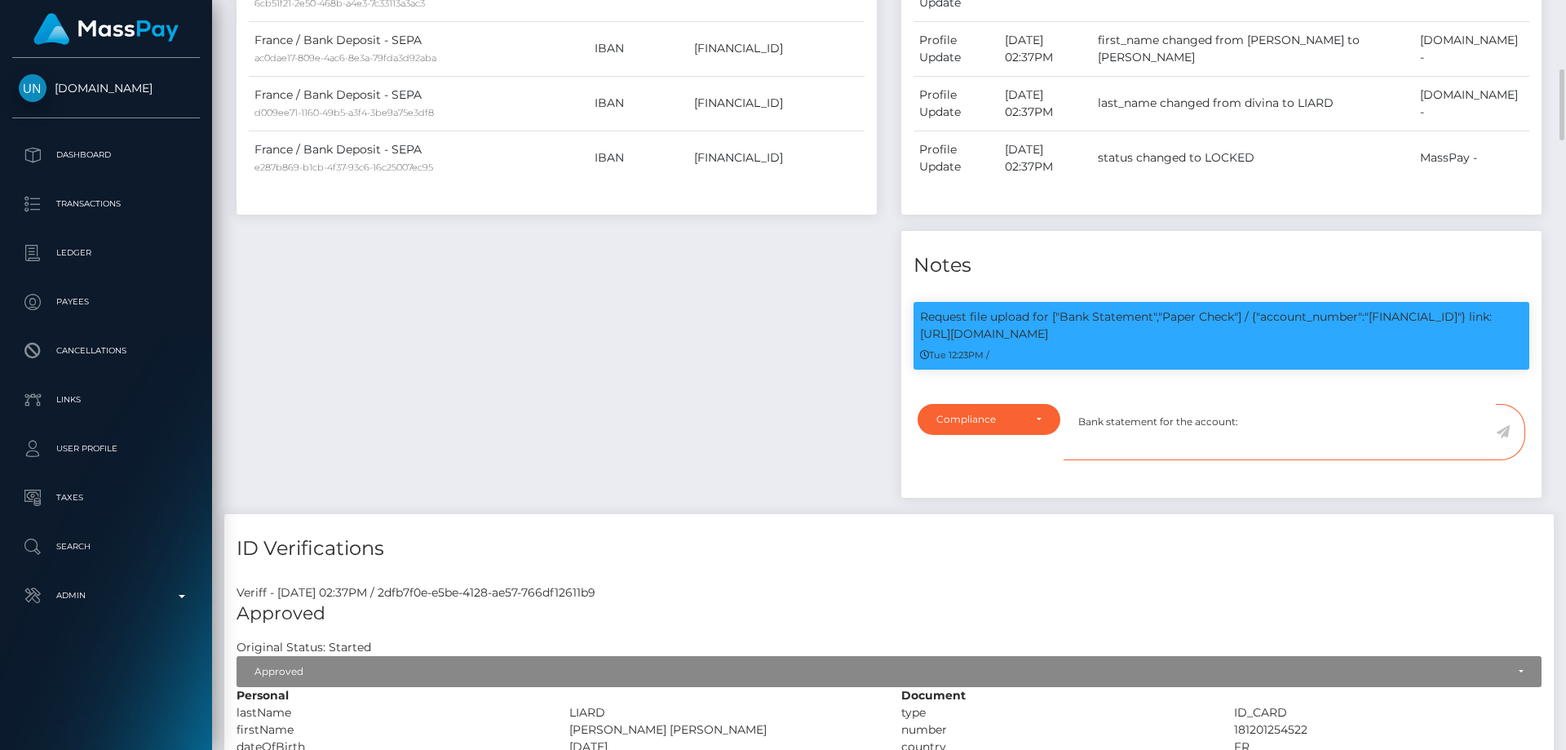
paste textarea "[FINANCIAL_ID]"
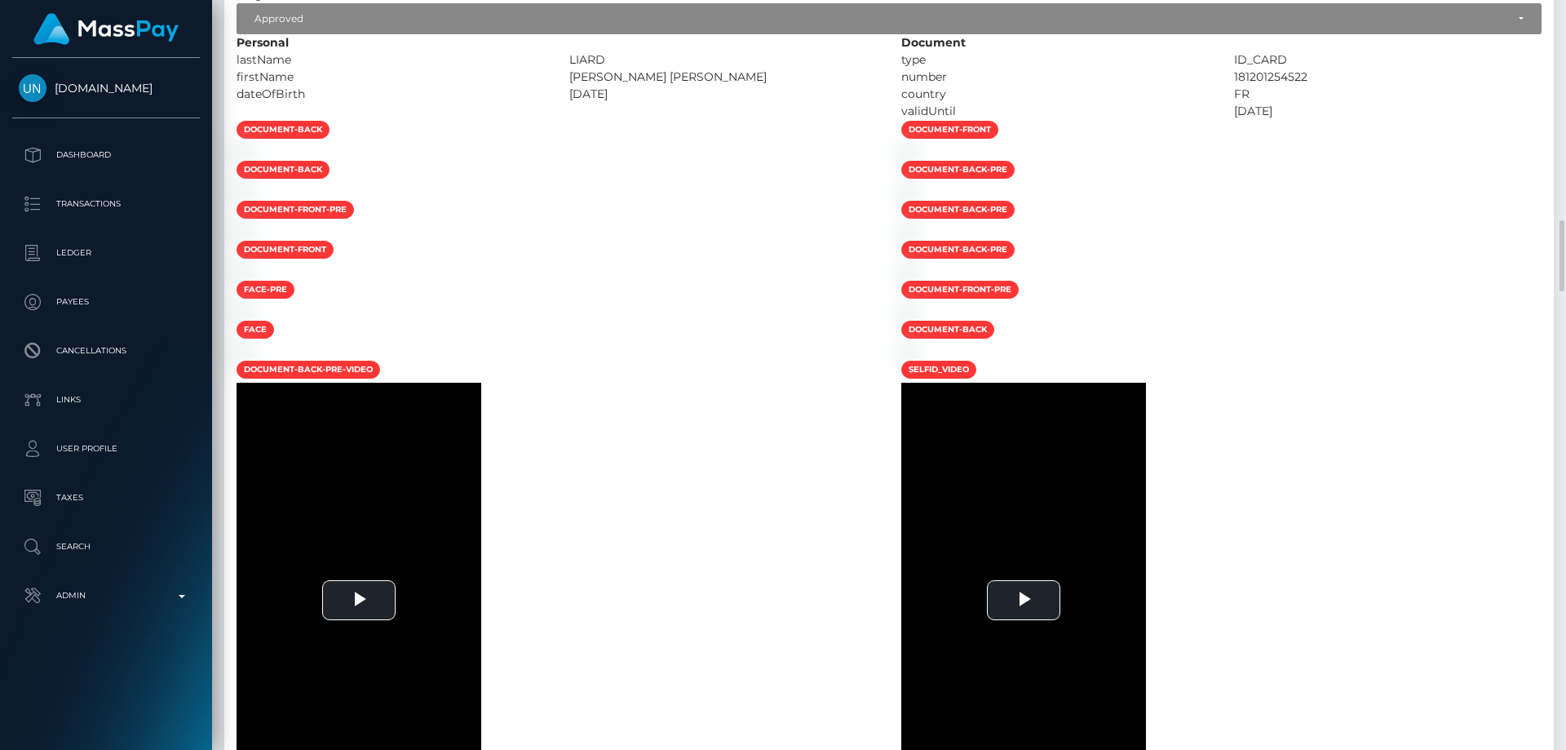
scroll to position [1632, 0]
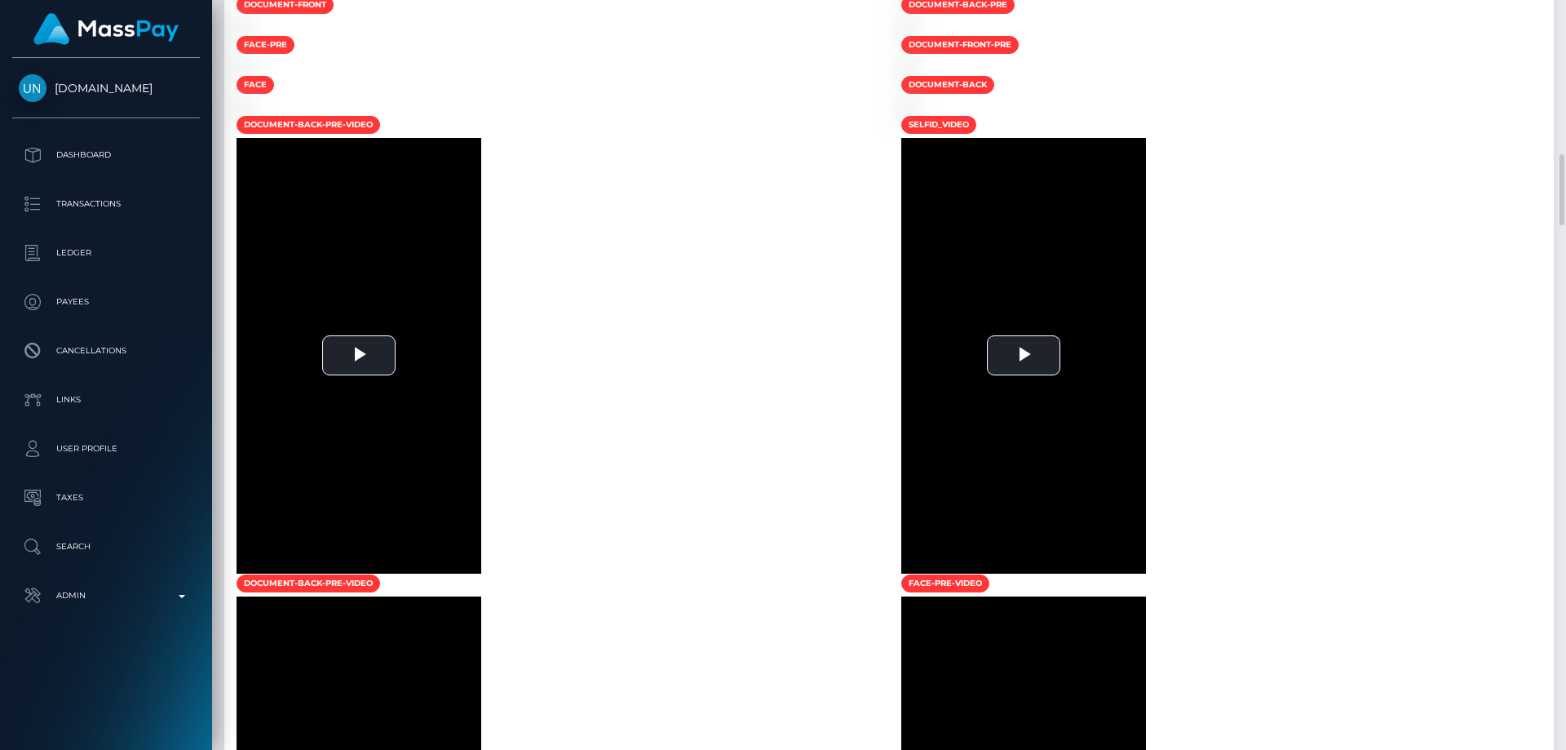
drag, startPoint x: 1234, startPoint y: 464, endPoint x: 1118, endPoint y: 478, distance: 116.7
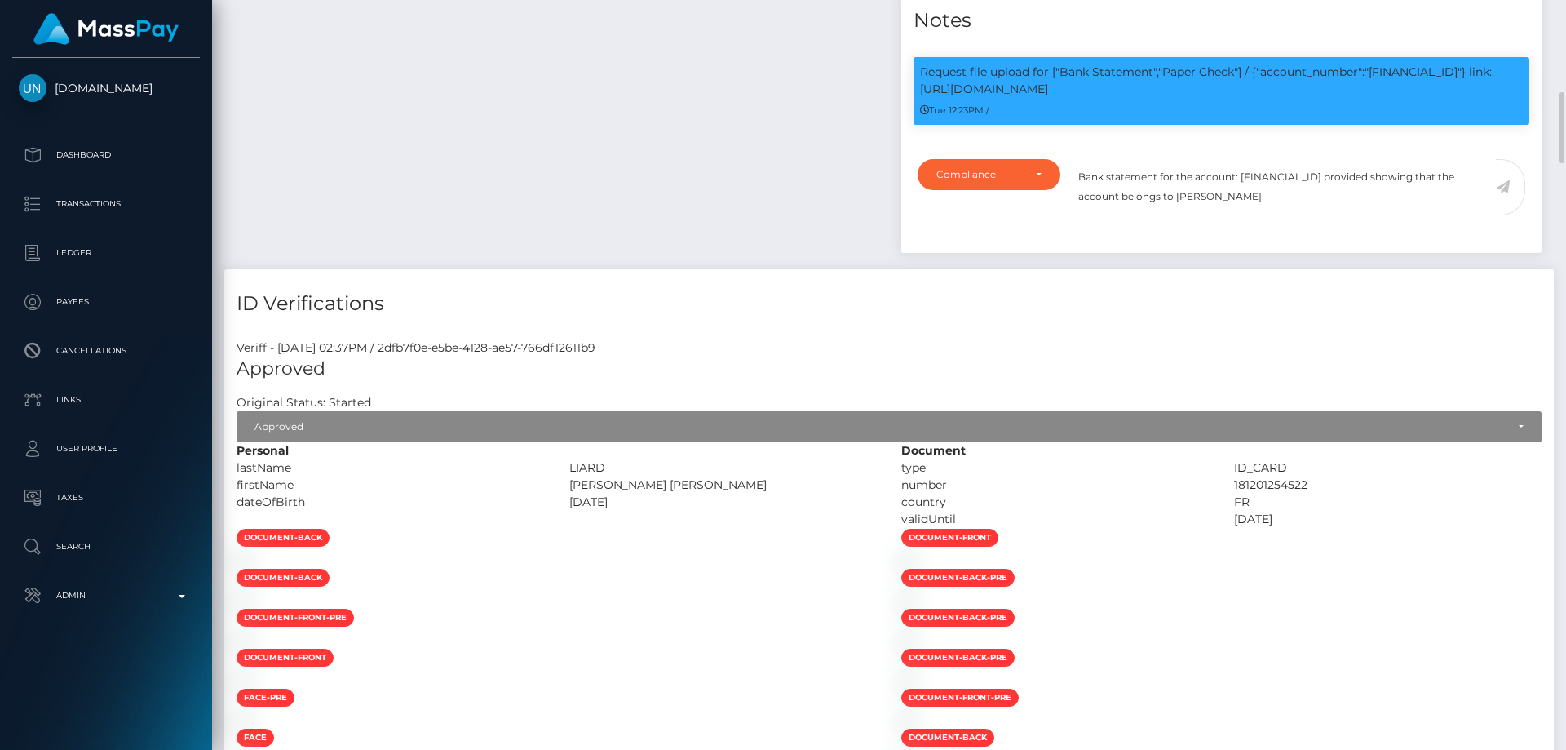
scroll to position [653, 0]
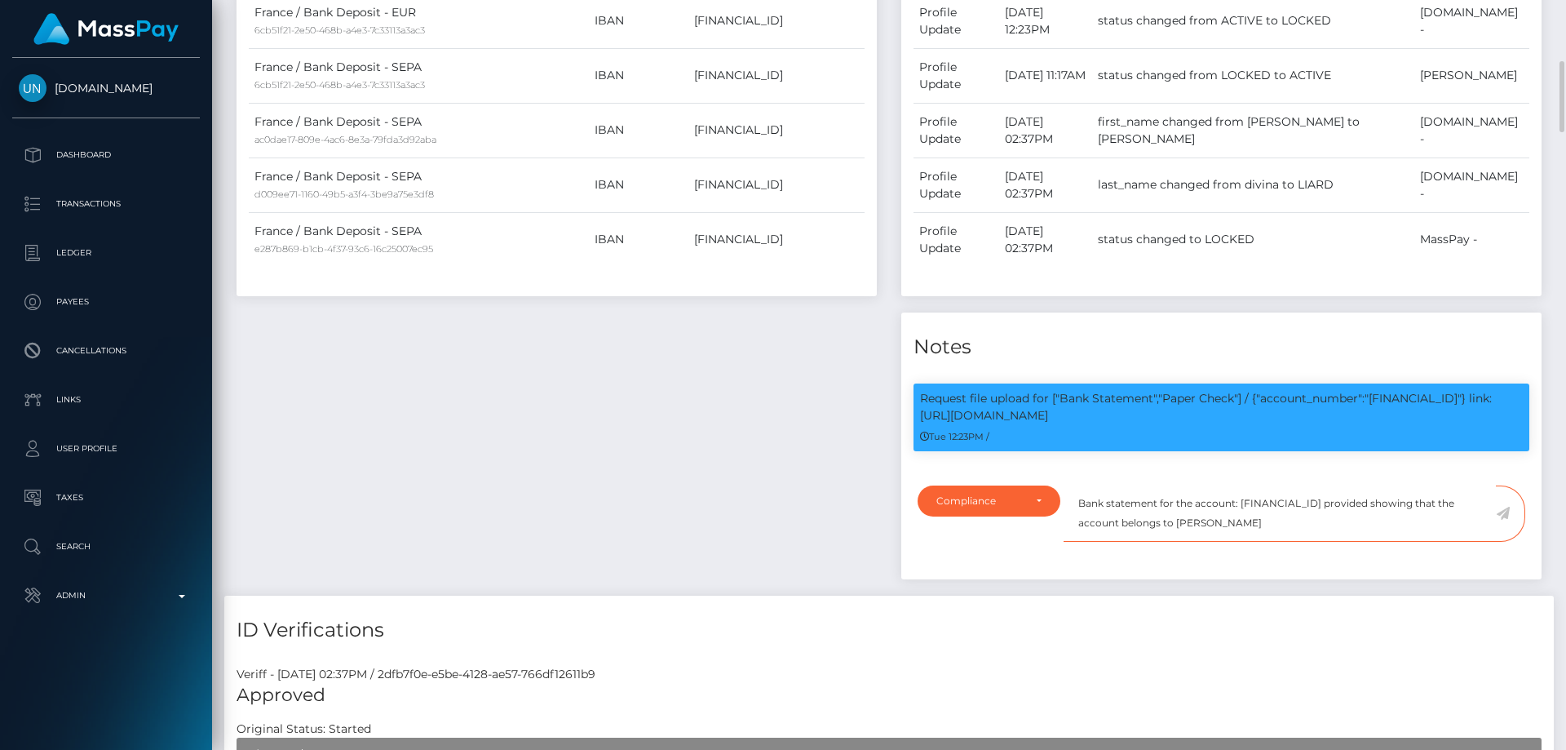
click at [1286, 542] on textarea "Bank statement for the account: FR7628233000017936364458842 provided showing th…" at bounding box center [1280, 513] width 432 height 56
click at [1331, 542] on textarea "Bank statement for the account: FR7628233000017936364458842 provided showing th…" at bounding box center [1280, 513] width 432 height 56
type textarea "Bank statement for the account: FR7628233000017936364458842 provided showing th…"
click at [1506, 520] on icon at bounding box center [1503, 513] width 14 height 13
click at [788, 572] on div "Payee Attributes Payer Name Label Value France / Bank Deposit - EUR 6cb51f21-2e…" at bounding box center [556, 236] width 665 height 717
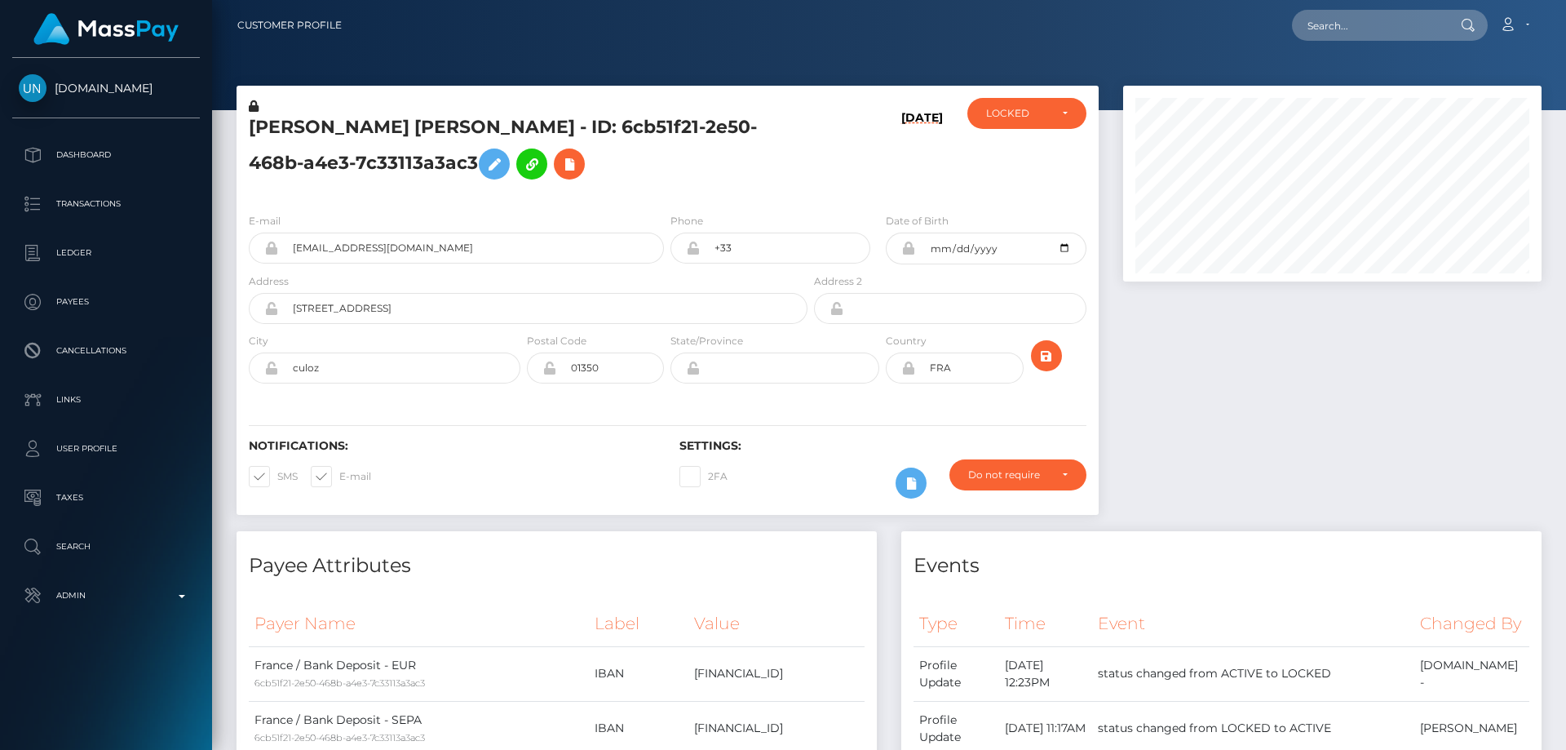
scroll to position [196, 419]
click at [1425, 426] on div at bounding box center [1332, 308] width 443 height 445
click at [1024, 113] on div "LOCKED" at bounding box center [1017, 113] width 63 height 13
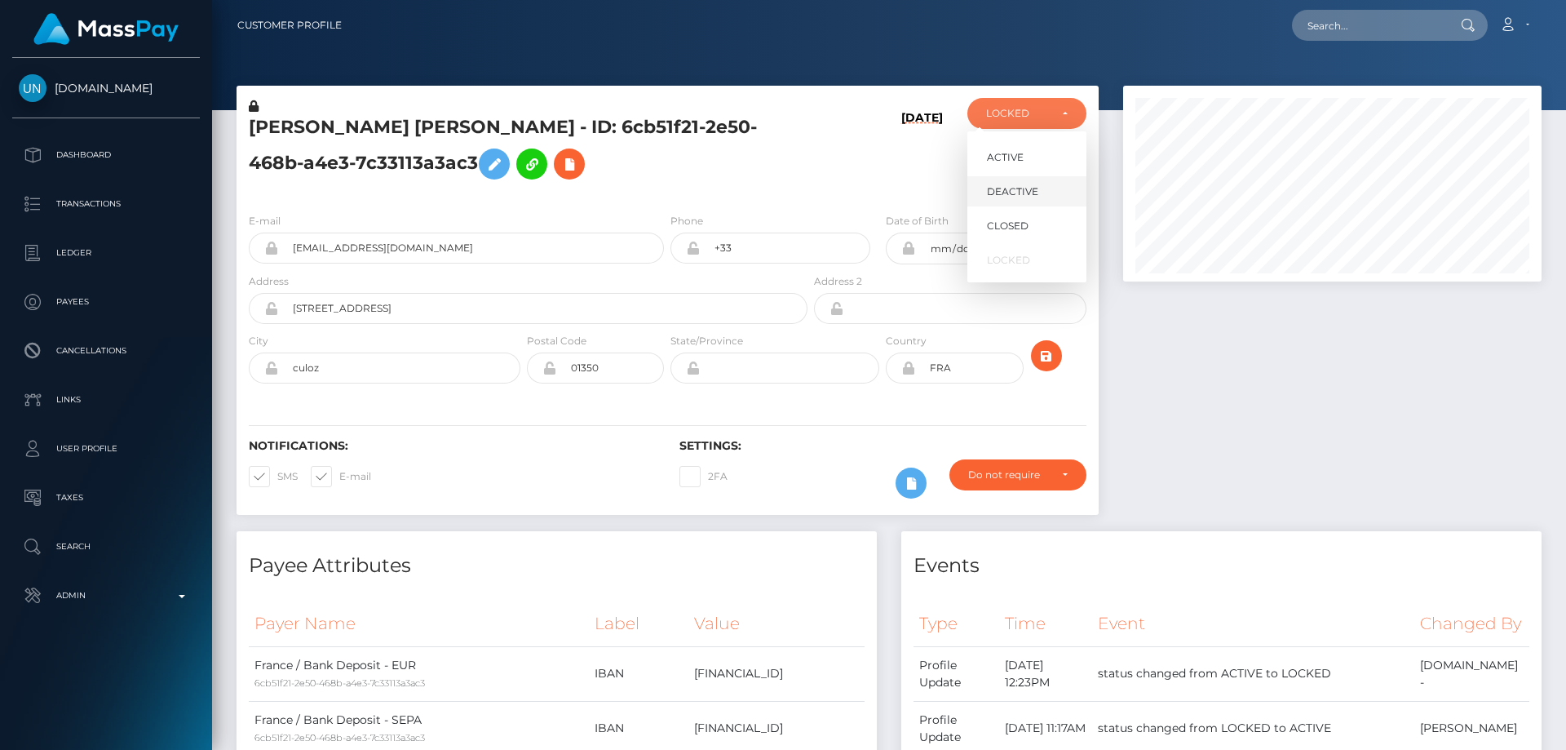
click at [1039, 195] on link "DEACTIVE" at bounding box center [1026, 191] width 119 height 30
select select "DEACTIVE"
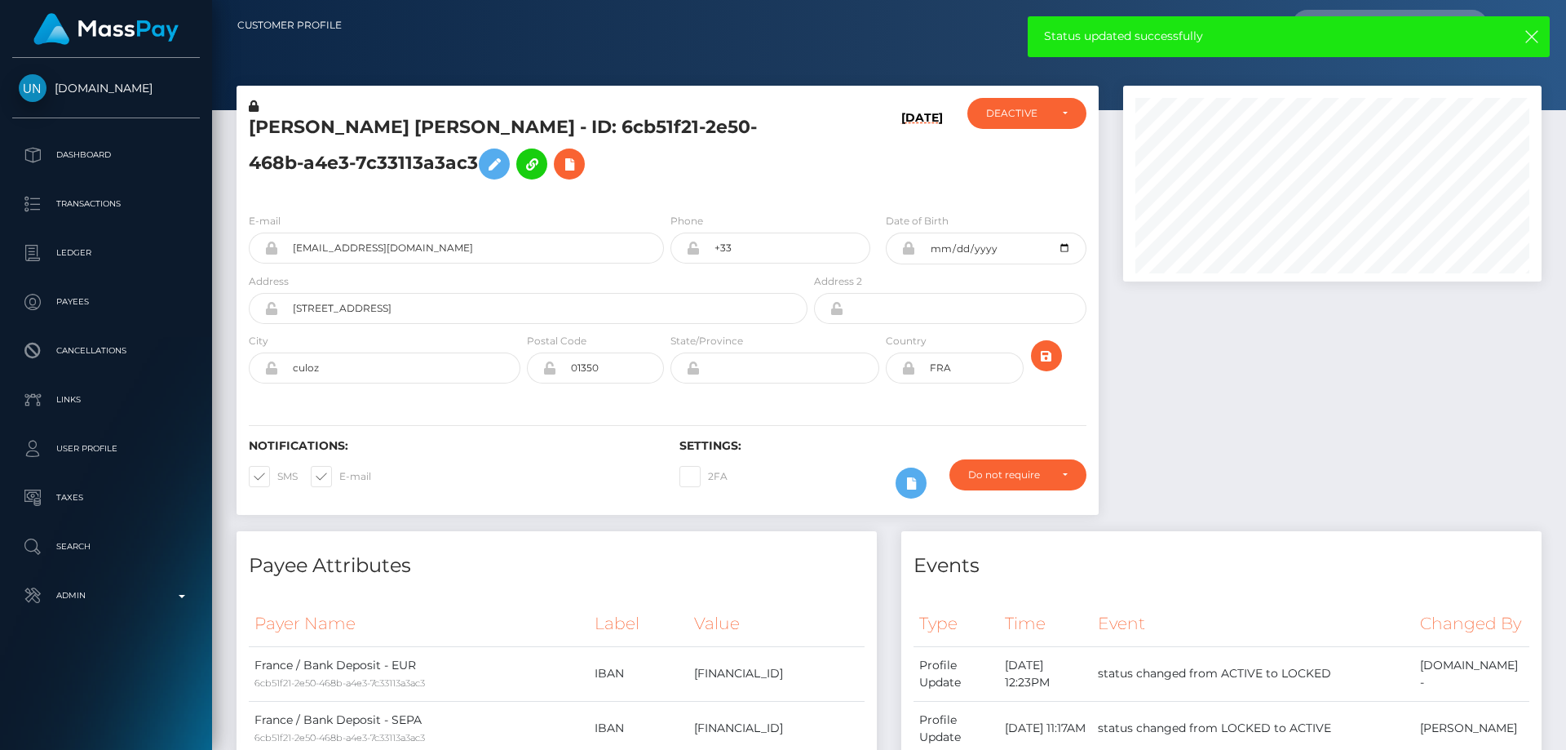
click at [410, 166] on h5 "[PERSON_NAME] [PERSON_NAME] - ID: 6cb51f21-2e50-468b-a4e3-7c33113a3ac3" at bounding box center [524, 151] width 550 height 73
copy h5 "[PERSON_NAME] [PERSON_NAME] - ID: 6cb51f21-2e50-468b-a4e3-7c33113a3ac3"
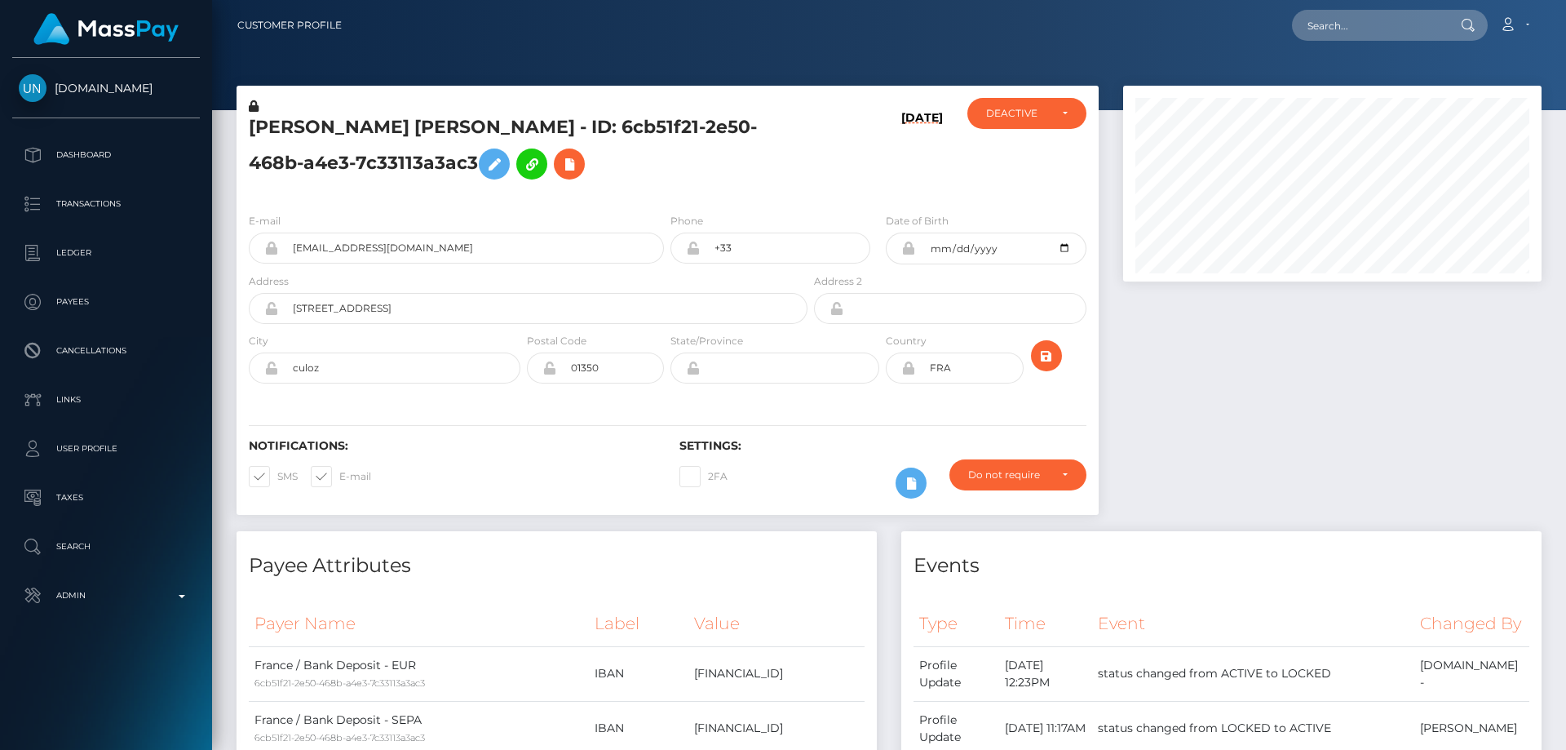
click at [1358, 571] on h4 "Events" at bounding box center [1222, 565] width 616 height 29
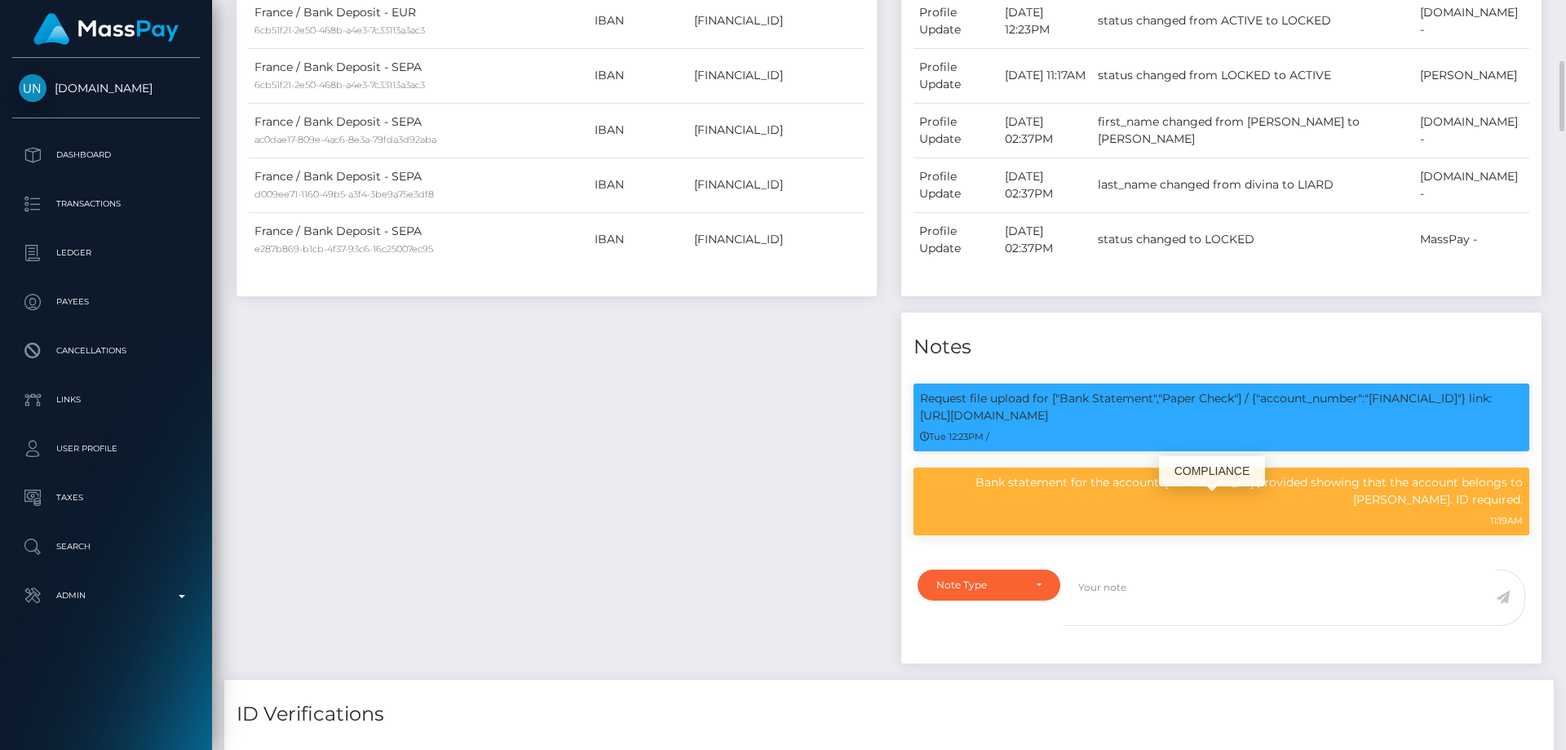
click at [1174, 508] on p "Bank statement for the account: [FINANCIAL_ID] provided showing that the accoun…" at bounding box center [1221, 491] width 603 height 34
copy div "Bank statement for the account: [FINANCIAL_ID] provided showing that the accoun…"
click at [770, 426] on div "Payee Attributes Payer Name Label Value France / Bank Deposit - EUR 6cb51f21-2e…" at bounding box center [556, 278] width 665 height 801
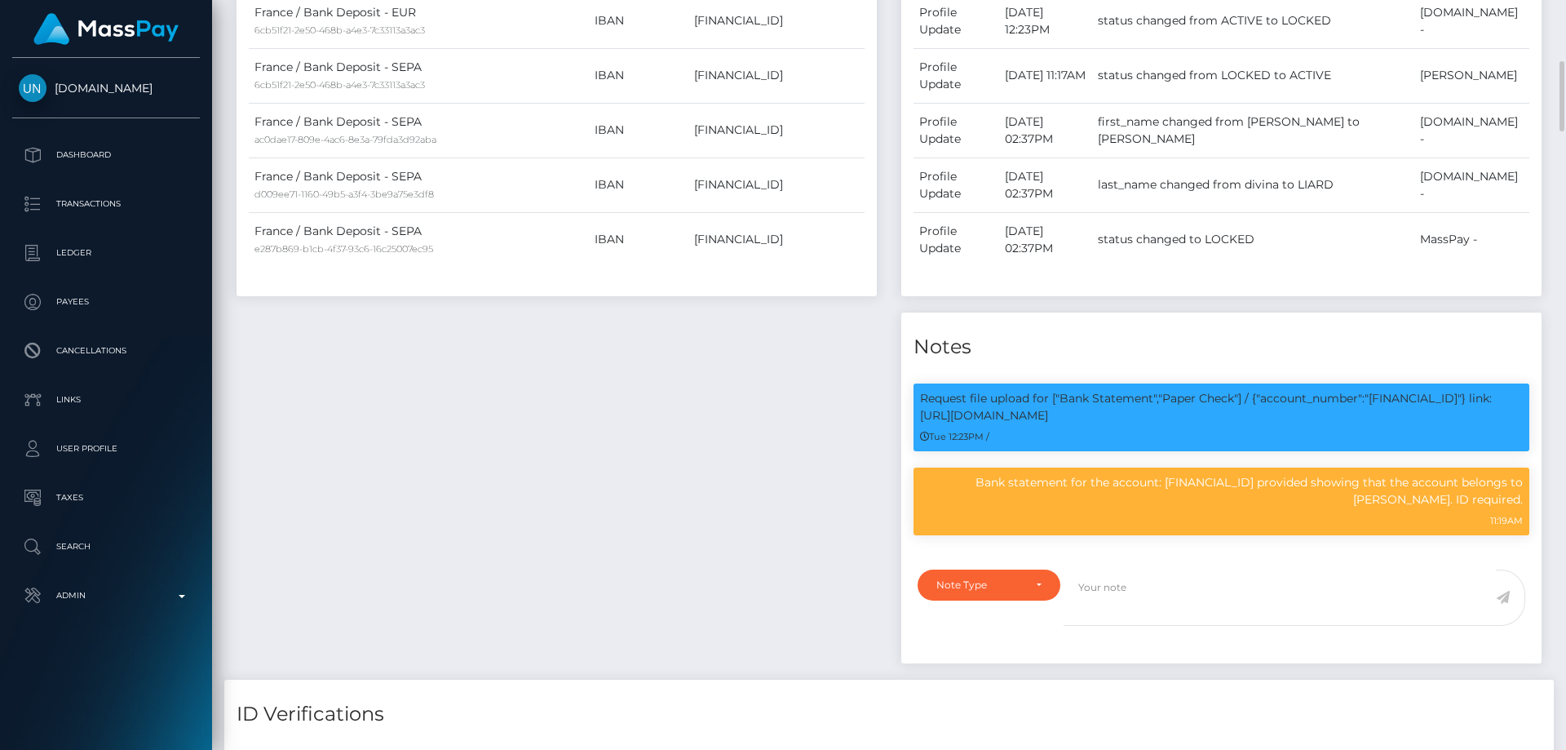
drag, startPoint x: 496, startPoint y: 478, endPoint x: 453, endPoint y: 420, distance: 72.3
click at [496, 472] on div "Payee Attributes Payer Name Label Value France / Bank Deposit - EUR 6cb51f21-2e…" at bounding box center [556, 278] width 665 height 801
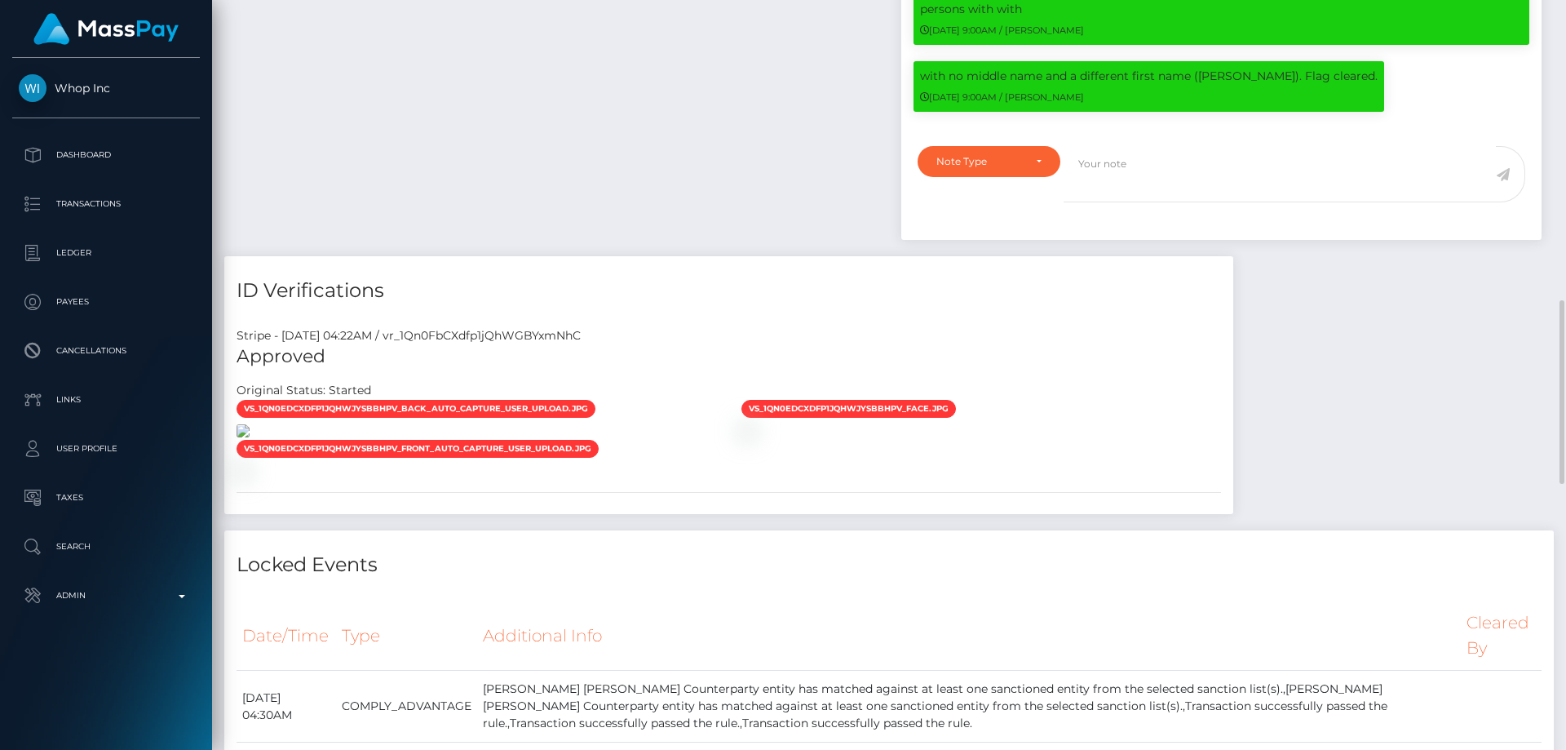
scroll to position [1387, 0]
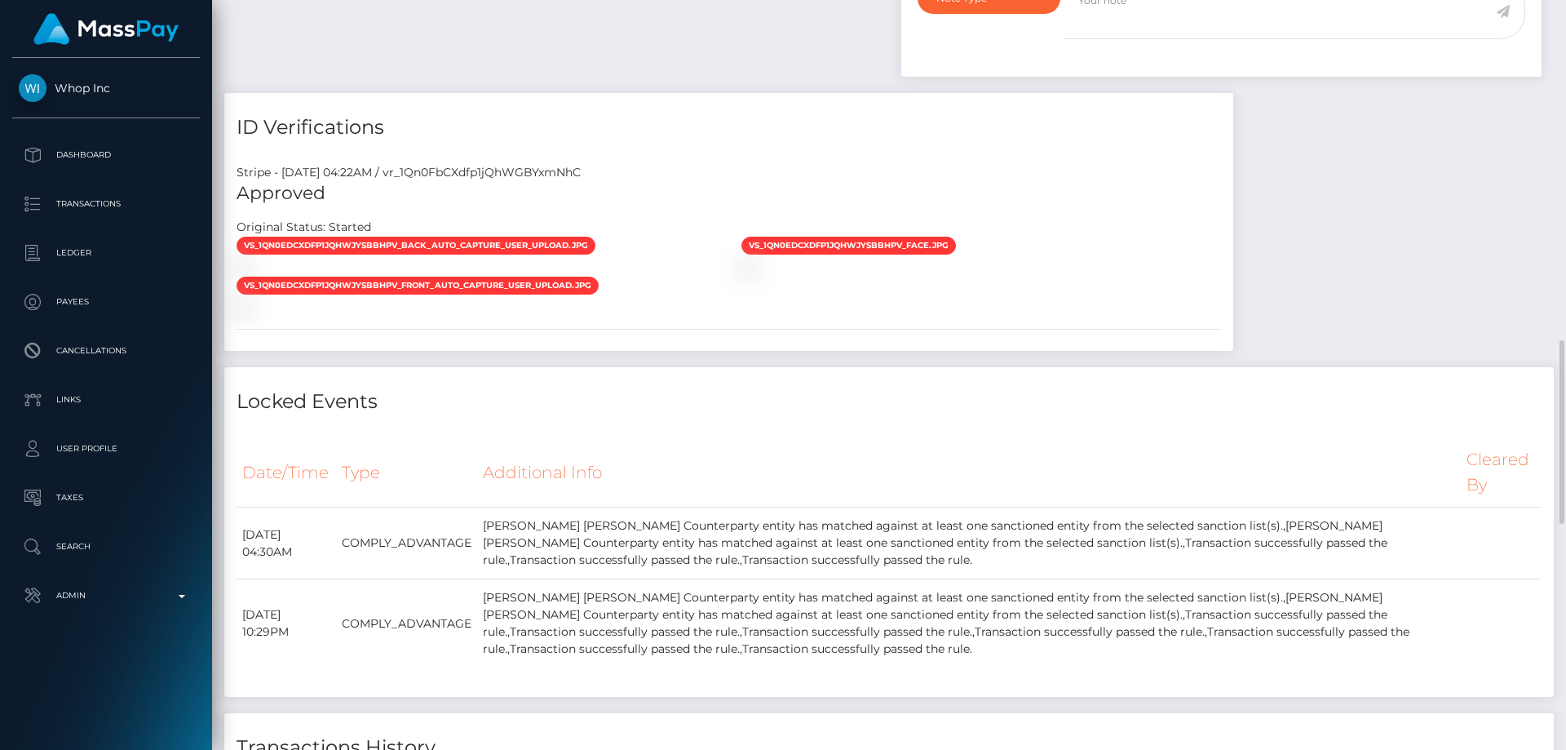
click at [1133, 276] on div at bounding box center [981, 267] width 505 height 17
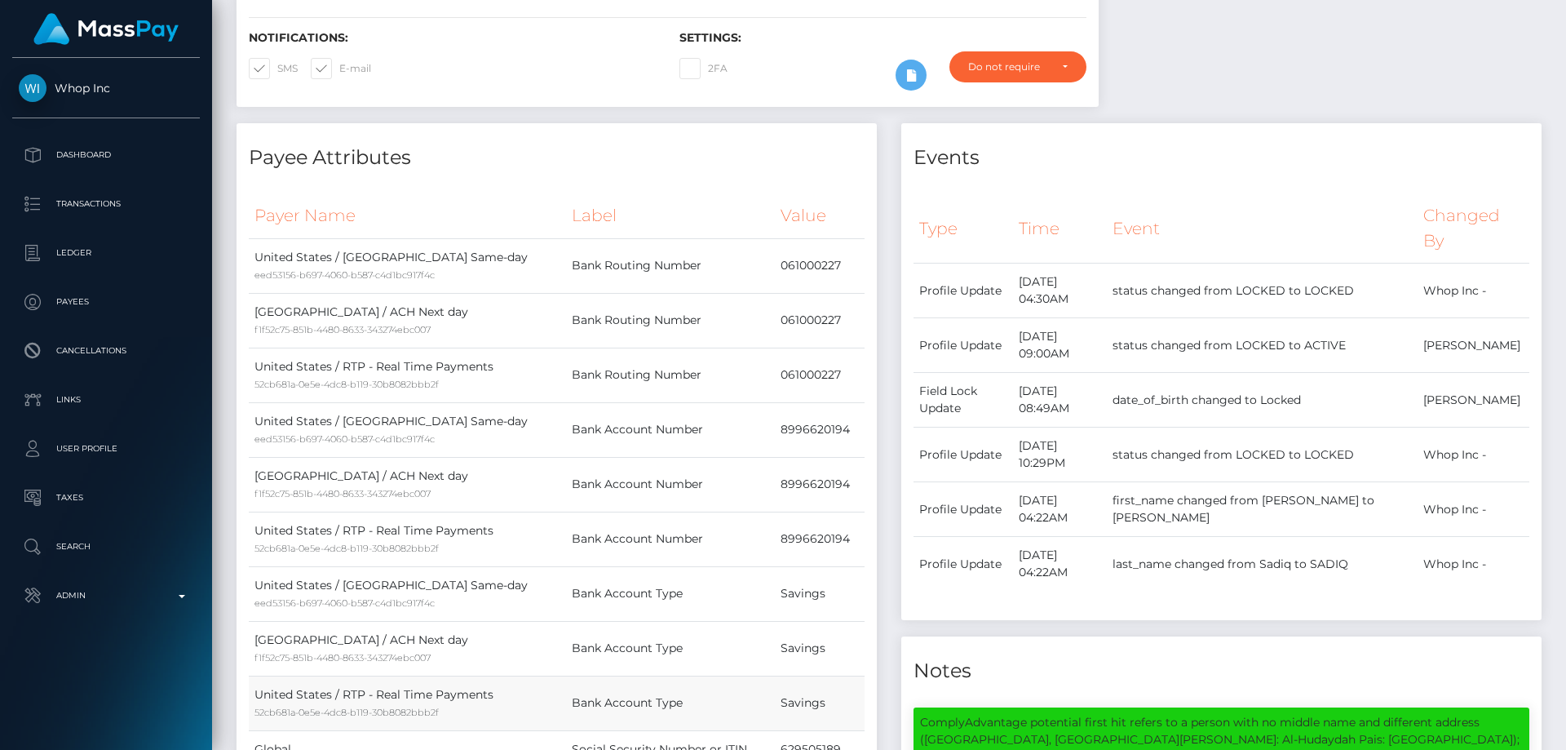
scroll to position [82, 0]
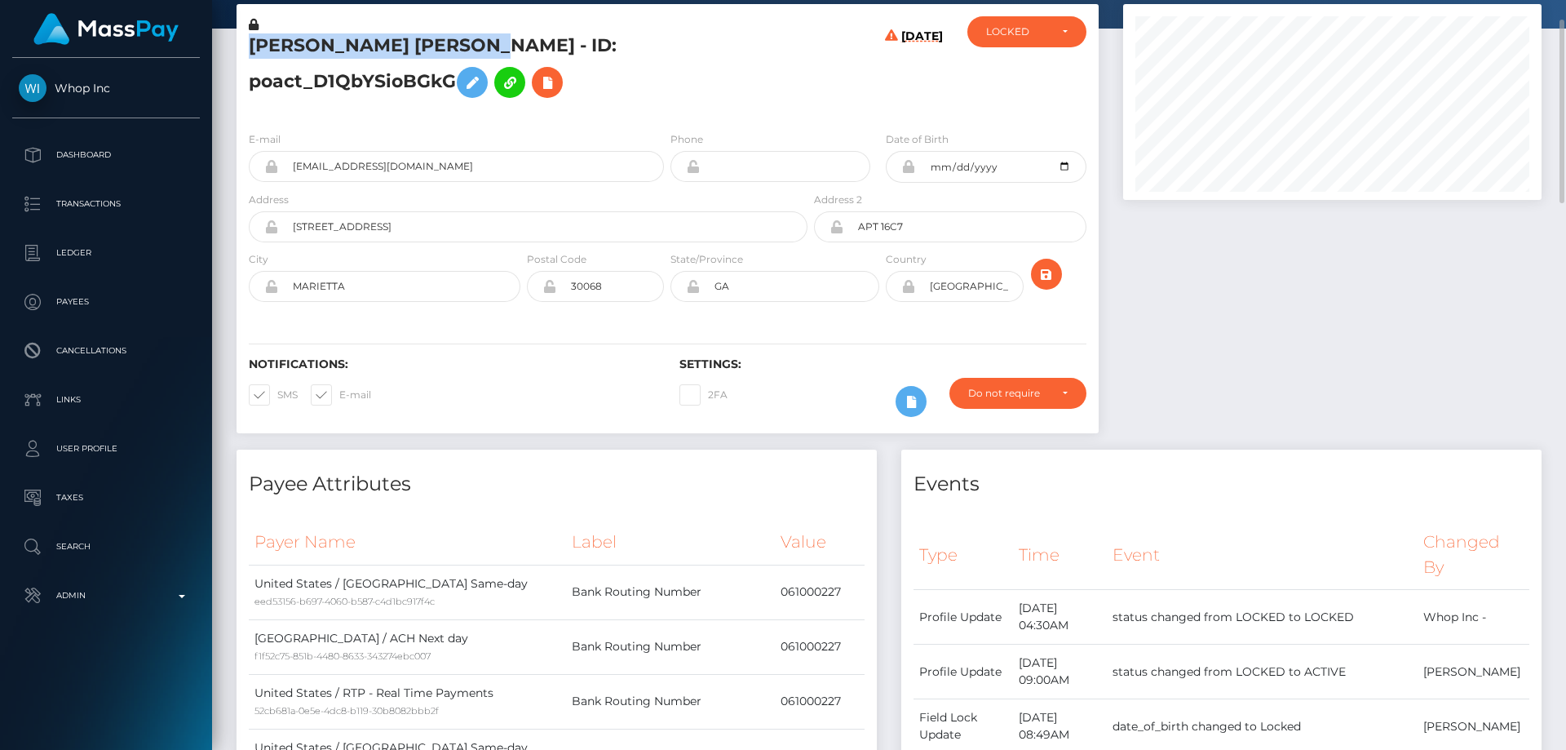
drag, startPoint x: 538, startPoint y: 47, endPoint x: 252, endPoint y: 45, distance: 285.5
click at [252, 45] on h5 "[PERSON_NAME] [PERSON_NAME] - ID: poact_D1QbYSioBGkG" at bounding box center [524, 69] width 550 height 73
copy h5 "[PERSON_NAME] [PERSON_NAME]"
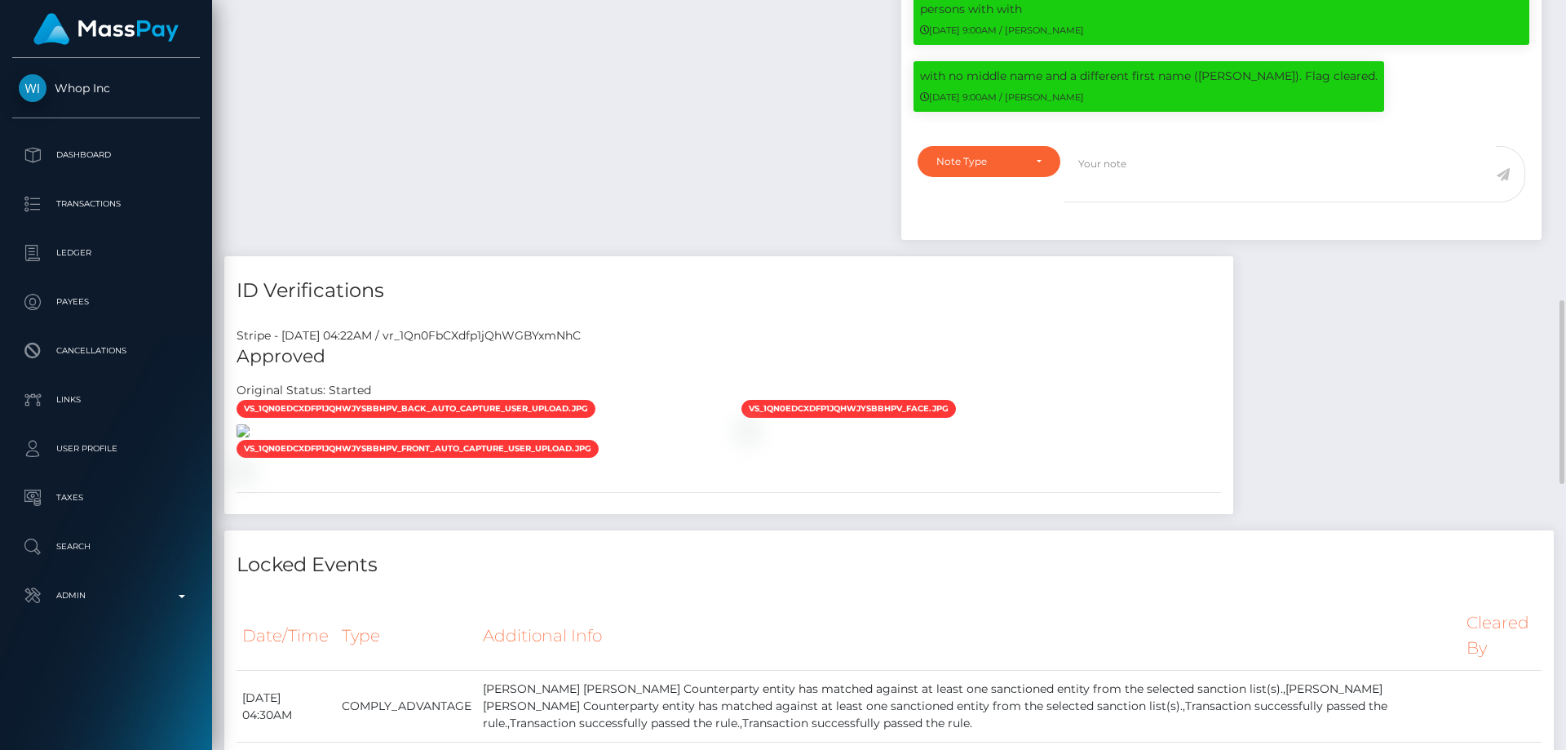
scroll to position [1550, 0]
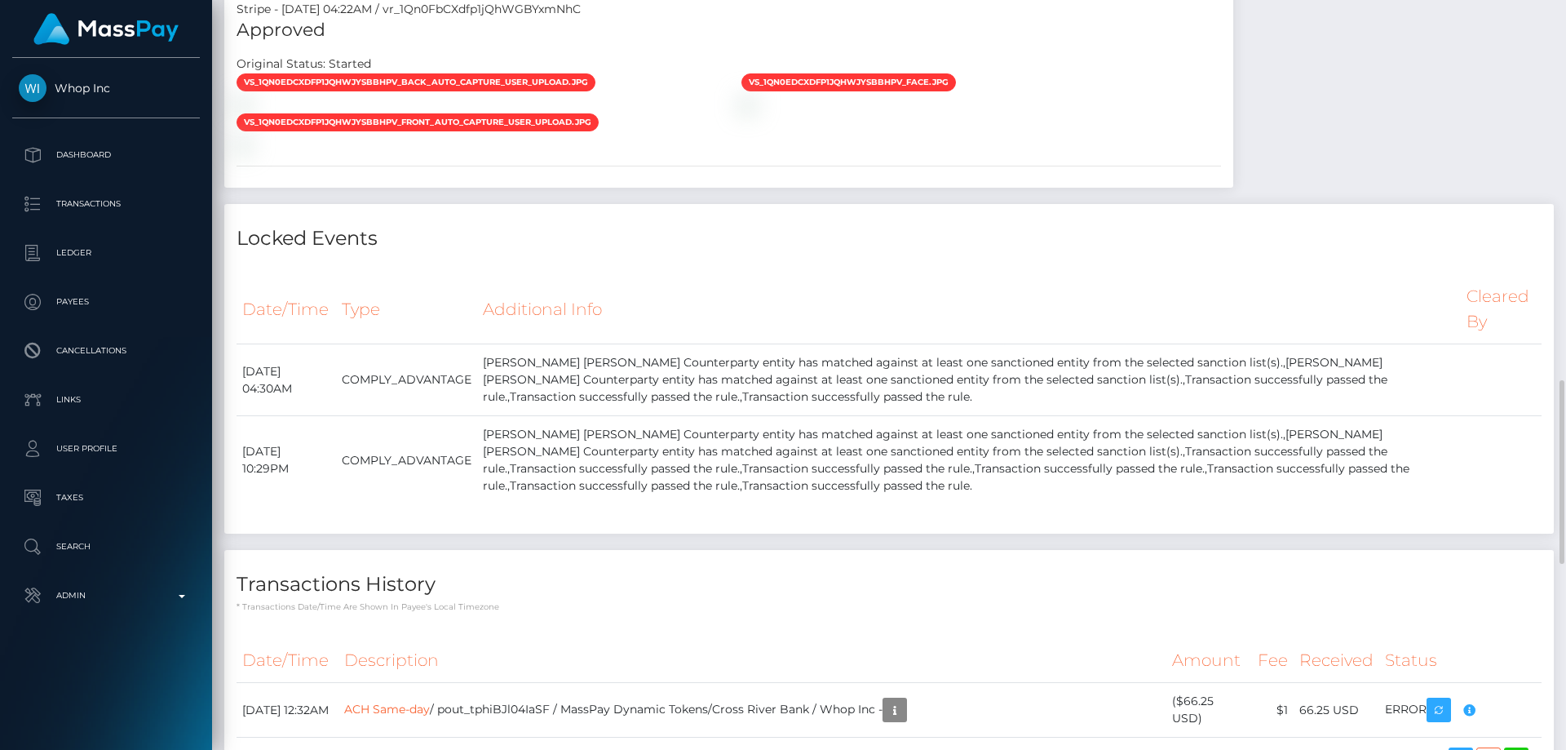
drag, startPoint x: 1133, startPoint y: 511, endPoint x: 1111, endPoint y: 506, distance: 22.6
click at [1133, 204] on div "ID Verifications Stripe - [DATE] 04:22AM / vr_1Qn0FbCXdfp1jQhWGBYxmNhC Approved…" at bounding box center [729, 67] width 1034 height 274
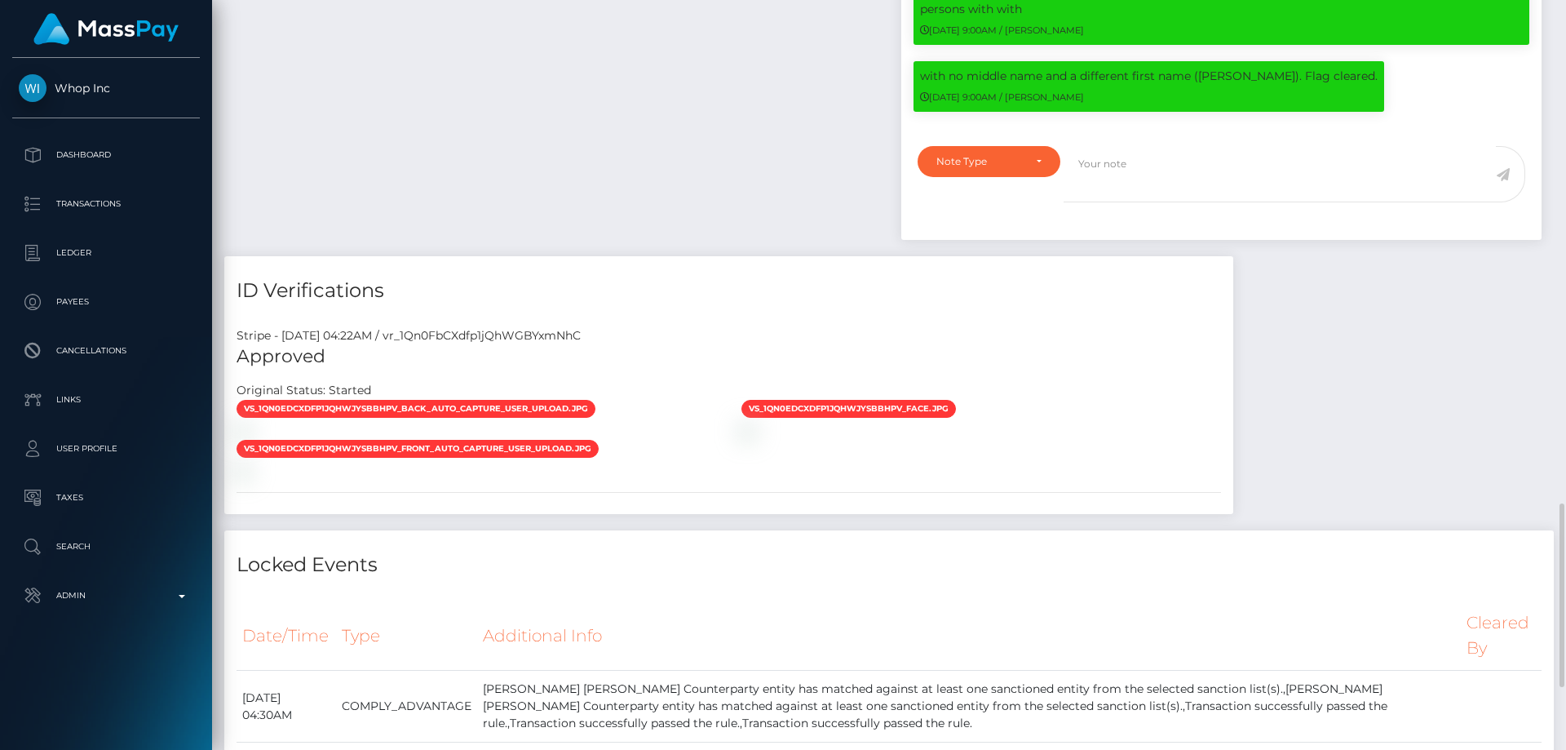
scroll to position [1468, 0]
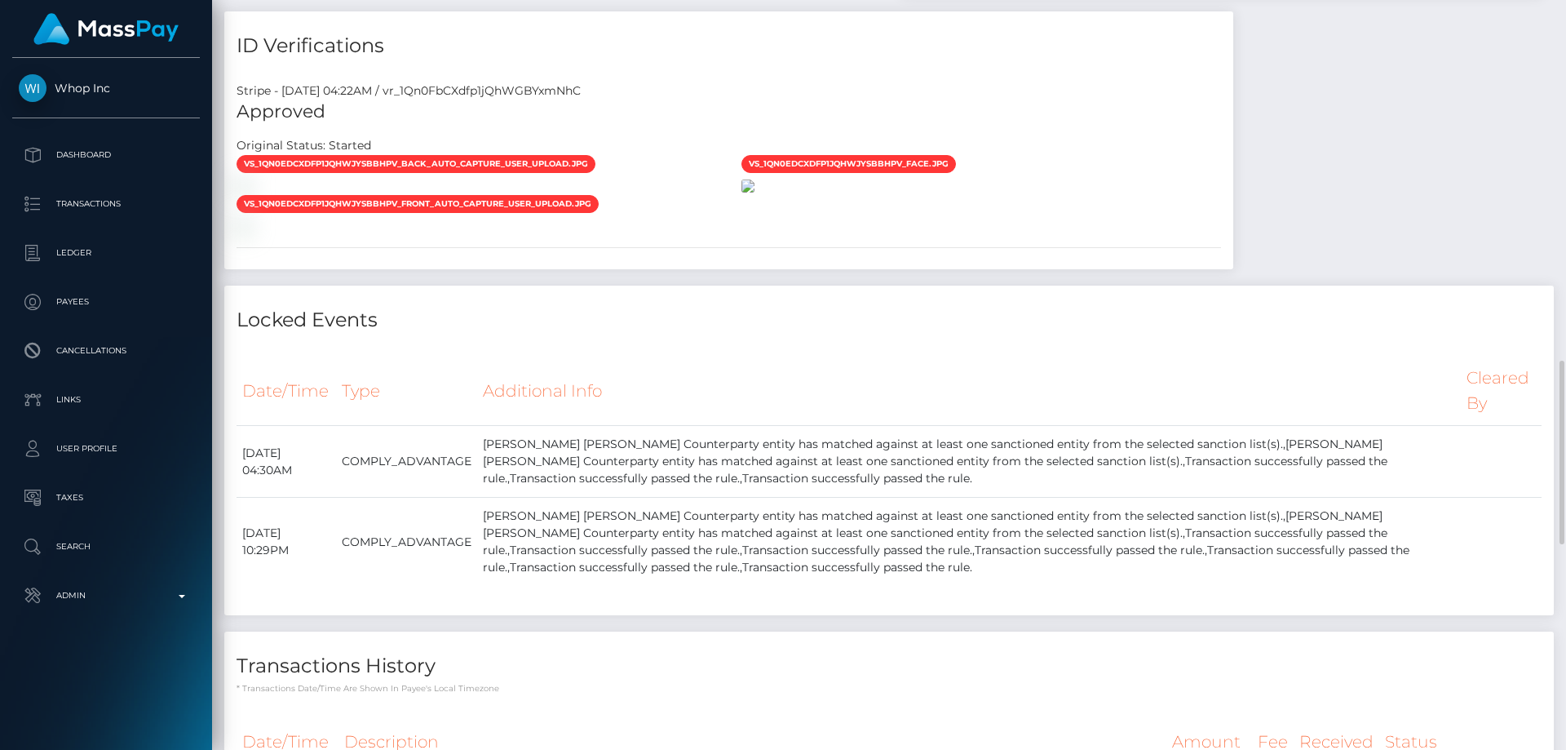
drag, startPoint x: 1074, startPoint y: 465, endPoint x: 935, endPoint y: 383, distance: 161.3
click at [1074, 194] on div at bounding box center [981, 185] width 505 height 17
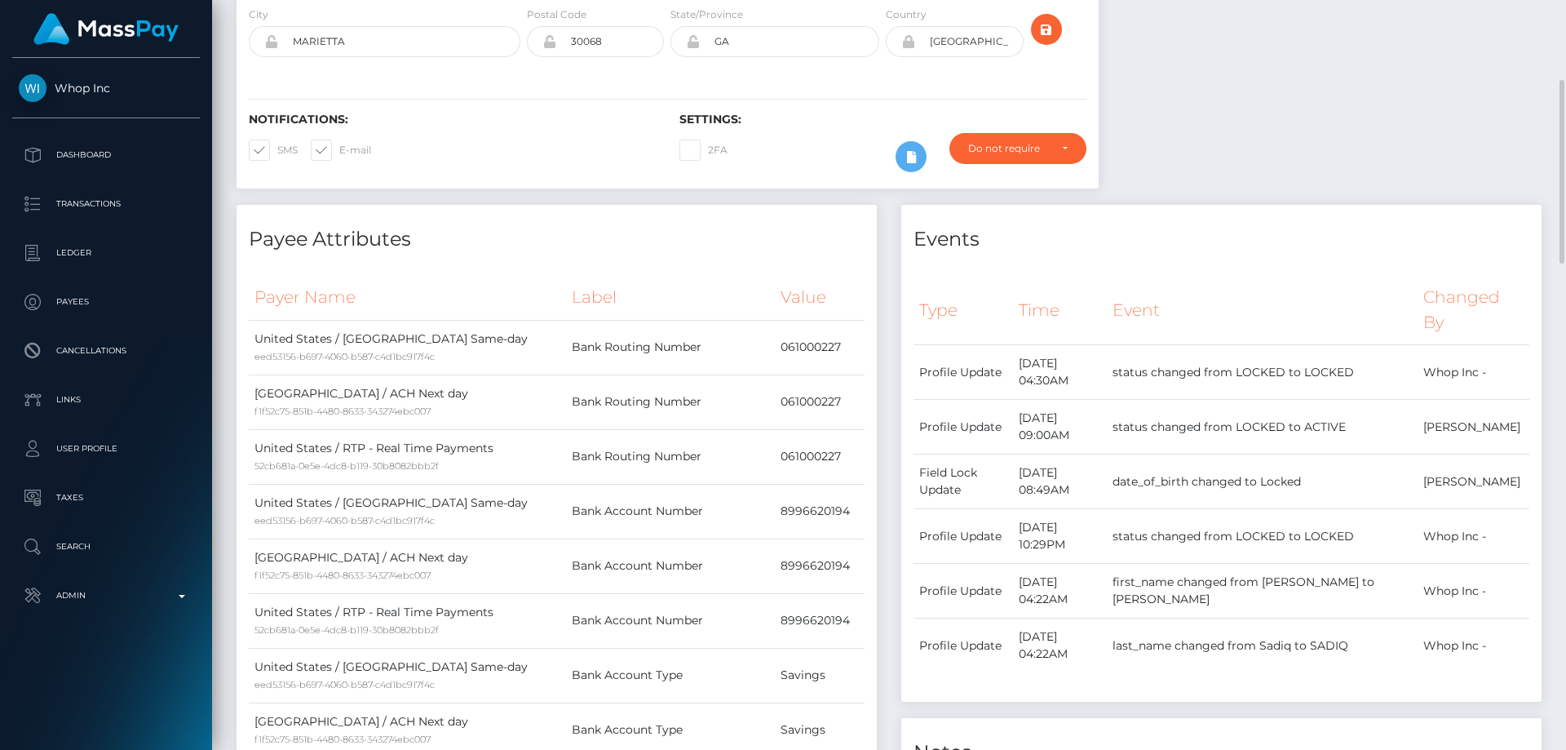
scroll to position [0, 0]
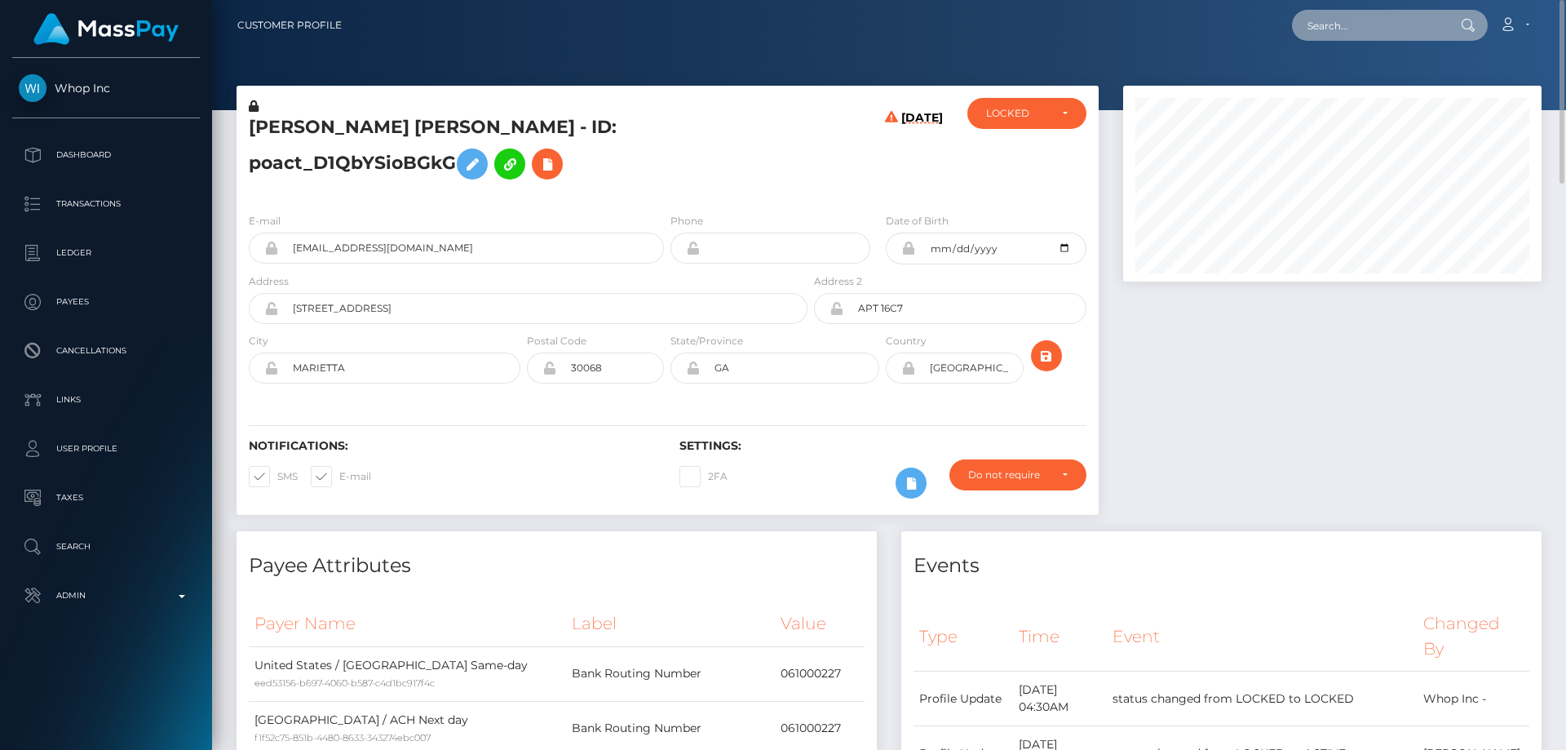
paste input "poact_NDhTdHAIDT54"
type input "poact_NDhTdHAIDT54"
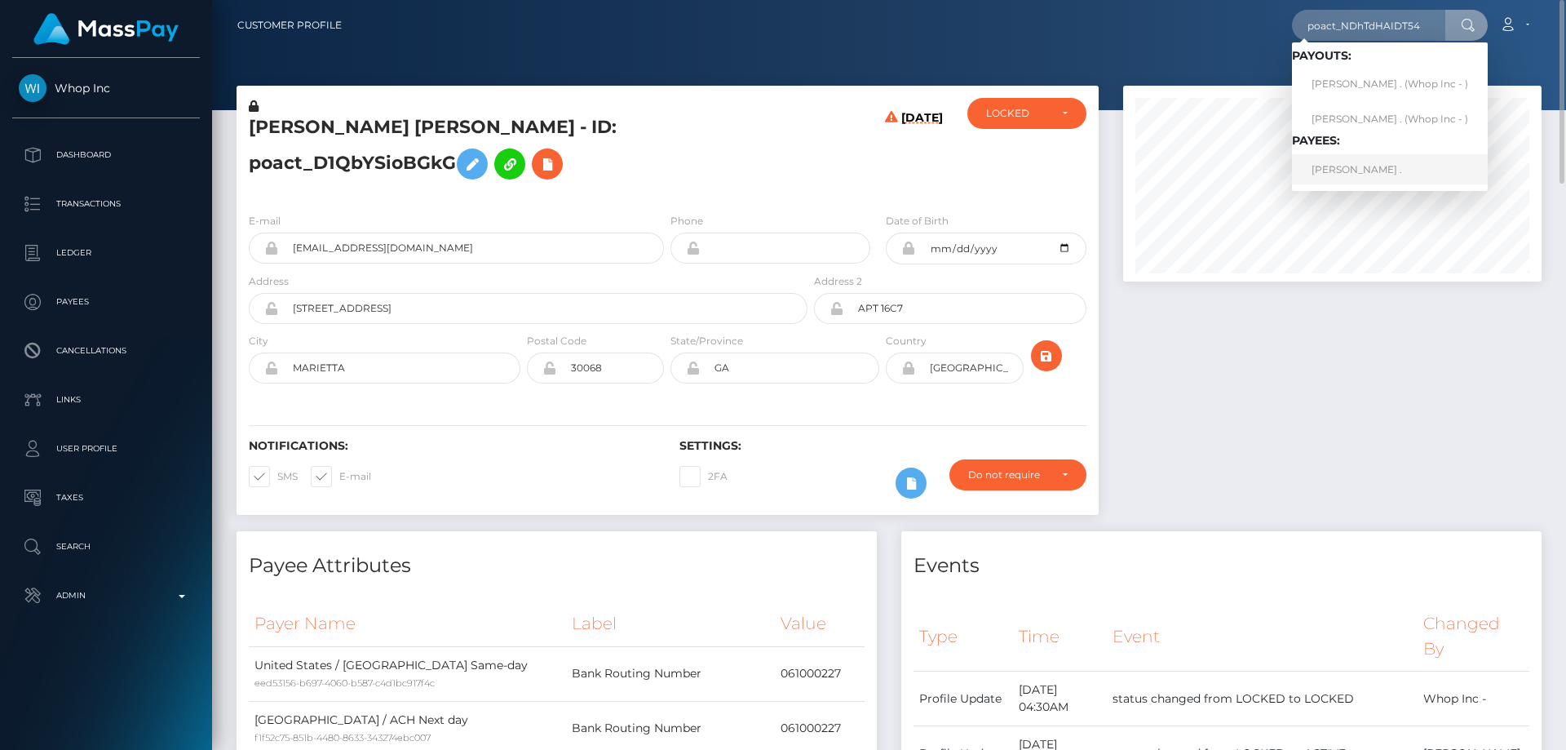
click at [1339, 170] on link "RONAK ." at bounding box center [1390, 169] width 196 height 30
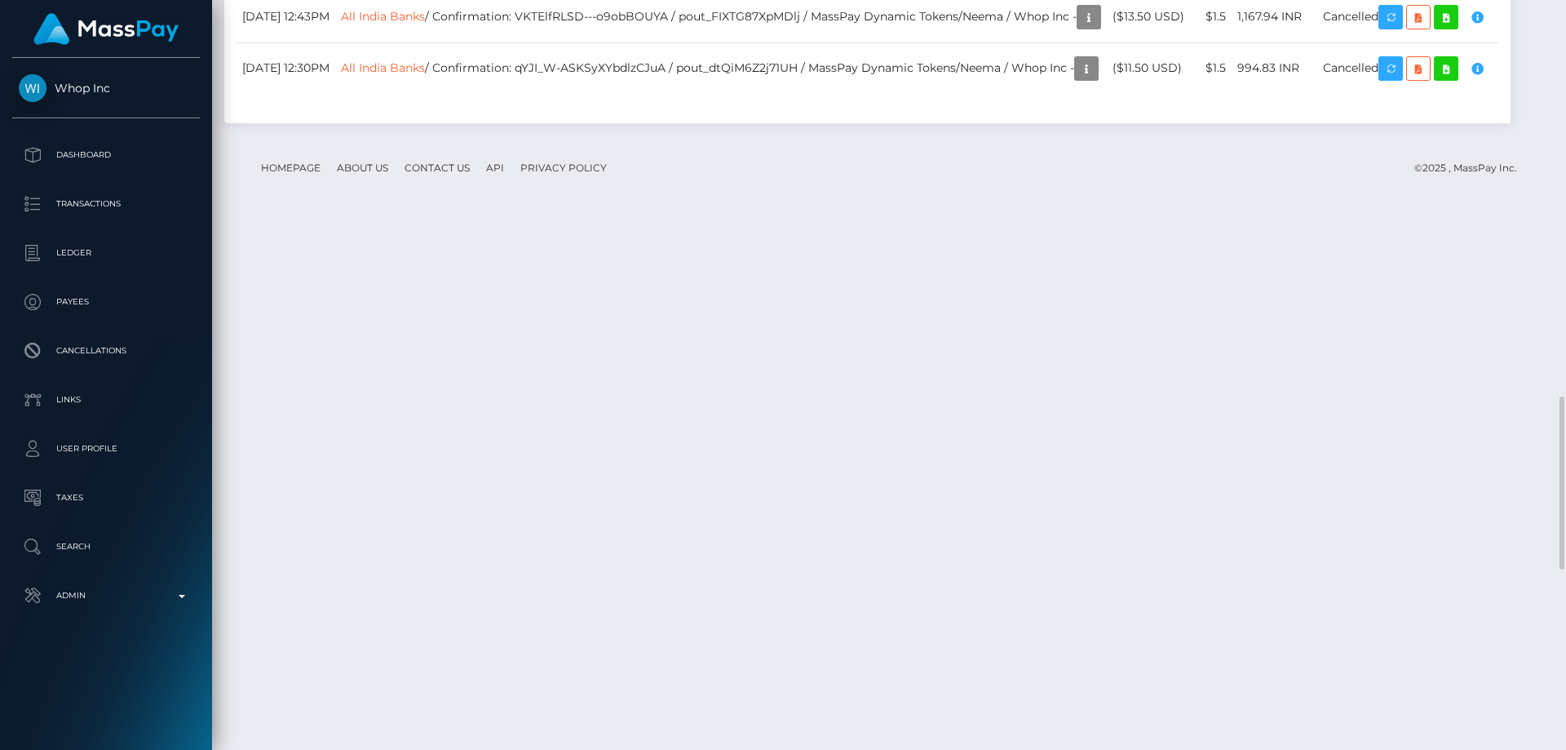
scroll to position [1876, 0]
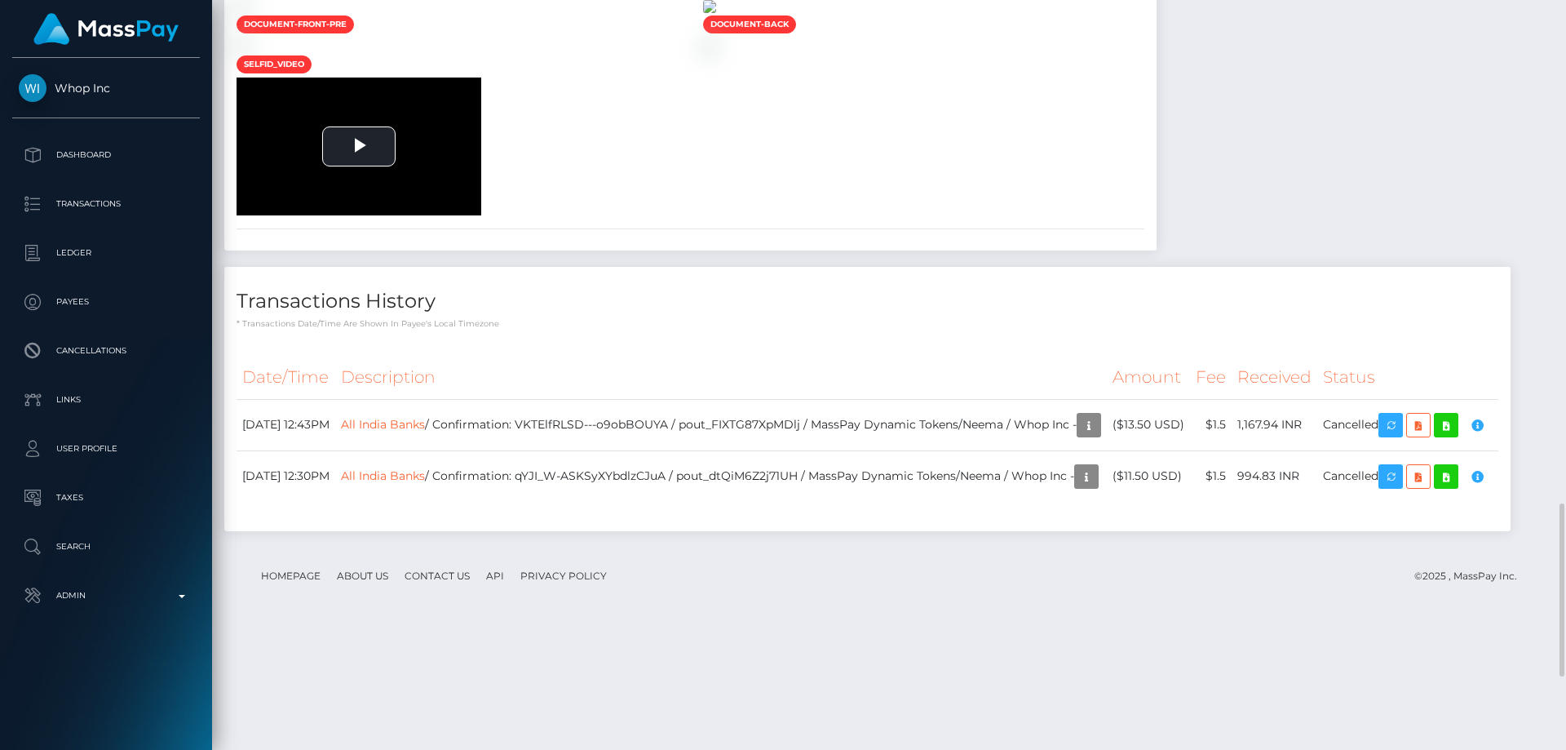
scroll to position [1468, 0]
